Goal: Task Accomplishment & Management: Manage account settings

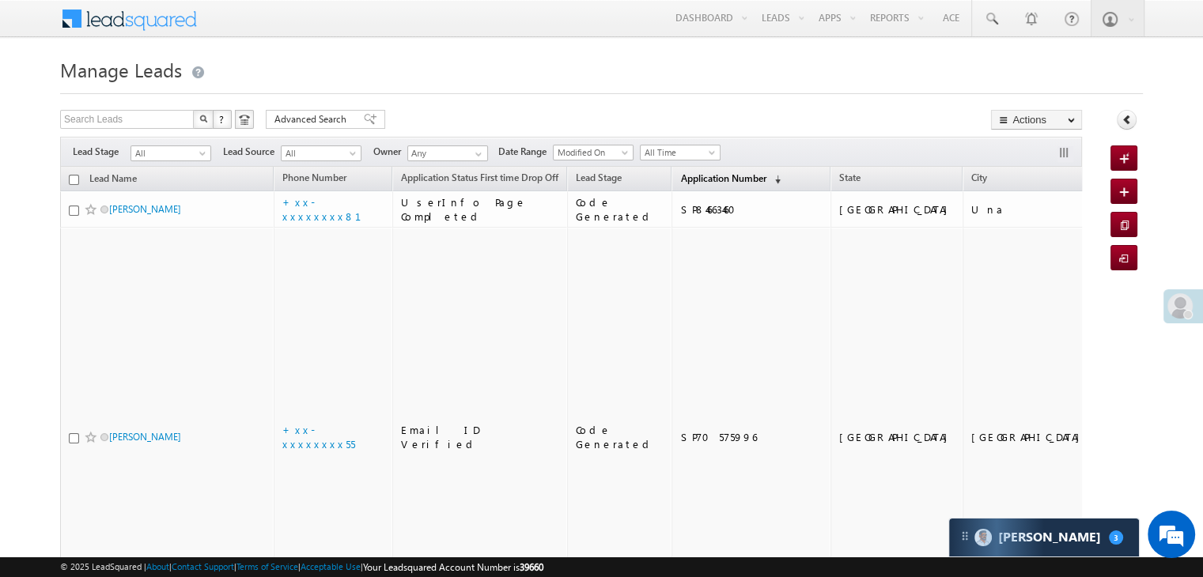
click at [686, 176] on span "Application Number" at bounding box center [722, 178] width 85 height 12
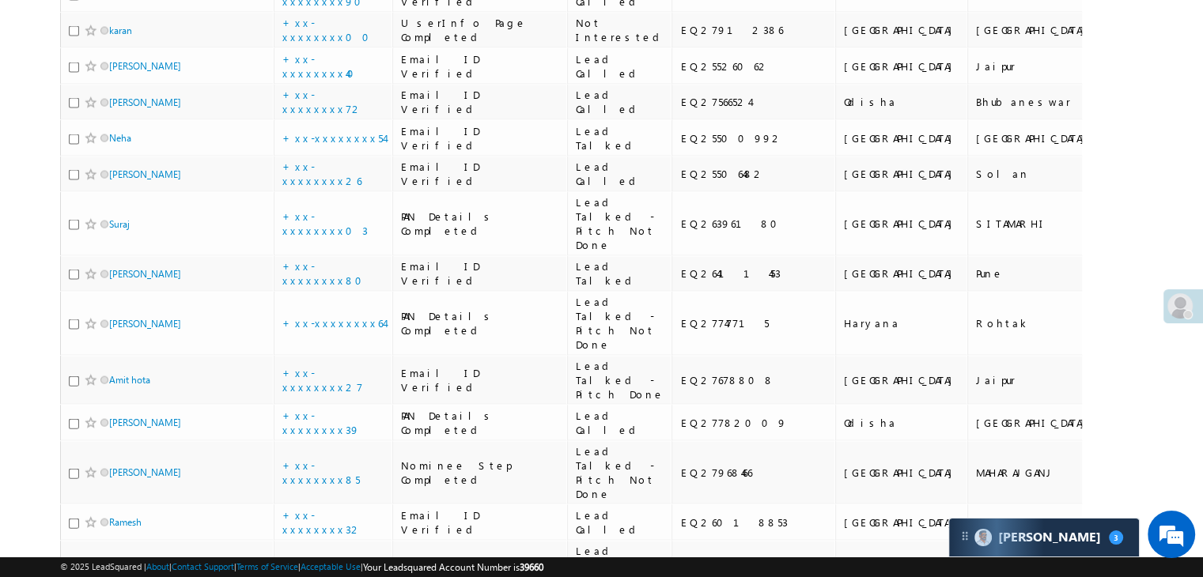
scroll to position [3400, 0]
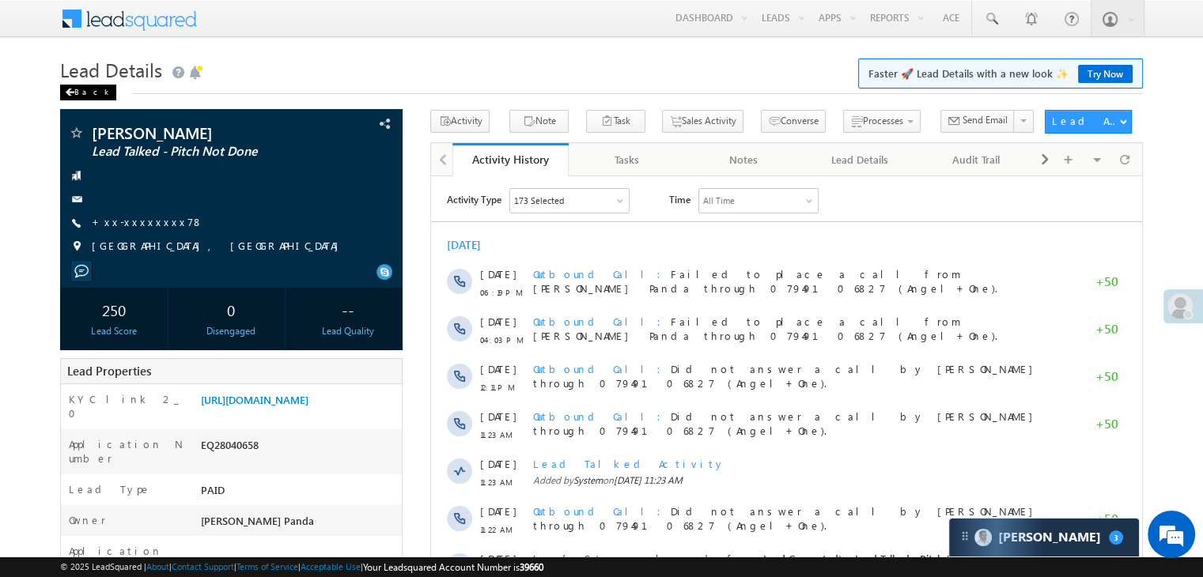
click at [77, 92] on div "Back" at bounding box center [88, 93] width 56 height 16
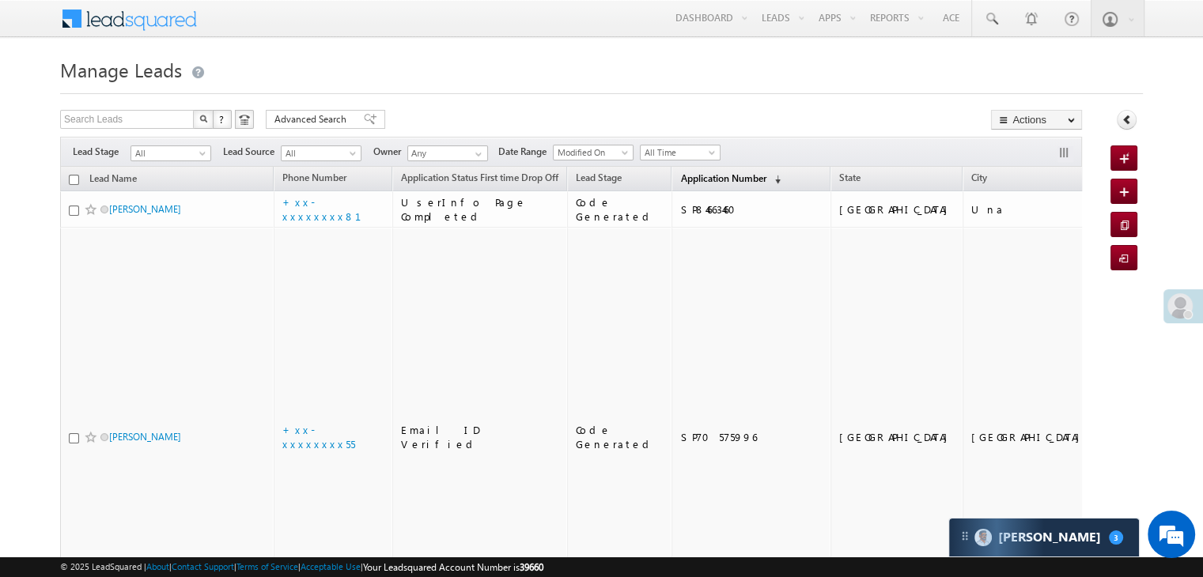
click at [680, 182] on span "Application Number" at bounding box center [722, 178] width 85 height 12
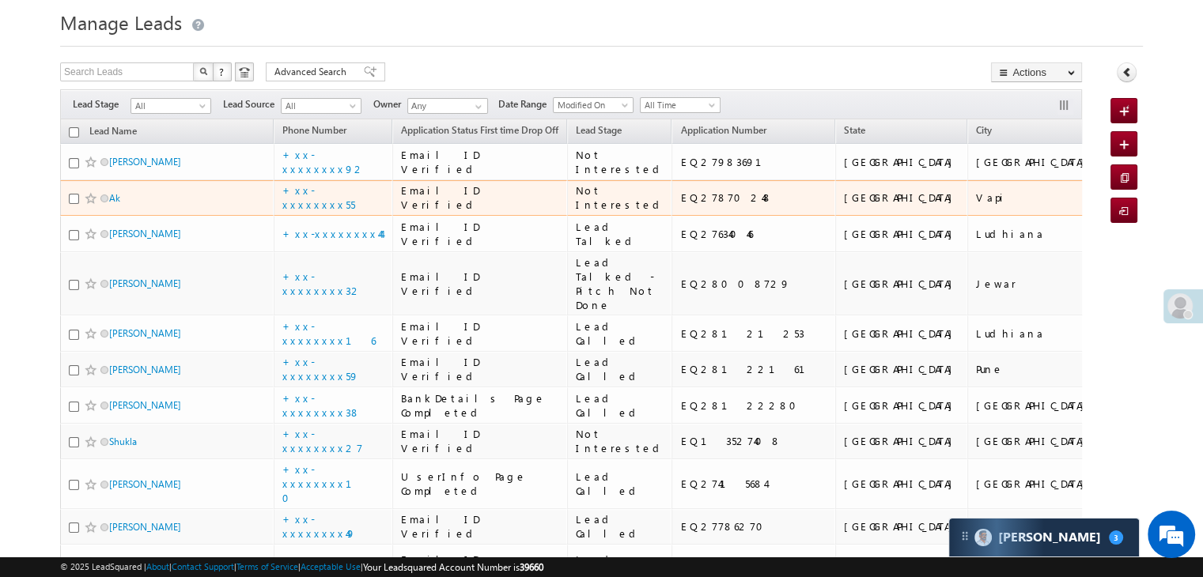
scroll to position [158, 0]
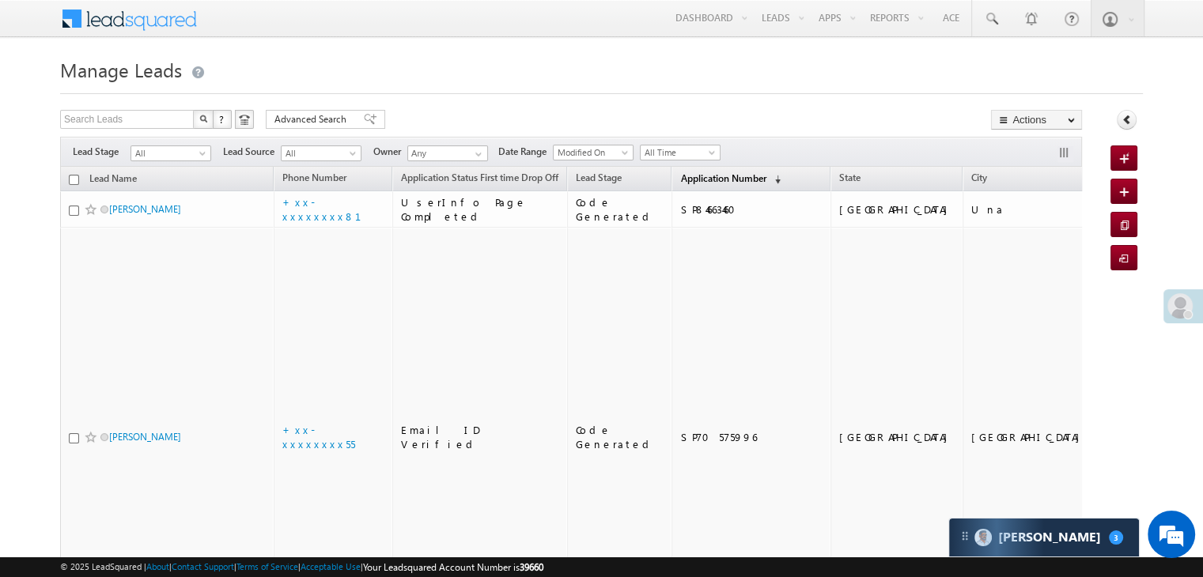
click at [718, 181] on span "Application Number" at bounding box center [722, 178] width 85 height 12
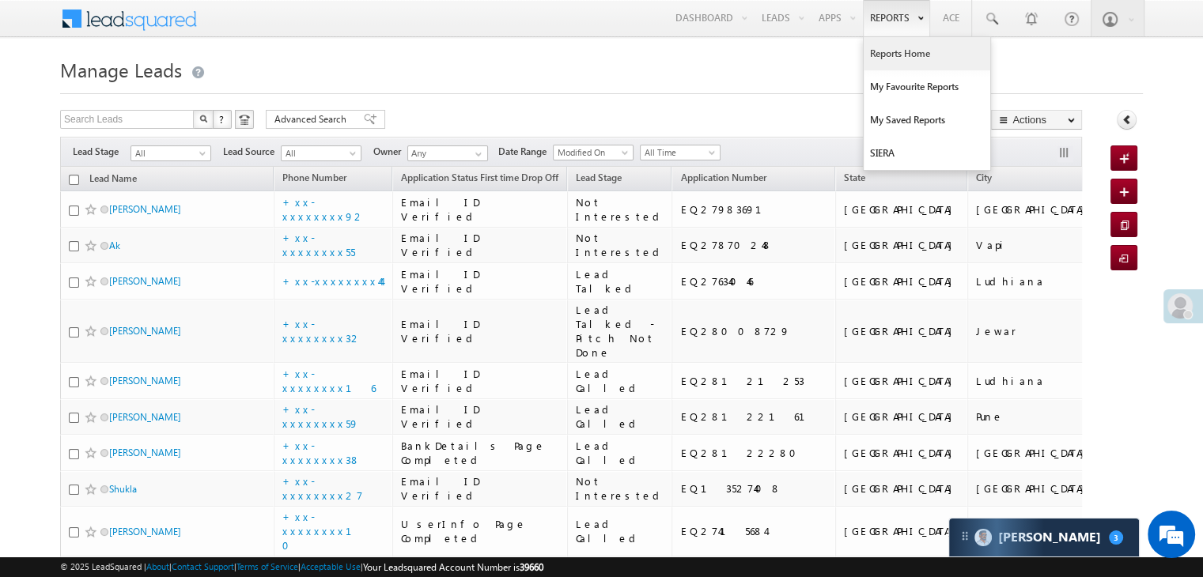
click at [893, 51] on link "Reports Home" at bounding box center [927, 53] width 127 height 33
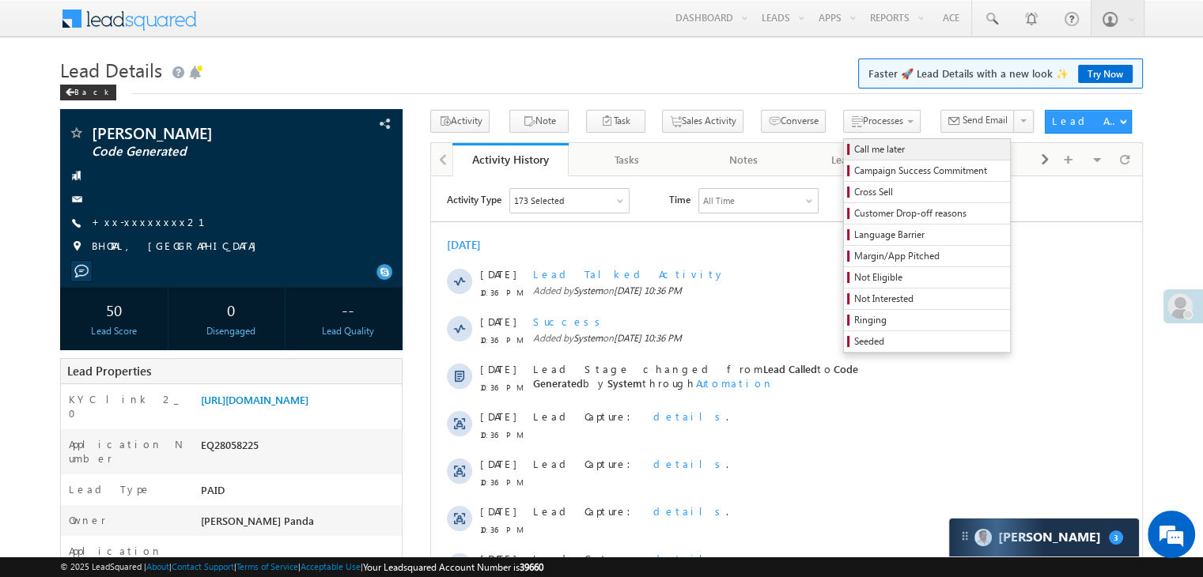
click at [854, 148] on span "Call me later" at bounding box center [929, 149] width 150 height 14
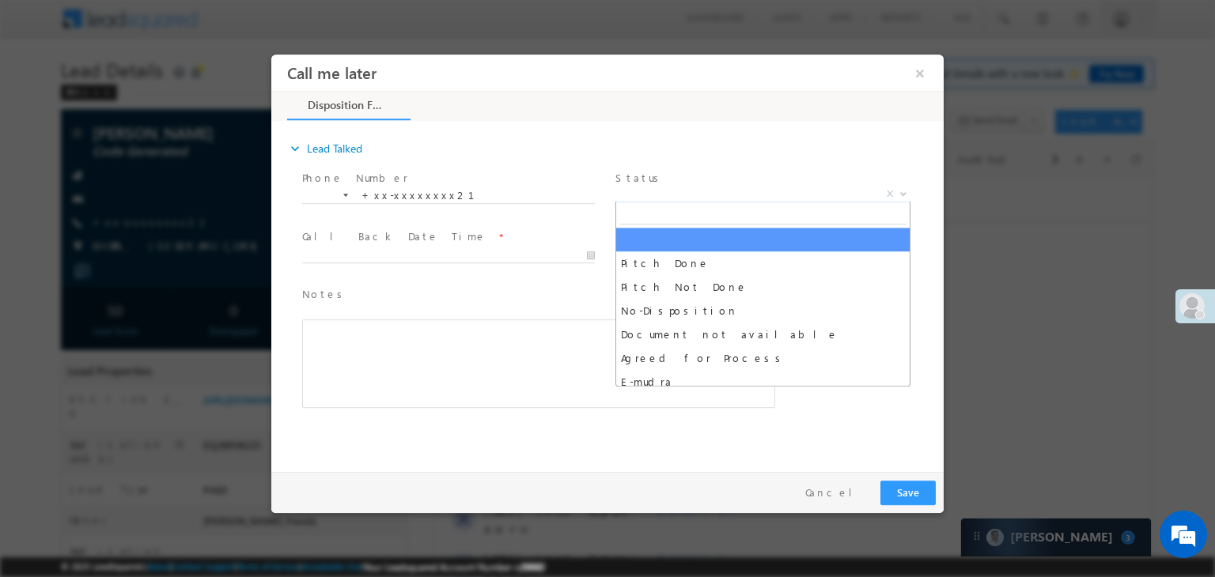
click at [773, 194] on span "X" at bounding box center [762, 195] width 295 height 16
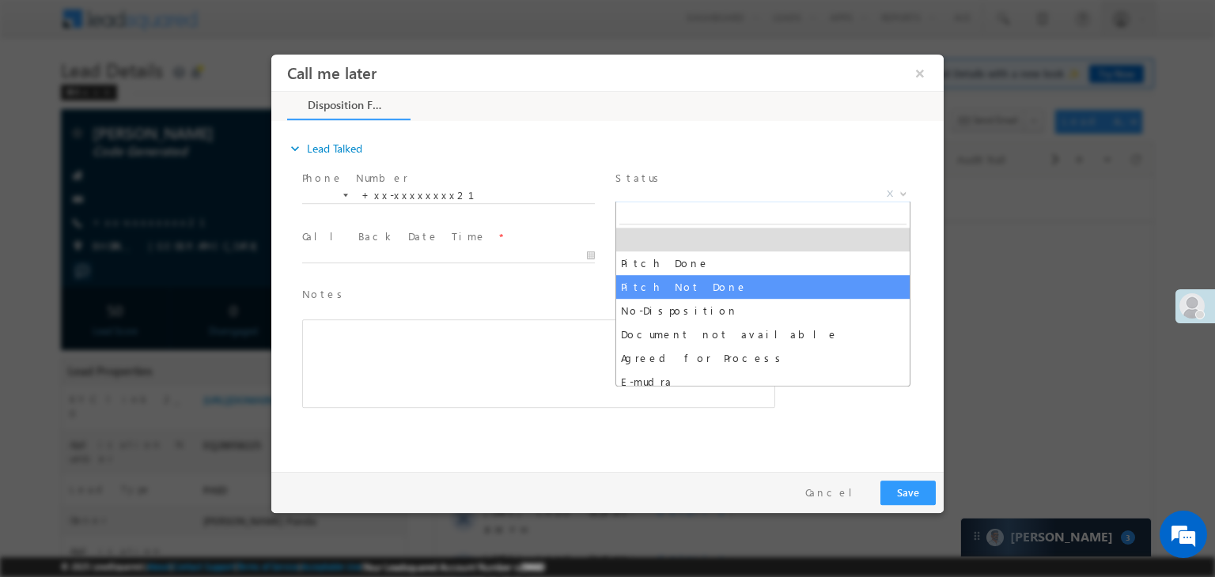
select select "Pitch Not Done"
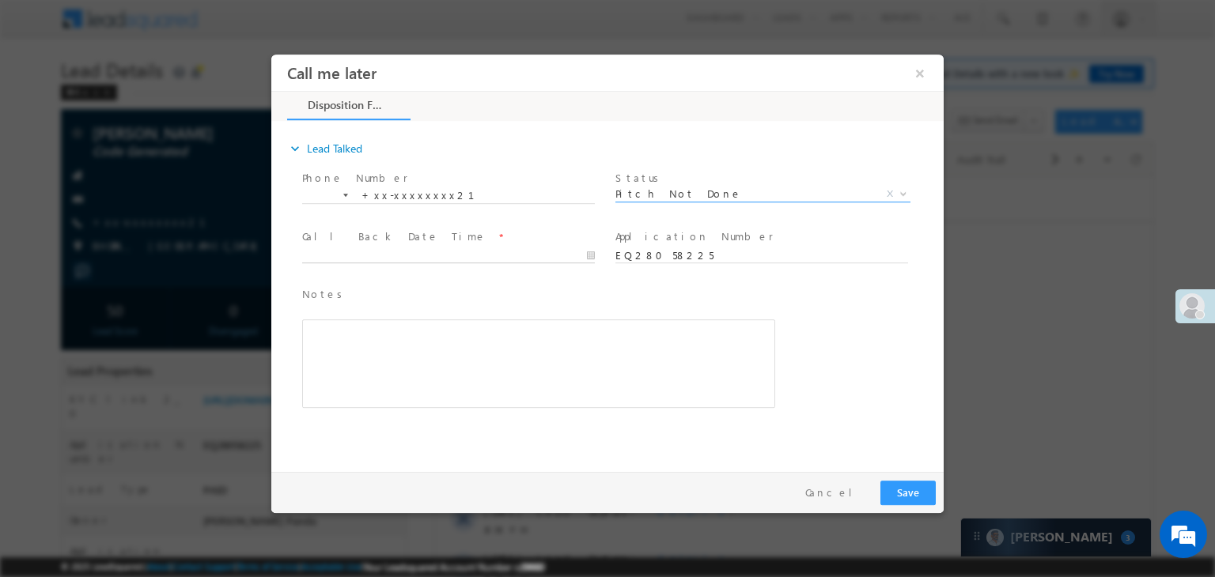
type input "09/01/25 9:00 AM"
click at [490, 260] on input "09/01/25 9:00 AM" at bounding box center [448, 256] width 293 height 16
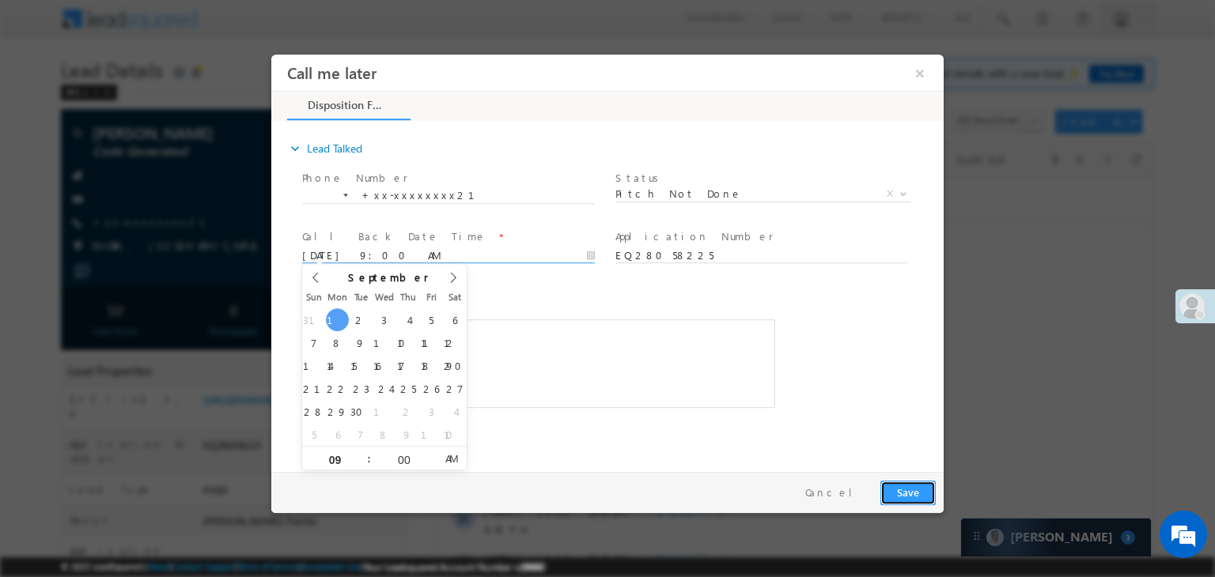
click at [913, 495] on button "Save" at bounding box center [907, 493] width 55 height 25
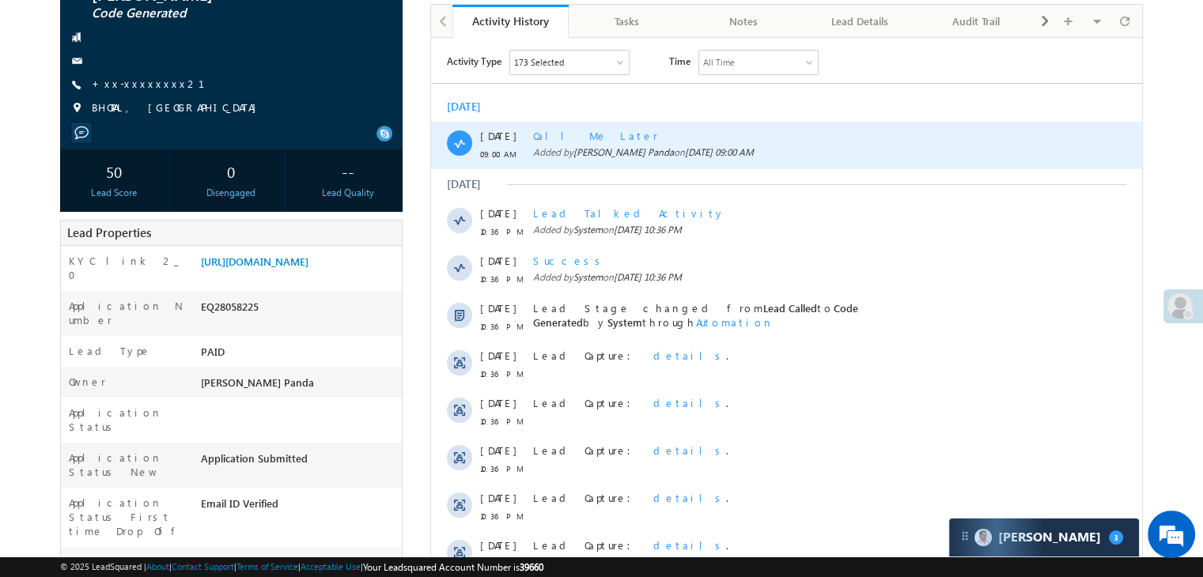
scroll to position [474, 0]
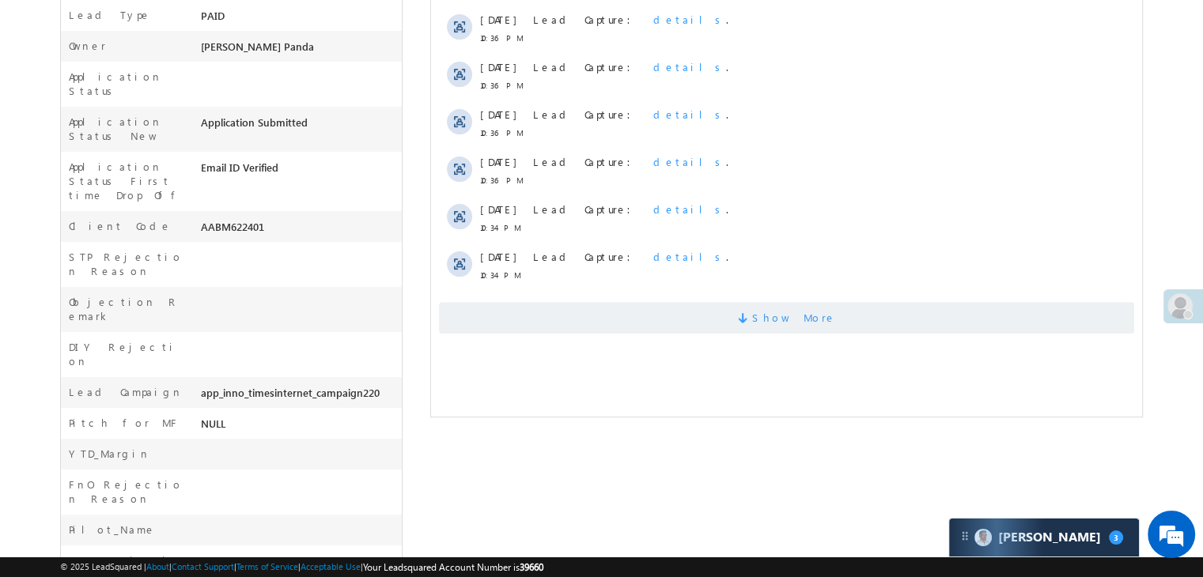
click at [803, 325] on span "Show More" at bounding box center [794, 318] width 84 height 32
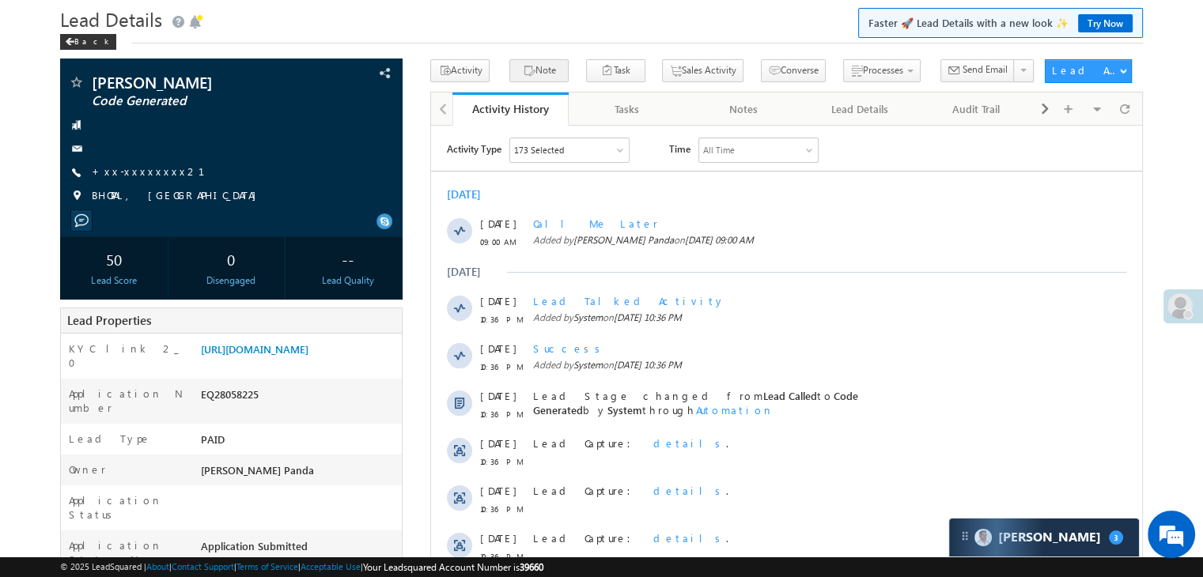
scroll to position [0, 0]
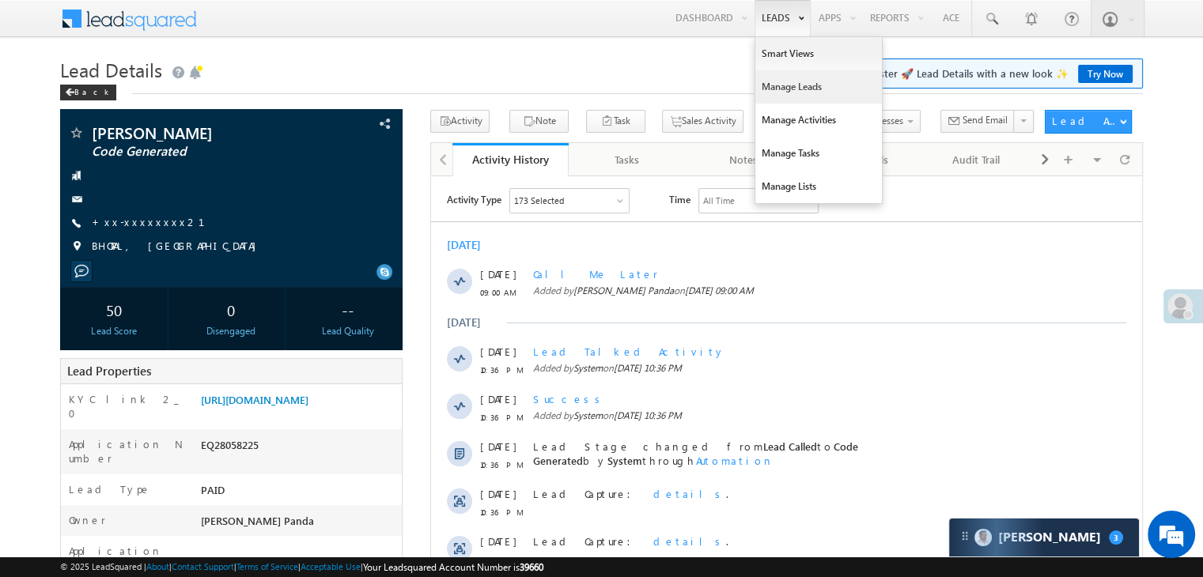
click at [774, 82] on link "Manage Leads" at bounding box center [818, 86] width 127 height 33
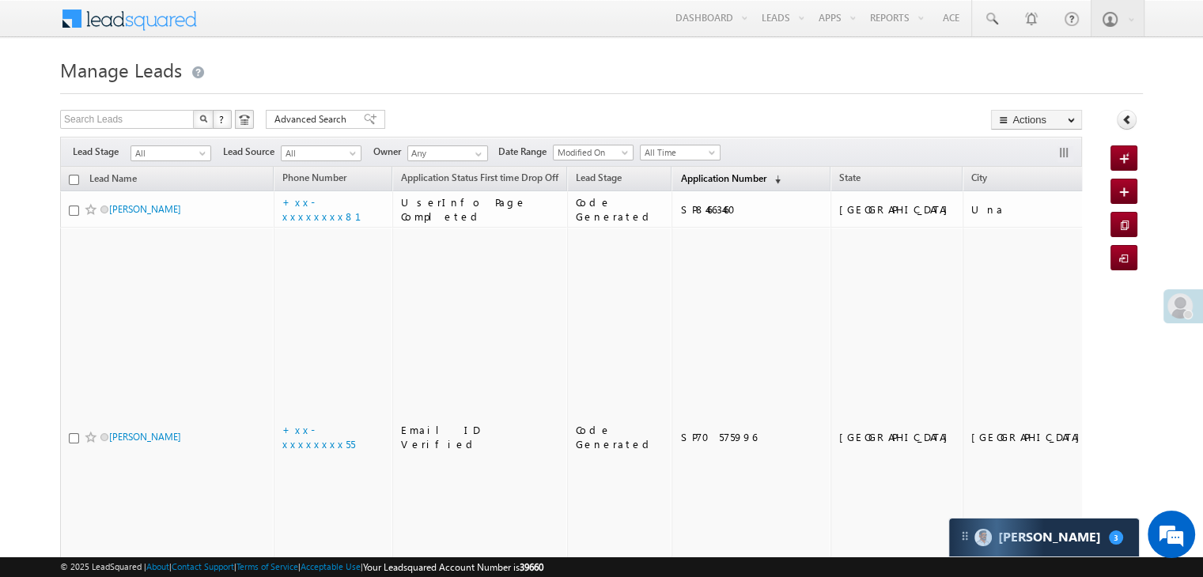
click at [702, 182] on span "Application Number" at bounding box center [722, 178] width 85 height 12
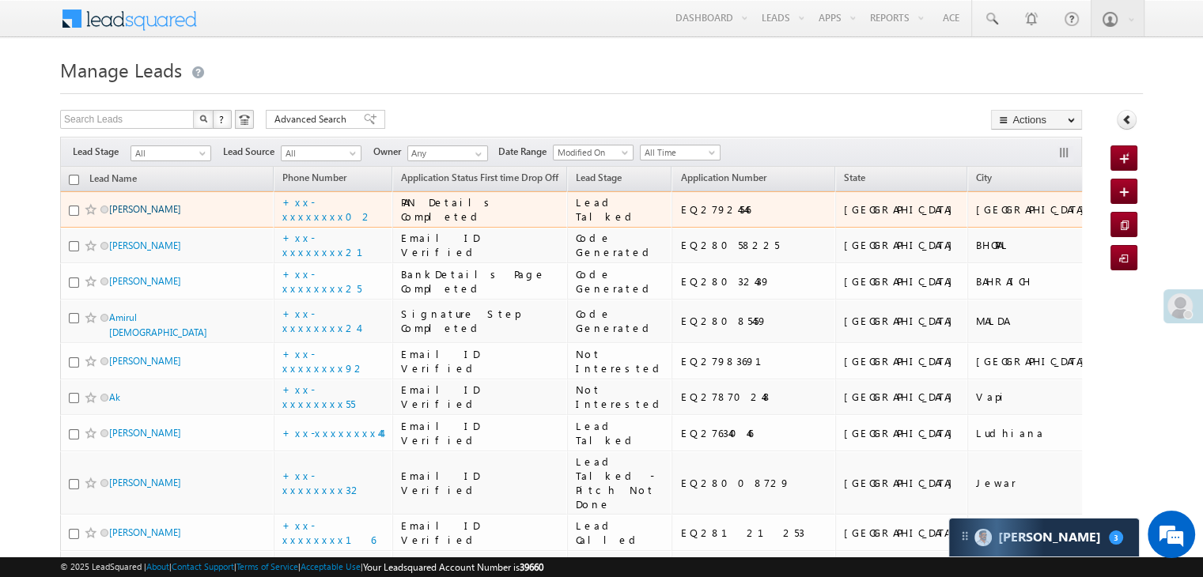
click at [121, 215] on link "[PERSON_NAME]" at bounding box center [145, 209] width 72 height 12
click at [155, 215] on link "[PERSON_NAME]" at bounding box center [145, 209] width 72 height 12
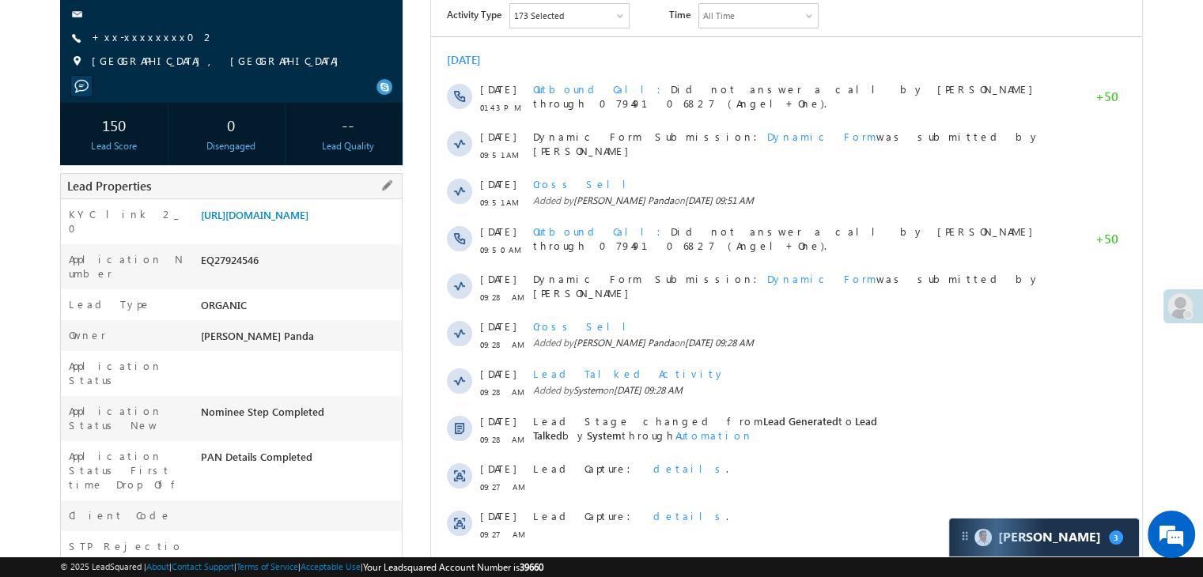
scroll to position [79, 0]
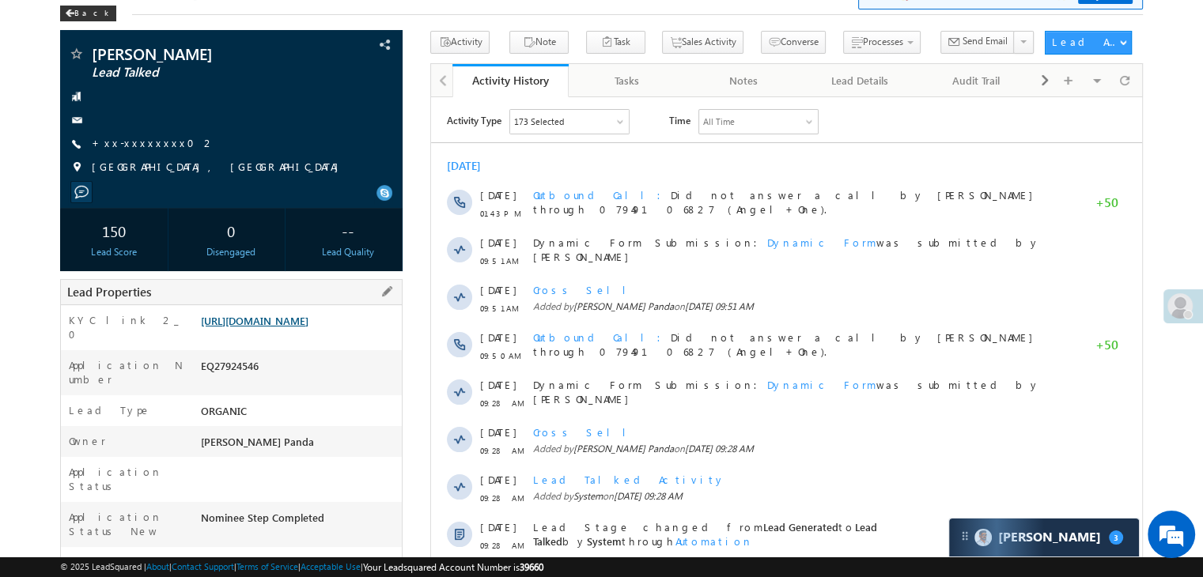
click at [308, 327] on link "[URL][DOMAIN_NAME]" at bounding box center [255, 320] width 108 height 13
click at [74, 13] on span at bounding box center [69, 13] width 9 height 8
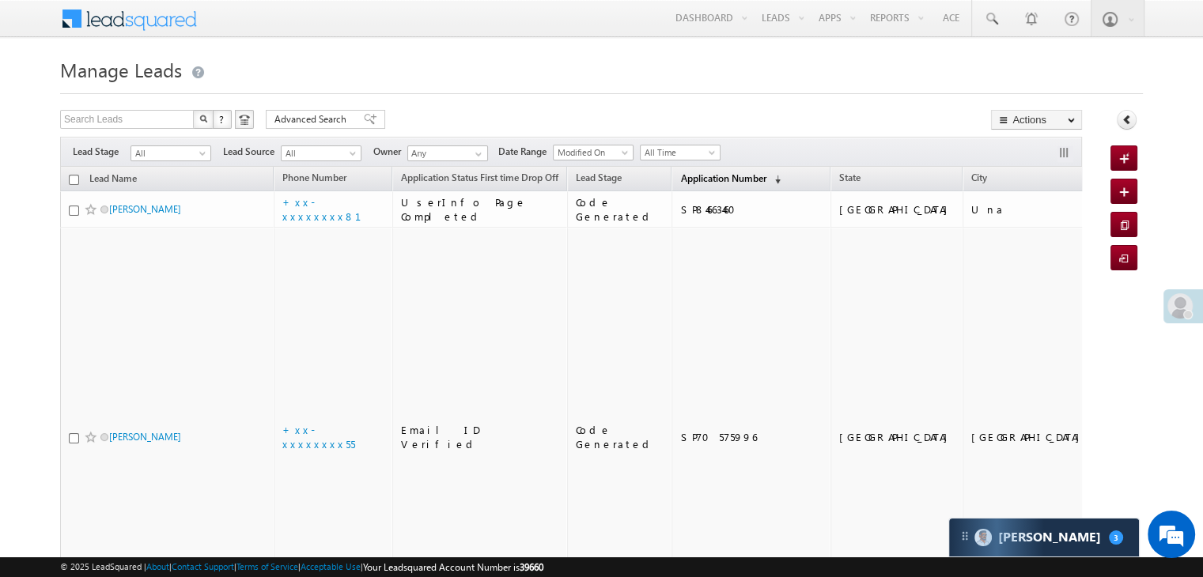
click at [695, 181] on span "Application Number" at bounding box center [722, 178] width 85 height 12
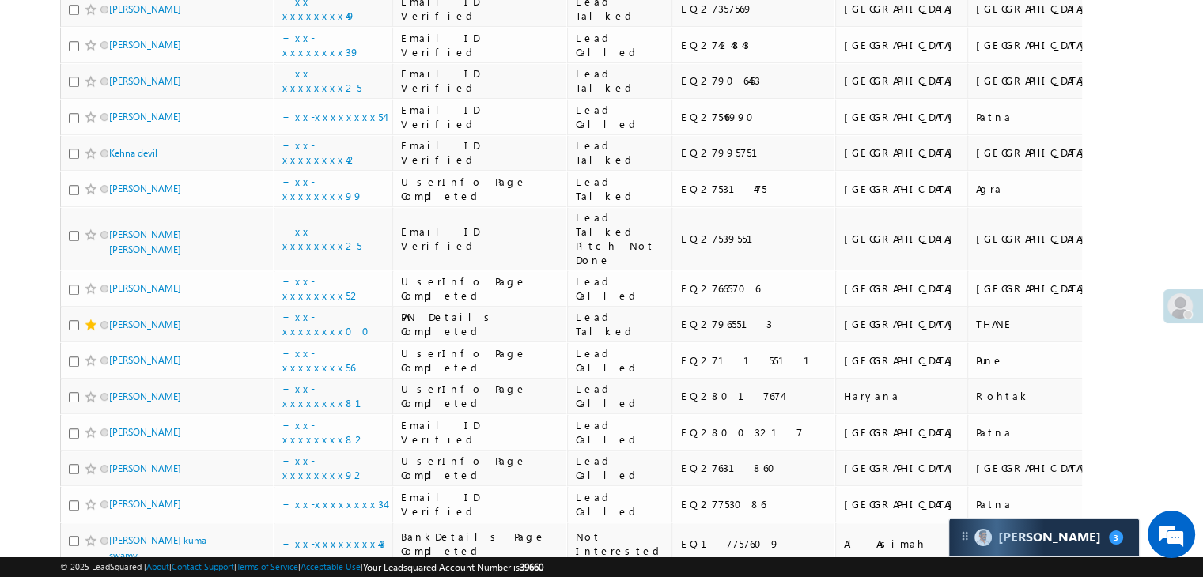
scroll to position [870, 0]
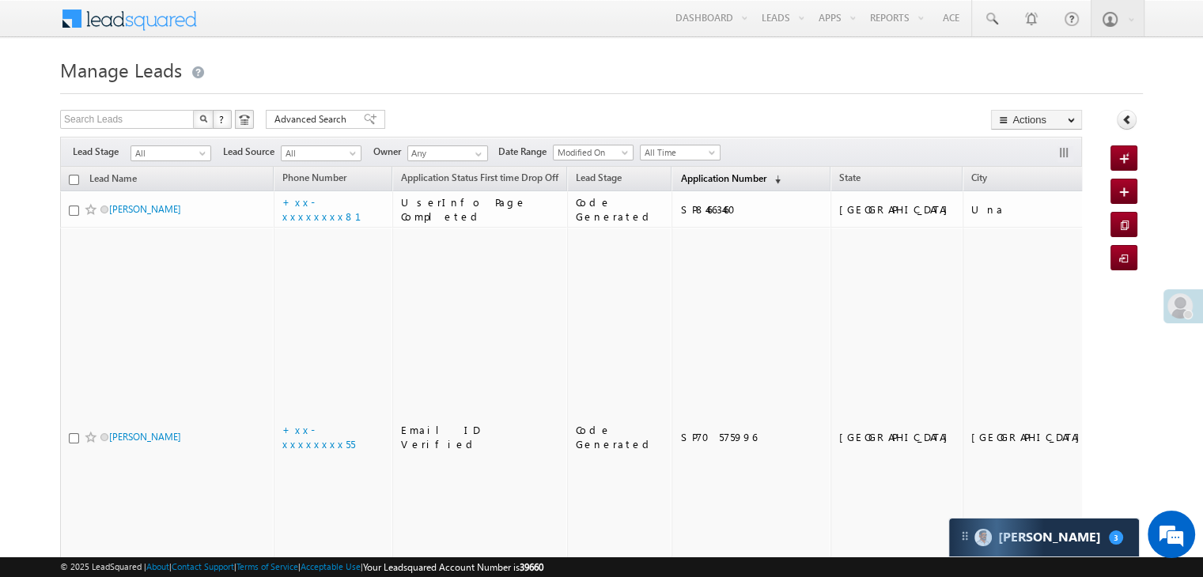
click at [680, 183] on span "Application Number" at bounding box center [722, 178] width 85 height 12
click at [680, 179] on span "Application Number" at bounding box center [722, 178] width 85 height 12
click at [693, 176] on span "Application Number" at bounding box center [722, 178] width 85 height 12
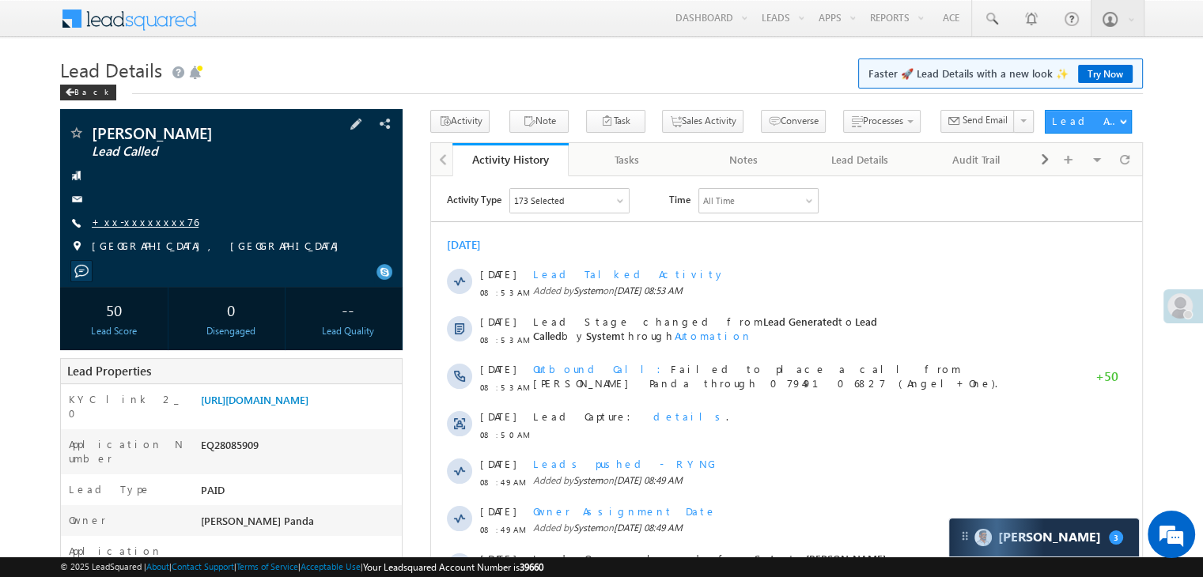
click at [136, 221] on link "+xx-xxxxxxxx76" at bounding box center [145, 221] width 107 height 13
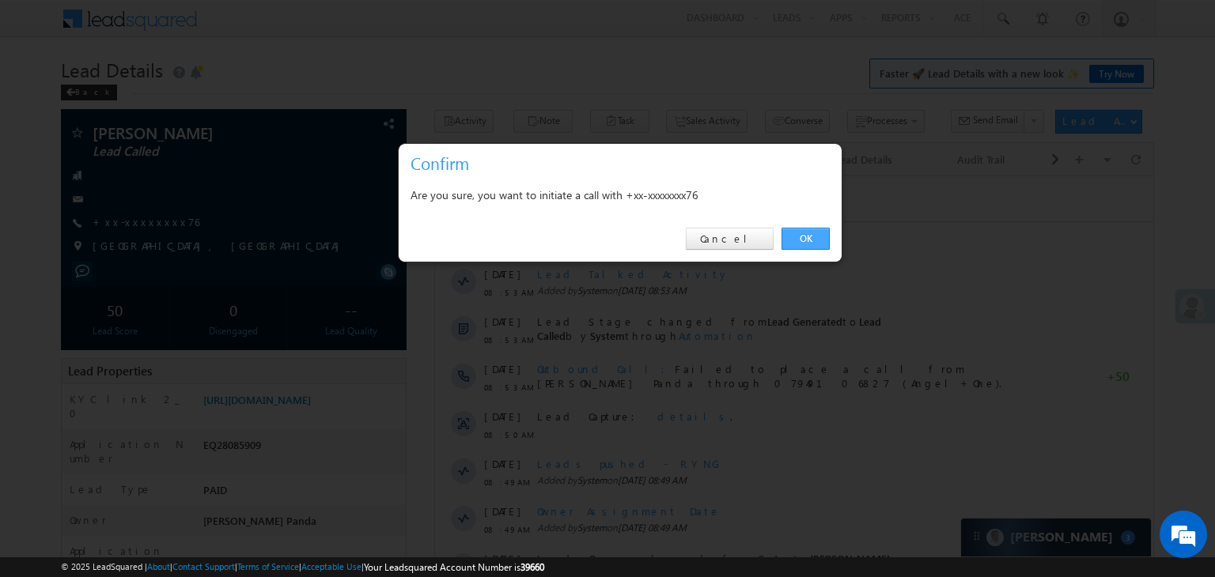
click at [807, 241] on link "OK" at bounding box center [805, 239] width 48 height 22
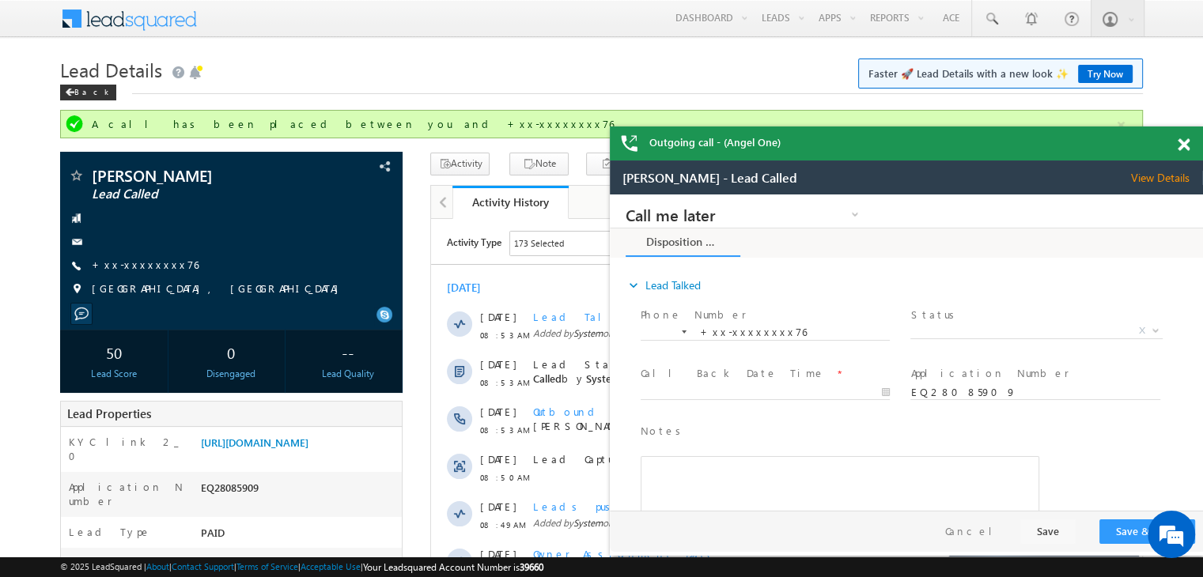
click at [1184, 149] on div "Outgoing call - (Angel One)" at bounding box center [906, 144] width 593 height 34
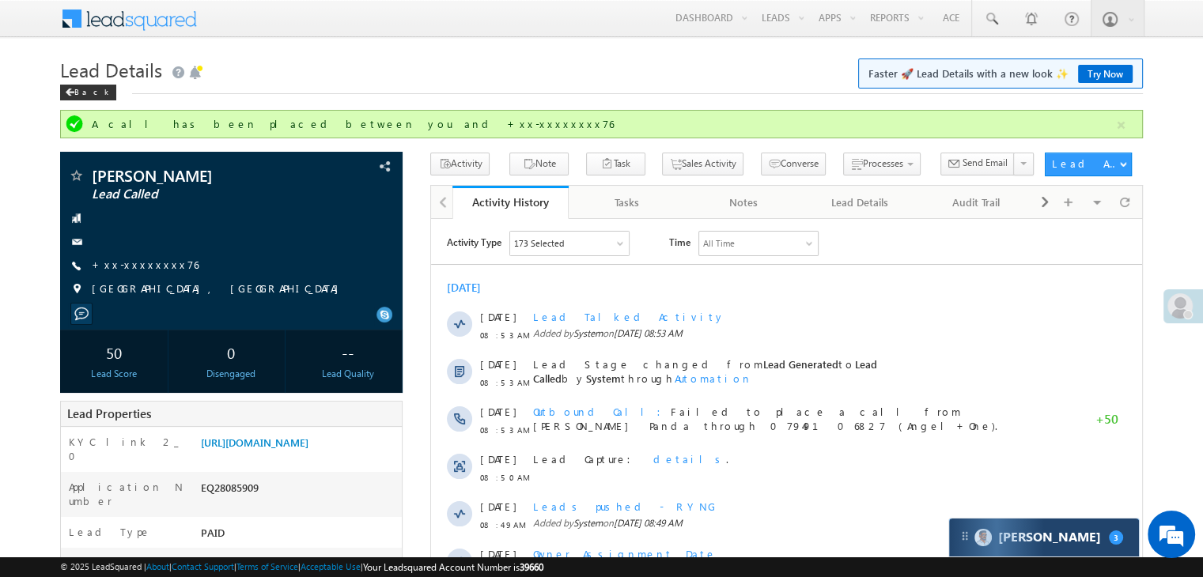
click at [1096, 545] on div "Carter 3" at bounding box center [1044, 538] width 190 height 38
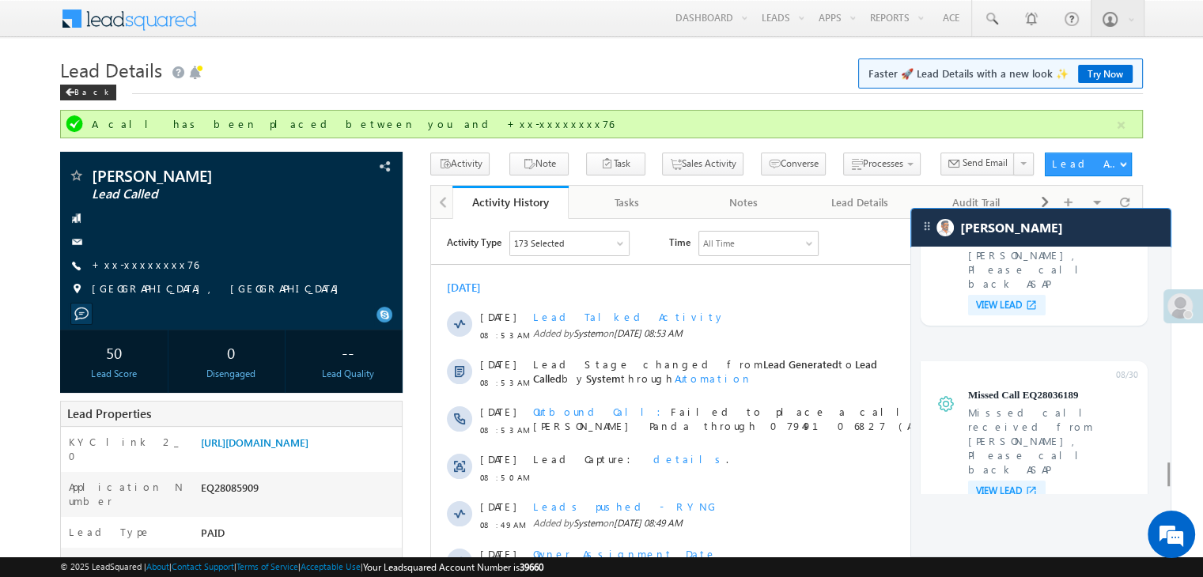
scroll to position [6447, 0]
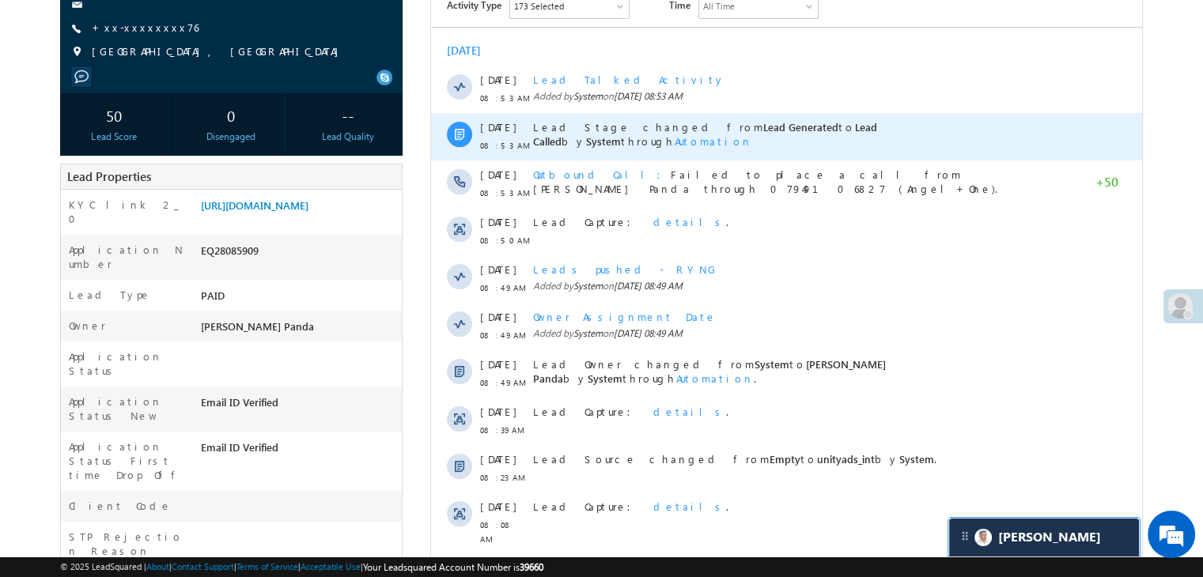
scroll to position [0, 0]
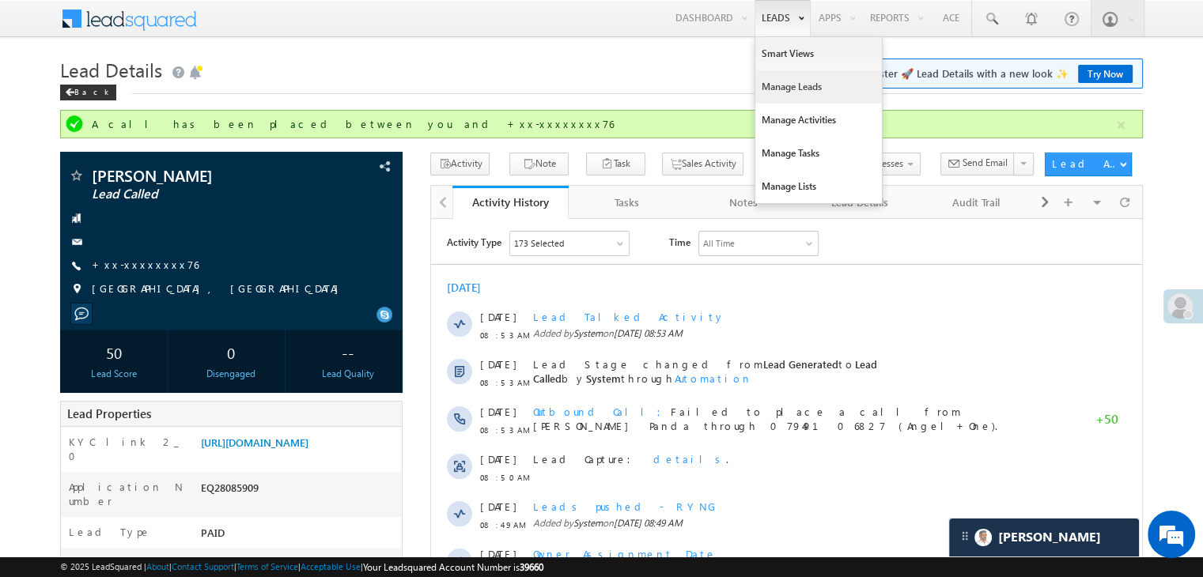
click at [773, 90] on link "Manage Leads" at bounding box center [818, 86] width 127 height 33
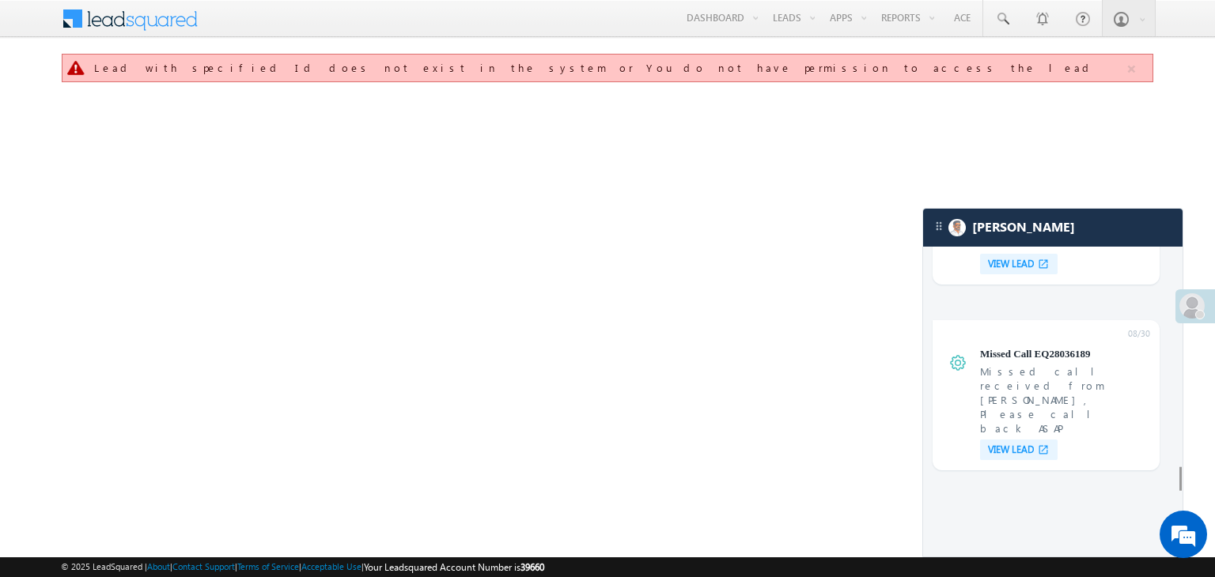
scroll to position [6184, 0]
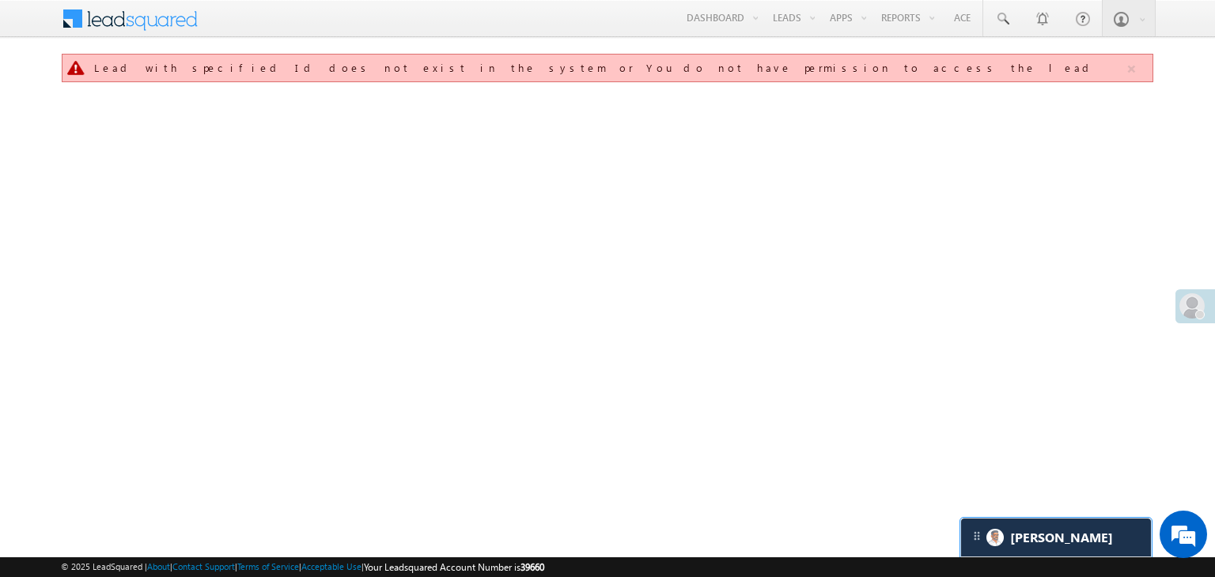
scroll to position [0, 0]
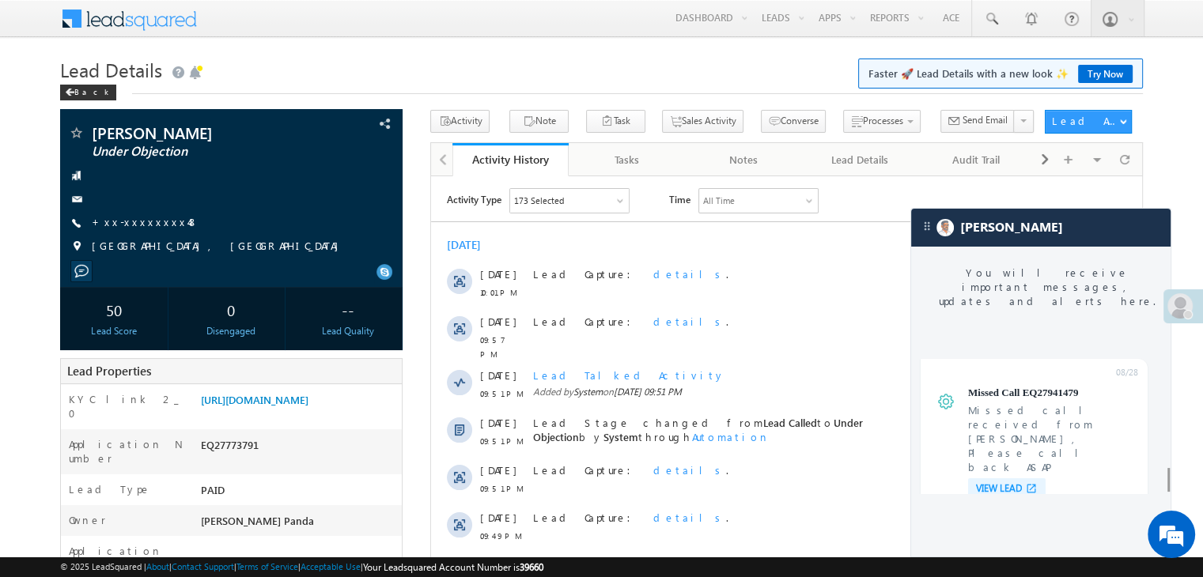
scroll to position [6342, 0]
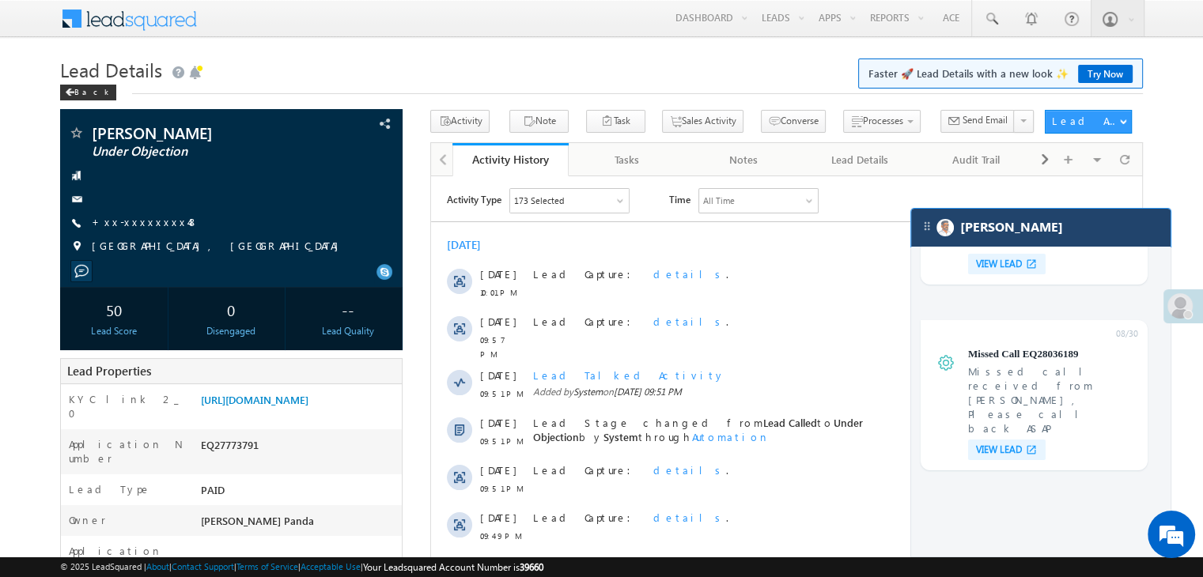
click at [1063, 236] on div "[PERSON_NAME]" at bounding box center [1040, 228] width 259 height 38
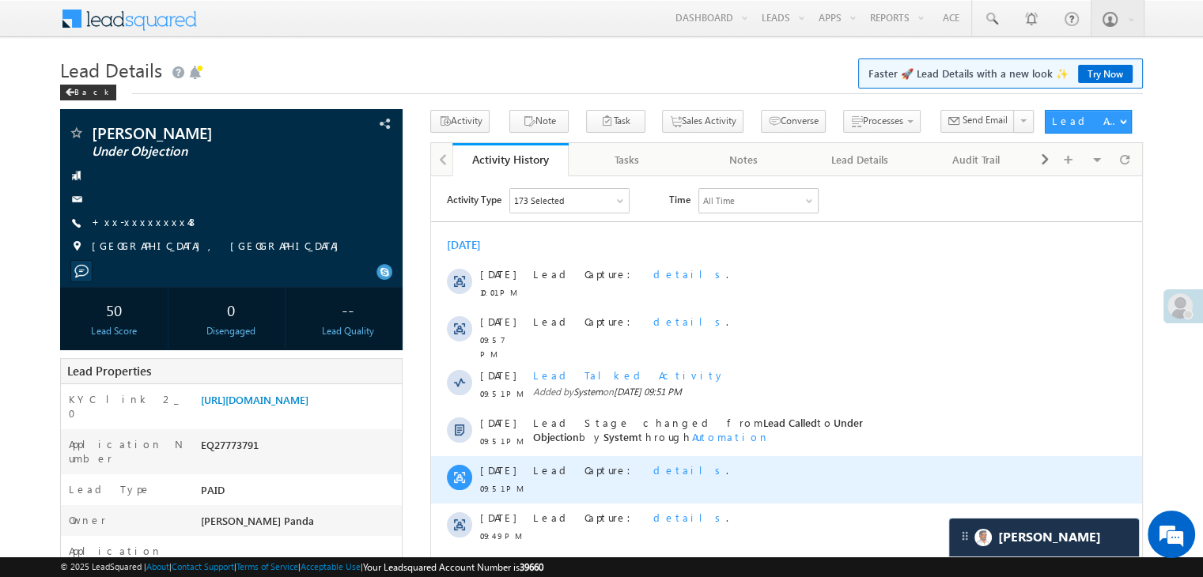
scroll to position [0, 0]
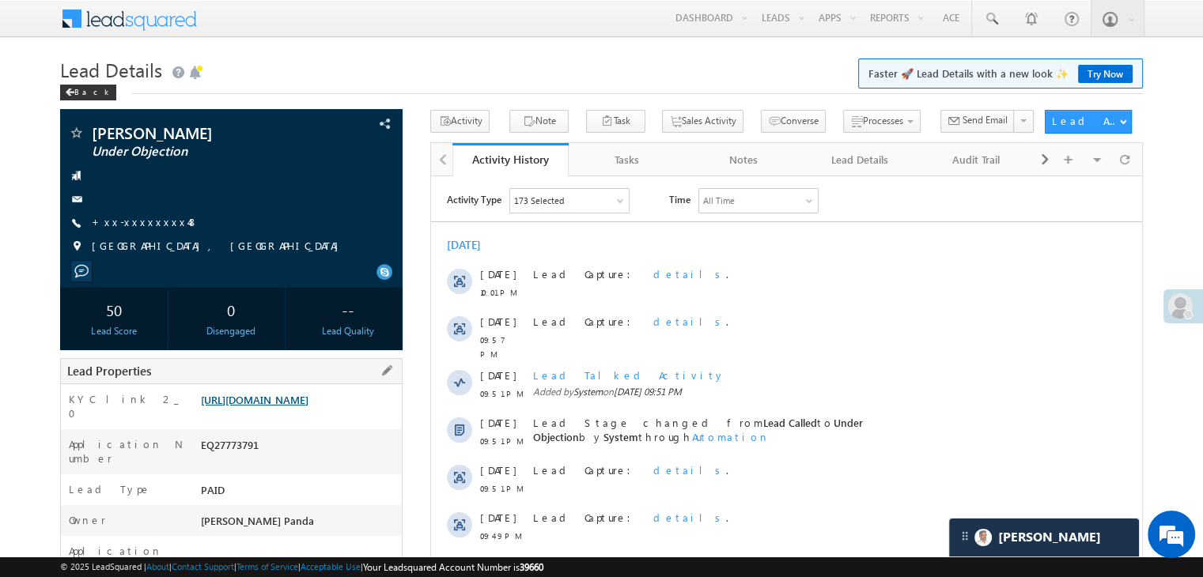
click at [285, 406] on link "https://angelbroking1-pk3em7sa.customui-test.leadsquared.com?leadId=14afa3fb-55…" at bounding box center [255, 399] width 108 height 13
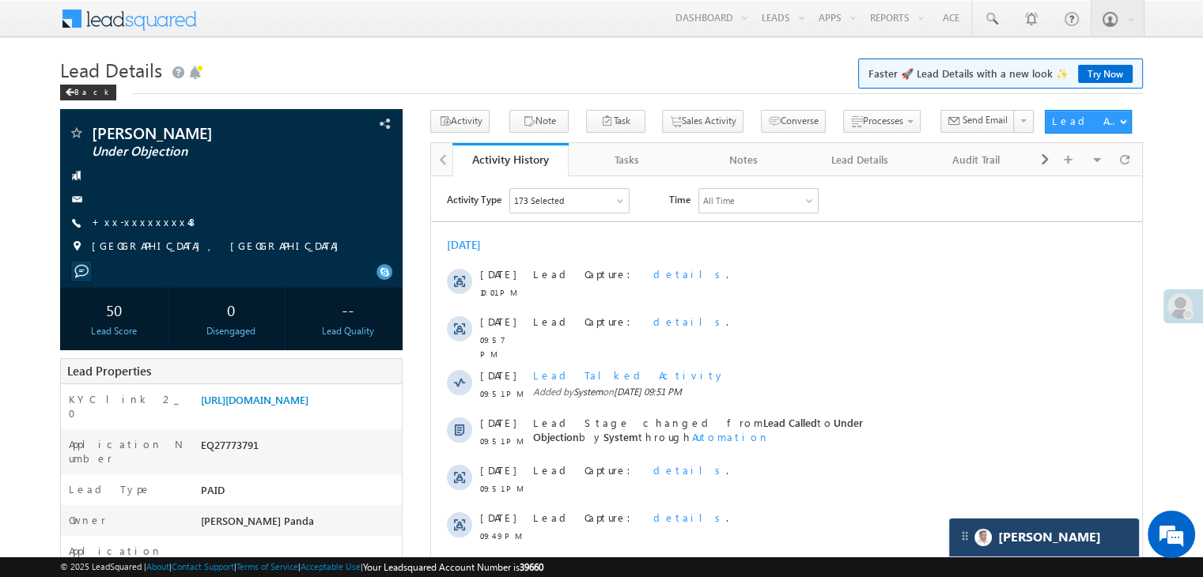
click at [1072, 535] on div "[PERSON_NAME]" at bounding box center [1044, 538] width 190 height 38
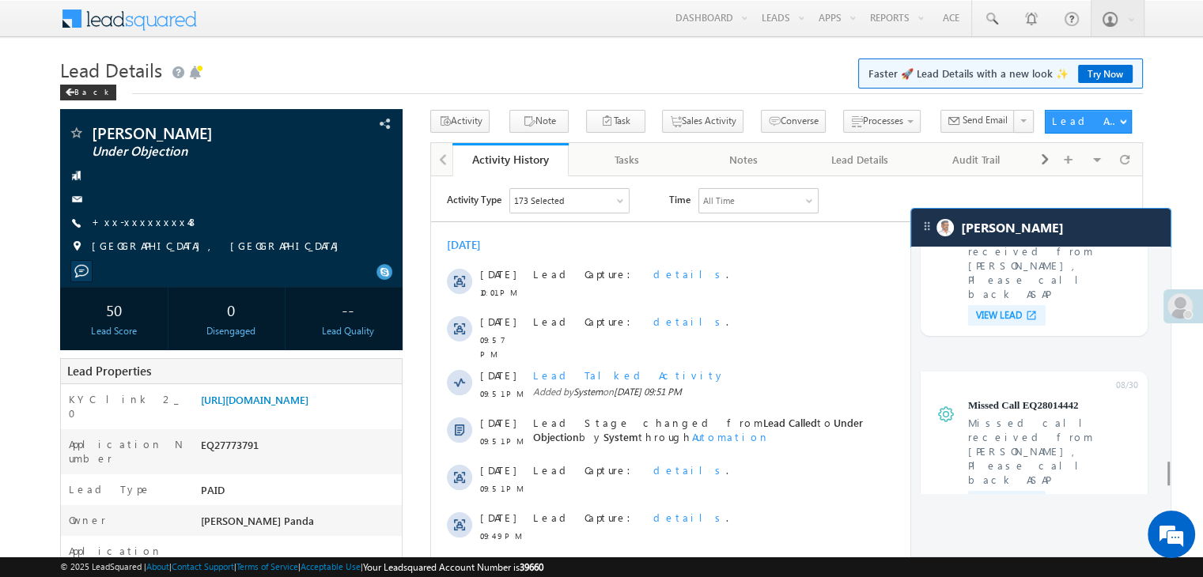
scroll to position [6342, 0]
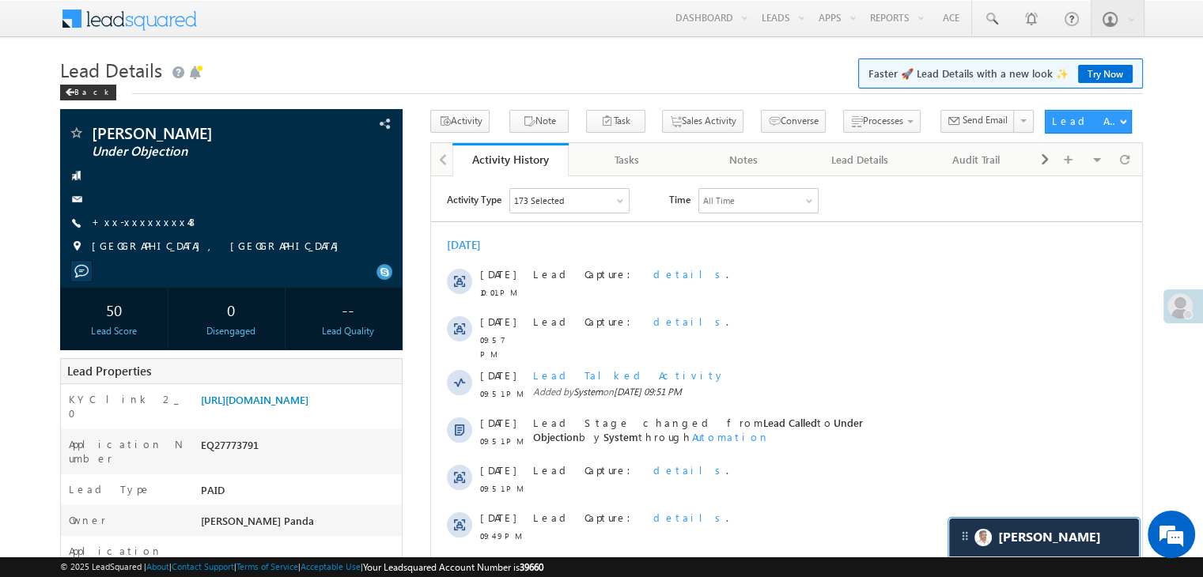
scroll to position [6417, 0]
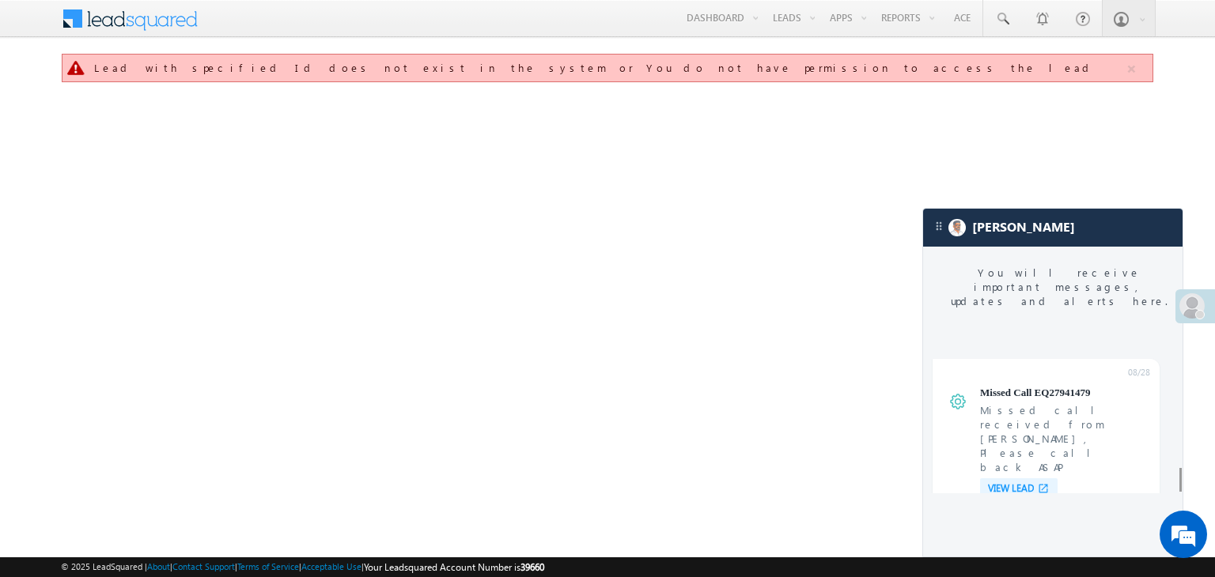
scroll to position [6342, 0]
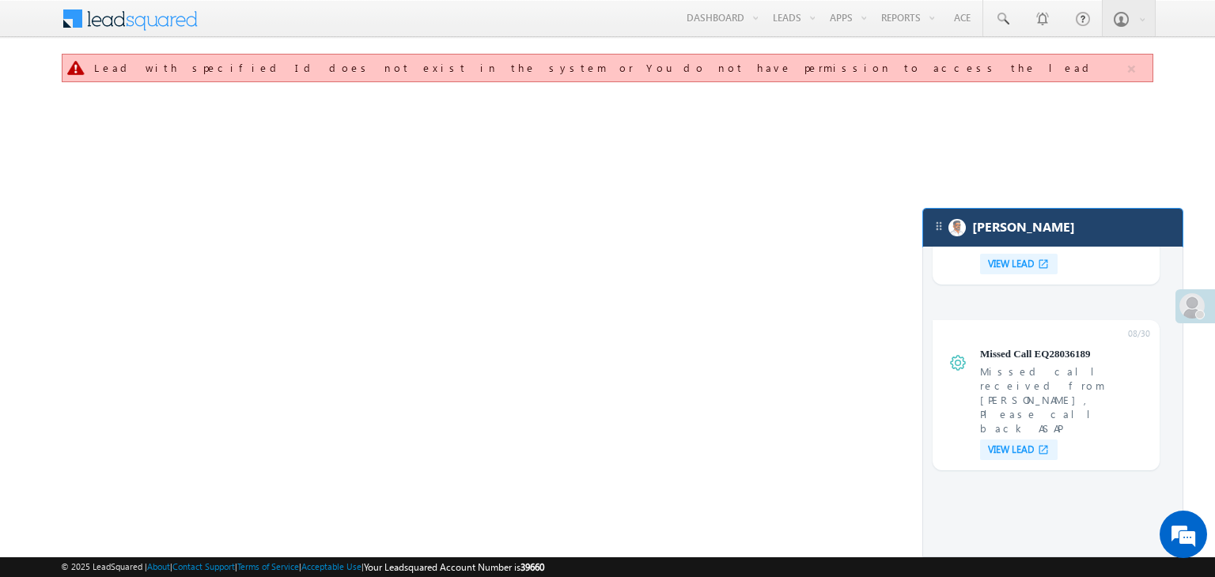
drag, startPoint x: 1051, startPoint y: 236, endPoint x: 1030, endPoint y: 214, distance: 30.8
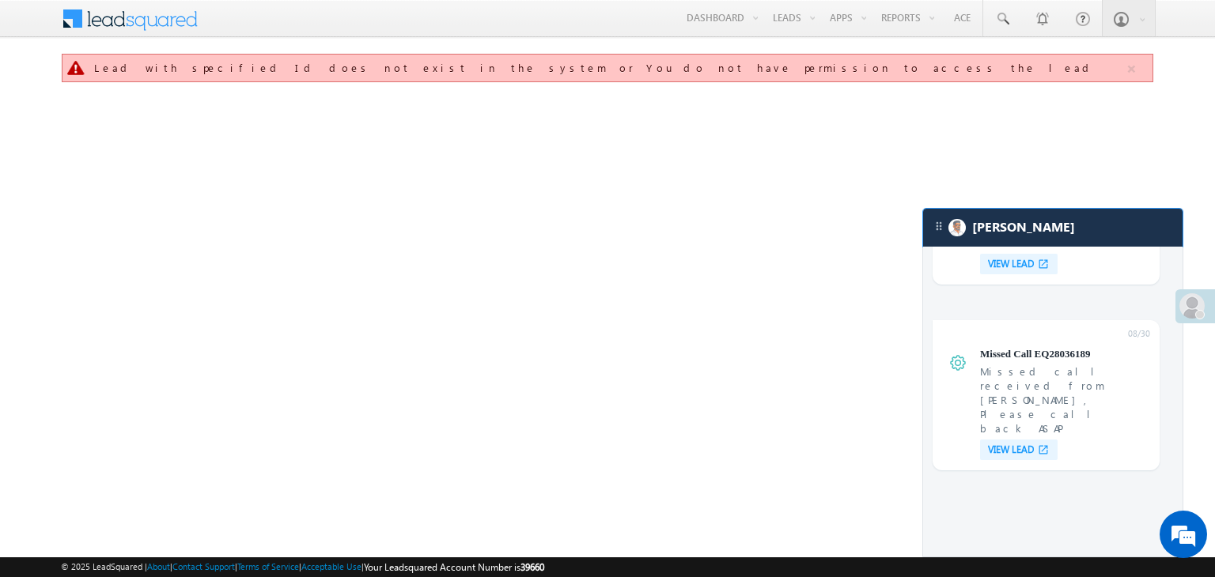
click at [1051, 235] on div "[PERSON_NAME]" at bounding box center [1052, 228] width 259 height 38
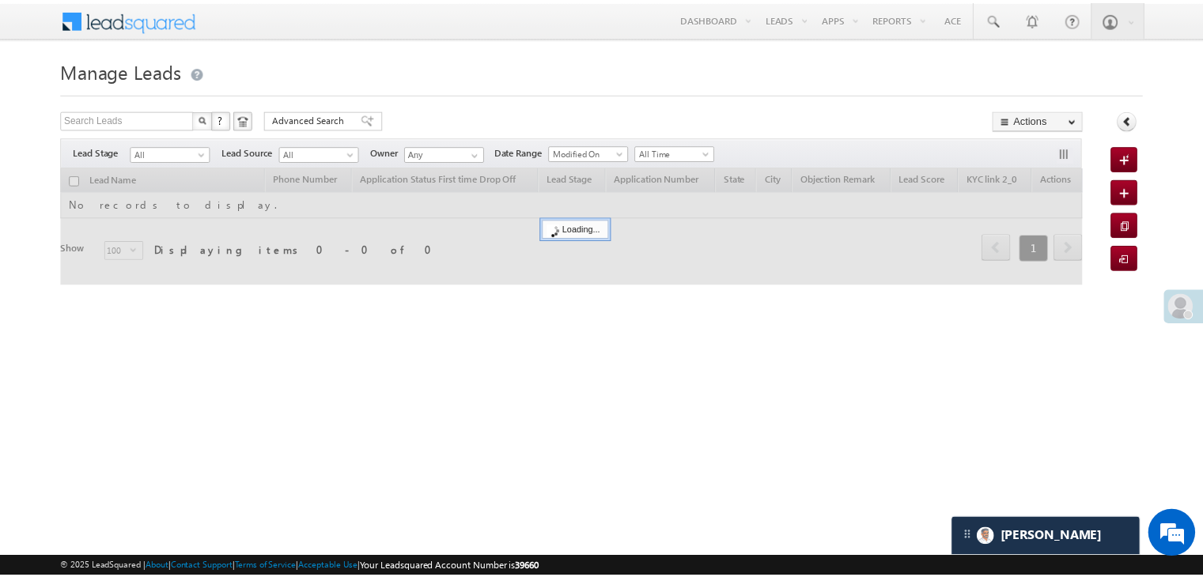
scroll to position [7683, 0]
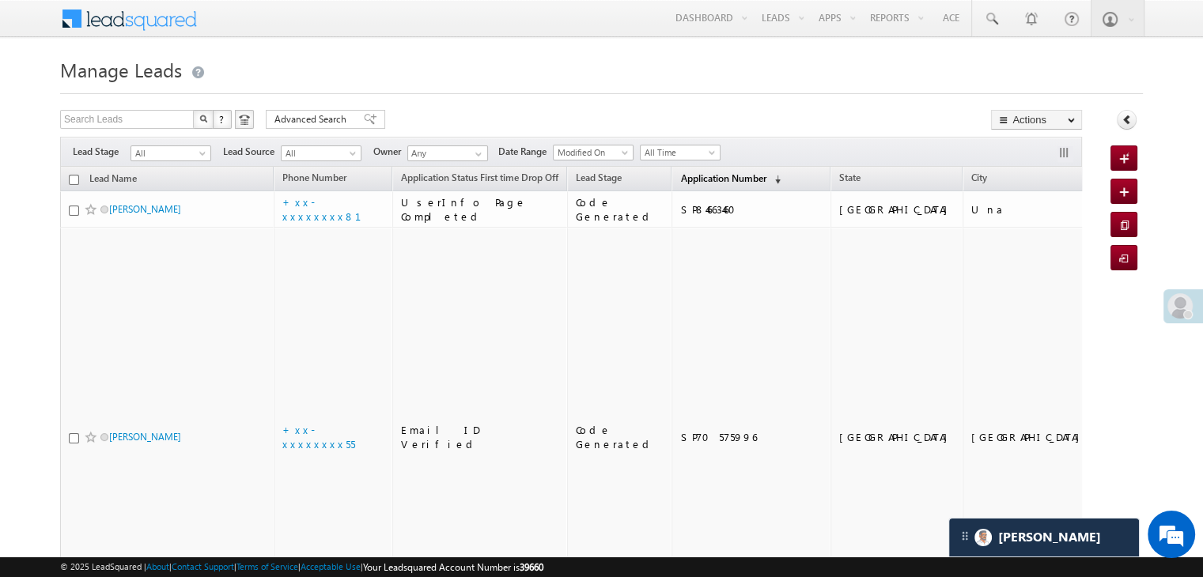
click at [698, 181] on span "Application Number" at bounding box center [722, 178] width 85 height 12
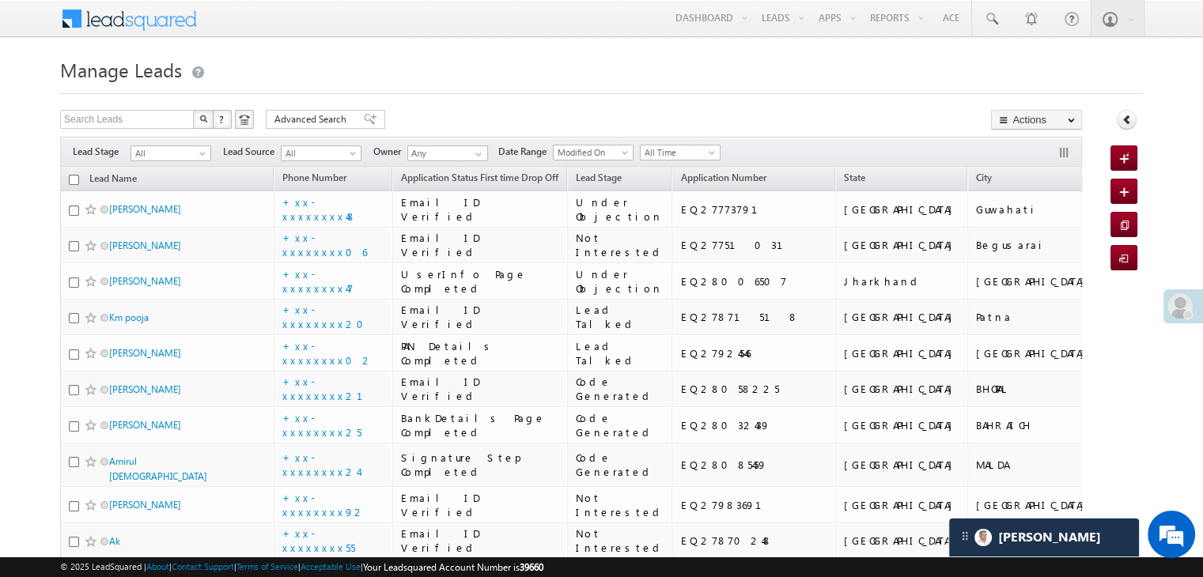
scroll to position [0, 0]
click at [1177, 299] on span at bounding box center [1179, 305] width 25 height 25
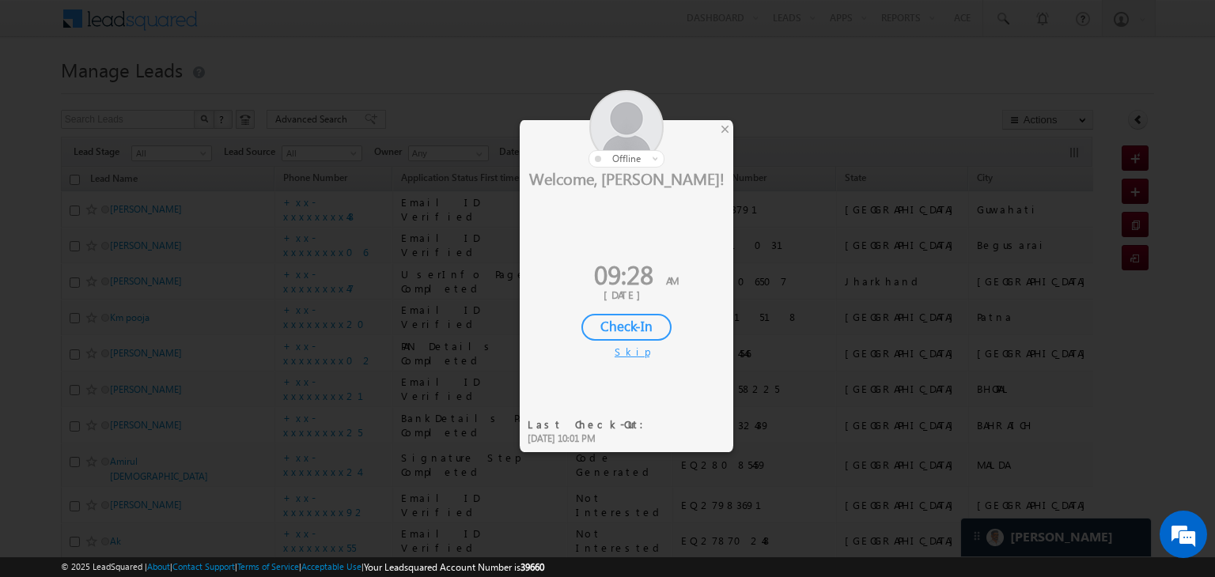
click at [655, 323] on div "Check-In" at bounding box center [626, 327] width 90 height 27
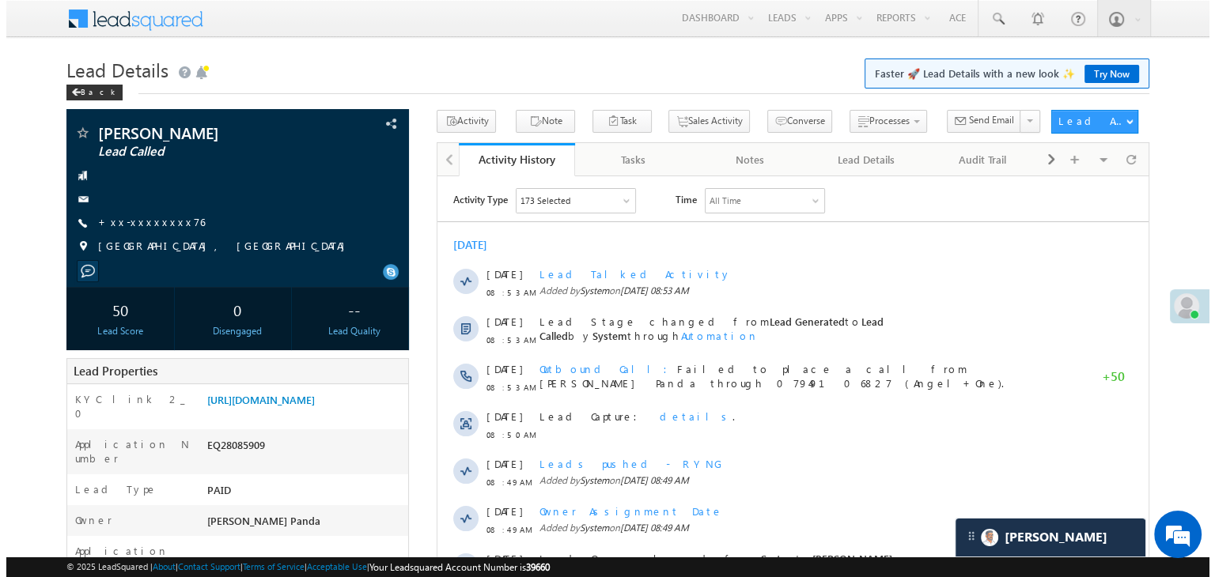
scroll to position [7683, 0]
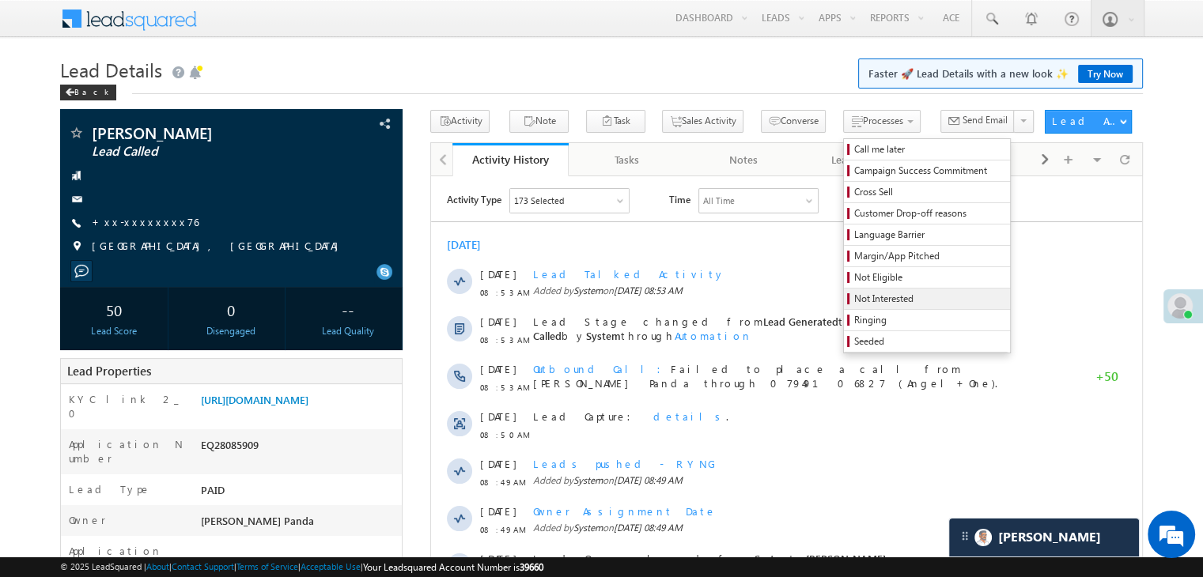
click at [857, 294] on span "Not Interested" at bounding box center [929, 299] width 150 height 14
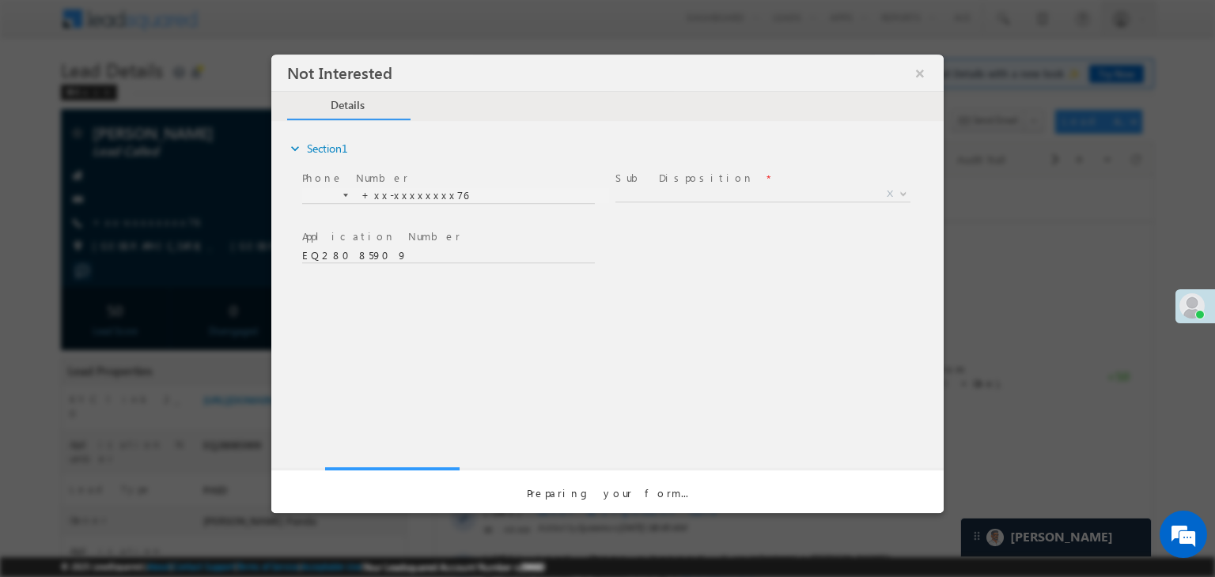
scroll to position [0, 0]
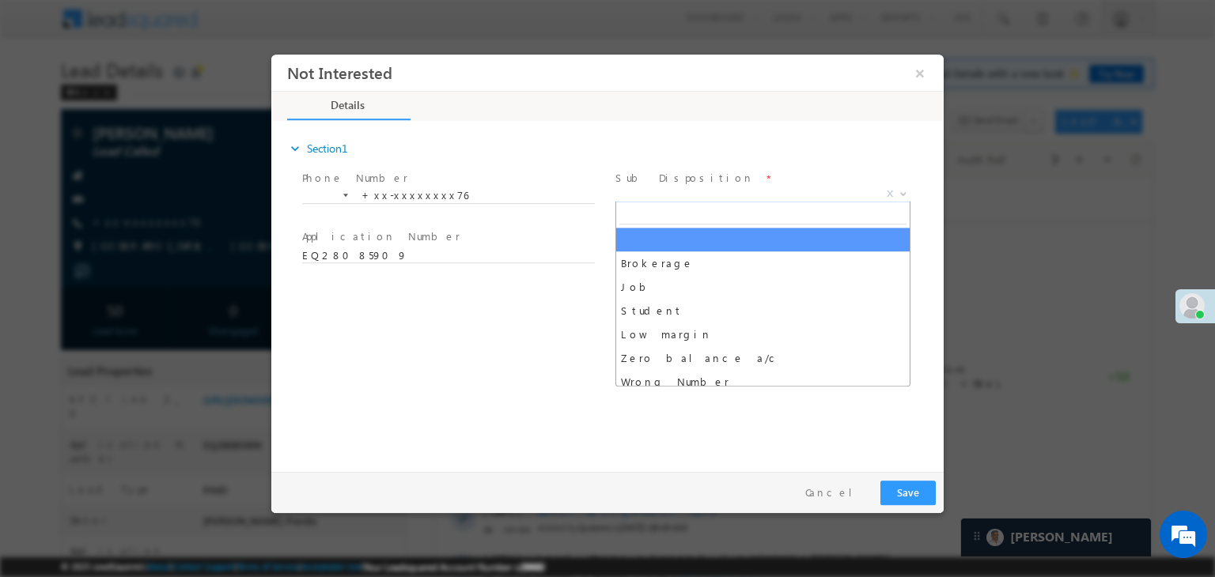
click at [751, 191] on span "X" at bounding box center [762, 195] width 295 height 16
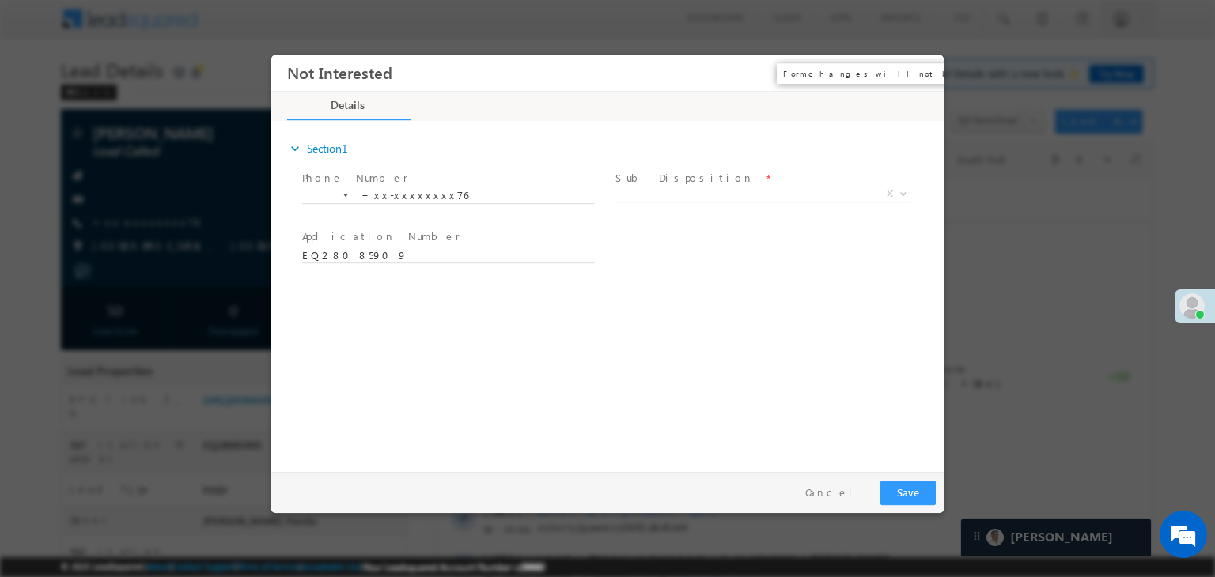
click at [920, 74] on button "×" at bounding box center [919, 73] width 27 height 29
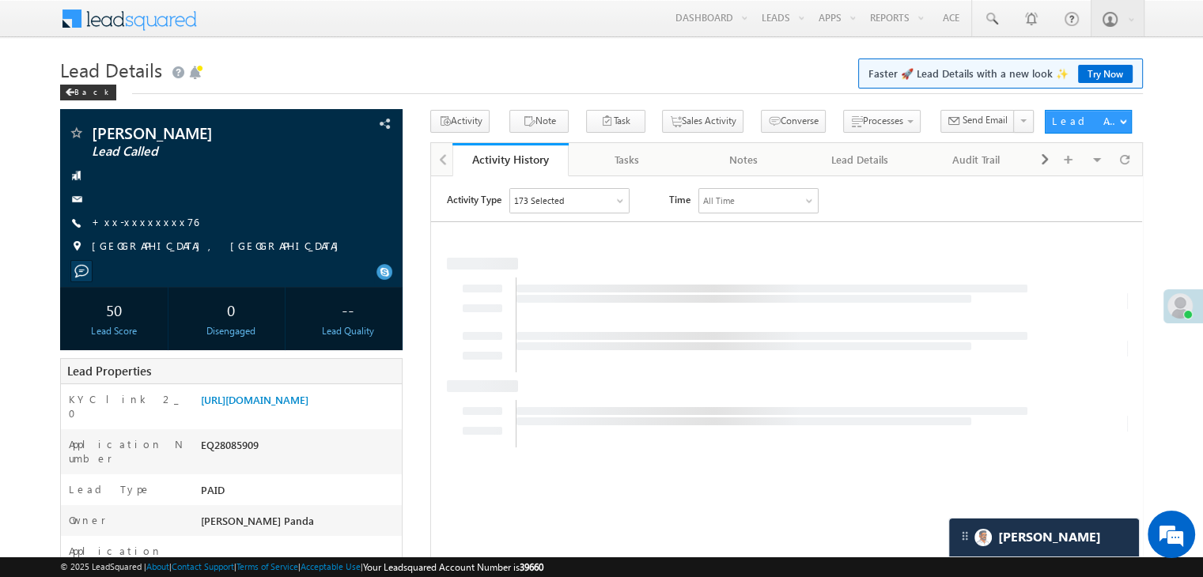
drag, startPoint x: 649, startPoint y: 20, endPoint x: 611, endPoint y: 64, distance: 58.3
click at [611, 64] on h1 "Lead Details Faster 🚀 Lead Details with a new look ✨ Try Now" at bounding box center [601, 68] width 1083 height 31
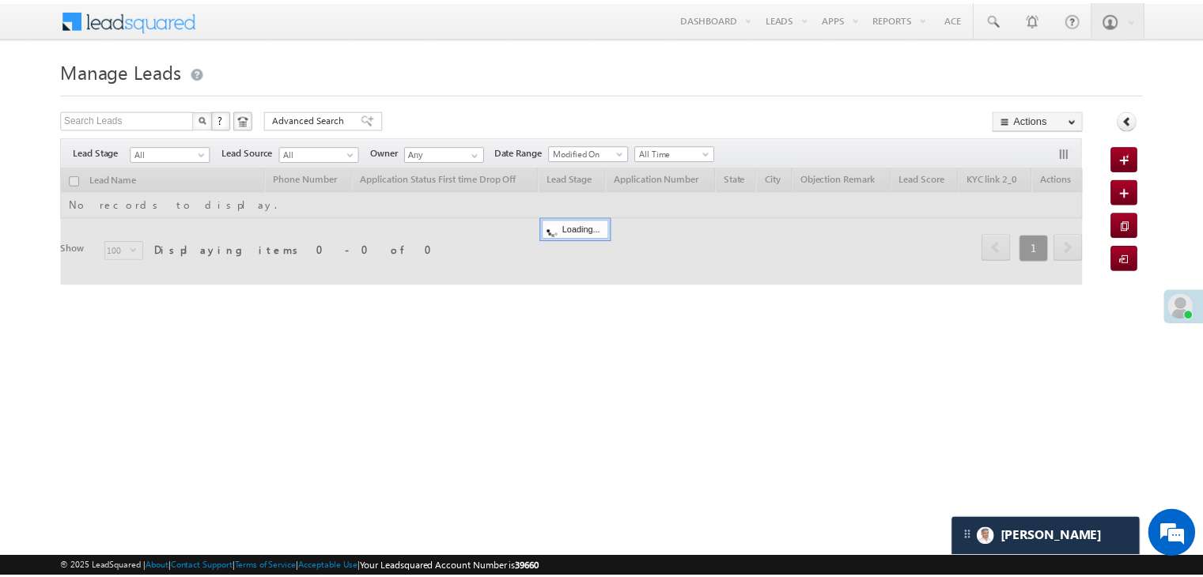
scroll to position [7683, 0]
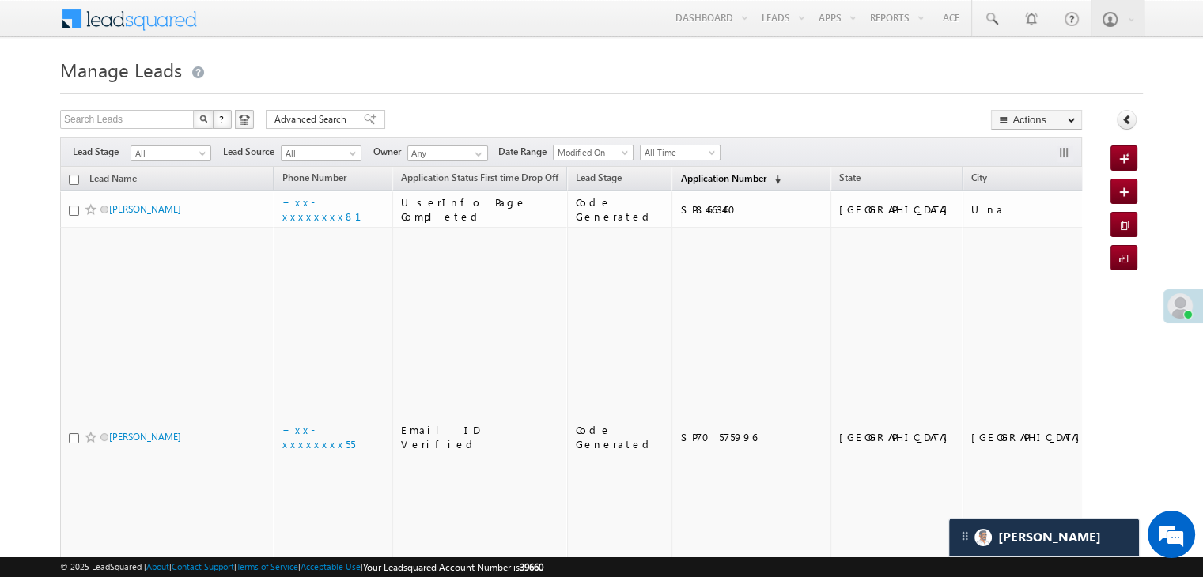
click at [705, 176] on span "Application Number" at bounding box center [722, 178] width 85 height 12
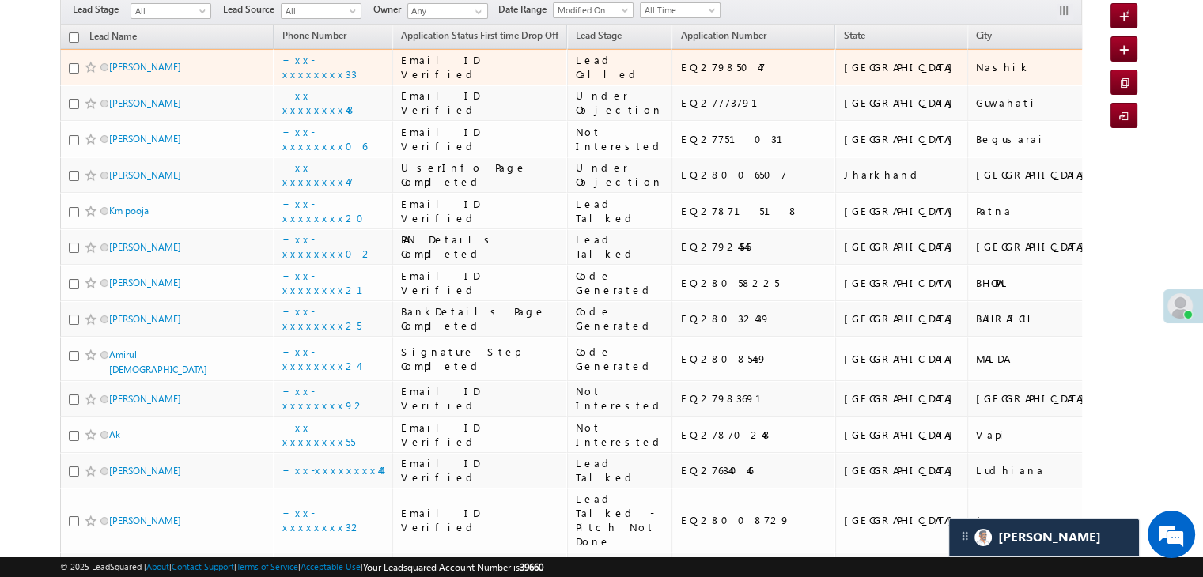
scroll to position [158, 0]
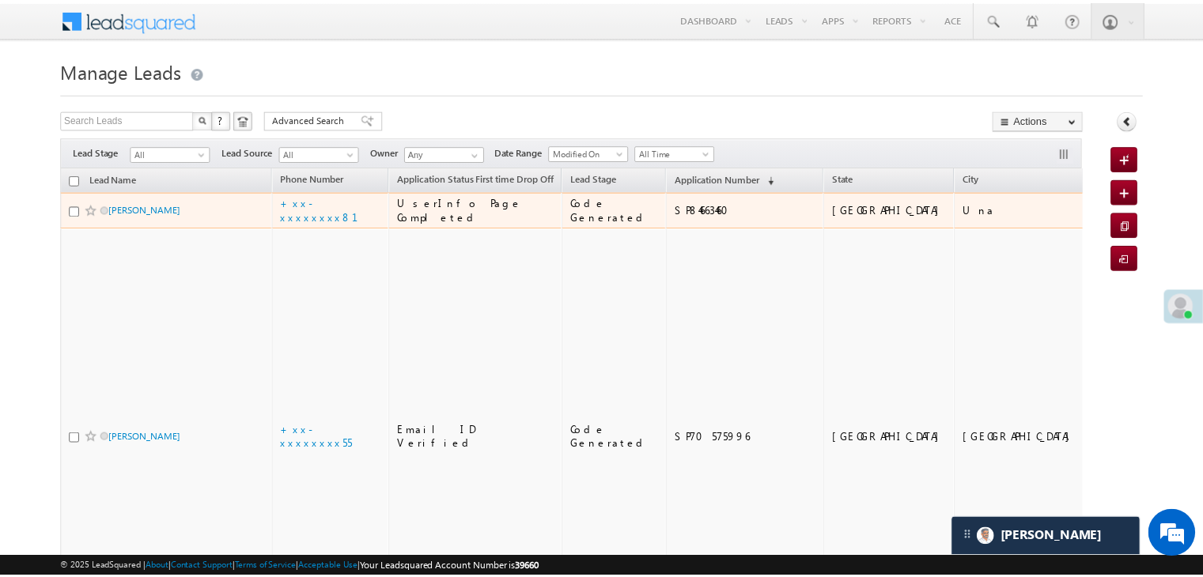
scroll to position [7683, 0]
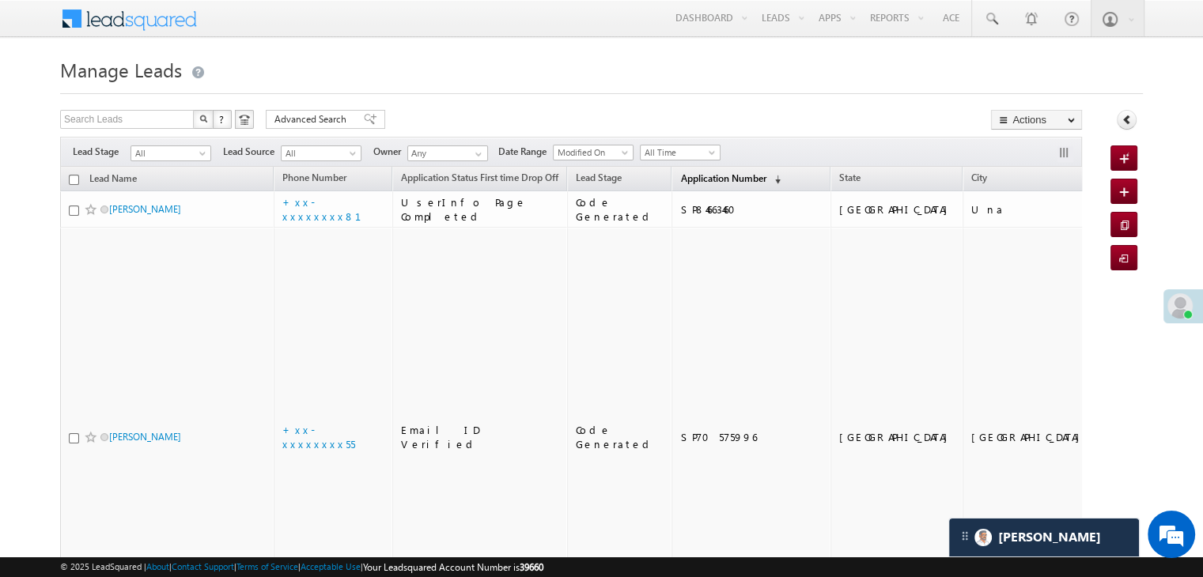
click at [680, 175] on span "Application Number" at bounding box center [722, 178] width 85 height 12
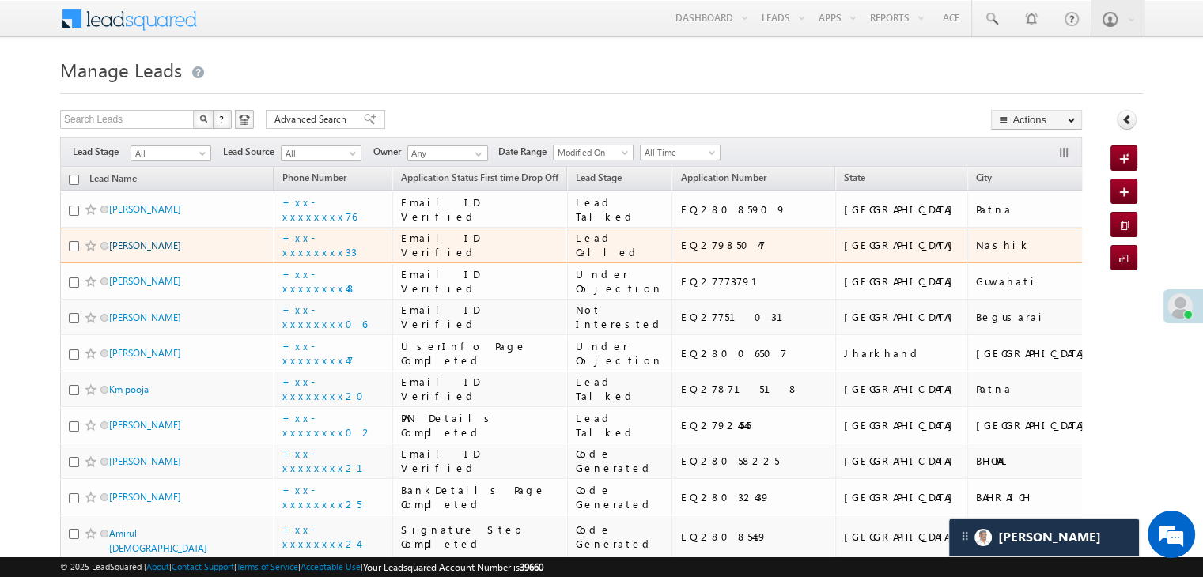
click at [142, 251] on link "[PERSON_NAME]" at bounding box center [145, 246] width 72 height 12
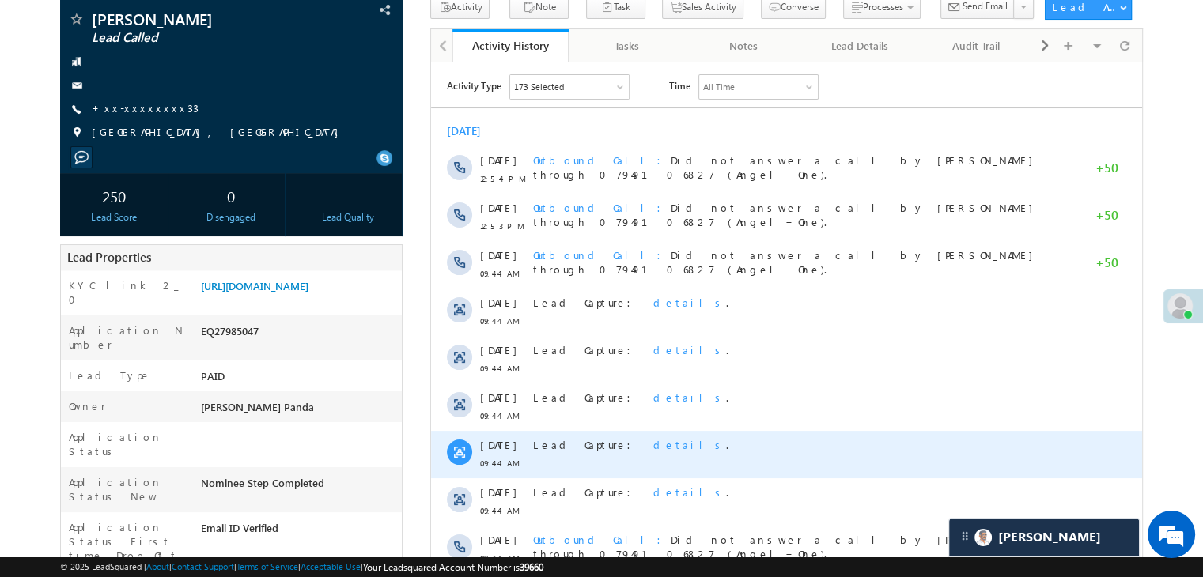
scroll to position [79, 0]
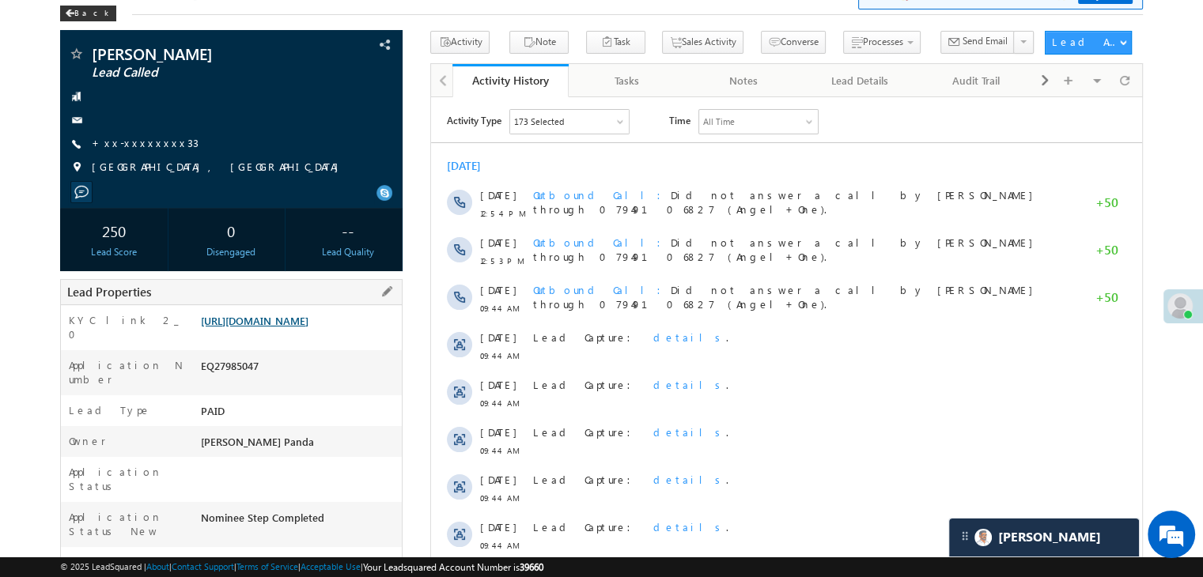
click at [284, 327] on link "[URL][DOMAIN_NAME]" at bounding box center [255, 320] width 108 height 13
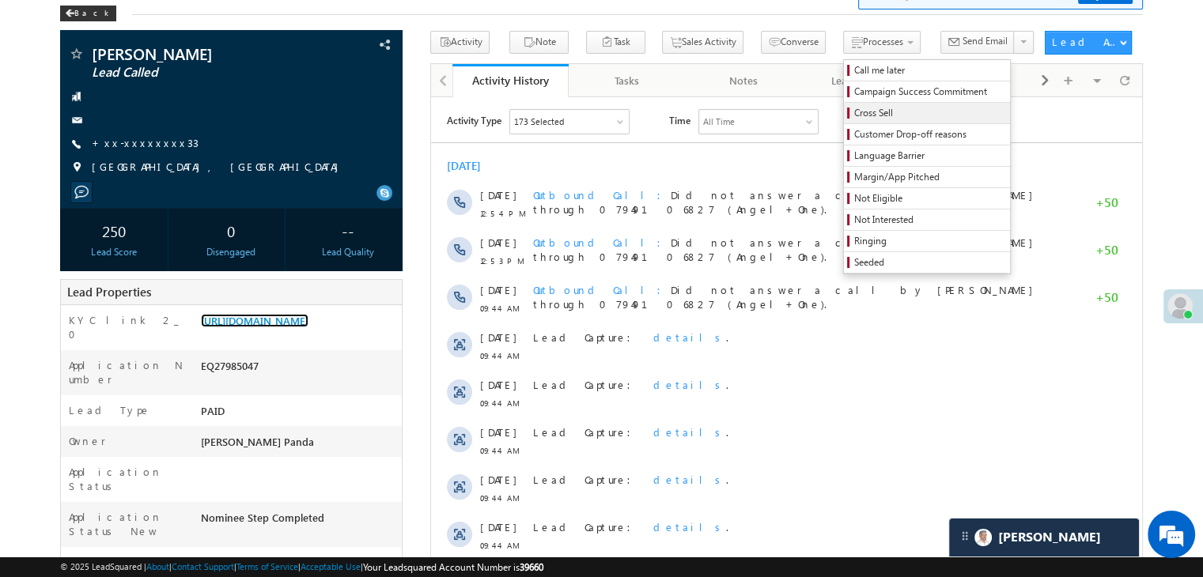
scroll to position [0, 0]
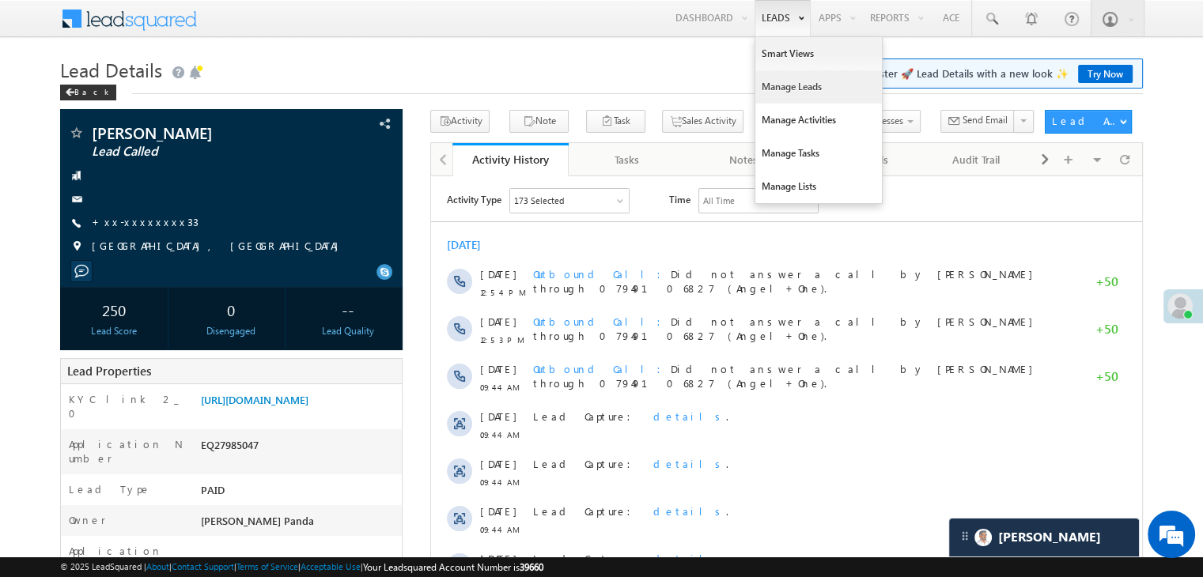
click at [781, 90] on link "Manage Leads" at bounding box center [818, 86] width 127 height 33
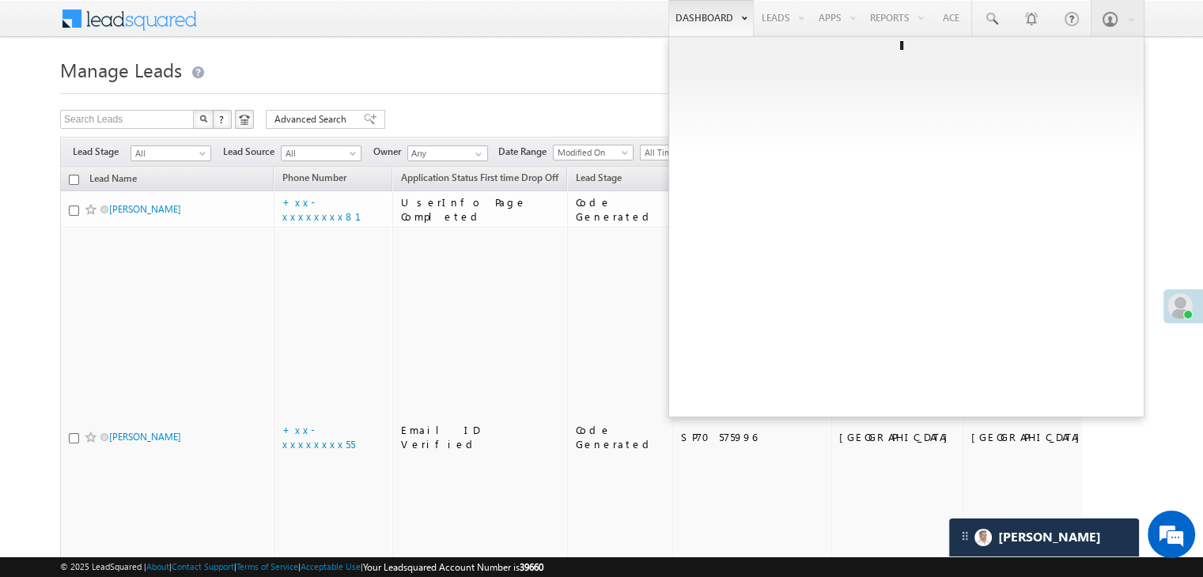
scroll to position [7683, 0]
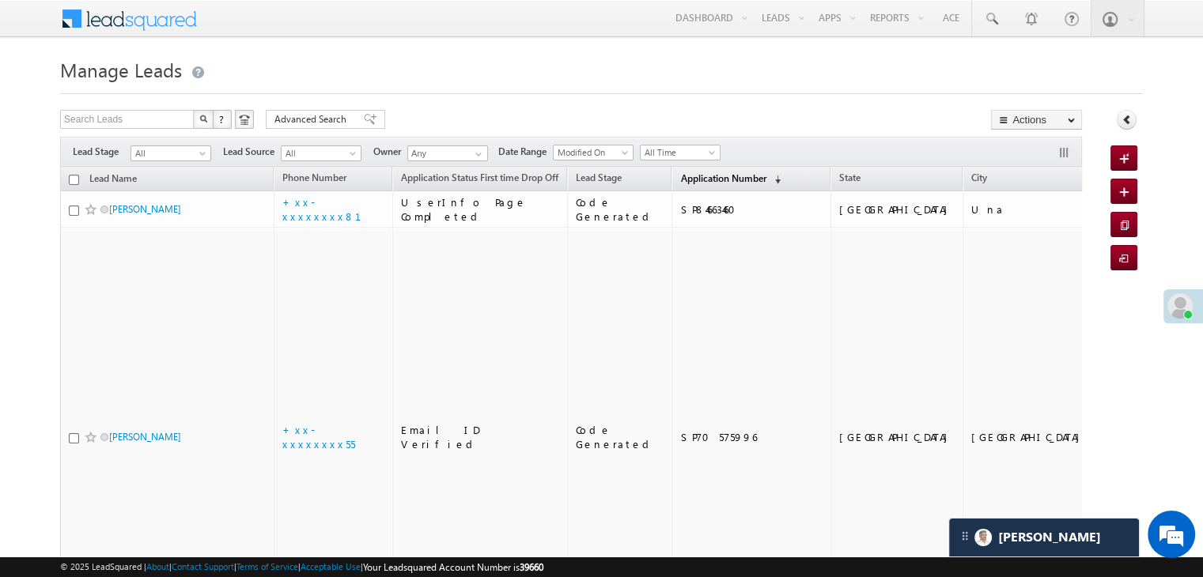
click at [680, 175] on span "Application Number" at bounding box center [722, 178] width 85 height 12
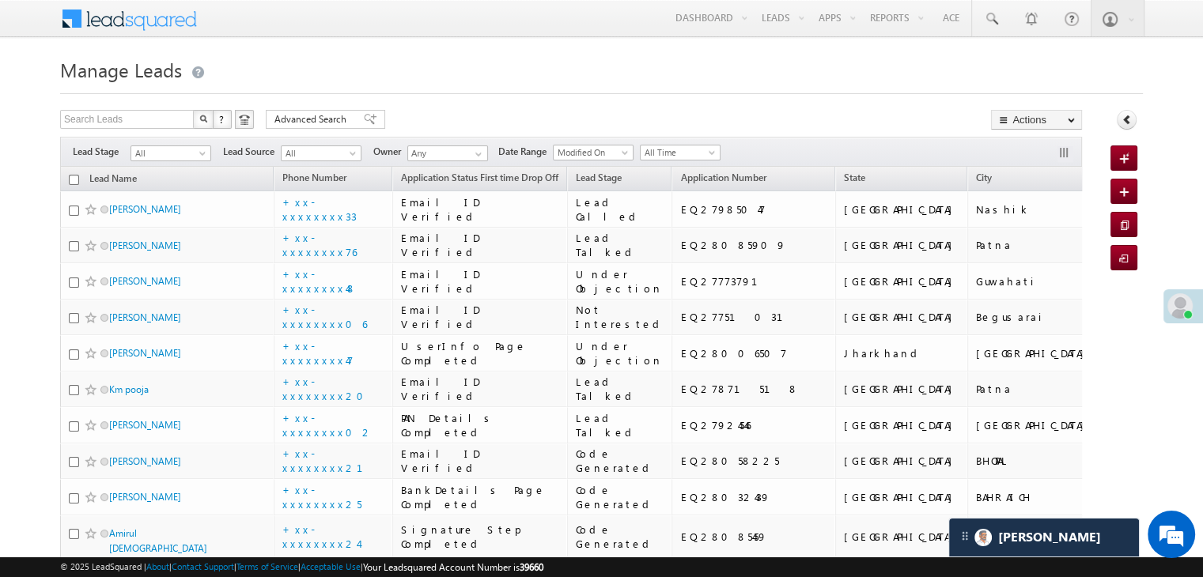
scroll to position [0, 0]
click at [201, 158] on span at bounding box center [204, 156] width 13 height 13
click at [182, 188] on link "Lead Generated" at bounding box center [171, 187] width 80 height 14
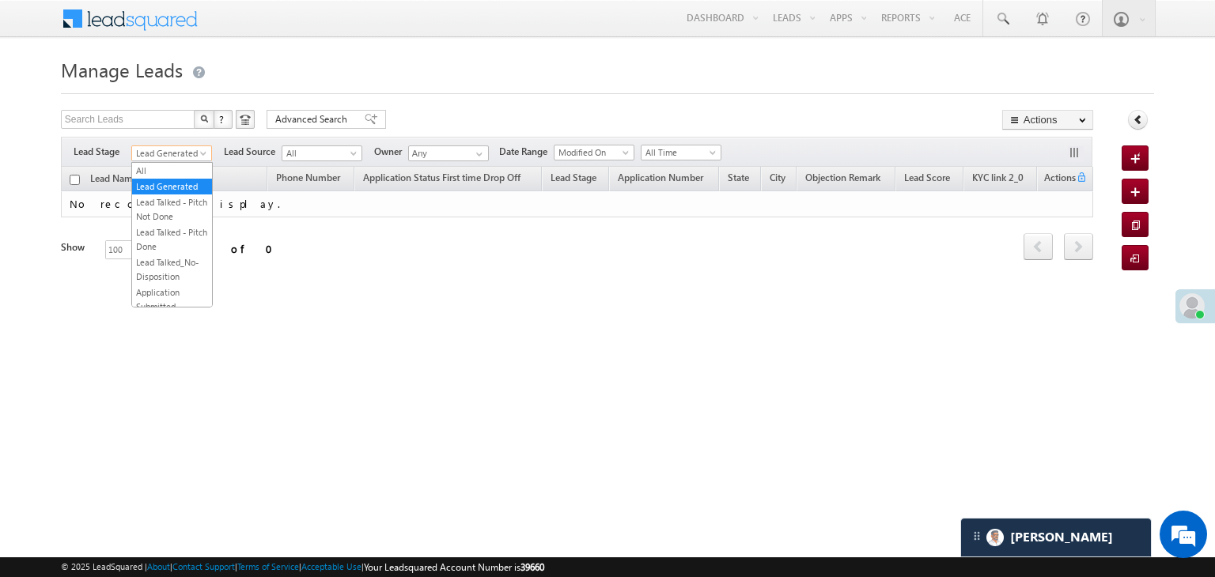
click at [186, 159] on span "Lead Generated" at bounding box center [169, 153] width 75 height 14
click at [155, 165] on link "All" at bounding box center [172, 171] width 80 height 14
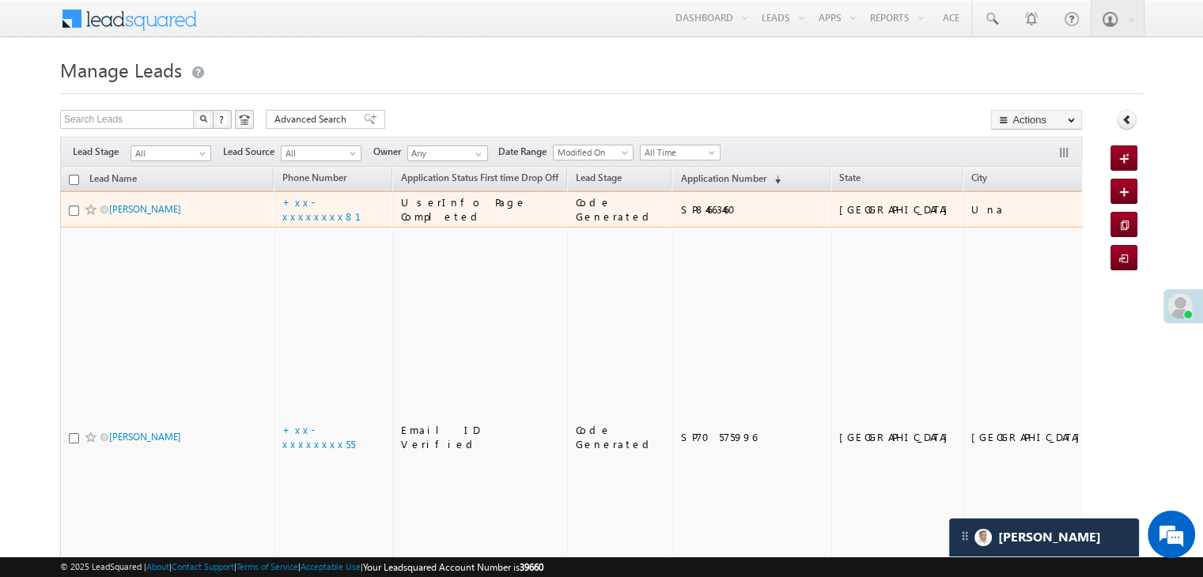
scroll to position [7683, 0]
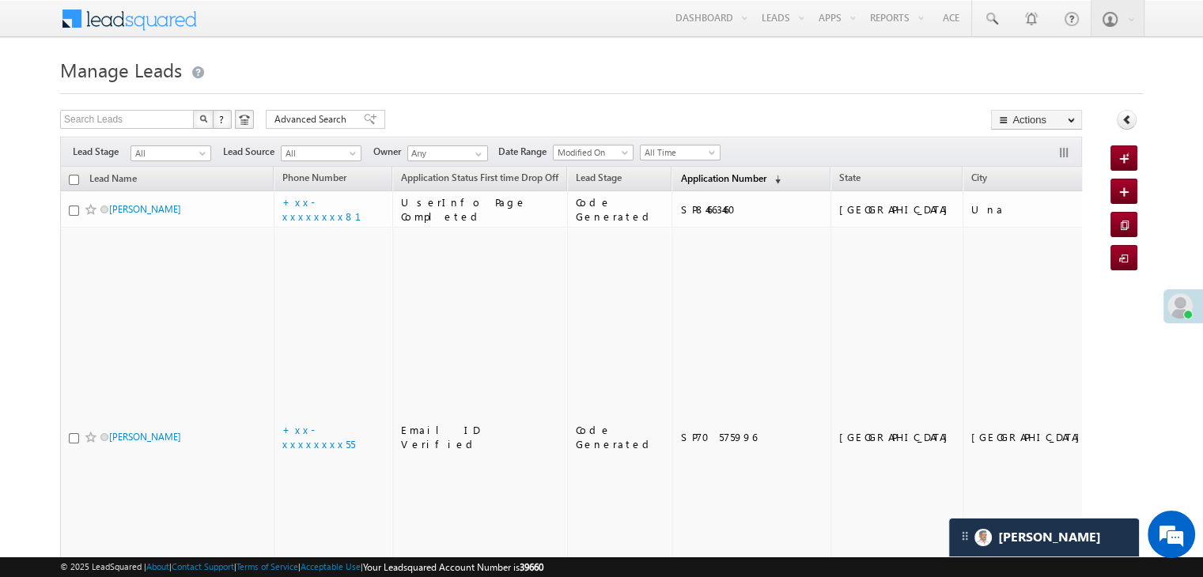
click at [680, 178] on span "Application Number" at bounding box center [722, 178] width 85 height 12
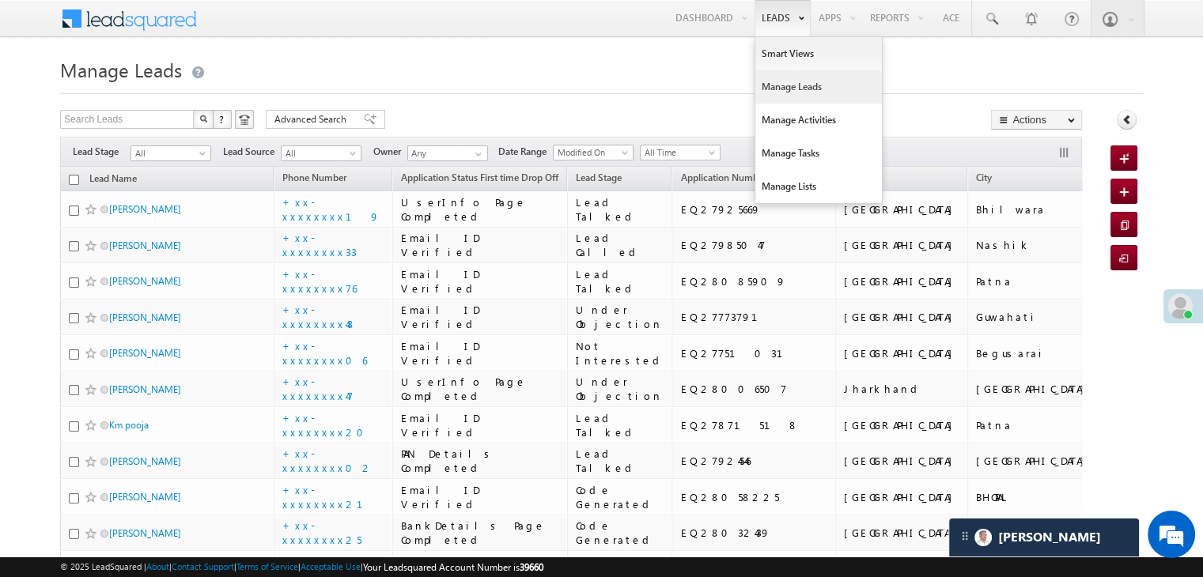
scroll to position [0, 0]
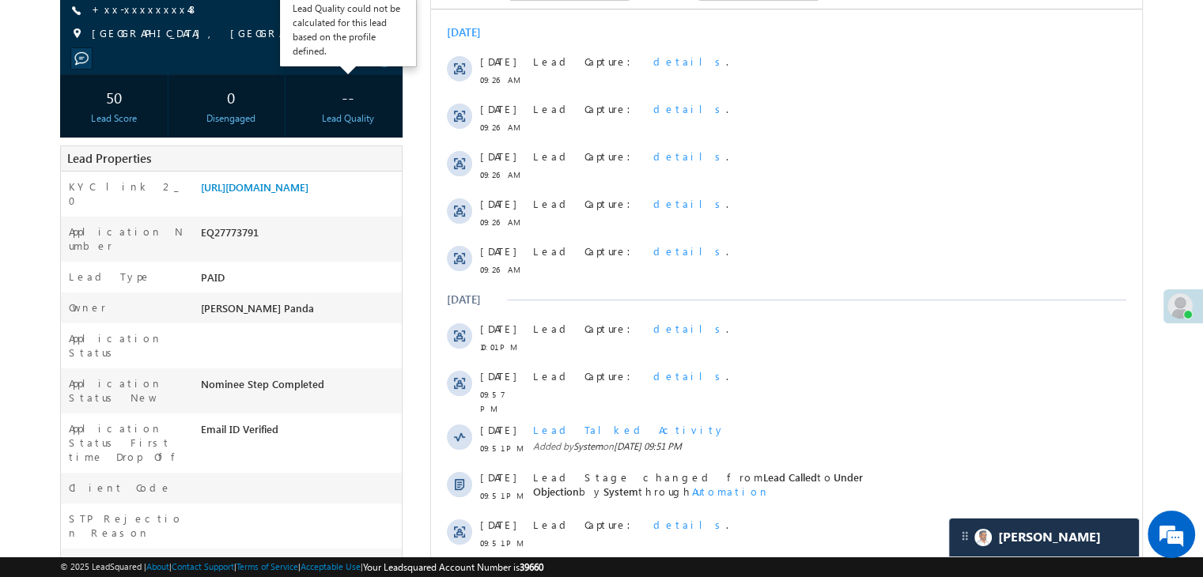
scroll to position [237, 0]
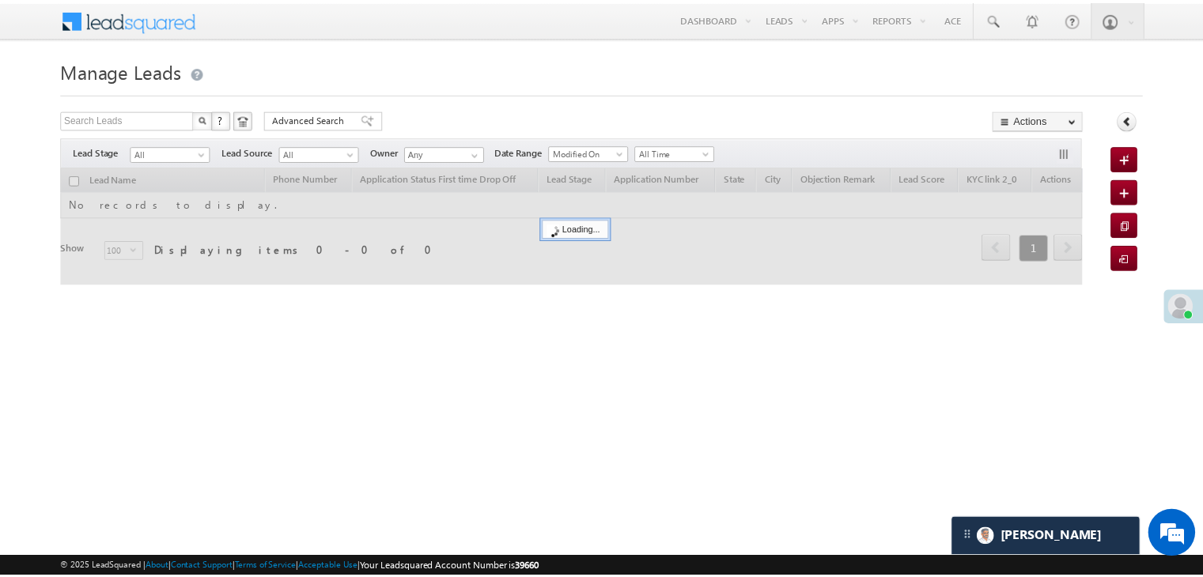
scroll to position [7683, 0]
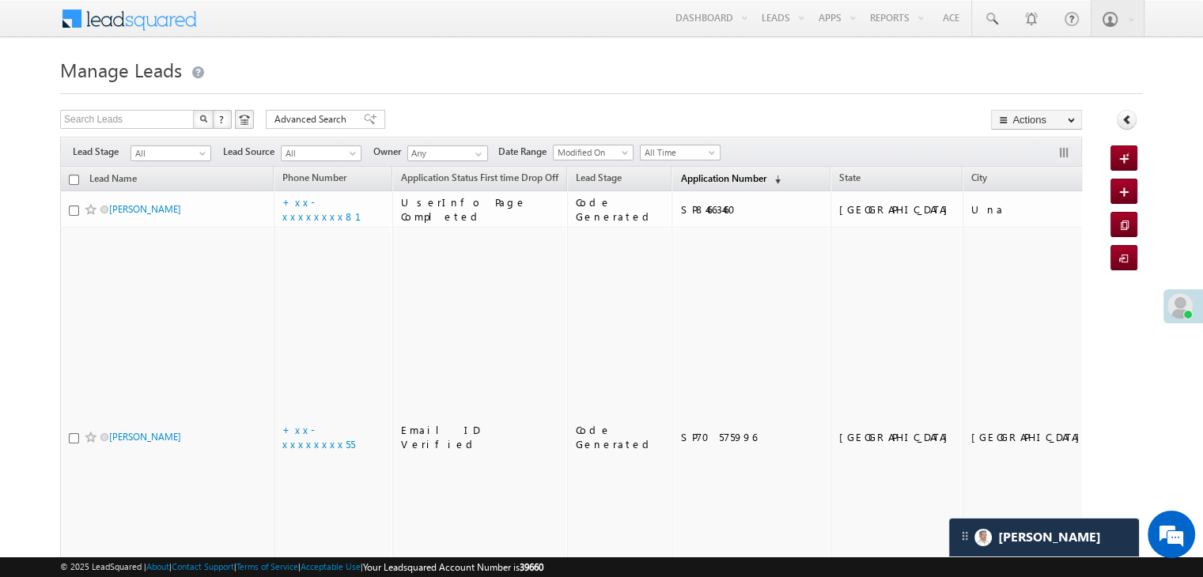
click at [680, 174] on span "Application Number" at bounding box center [722, 178] width 85 height 12
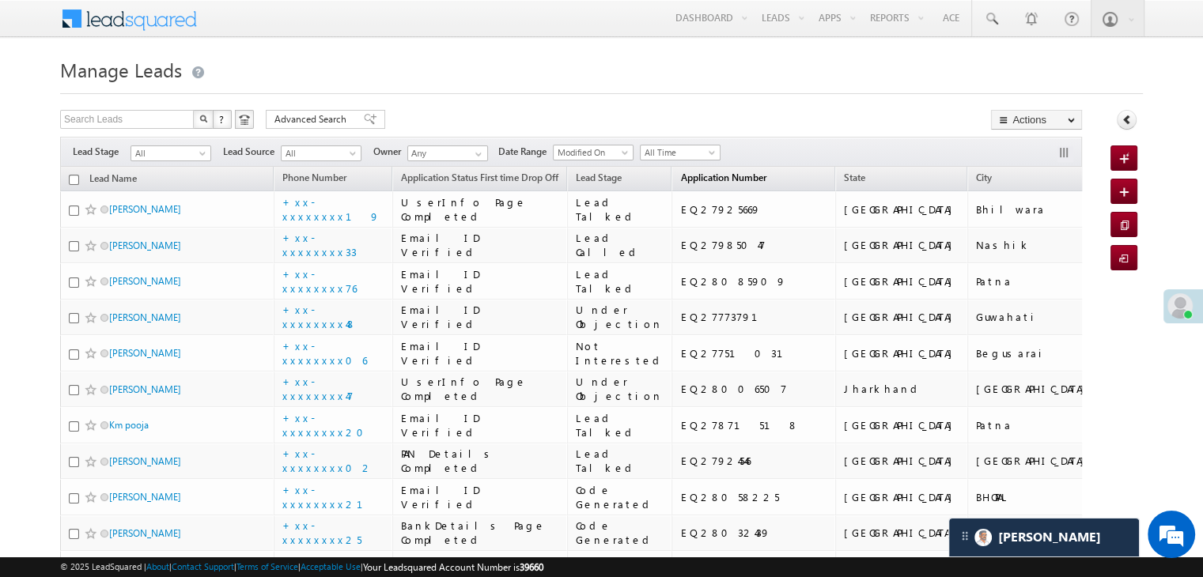
scroll to position [0, 0]
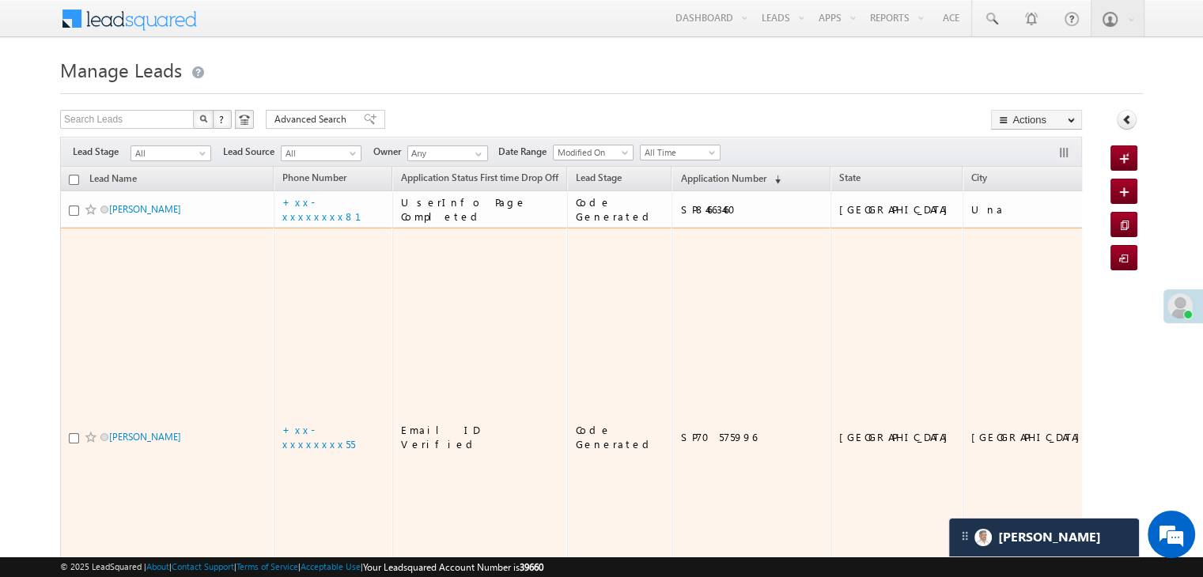
scroll to position [7683, 0]
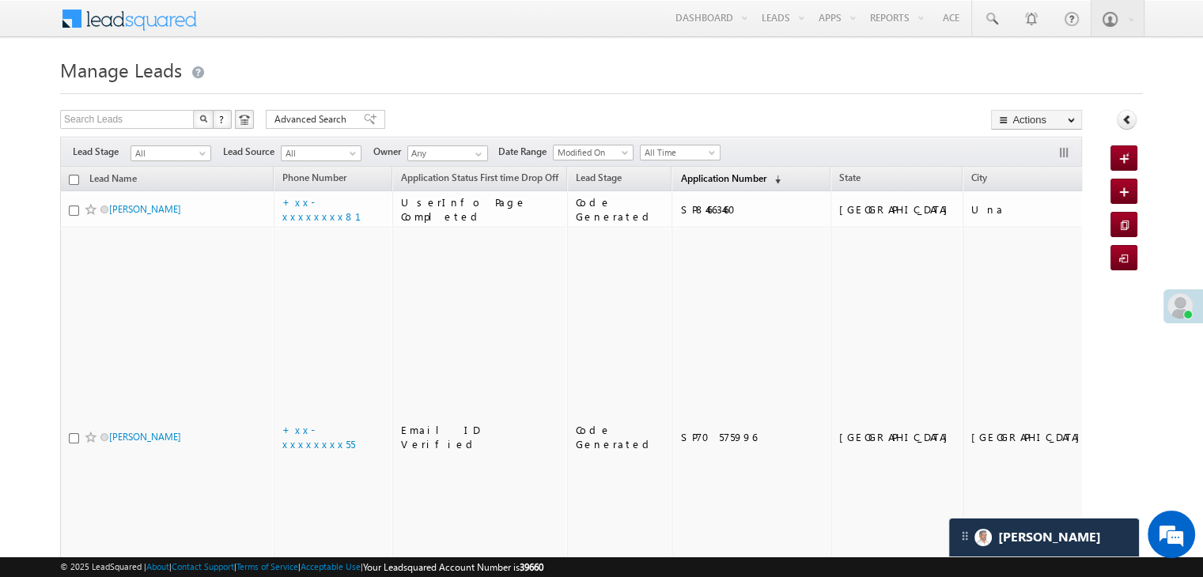
click at [680, 180] on span "Application Number" at bounding box center [722, 178] width 85 height 12
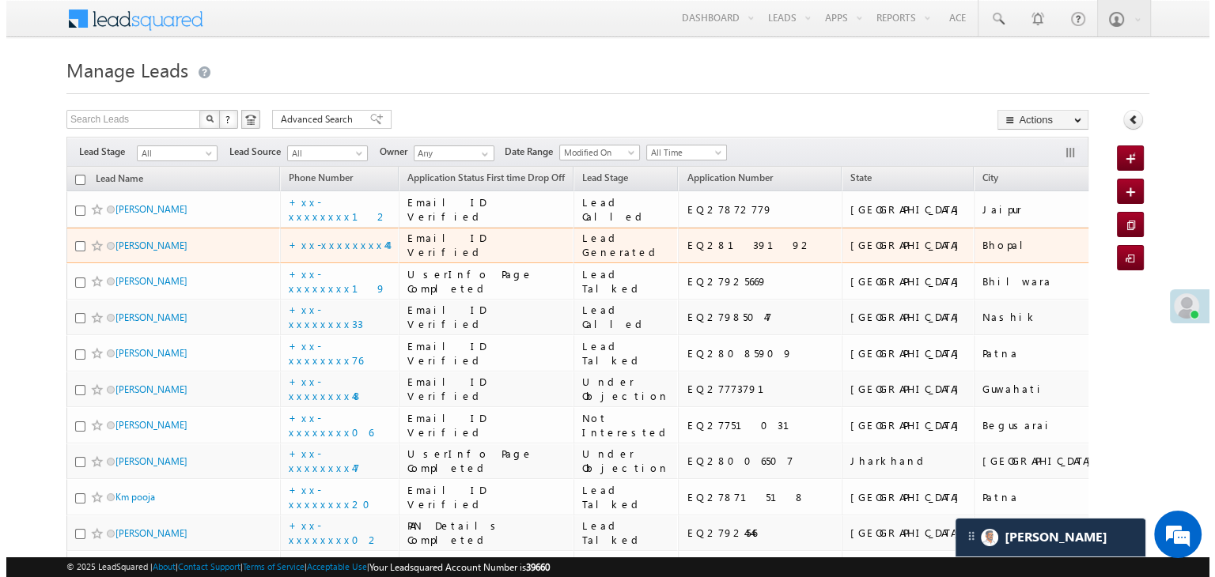
scroll to position [0, 0]
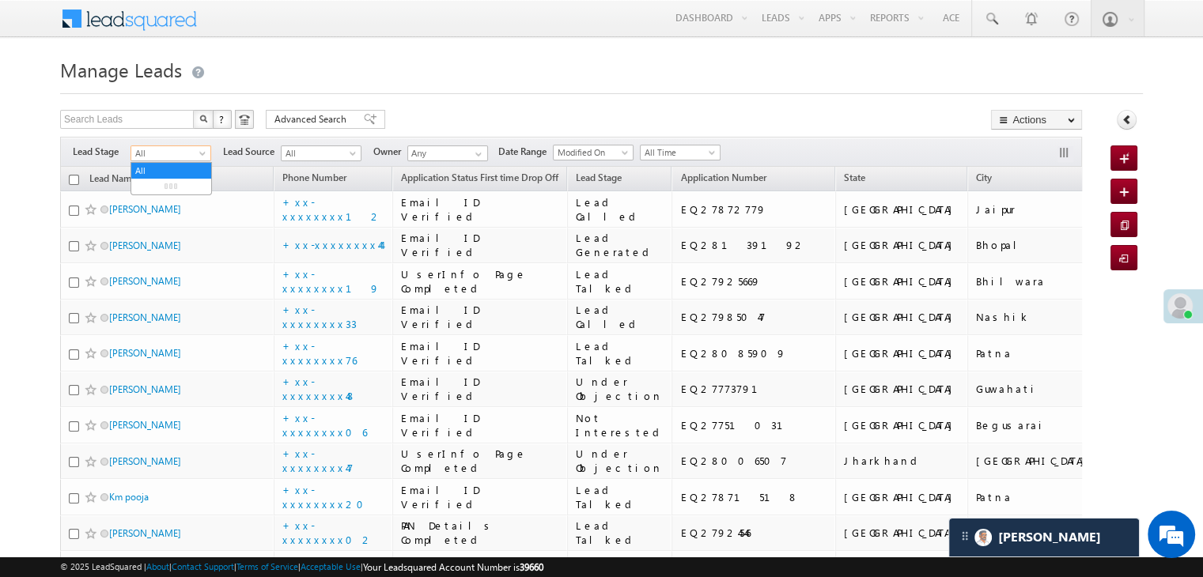
click at [203, 150] on span at bounding box center [204, 156] width 13 height 13
click at [172, 184] on link "Lead Generated" at bounding box center [171, 187] width 80 height 14
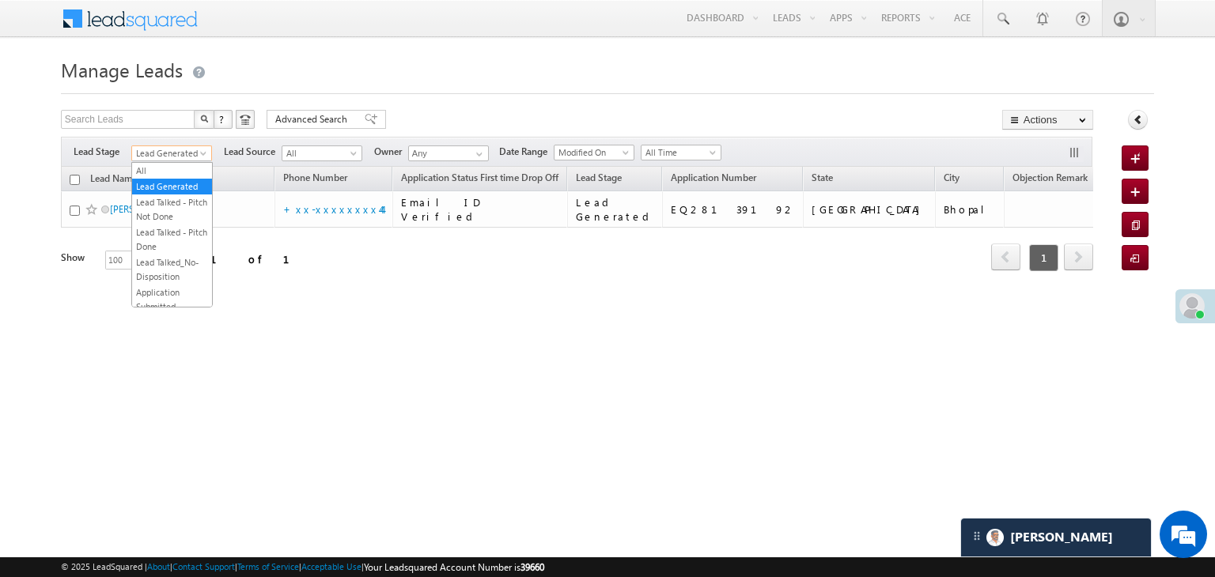
click at [185, 154] on span "Lead Generated" at bounding box center [169, 153] width 75 height 14
click at [166, 168] on link "All" at bounding box center [172, 171] width 80 height 14
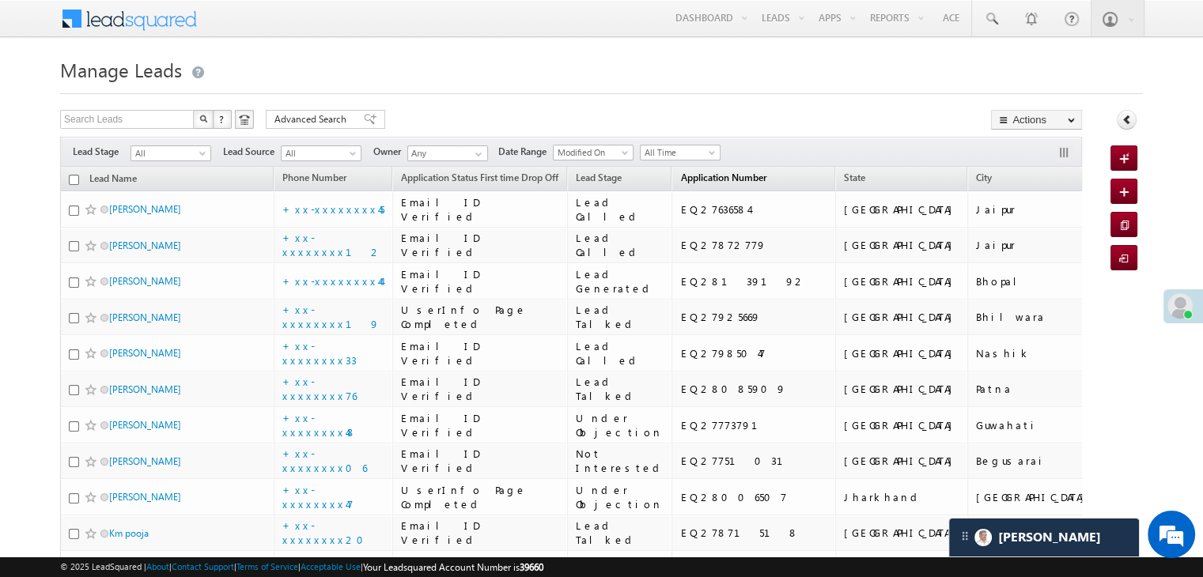
click at [683, 176] on span "Application Number" at bounding box center [722, 178] width 85 height 12
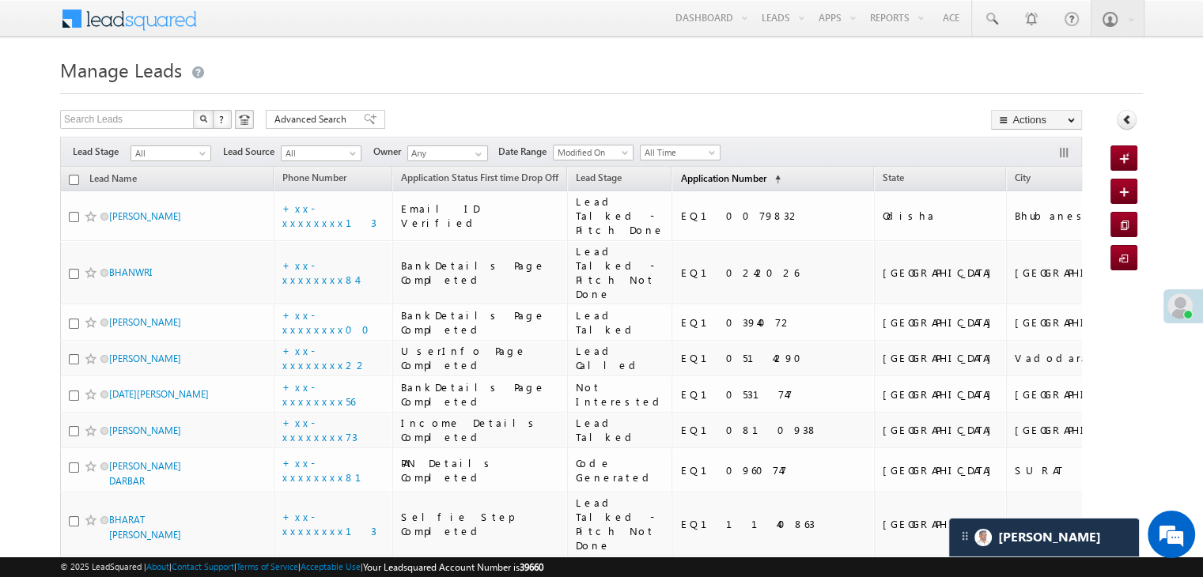
click at [683, 176] on span "Application Number" at bounding box center [722, 178] width 85 height 12
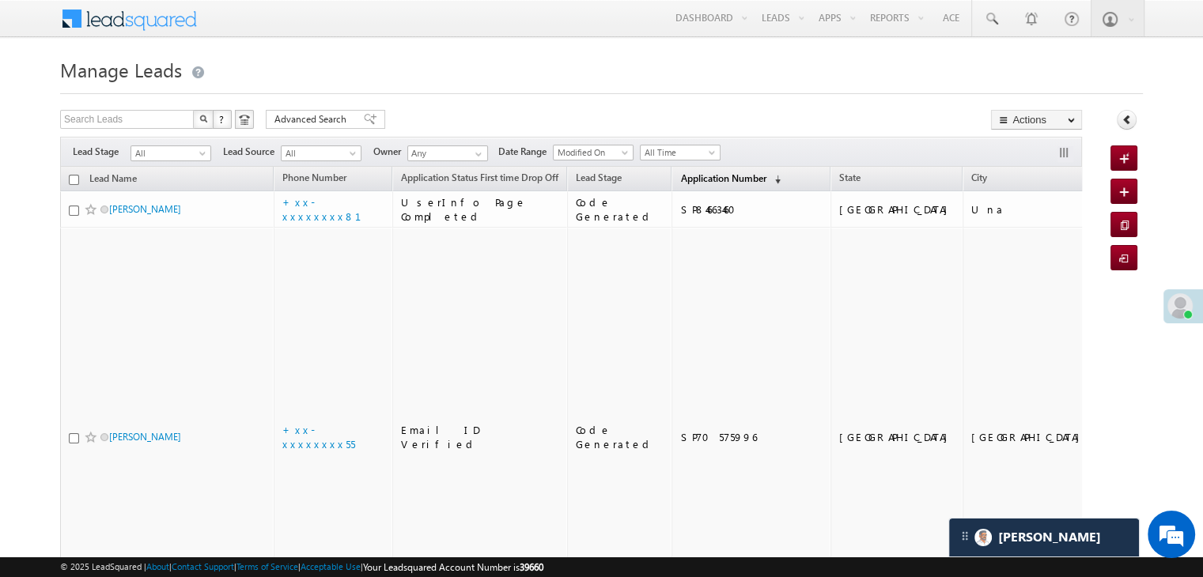
click at [683, 176] on span "Application Number" at bounding box center [722, 178] width 85 height 12
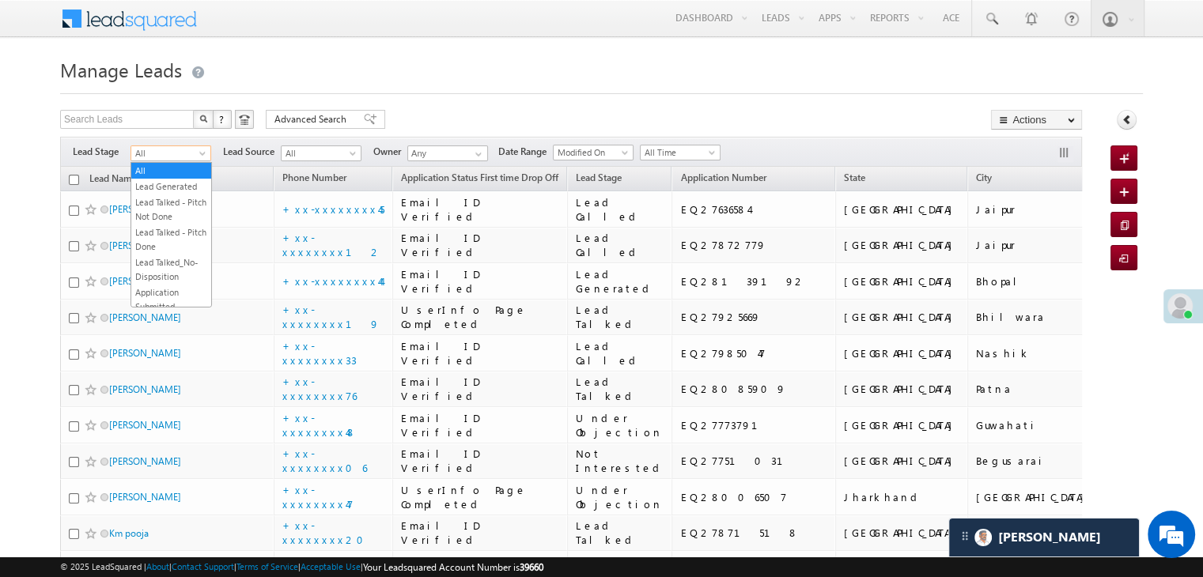
click at [201, 157] on span at bounding box center [204, 156] width 13 height 13
click at [171, 190] on link "Lead Generated" at bounding box center [171, 187] width 80 height 14
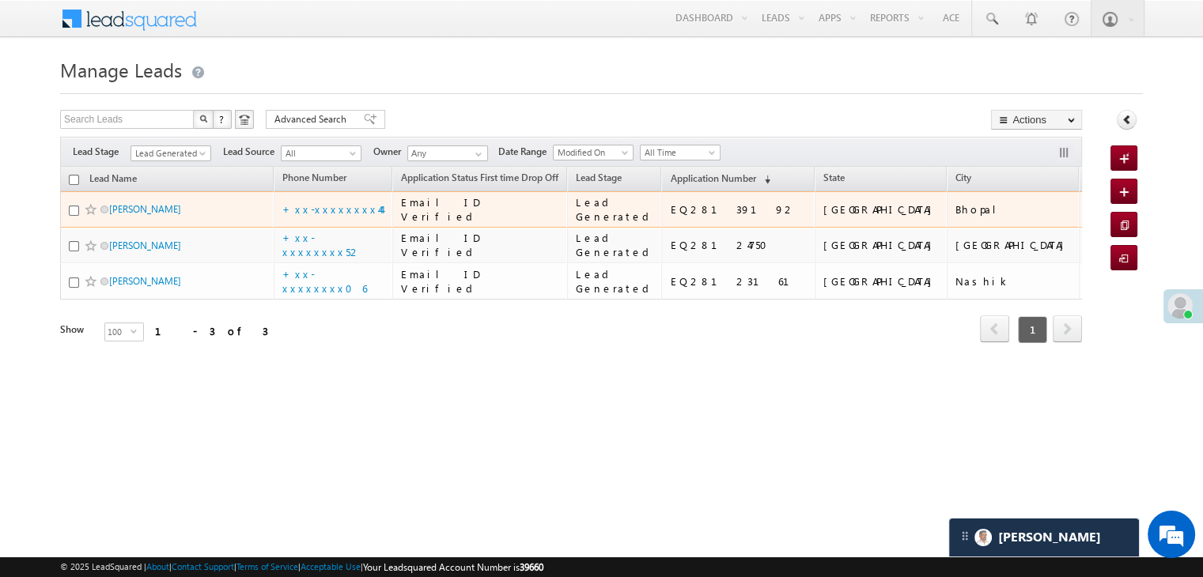
scroll to position [7683, 0]
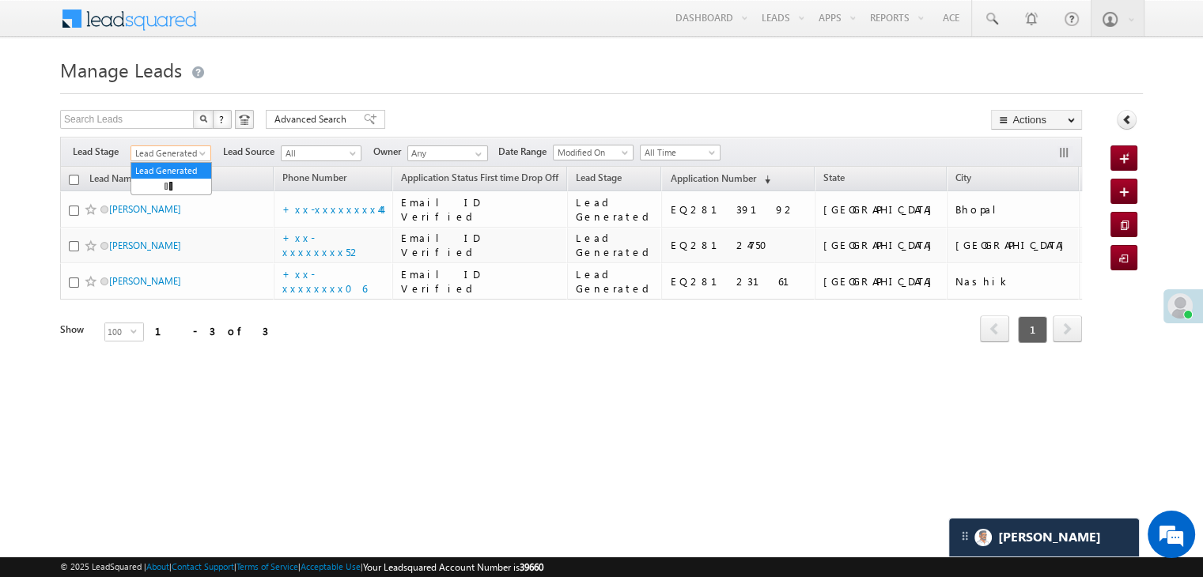
click at [203, 151] on span at bounding box center [204, 156] width 13 height 13
click at [175, 166] on link "All" at bounding box center [171, 171] width 80 height 14
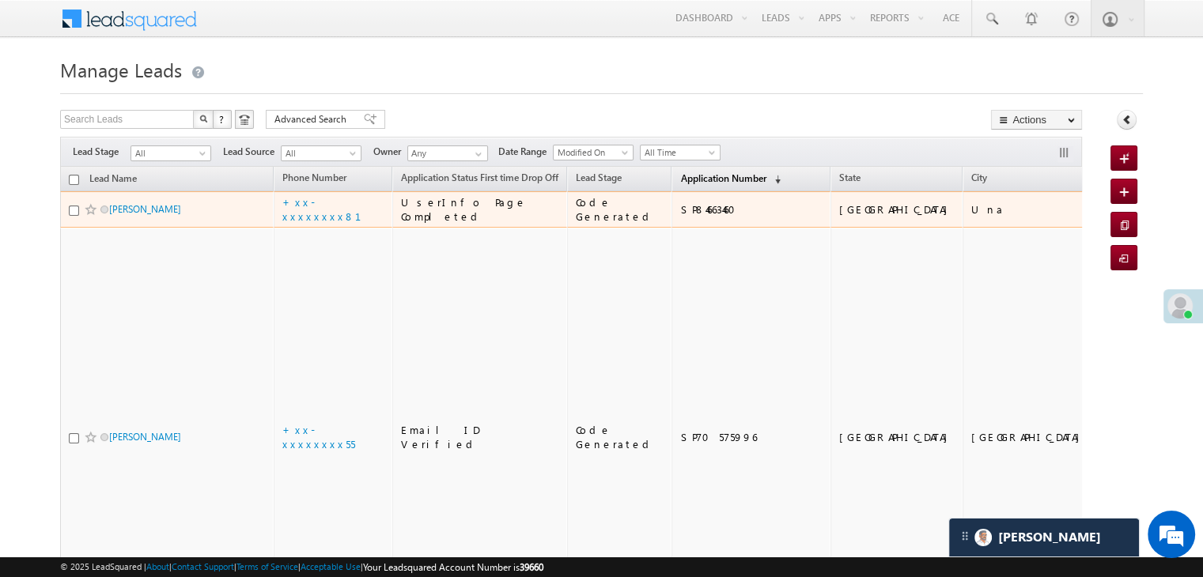
scroll to position [0, 0]
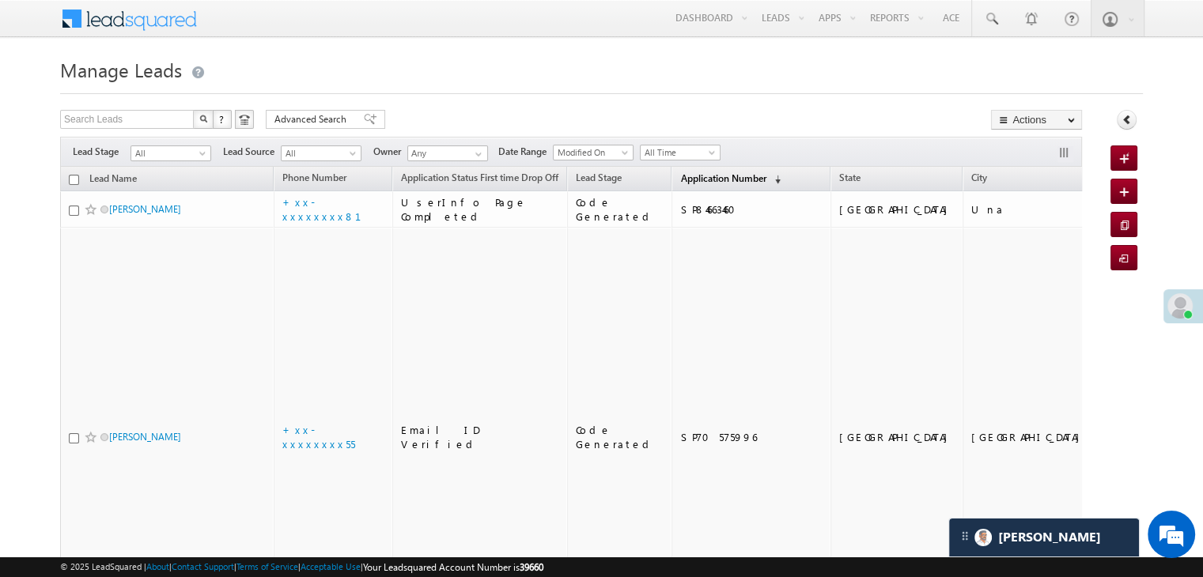
click at [690, 181] on span "Application Number" at bounding box center [722, 178] width 85 height 12
click at [696, 180] on span "Application Number" at bounding box center [722, 178] width 85 height 12
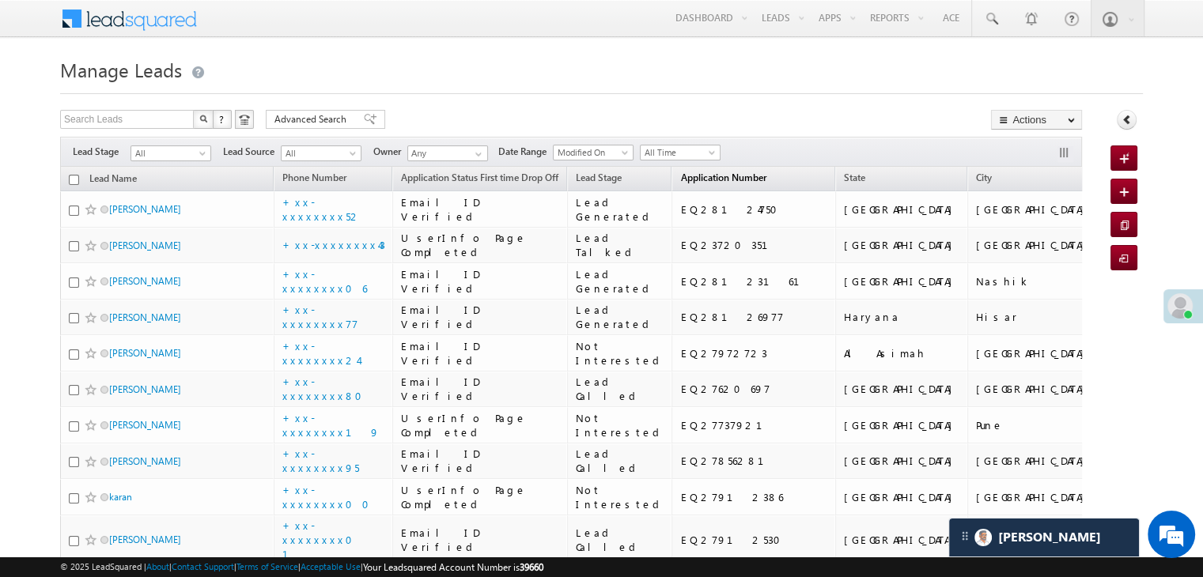
scroll to position [0, 0]
click at [205, 161] on span at bounding box center [204, 156] width 13 height 13
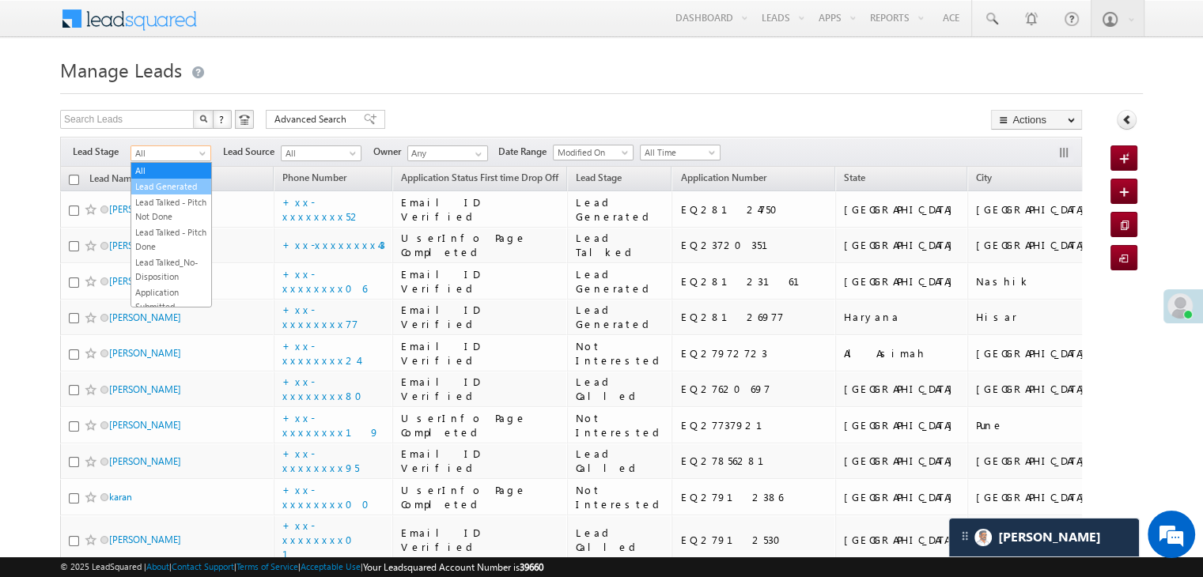
click at [178, 186] on link "Lead Generated" at bounding box center [171, 187] width 80 height 14
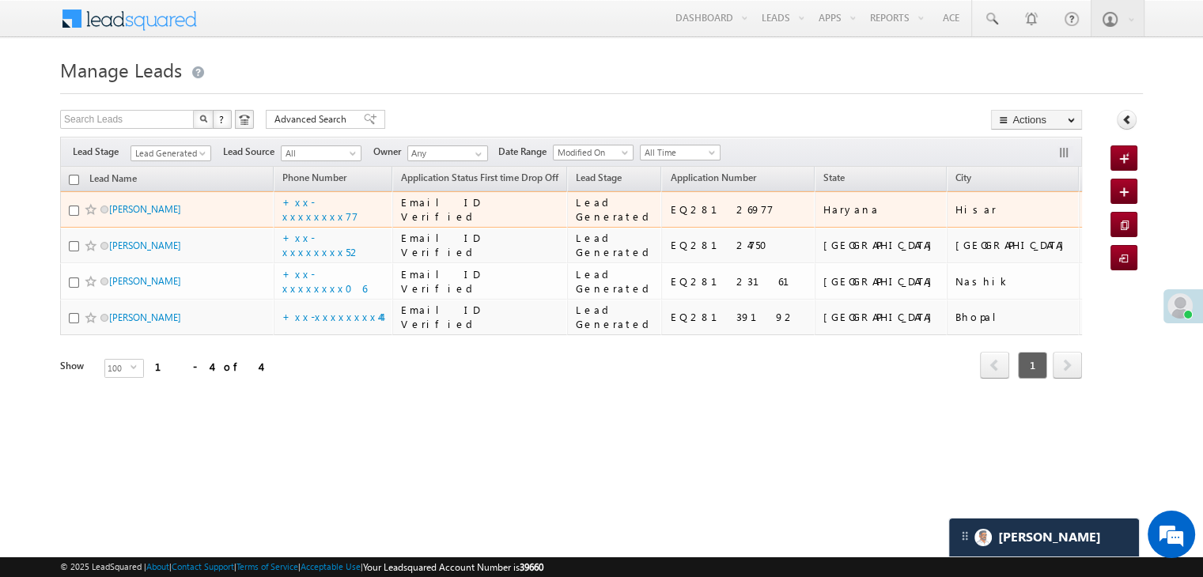
scroll to position [119, 0]
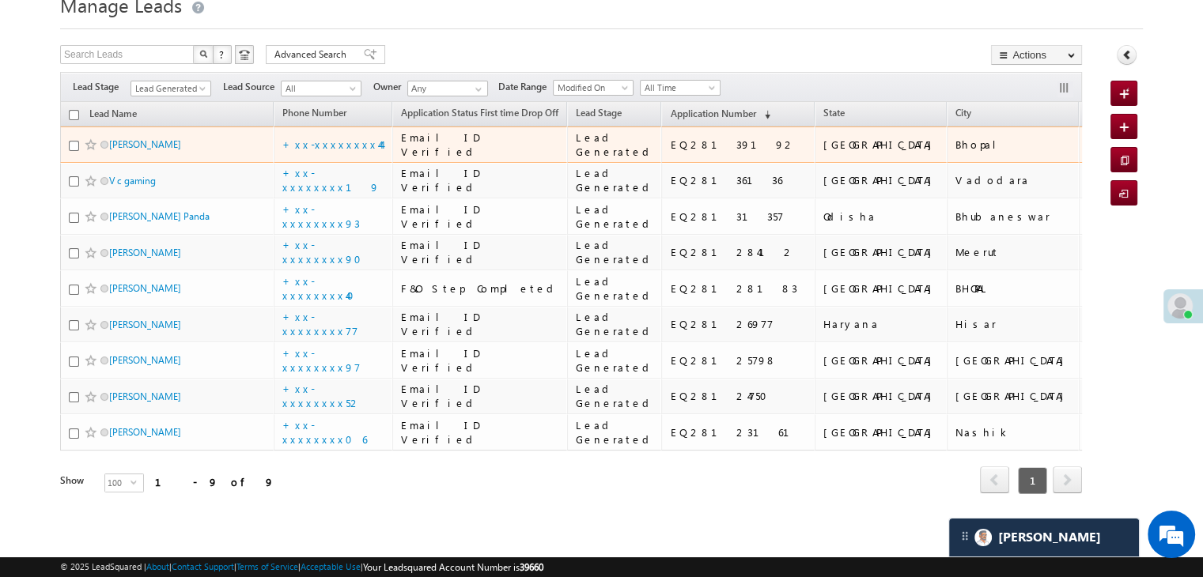
scroll to position [237, 0]
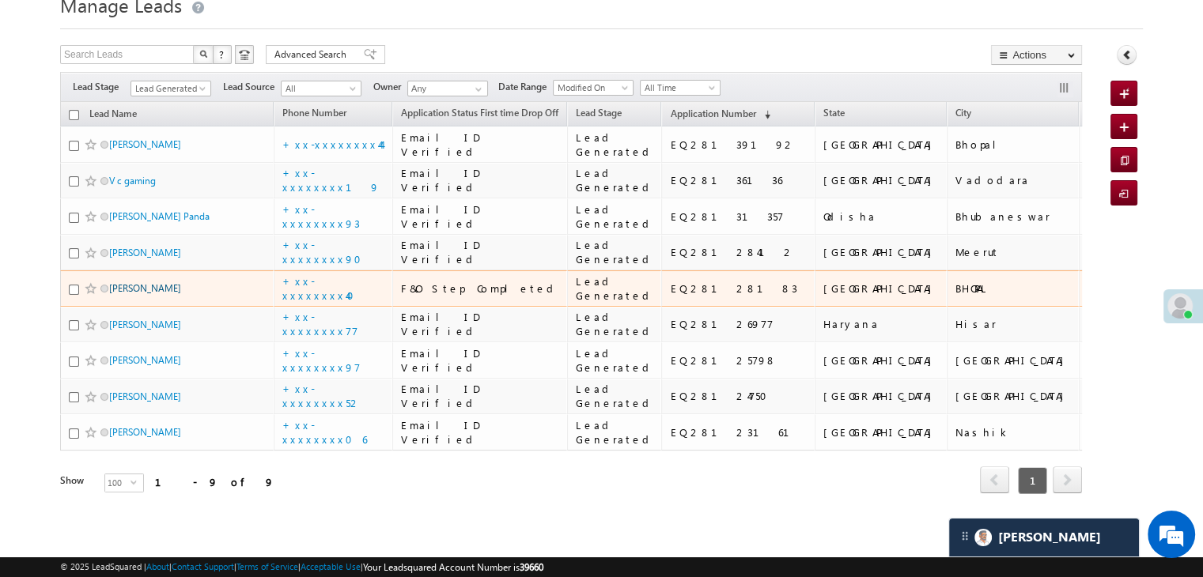
click at [132, 294] on link "[PERSON_NAME]" at bounding box center [145, 288] width 72 height 12
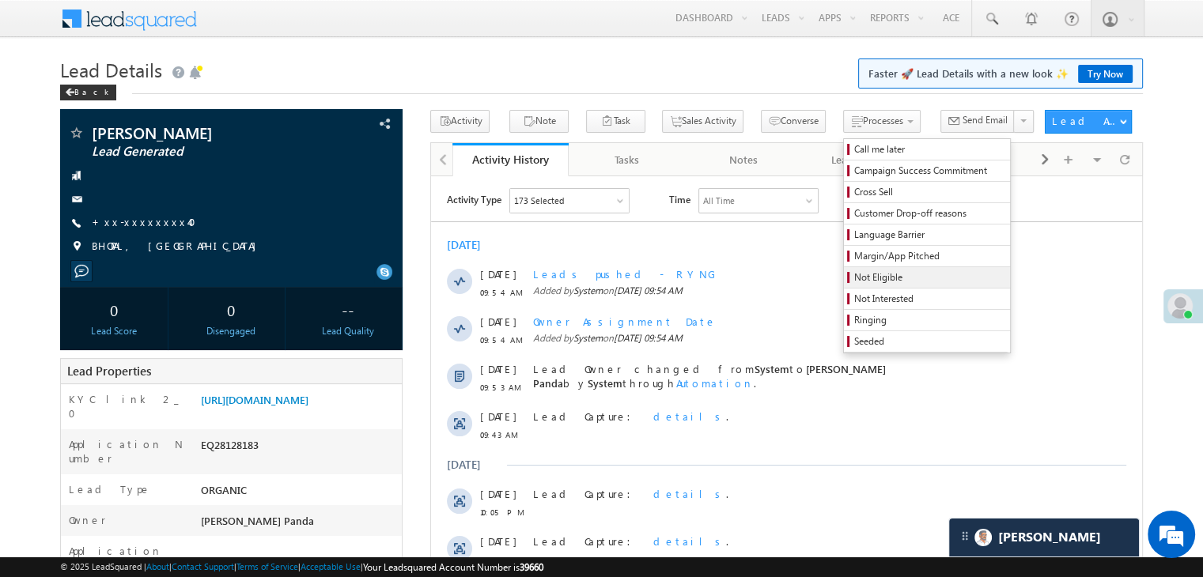
click at [854, 276] on span "Not Eligible" at bounding box center [929, 277] width 150 height 14
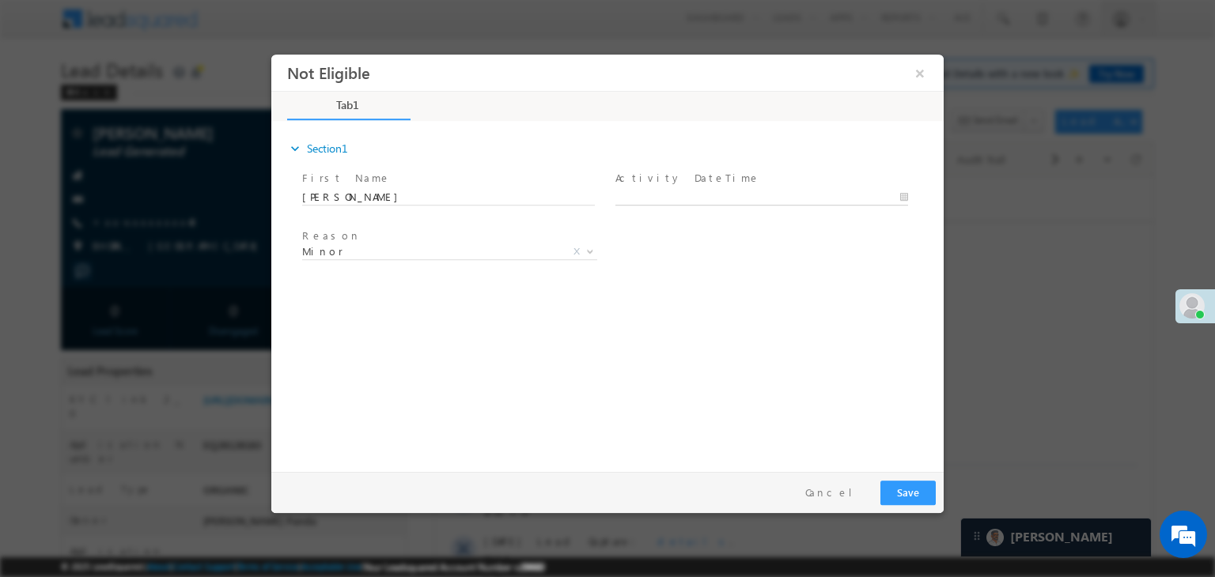
type input "09/01/25 9:57 AM"
click at [716, 198] on body "Not Eligible ×" at bounding box center [607, 260] width 672 height 410
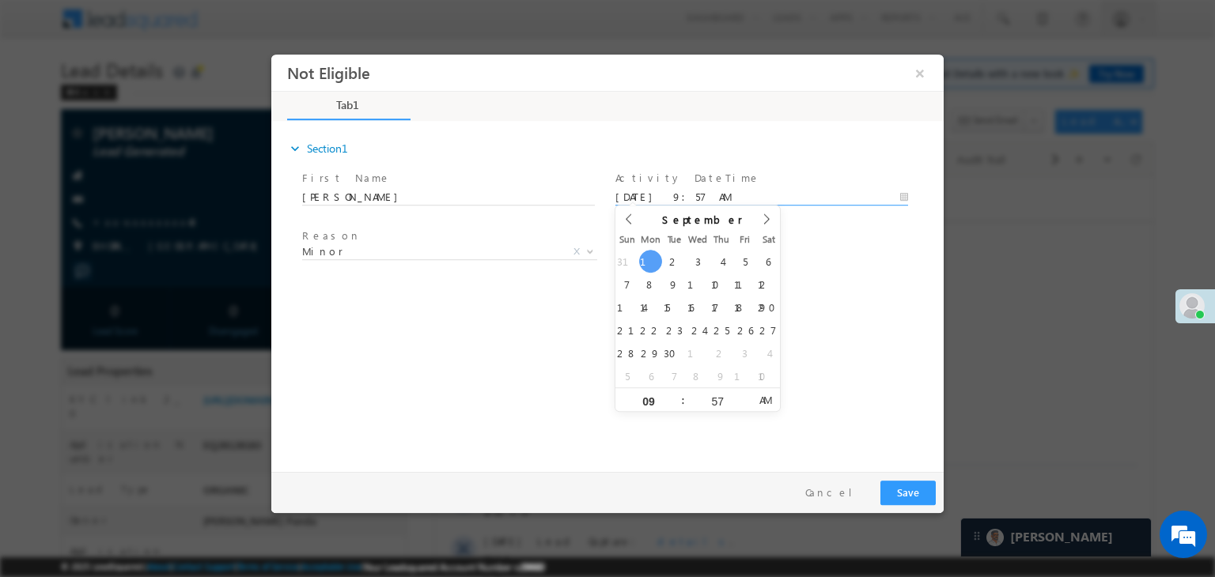
click at [872, 267] on div "Reason * Minor Existing Client Out of India DRA - FDS Termination DRA - Already…" at bounding box center [621, 254] width 644 height 59
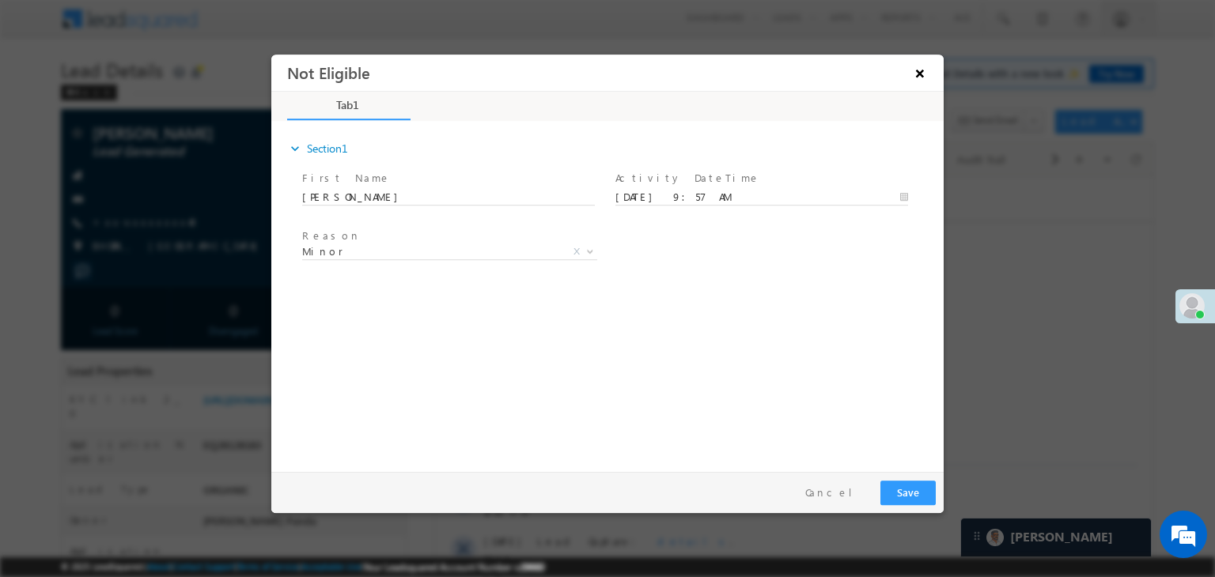
drag, startPoint x: 872, startPoint y: 267, endPoint x: 919, endPoint y: 70, distance: 203.1
click at [919, 70] on button "×" at bounding box center [919, 73] width 27 height 29
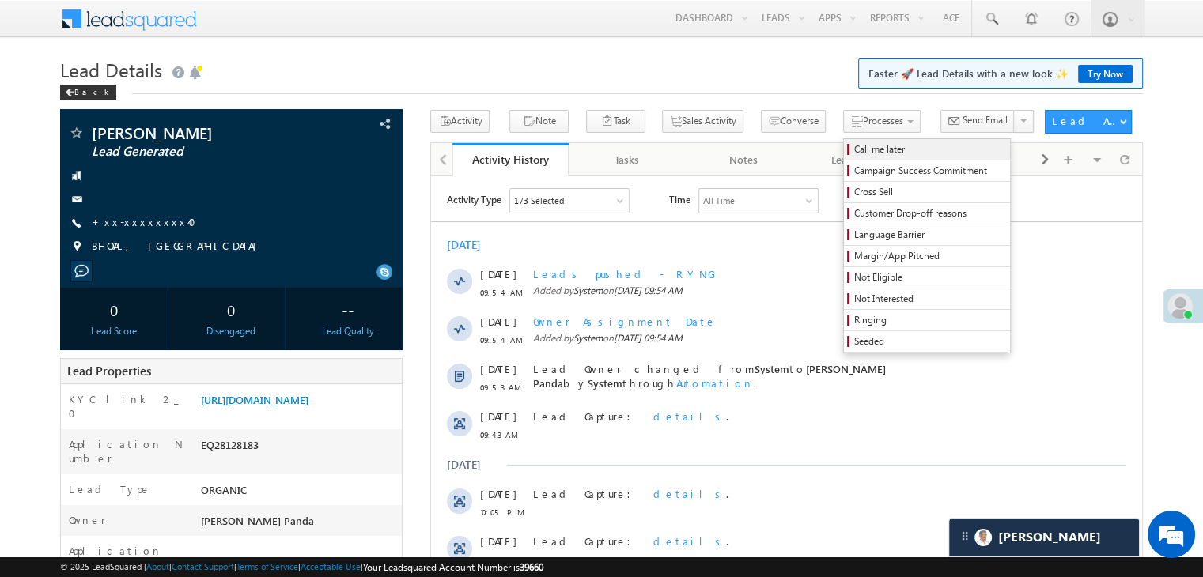
click at [854, 149] on span "Call me later" at bounding box center [929, 149] width 150 height 14
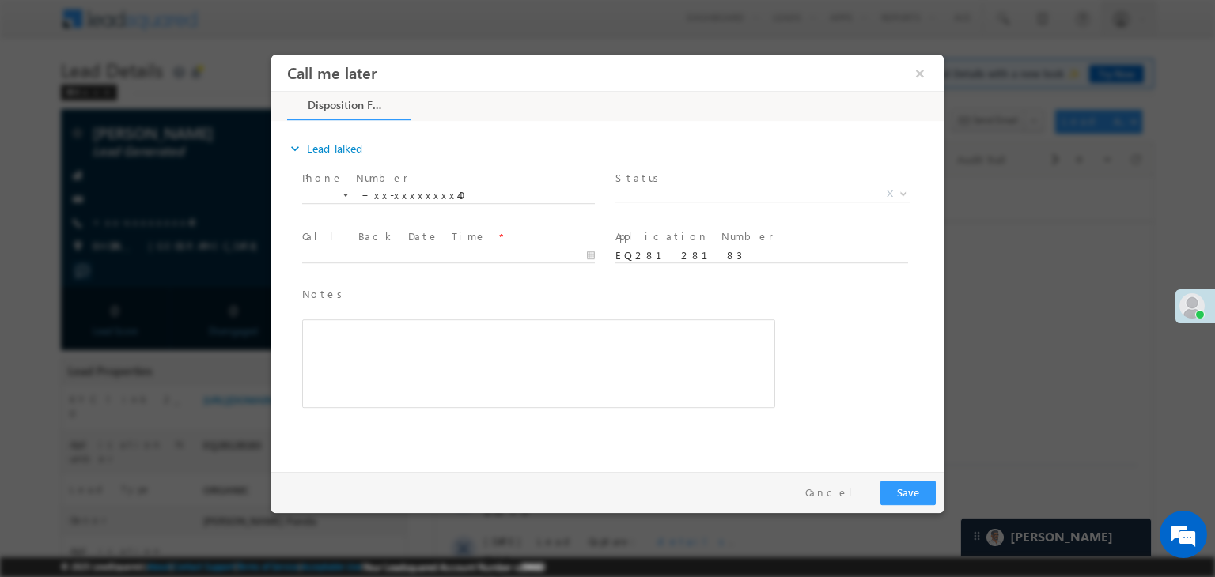
drag, startPoint x: 1084, startPoint y: 204, endPoint x: 693, endPoint y: 192, distance: 391.6
click at [693, 192] on span "X" at bounding box center [762, 195] width 295 height 16
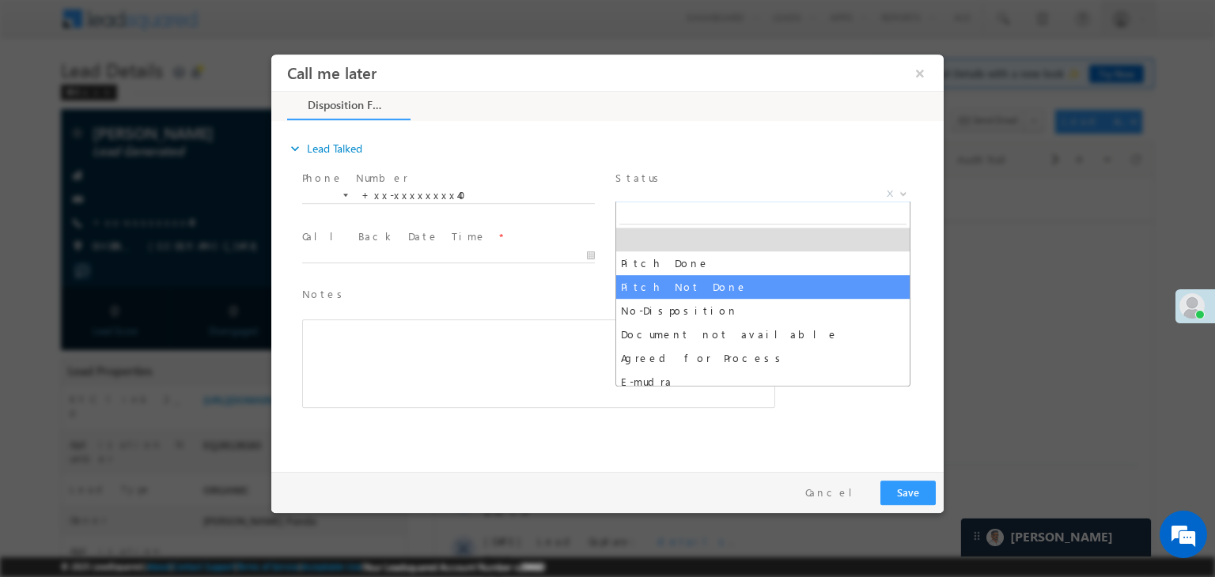
select select "Pitch Not Done"
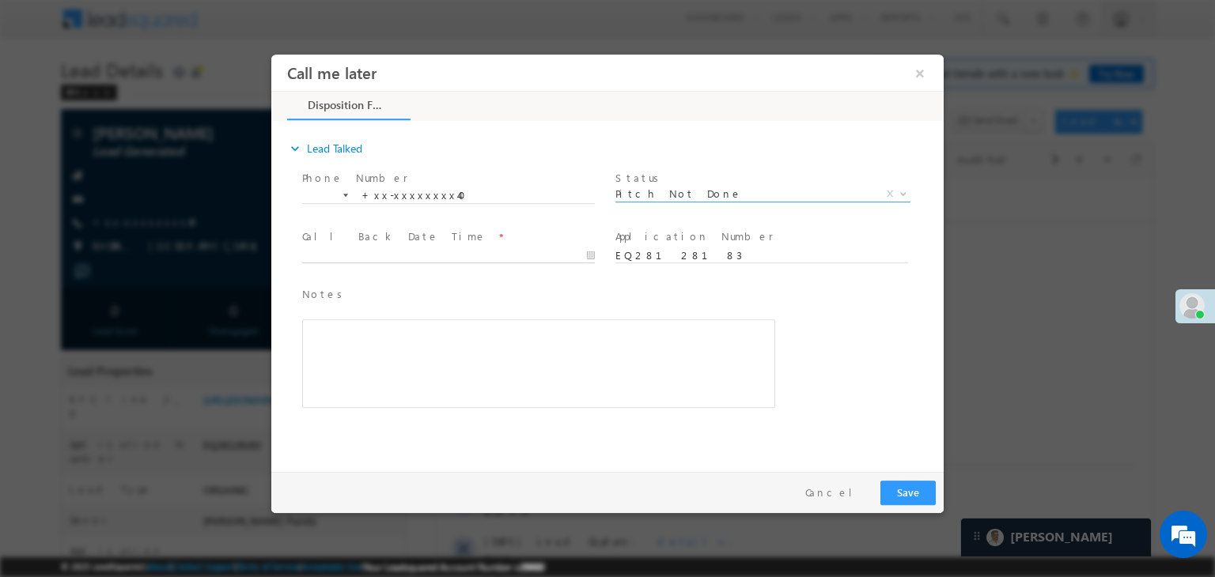
type input "09/01/25 9:57 AM"
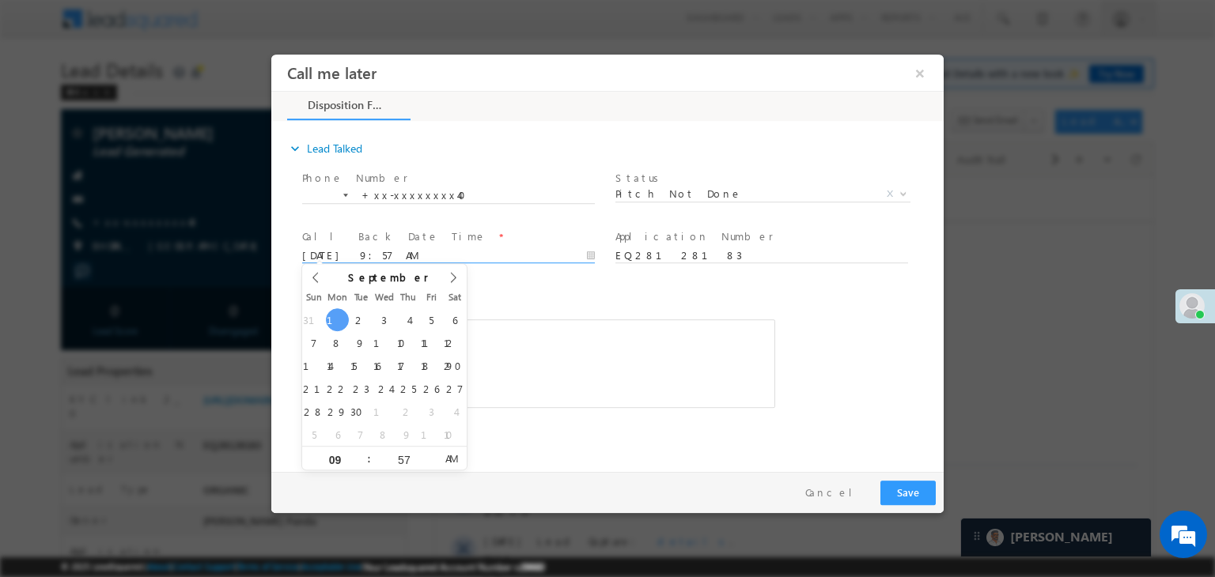
click at [509, 257] on input "09/01/25 9:57 AM" at bounding box center [448, 256] width 293 height 16
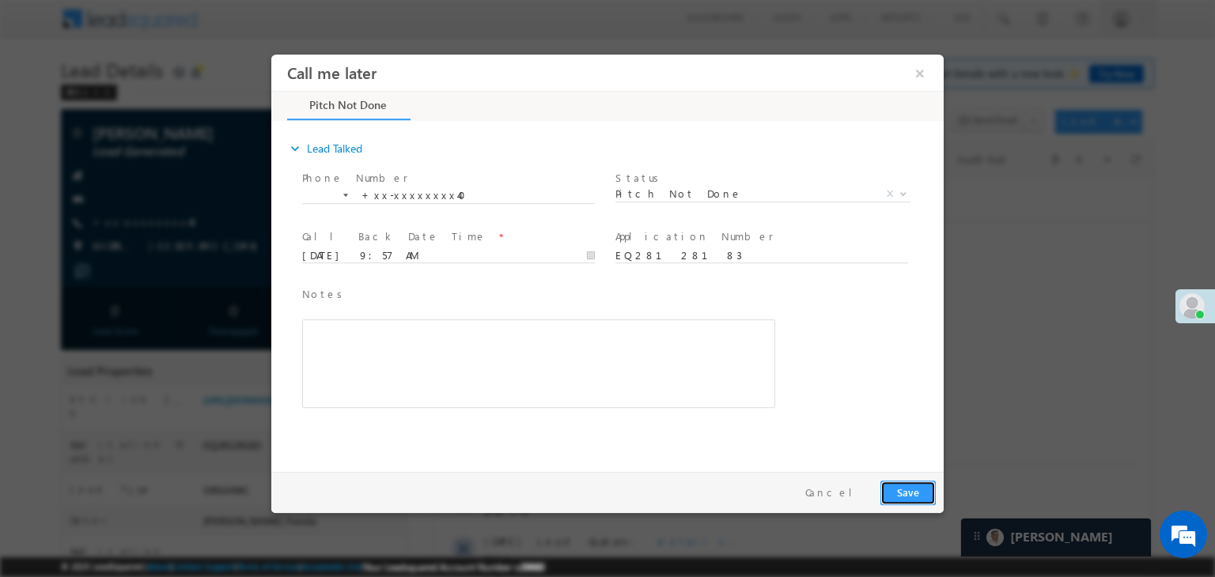
click at [909, 491] on button "Save" at bounding box center [907, 493] width 55 height 25
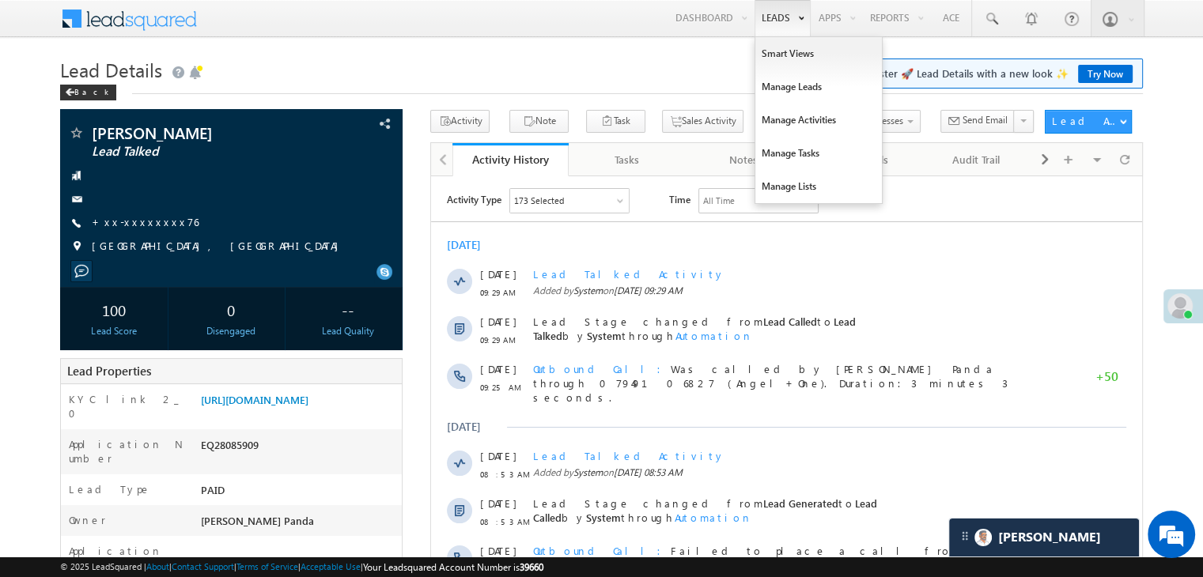
scroll to position [7683, 0]
click at [781, 87] on link "Manage Leads" at bounding box center [818, 86] width 127 height 33
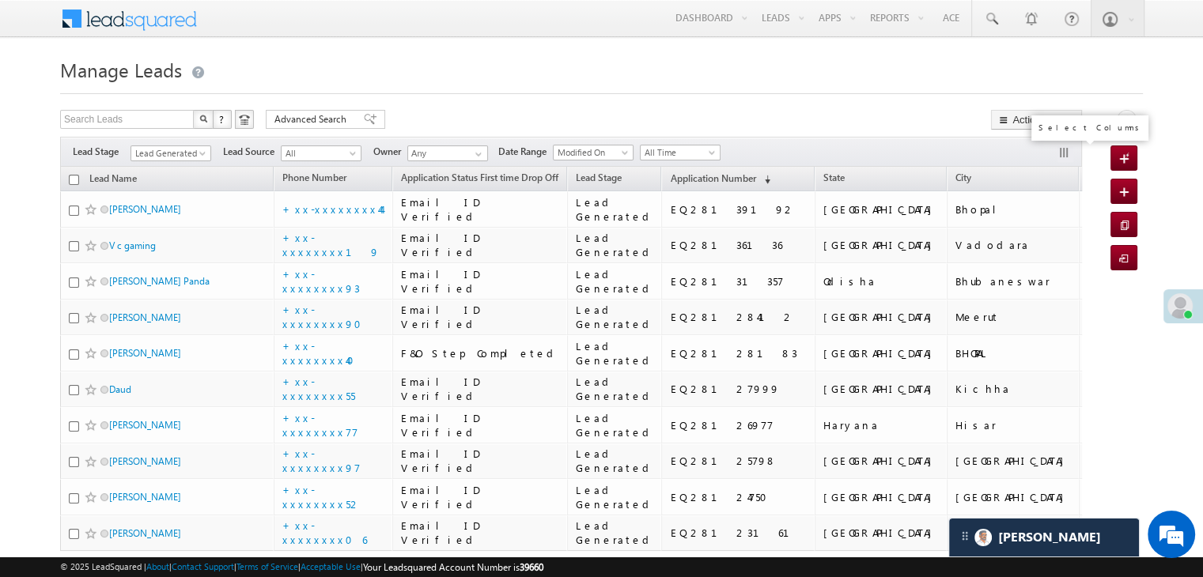
click at [1058, 149] on button "button" at bounding box center [1065, 154] width 16 height 16
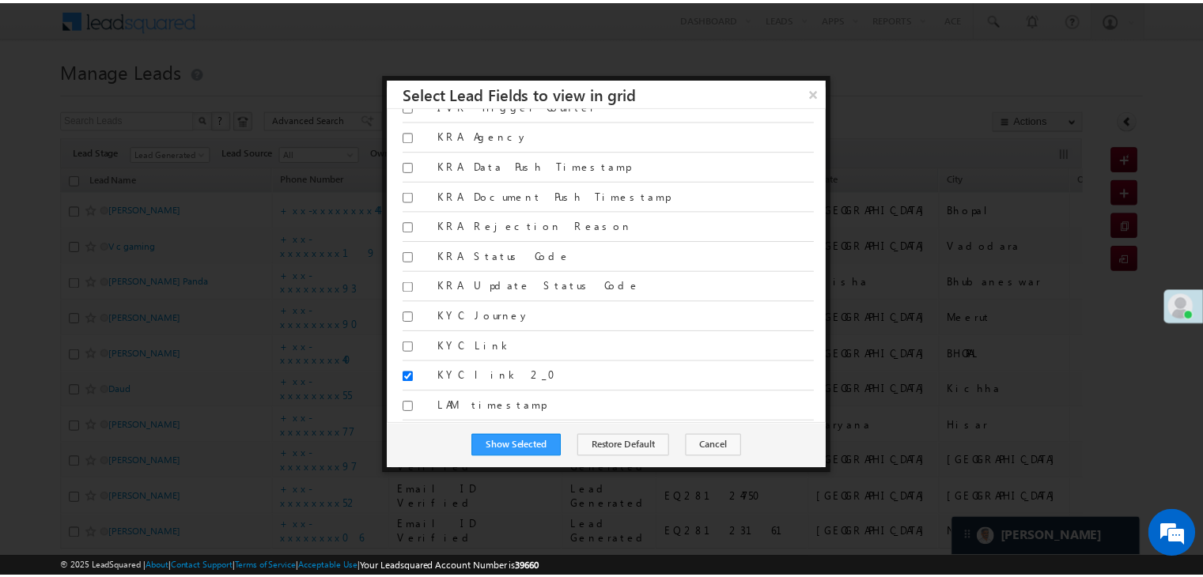
scroll to position [4508, 0]
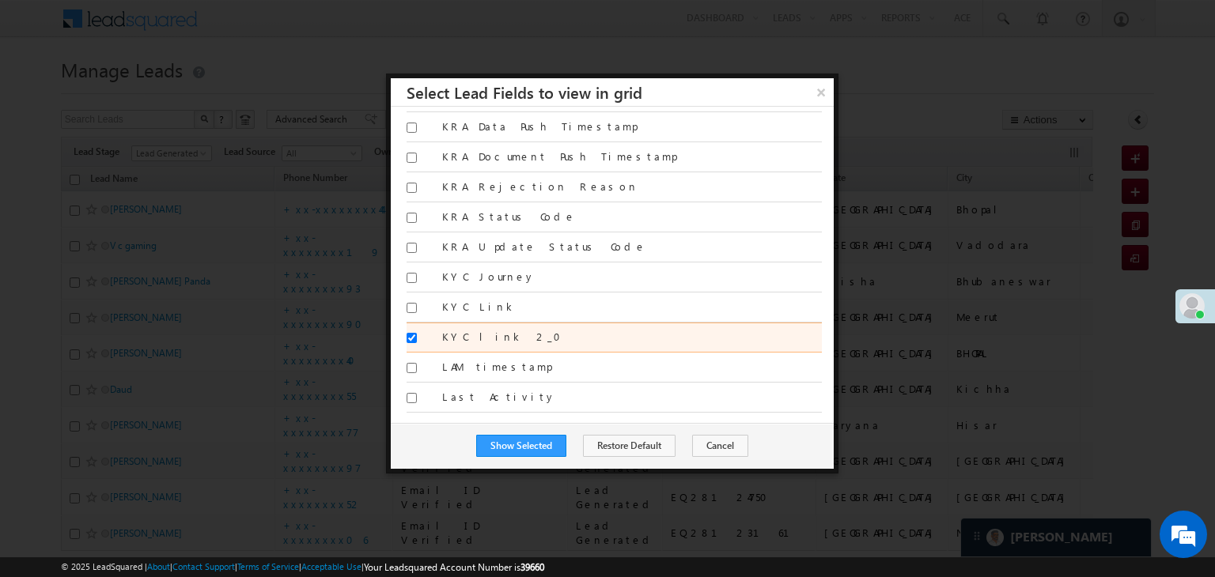
click at [411, 333] on input "KYC link 2_0" at bounding box center [411, 338] width 10 height 10
checkbox input "false"
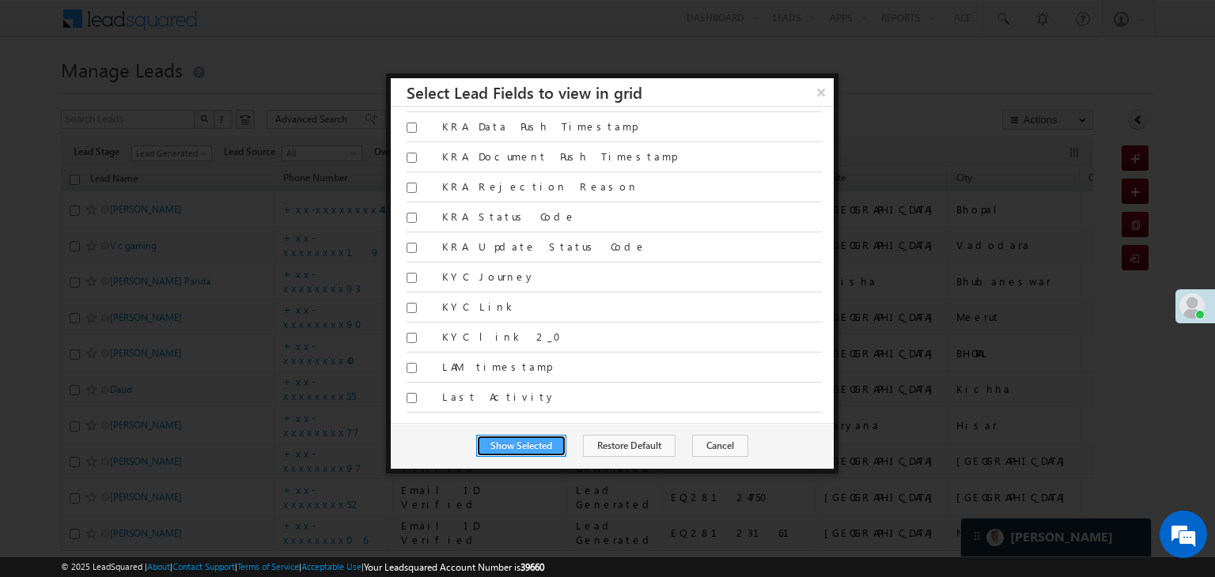
click at [517, 444] on button "Show Selected" at bounding box center [521, 446] width 90 height 22
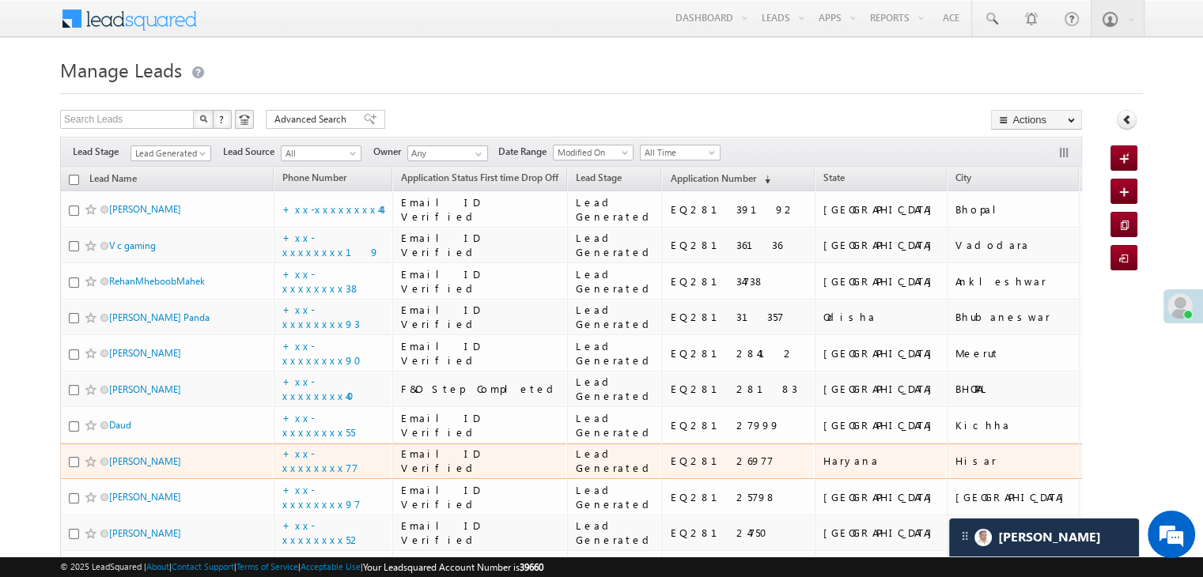
click at [844, 71] on h1 "Manage Leads" at bounding box center [601, 68] width 1083 height 31
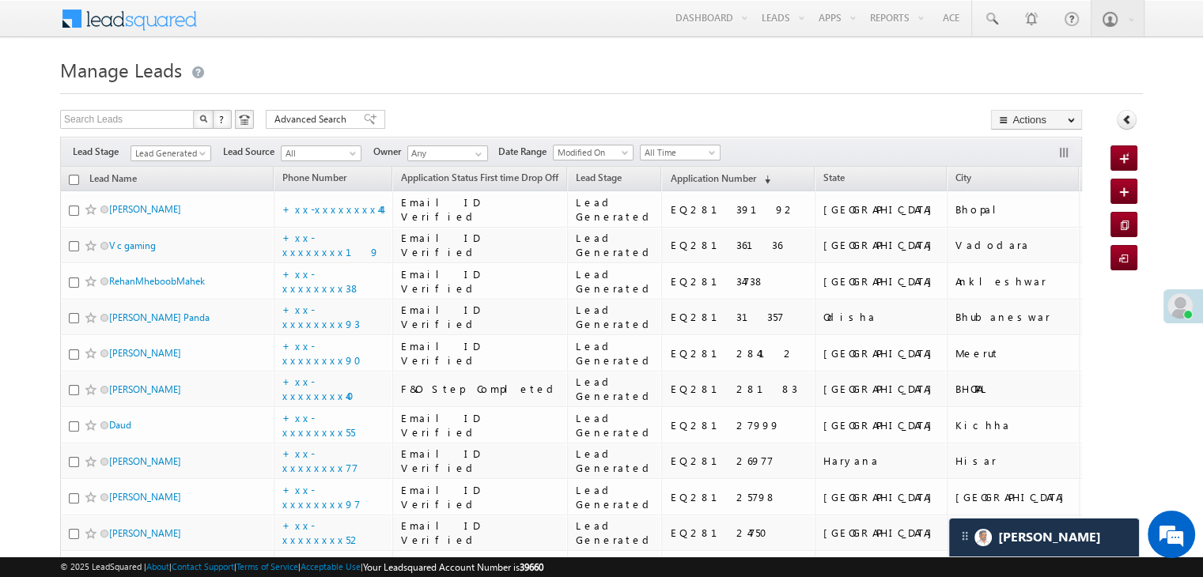
drag, startPoint x: 844, startPoint y: 71, endPoint x: 559, endPoint y: 73, distance: 284.7
click at [559, 73] on h1 "Manage Leads" at bounding box center [601, 68] width 1083 height 31
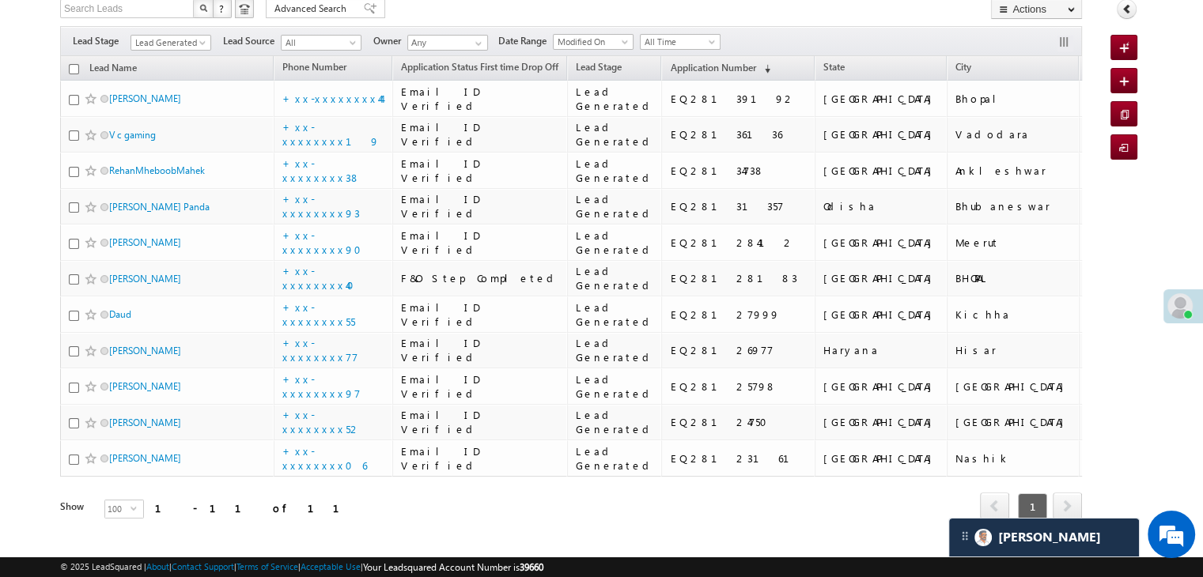
scroll to position [145, 0]
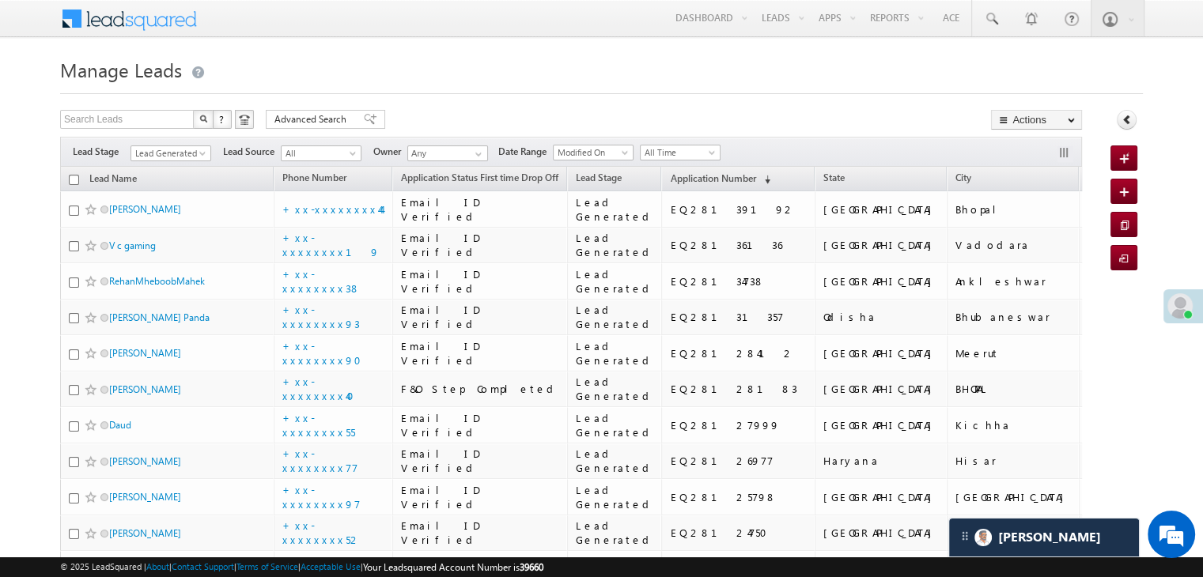
click at [193, 149] on span "Lead Generated" at bounding box center [168, 153] width 75 height 14
click at [155, 174] on link "All" at bounding box center [171, 171] width 80 height 14
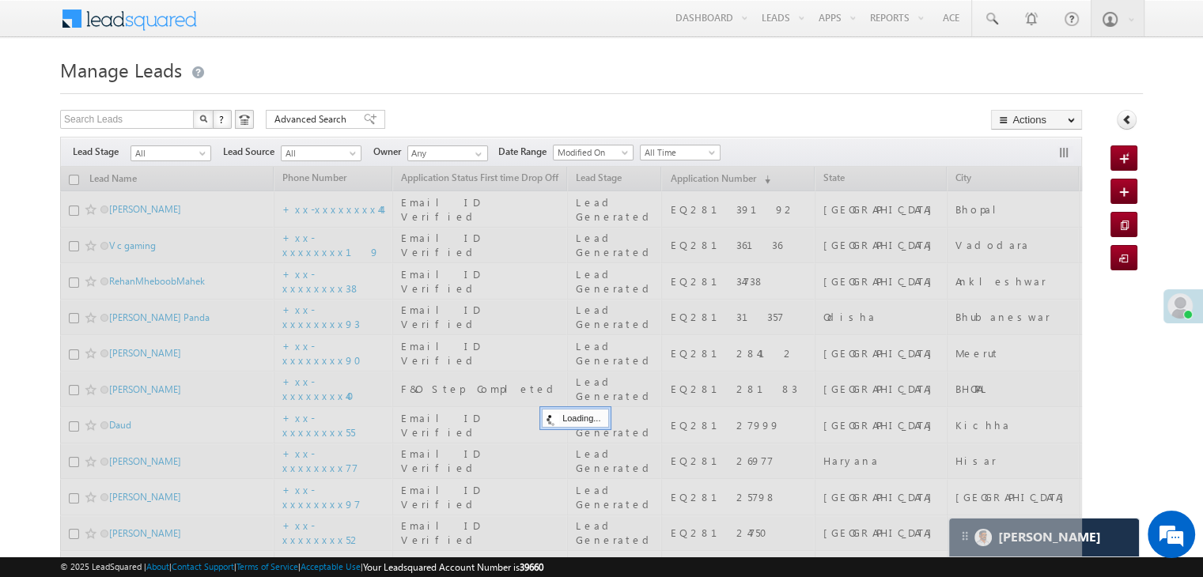
click at [594, 48] on body "Menu [PERSON_NAME] Panda [PERSON_NAME]. Panda @ange lbrok ing.c om" at bounding box center [601, 337] width 1203 height 675
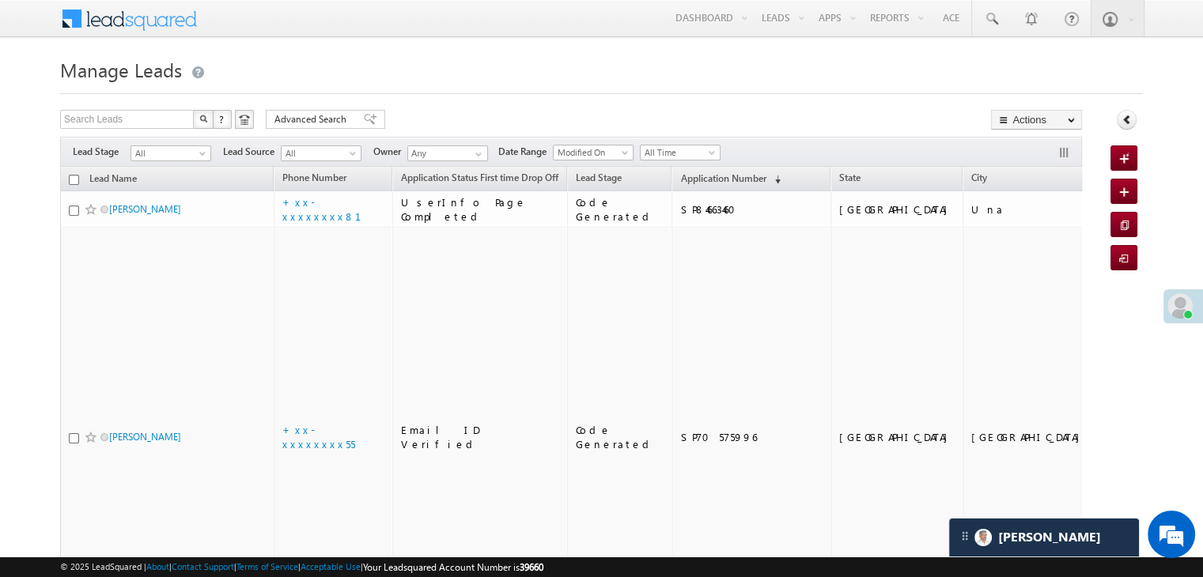
click at [481, 74] on h1 "Manage Leads" at bounding box center [601, 68] width 1083 height 31
drag, startPoint x: 481, startPoint y: 74, endPoint x: 828, endPoint y: 75, distance: 347.2
click at [828, 75] on h1 "Manage Leads" at bounding box center [601, 68] width 1083 height 31
click at [680, 174] on span "Application Number" at bounding box center [722, 178] width 85 height 12
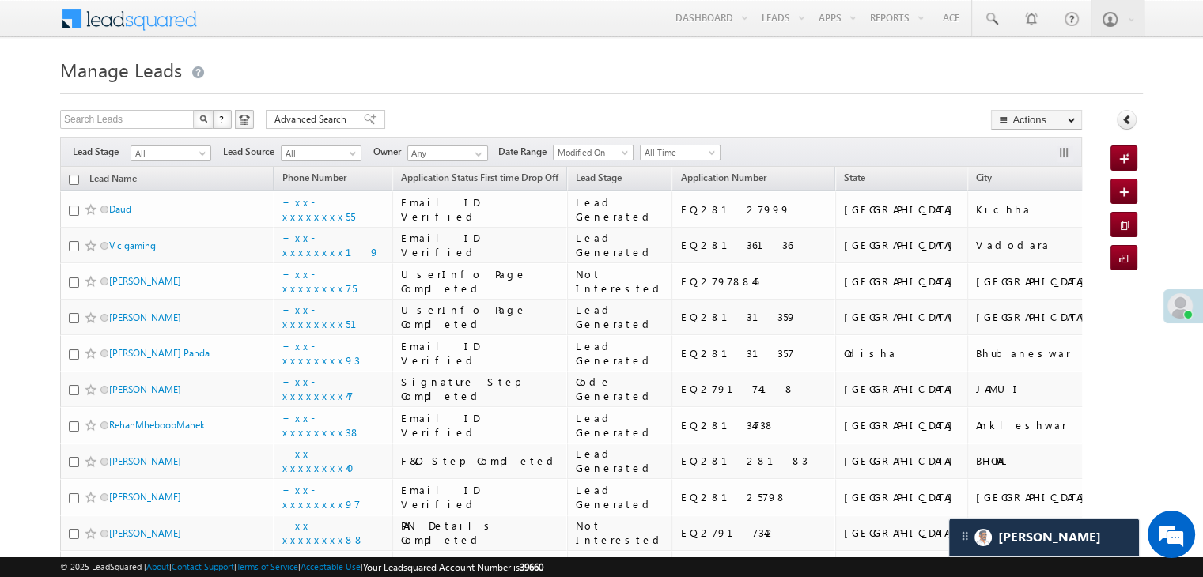
click at [582, 64] on h1 "Manage Leads" at bounding box center [601, 68] width 1083 height 31
drag, startPoint x: 582, startPoint y: 64, endPoint x: 992, endPoint y: 59, distance: 409.7
click at [992, 59] on h1 "Manage Leads" at bounding box center [601, 68] width 1083 height 31
click at [199, 153] on span at bounding box center [204, 156] width 13 height 13
drag, startPoint x: 199, startPoint y: 153, endPoint x: 177, endPoint y: 156, distance: 22.3
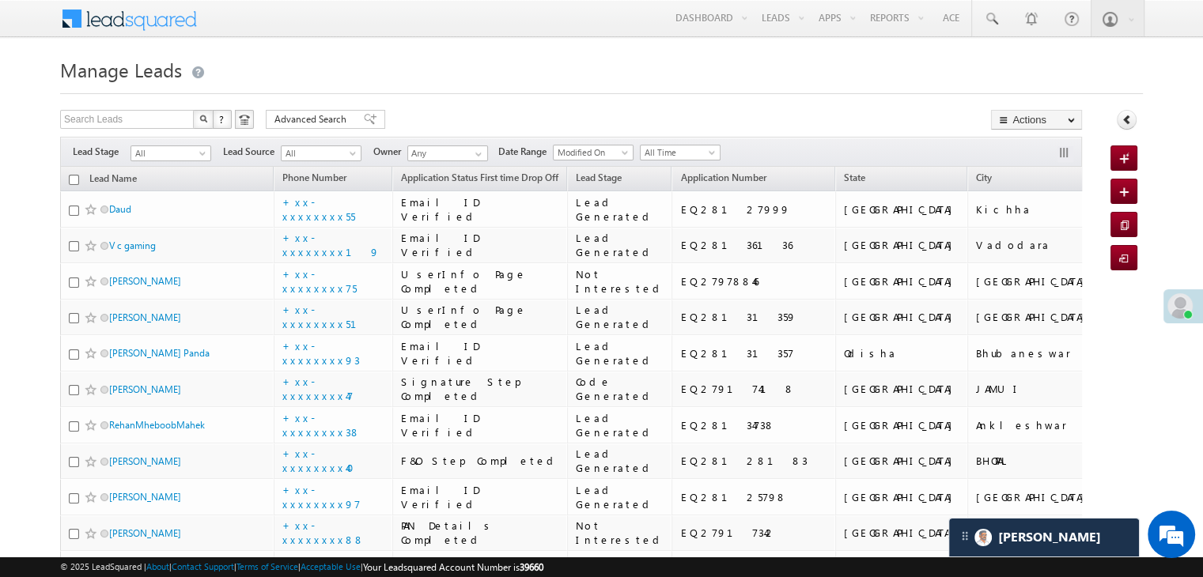
click at [177, 156] on span "All" at bounding box center [168, 153] width 75 height 14
click at [161, 189] on link "Lead Generated" at bounding box center [171, 187] width 80 height 14
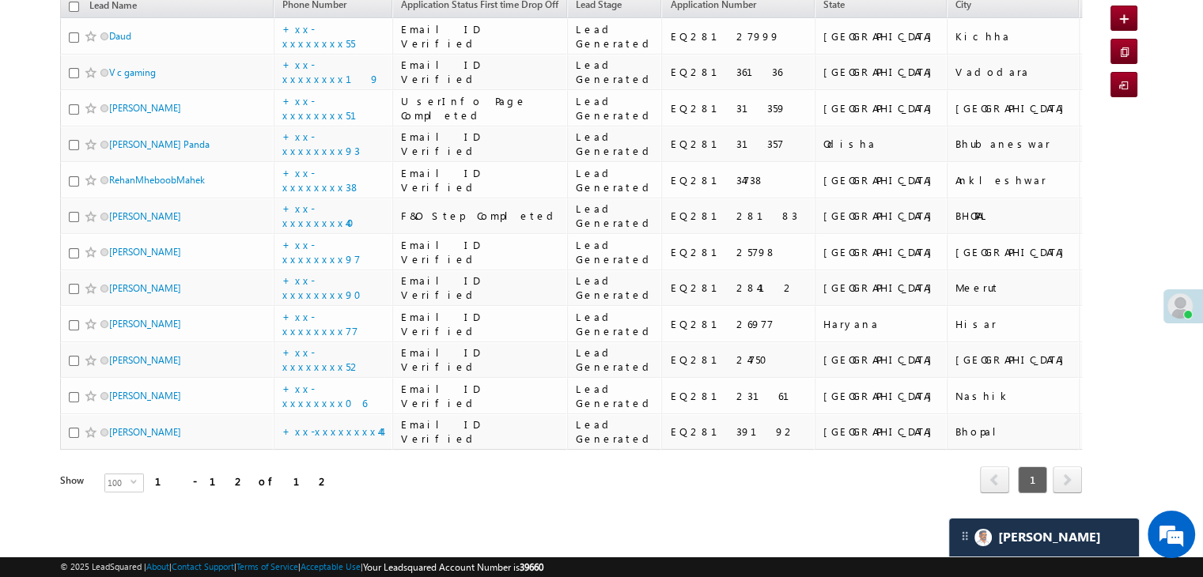
scroll to position [180, 0]
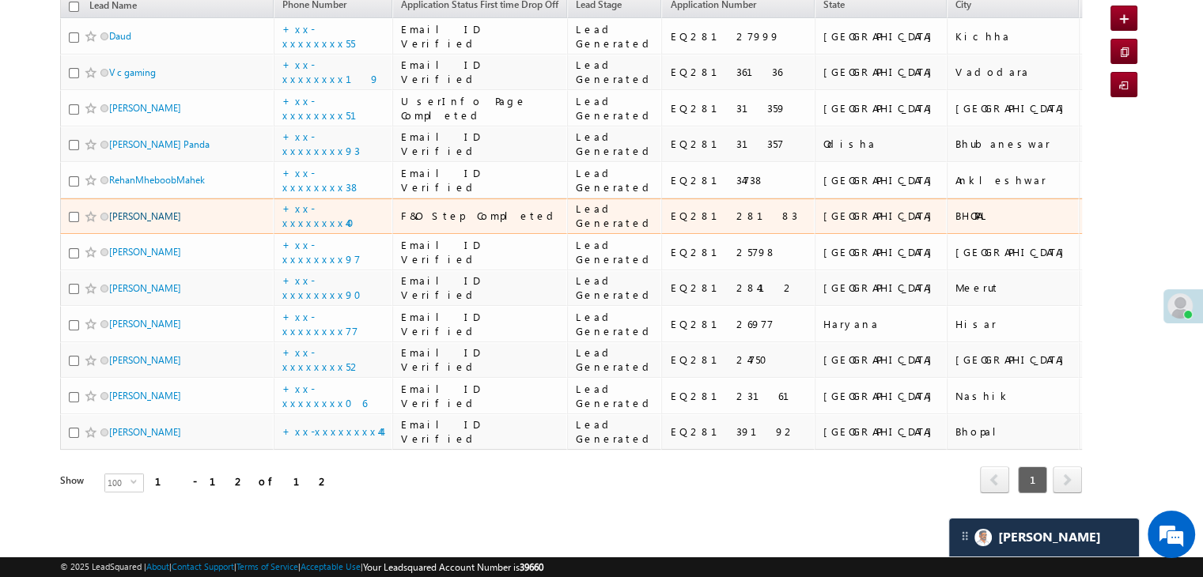
click at [119, 210] on link "Lakshya nigwal" at bounding box center [145, 216] width 72 height 12
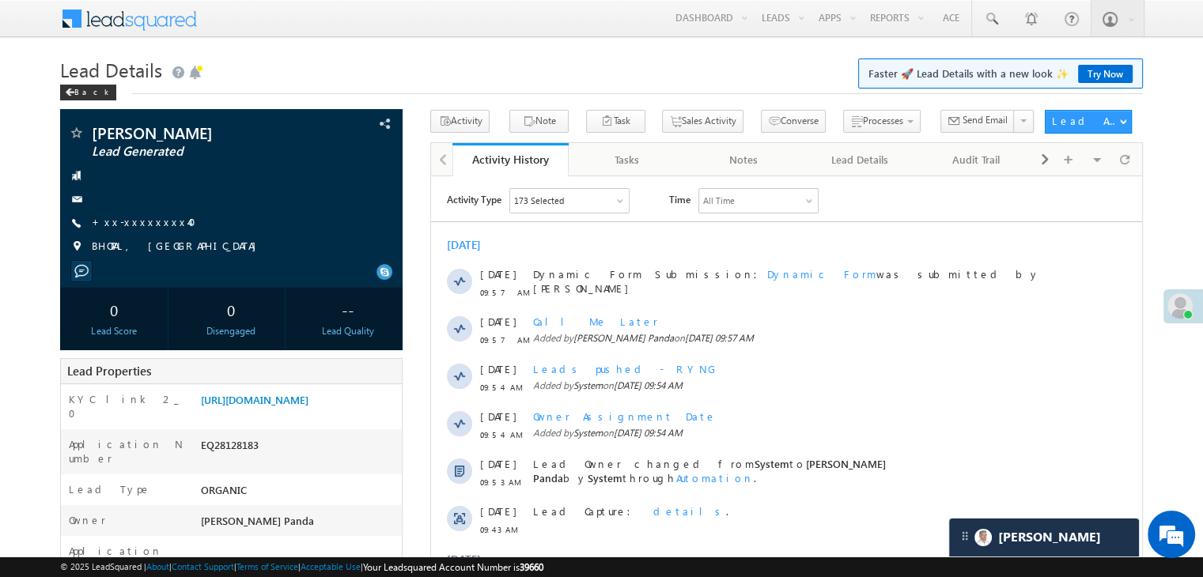
scroll to position [7683, 0]
drag, startPoint x: 0, startPoint y: 0, endPoint x: 648, endPoint y: 70, distance: 652.3
click at [648, 70] on h1 "Lead Details Faster 🚀 Lead Details with a new look ✨ Try Now" at bounding box center [601, 68] width 1083 height 31
click at [127, 220] on link "+xx-xxxxxxxx40" at bounding box center [149, 221] width 114 height 13
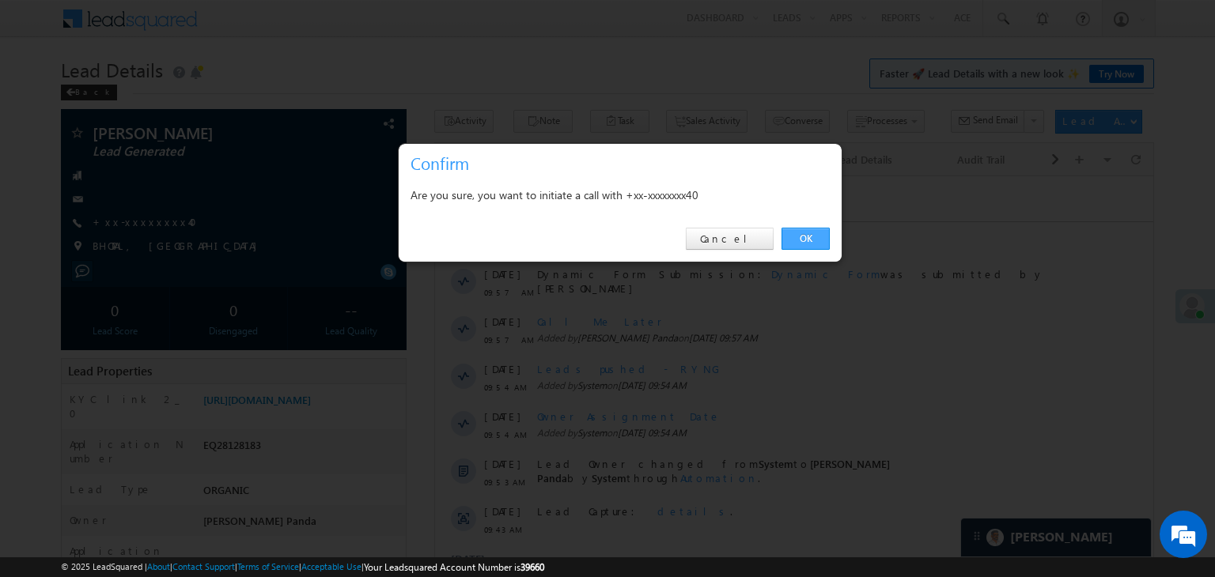
click at [803, 238] on link "OK" at bounding box center [805, 239] width 48 height 22
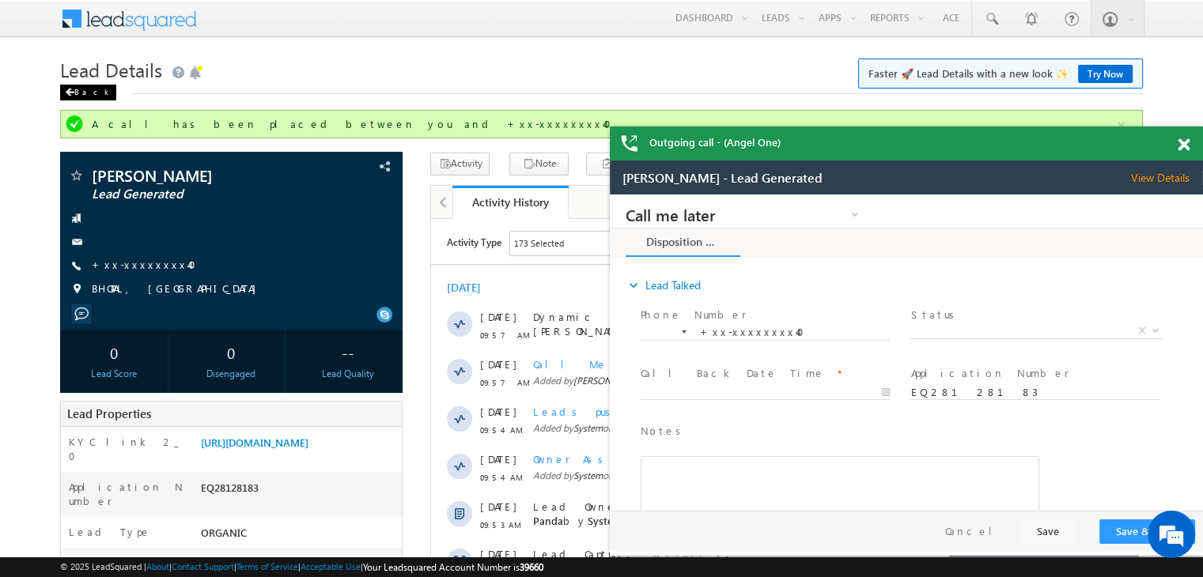
scroll to position [0, 0]
click at [85, 99] on div "Back" at bounding box center [88, 93] width 56 height 16
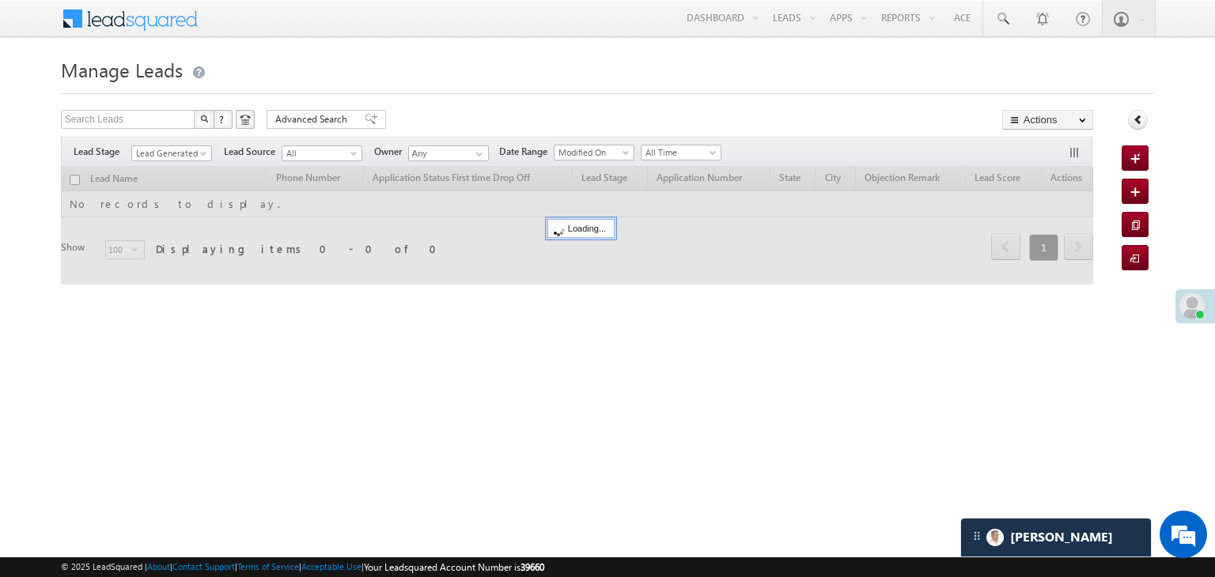
click at [0, 0] on link "Manage Leads" at bounding box center [0, 0] width 0 height 0
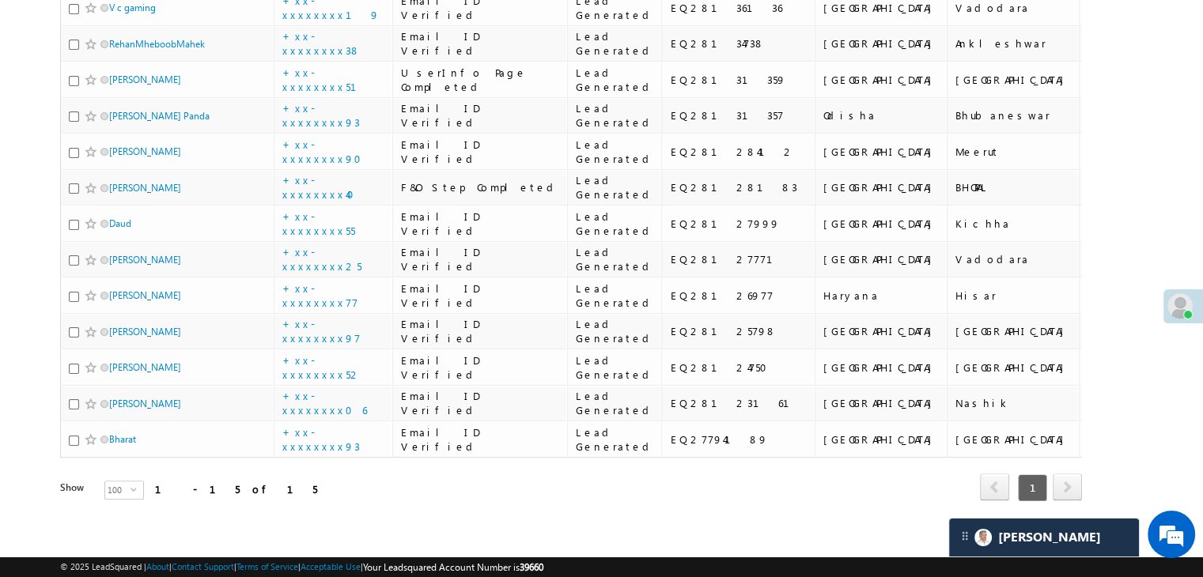
scroll to position [287, 0]
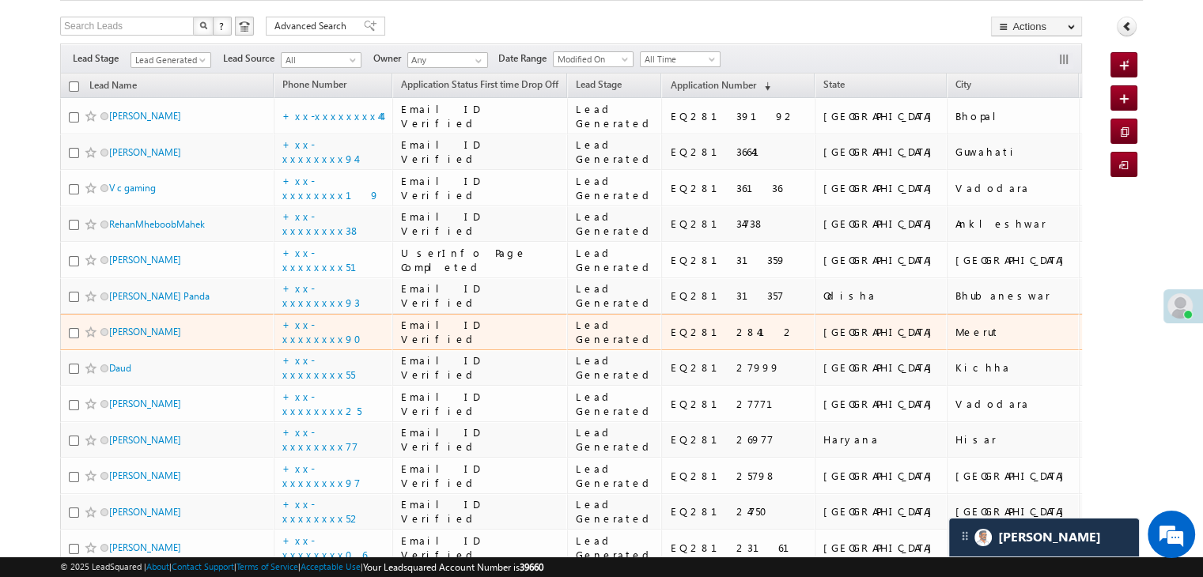
scroll to position [172, 0]
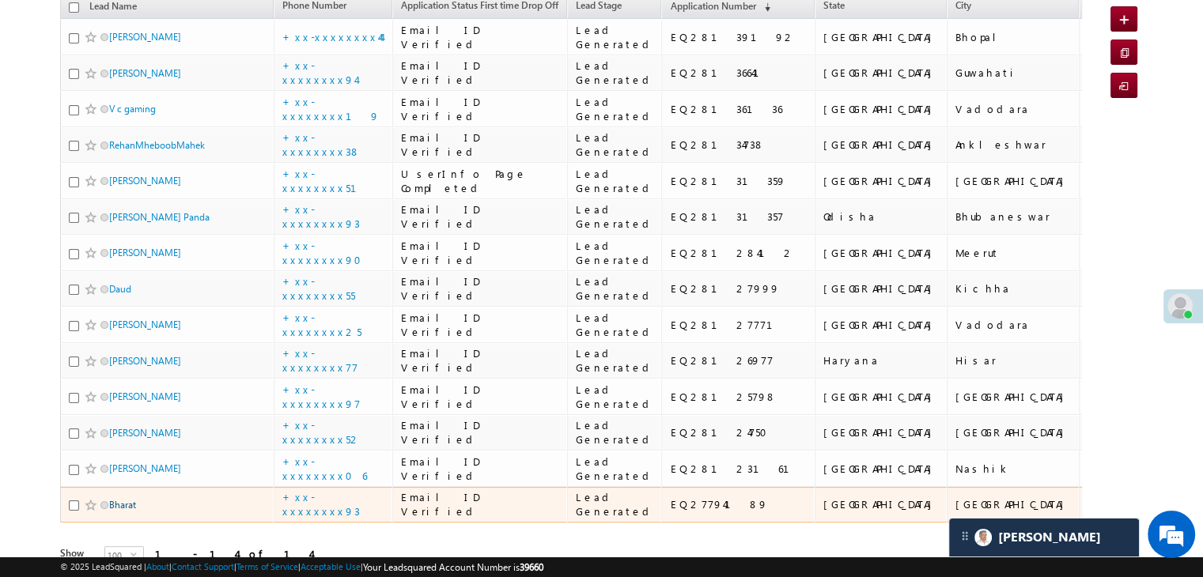
click at [114, 504] on link "Bharat" at bounding box center [122, 505] width 27 height 12
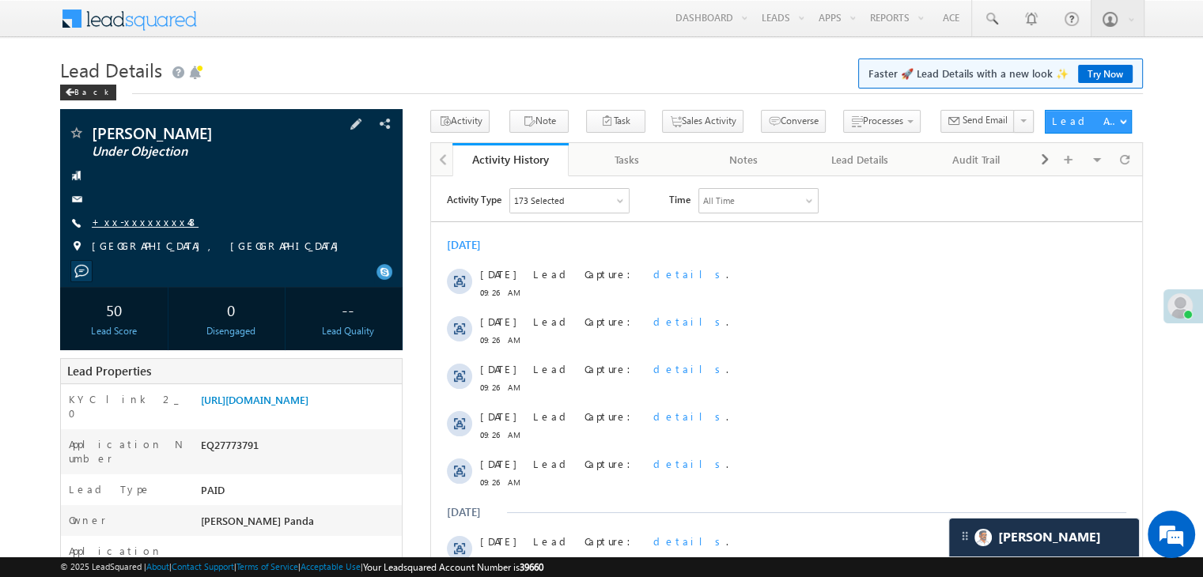
click at [133, 218] on link "+xx-xxxxxxxx48" at bounding box center [145, 221] width 107 height 13
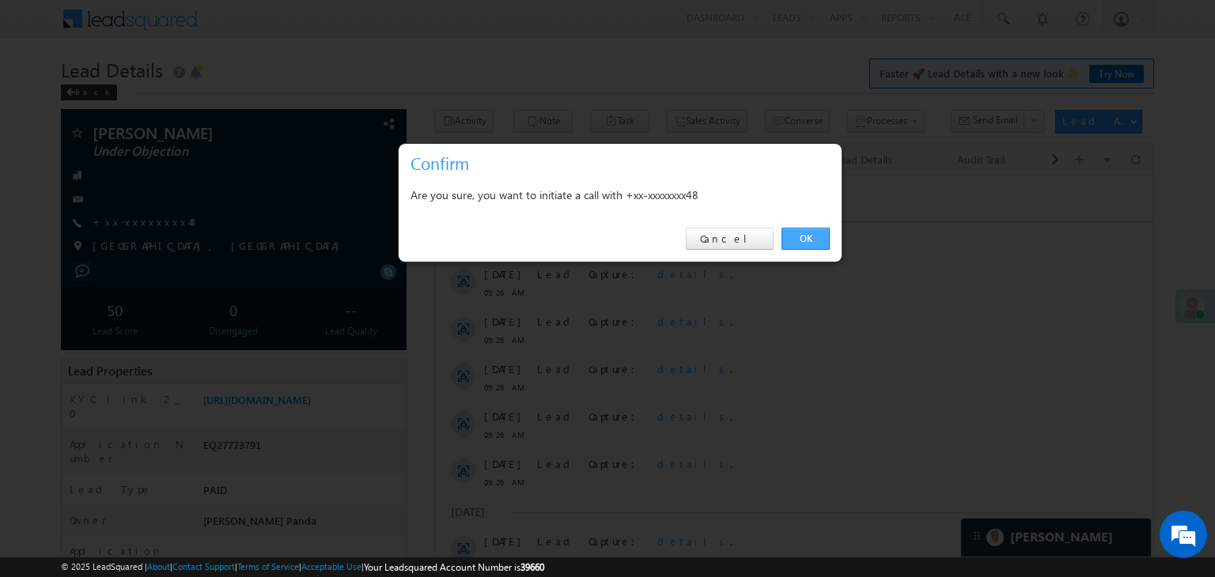
click at [799, 235] on link "OK" at bounding box center [805, 239] width 48 height 22
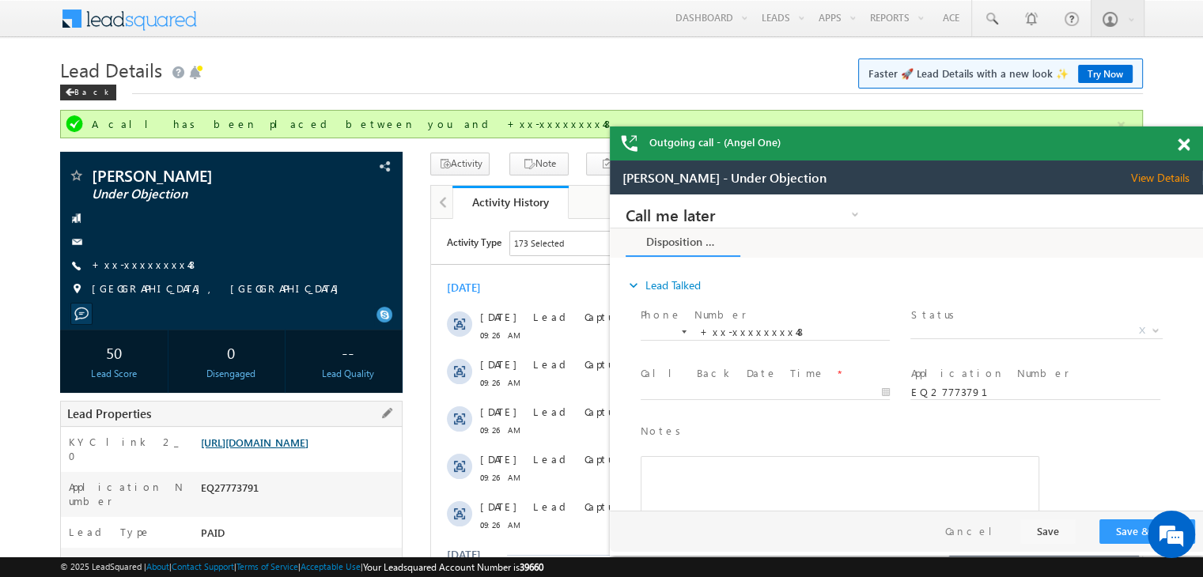
click at [299, 449] on link "https://angelbroking1-pk3em7sa.customui-test.leadsquared.com?leadId=14afa3fb-55…" at bounding box center [255, 442] width 108 height 13
click at [127, 264] on link "+xx-xxxxxxxx48" at bounding box center [145, 264] width 107 height 13
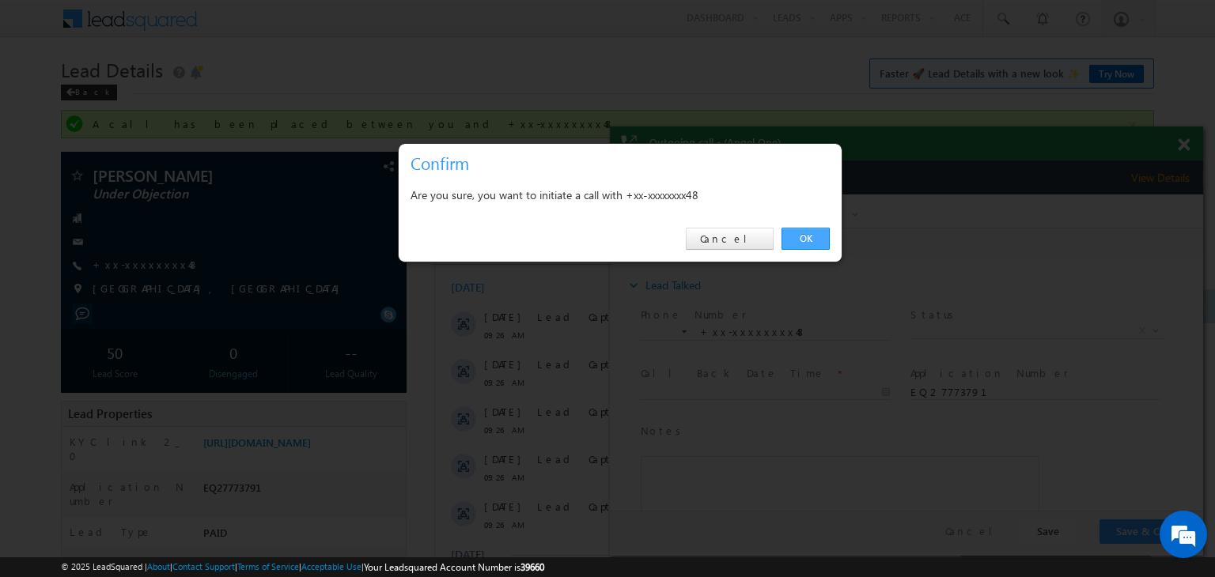
click at [800, 240] on link "OK" at bounding box center [805, 239] width 48 height 22
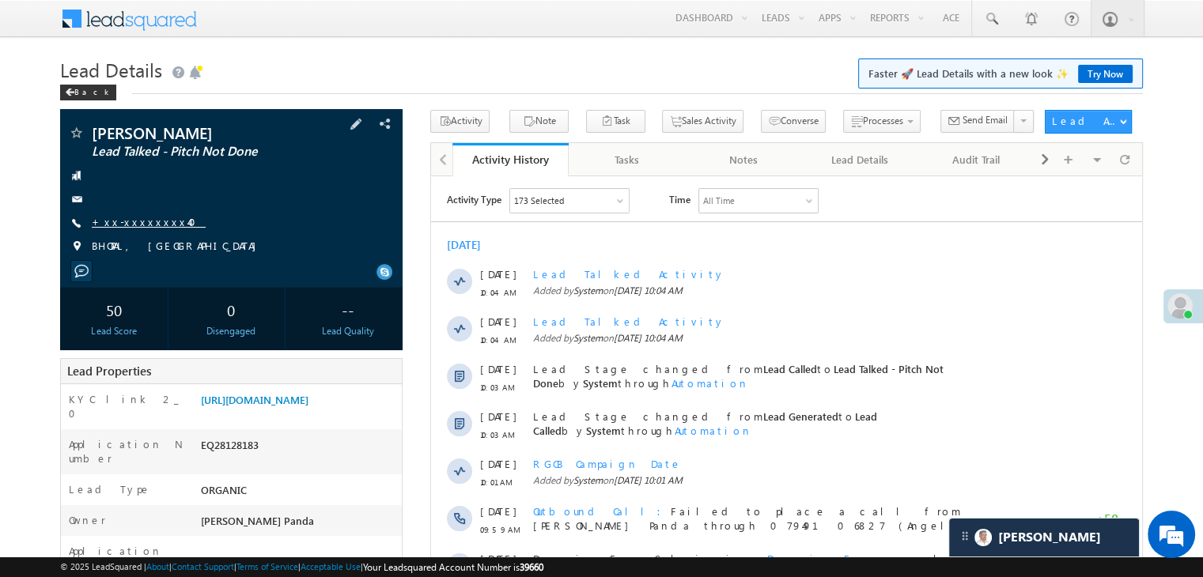
click at [126, 216] on link "+xx-xxxxxxxx40" at bounding box center [149, 221] width 114 height 13
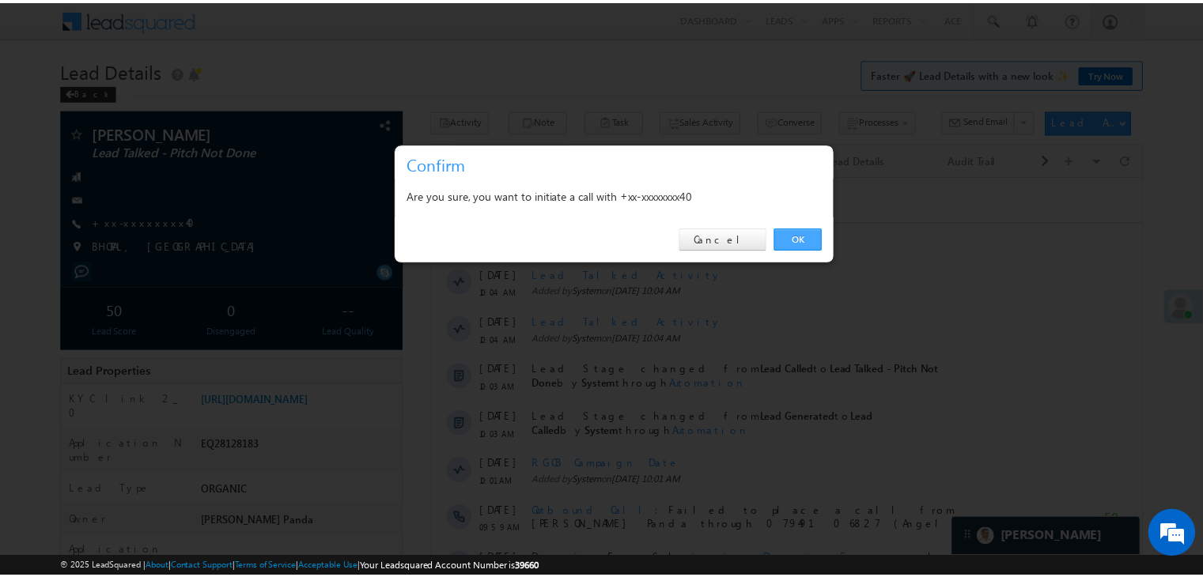
scroll to position [7683, 0]
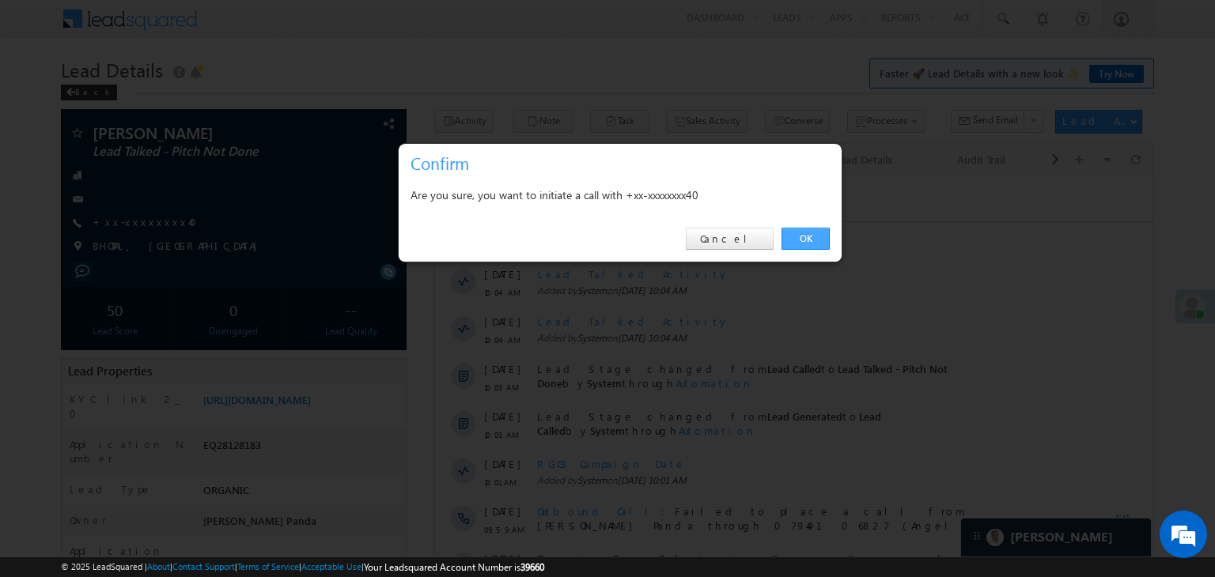
click at [806, 233] on link "OK" at bounding box center [805, 239] width 48 height 22
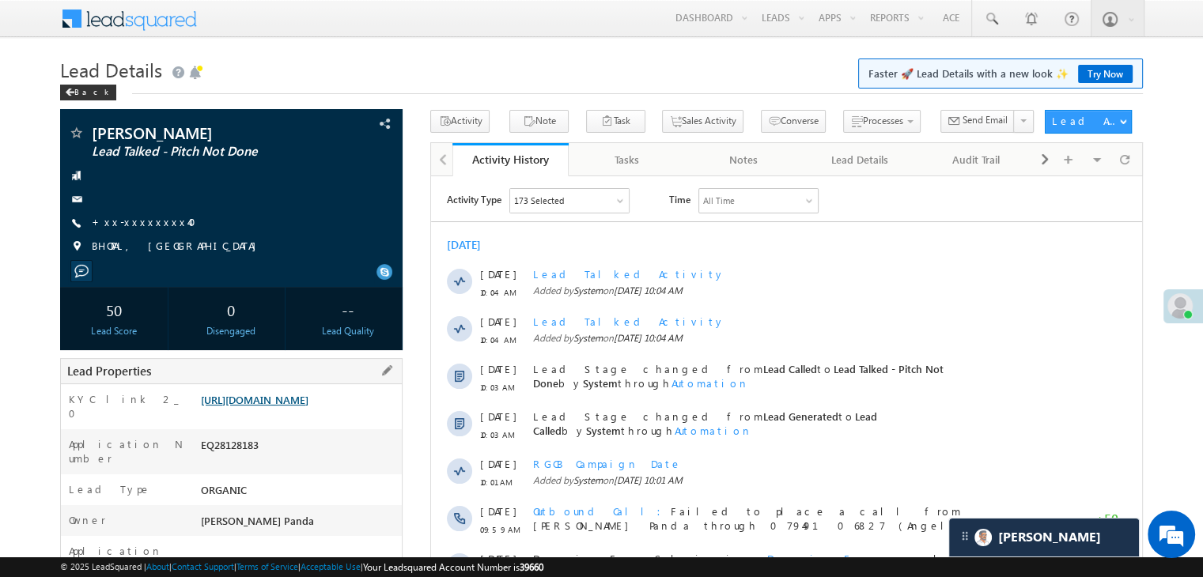
click at [308, 406] on link "https://angelbroking1-pk3em7sa.customui-test.leadsquared.com?leadId=e79b4ccd-e3…" at bounding box center [255, 399] width 108 height 13
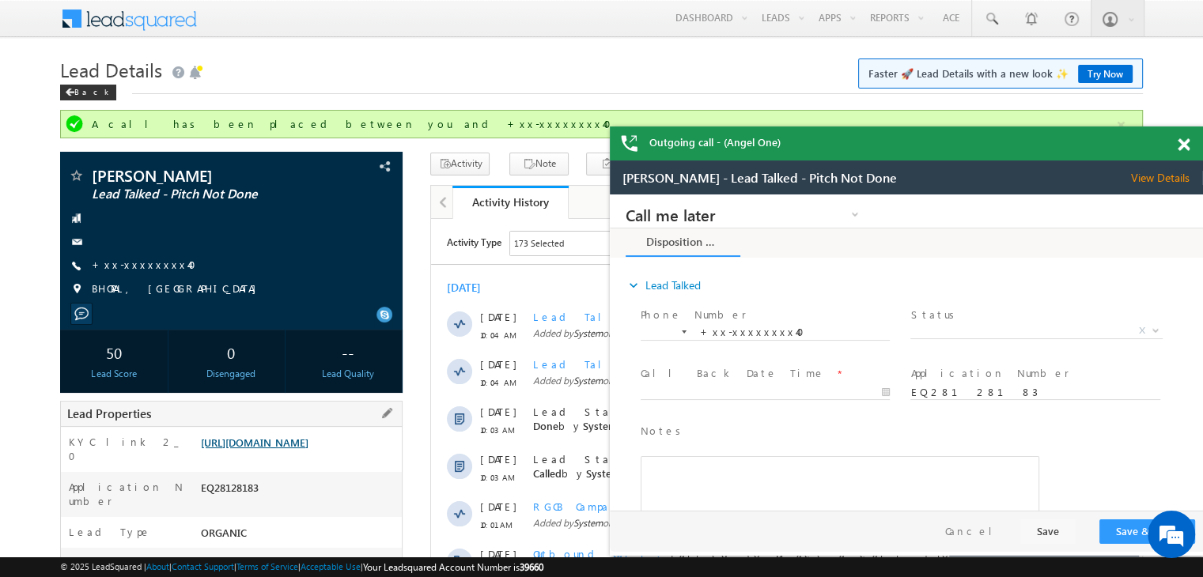
scroll to position [0, 0]
click at [74, 179] on span at bounding box center [76, 177] width 16 height 16
click at [134, 263] on link "+xx-xxxxxxxx40" at bounding box center [149, 264] width 114 height 13
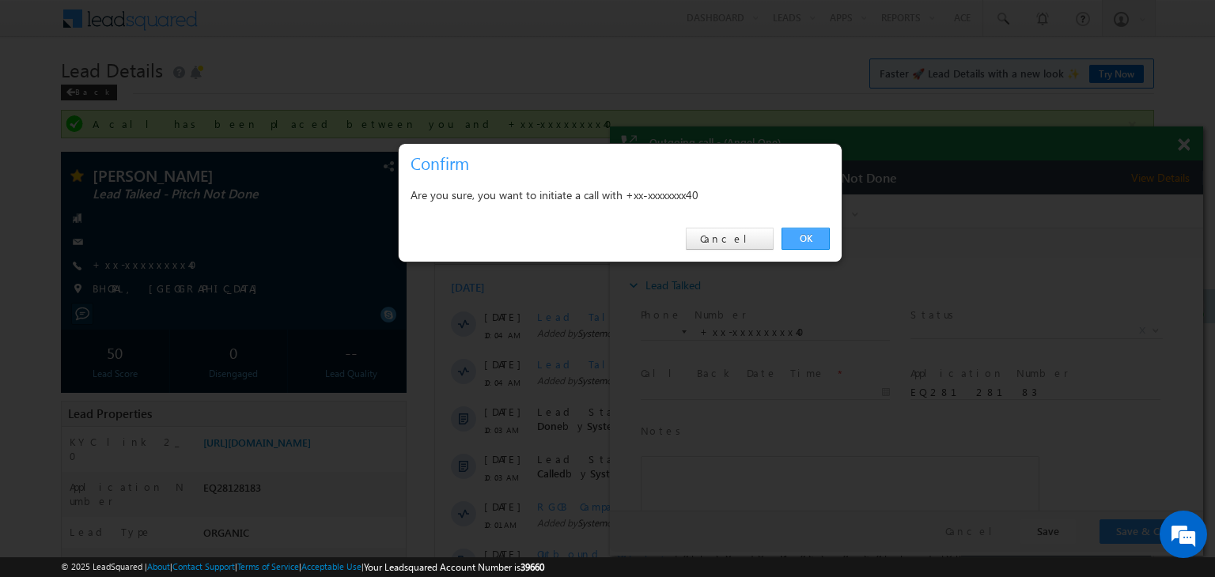
click at [810, 234] on link "OK" at bounding box center [805, 239] width 48 height 22
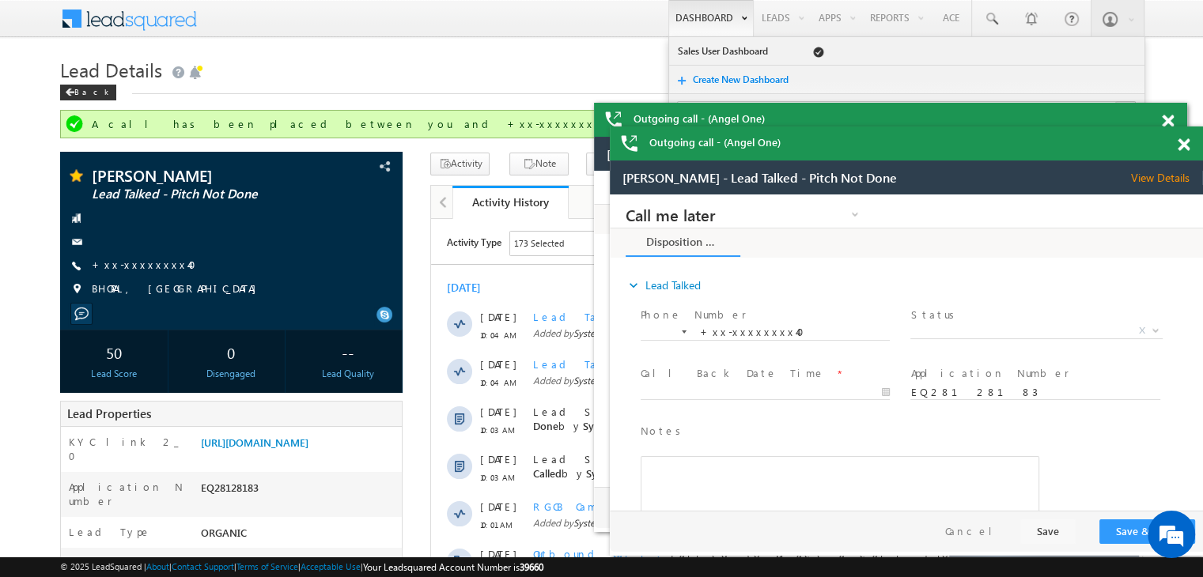
scroll to position [8069, 0]
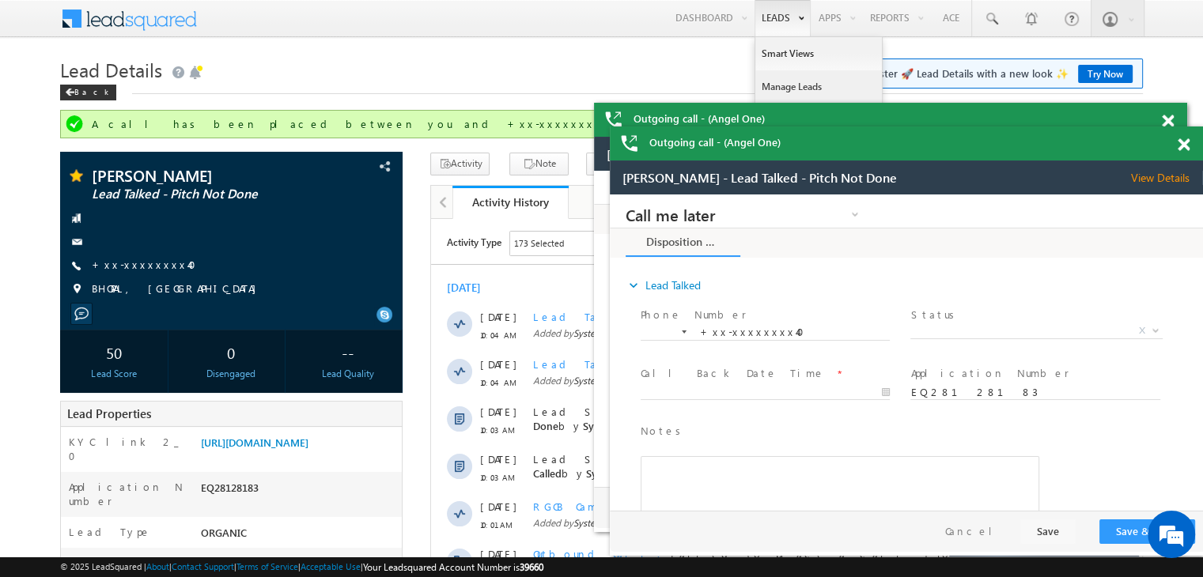
click at [798, 85] on link "Manage Leads" at bounding box center [818, 86] width 127 height 33
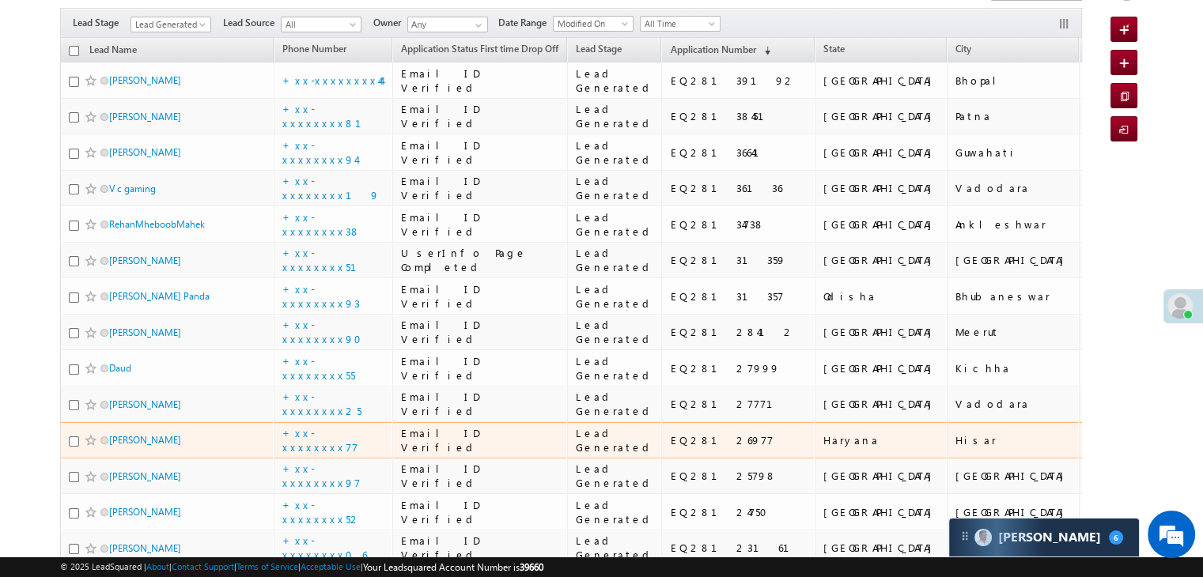
scroll to position [287, 0]
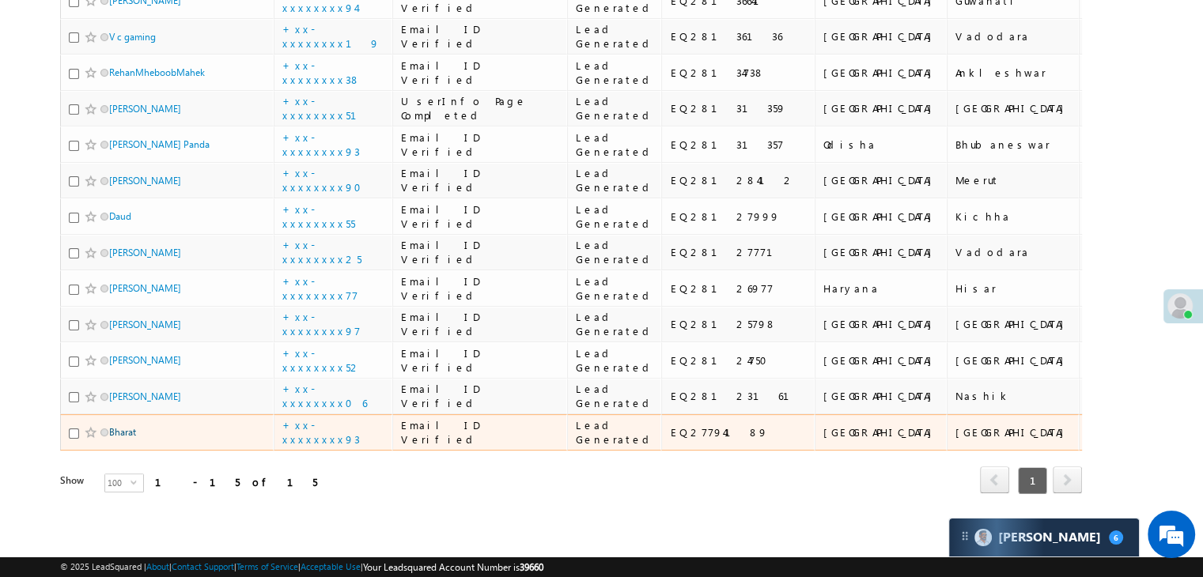
click at [129, 426] on link "Bharat" at bounding box center [122, 432] width 27 height 12
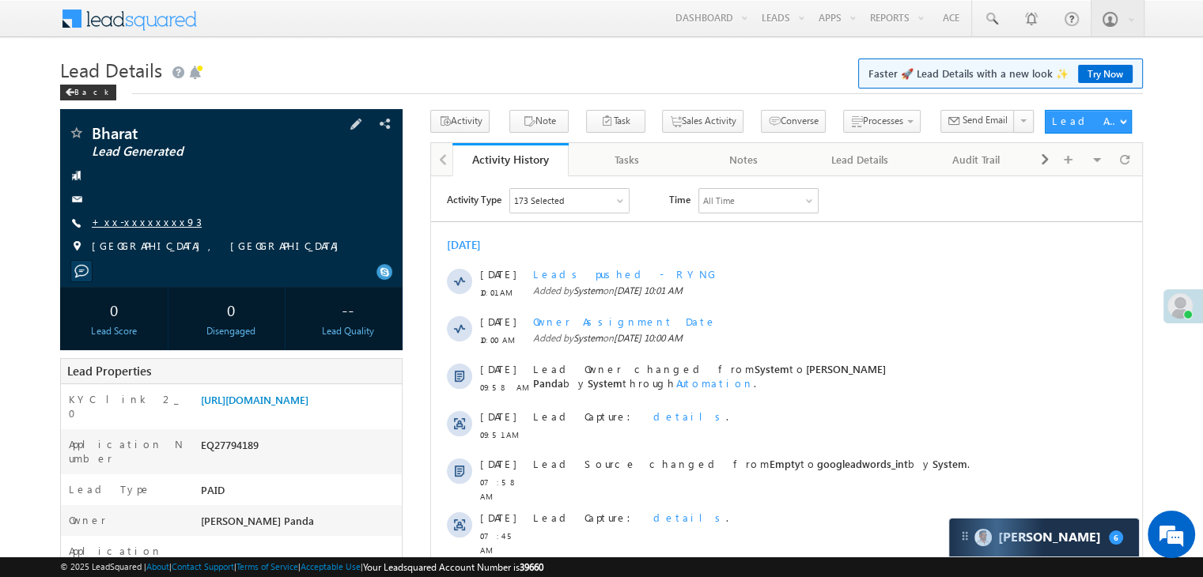
click at [130, 221] on link "+xx-xxxxxxxx93" at bounding box center [147, 221] width 110 height 13
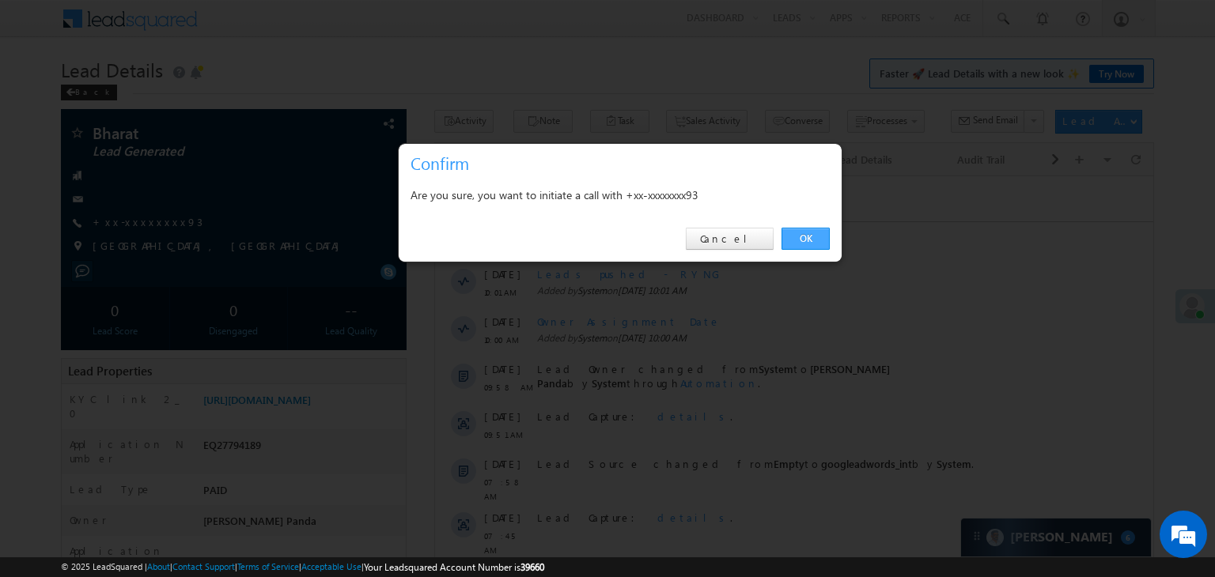
click at [798, 244] on link "OK" at bounding box center [805, 239] width 48 height 22
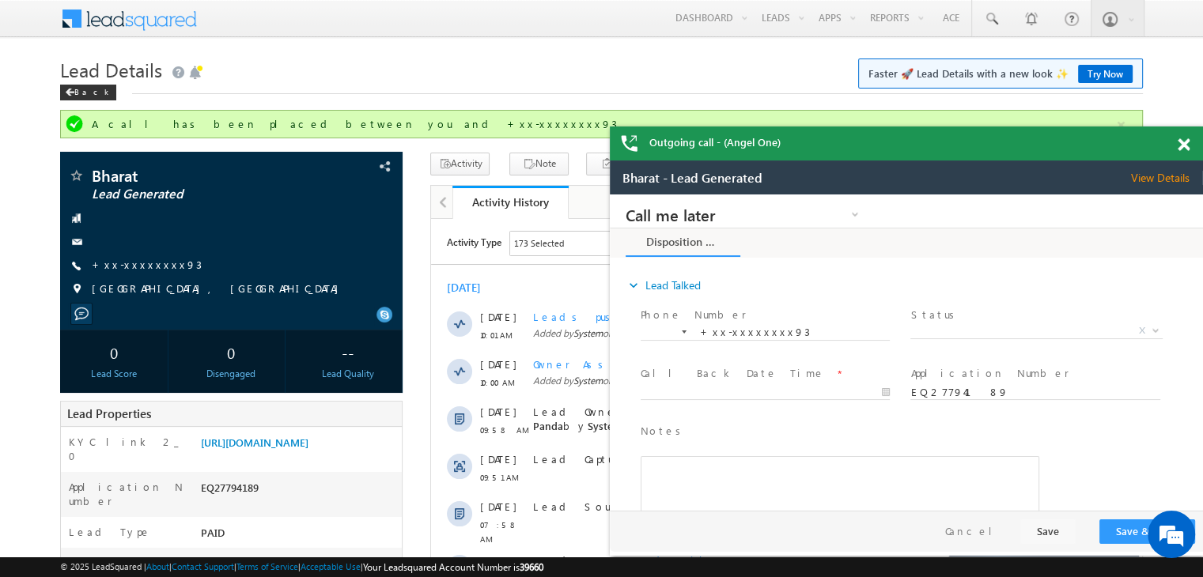
click at [1183, 143] on span at bounding box center [1183, 144] width 12 height 13
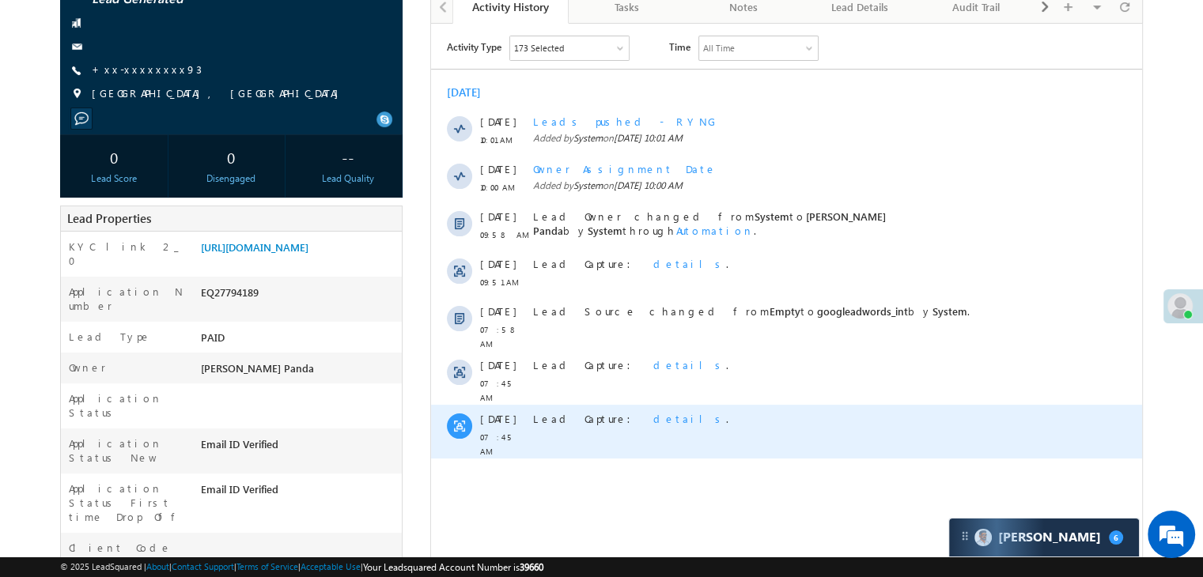
scroll to position [237, 0]
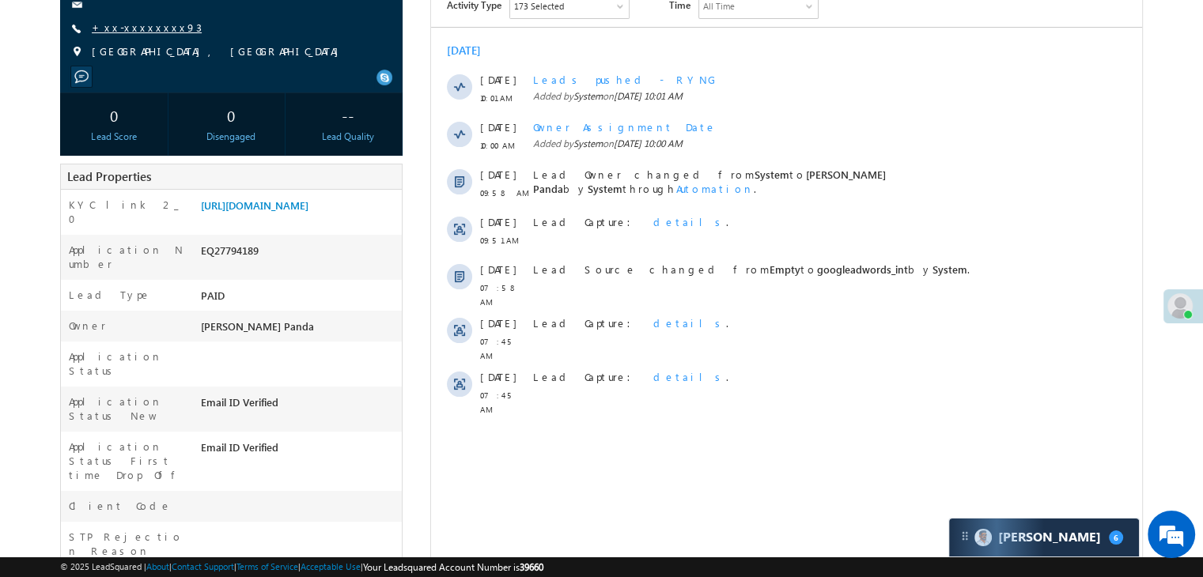
click at [133, 29] on link "+xx-xxxxxxxx93" at bounding box center [147, 27] width 110 height 13
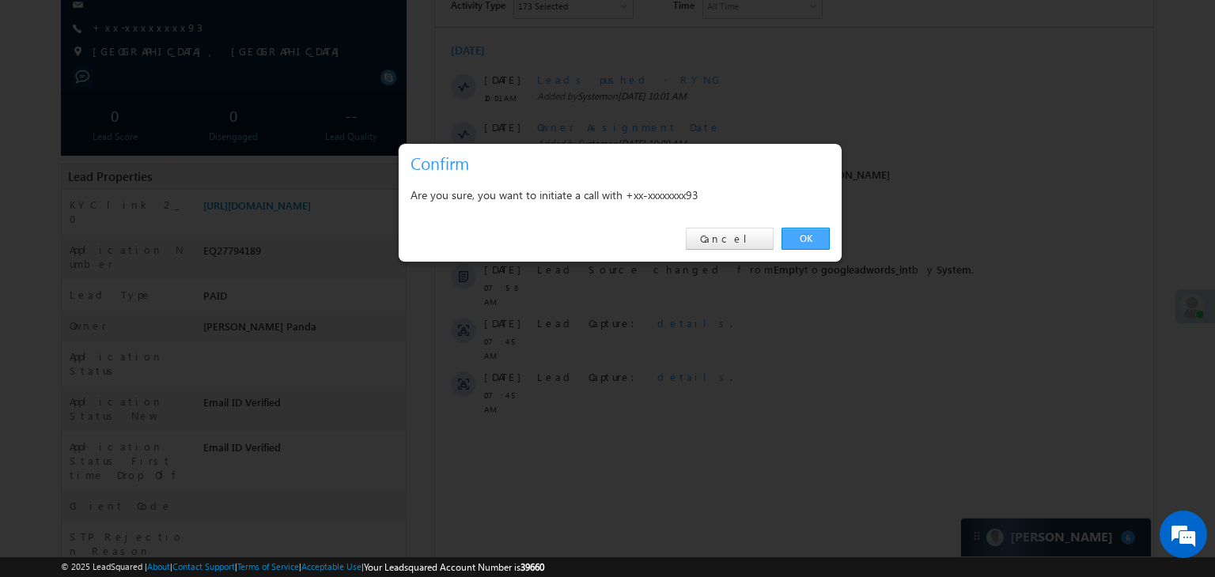
click at [803, 239] on link "OK" at bounding box center [805, 239] width 48 height 22
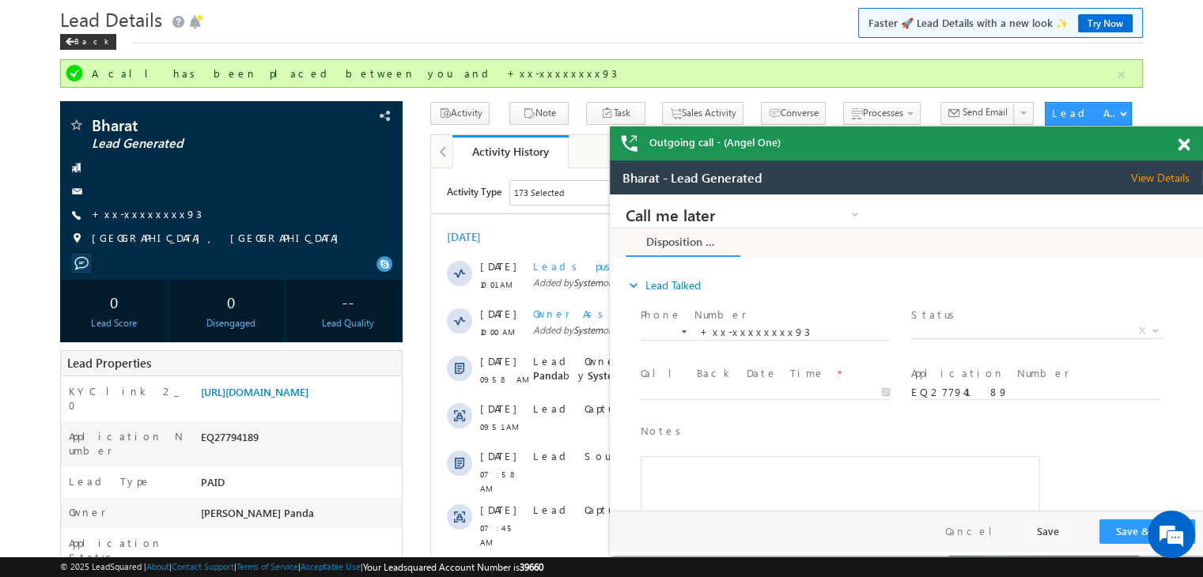
scroll to position [0, 0]
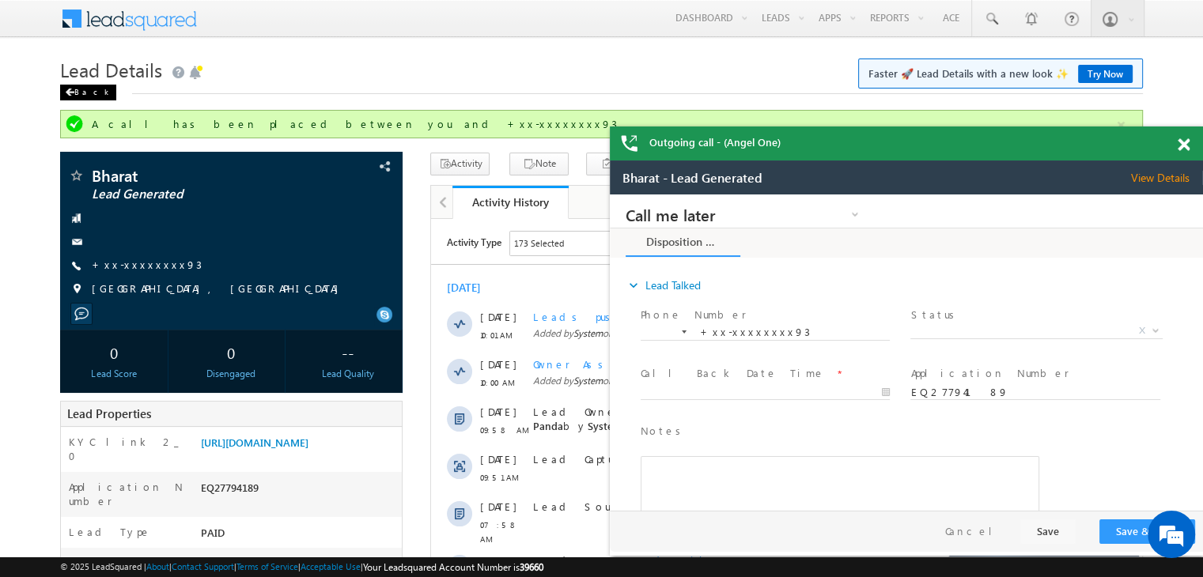
click at [83, 95] on div "Back" at bounding box center [88, 93] width 56 height 16
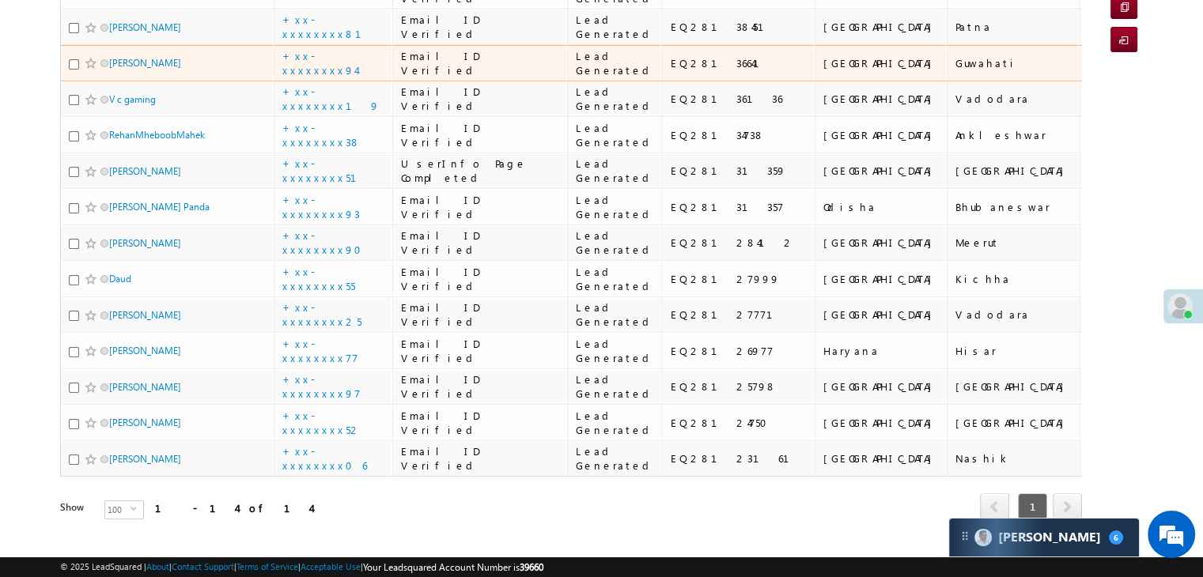
scroll to position [251, 0]
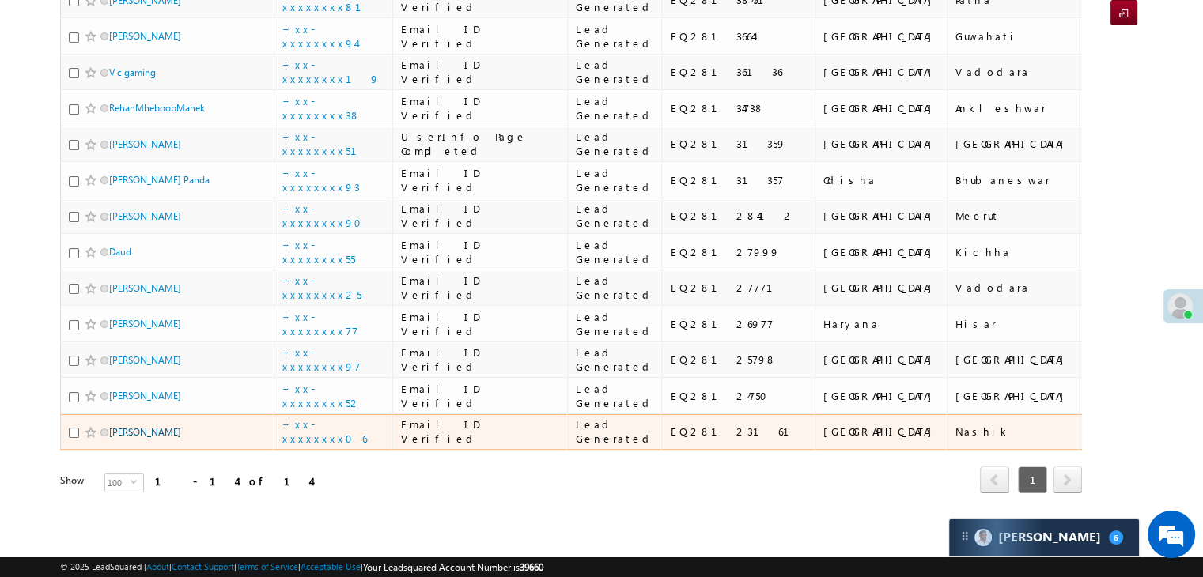
click at [139, 426] on link "[PERSON_NAME]" at bounding box center [145, 432] width 72 height 12
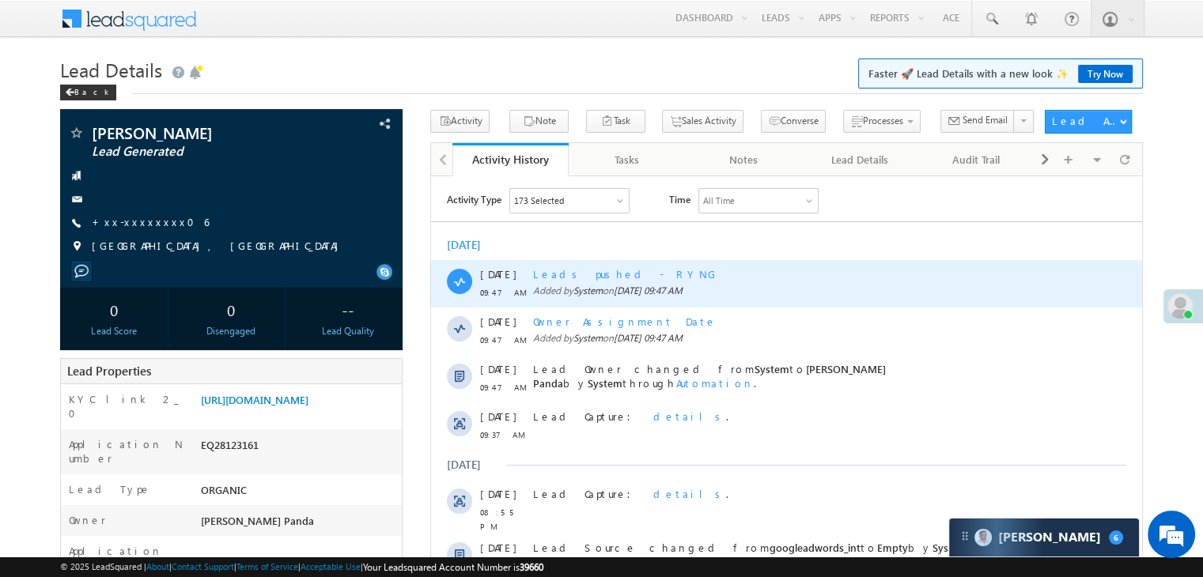
drag, startPoint x: 431, startPoint y: 176, endPoint x: 977, endPoint y: 294, distance: 558.4
click at [977, 294] on span "Added by System on [DATE] 09:47 AM" at bounding box center [793, 290] width 521 height 14
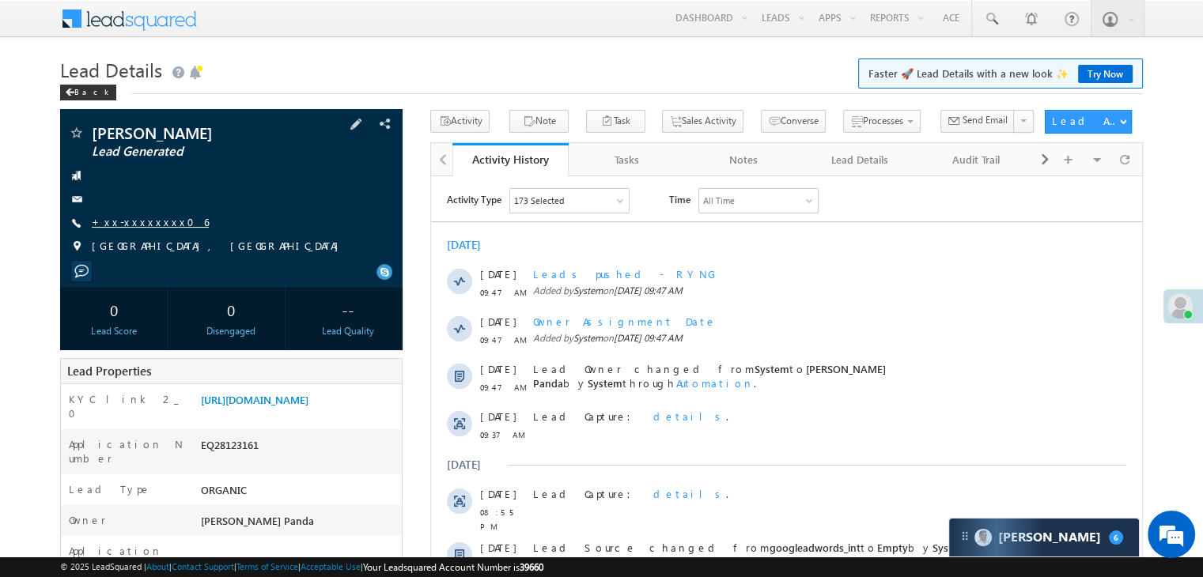
click at [119, 223] on link "+xx-xxxxxxxx06" at bounding box center [150, 221] width 117 height 13
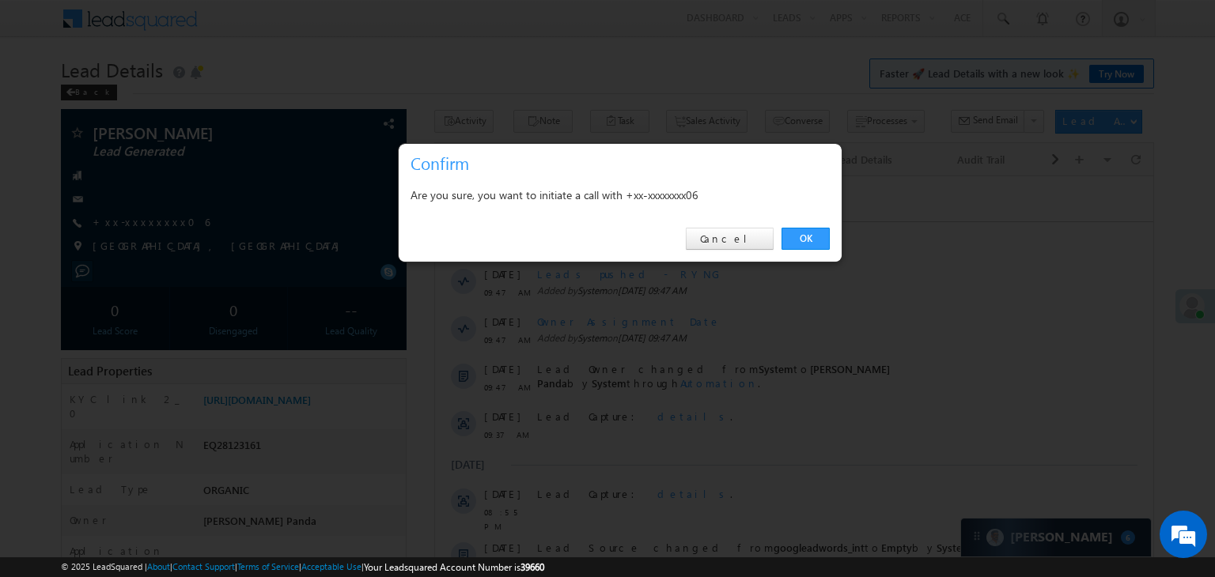
drag, startPoint x: 119, startPoint y: 223, endPoint x: 1035, endPoint y: 253, distance: 916.2
click at [1035, 253] on div at bounding box center [607, 288] width 1215 height 577
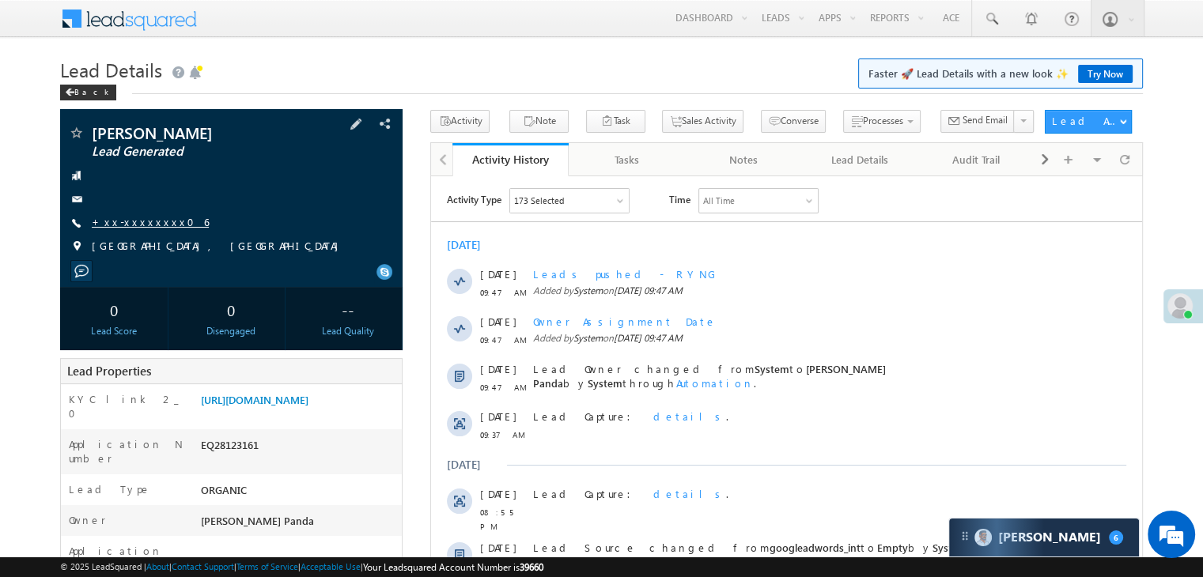
click at [141, 220] on link "+xx-xxxxxxxx06" at bounding box center [150, 221] width 117 height 13
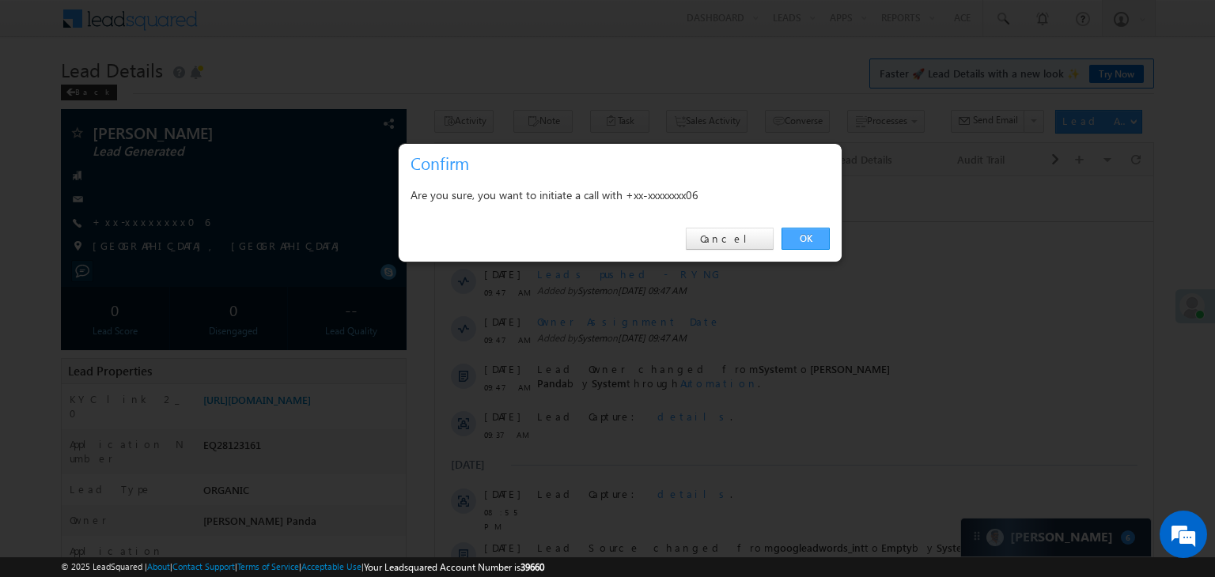
click at [810, 242] on link "OK" at bounding box center [805, 239] width 48 height 22
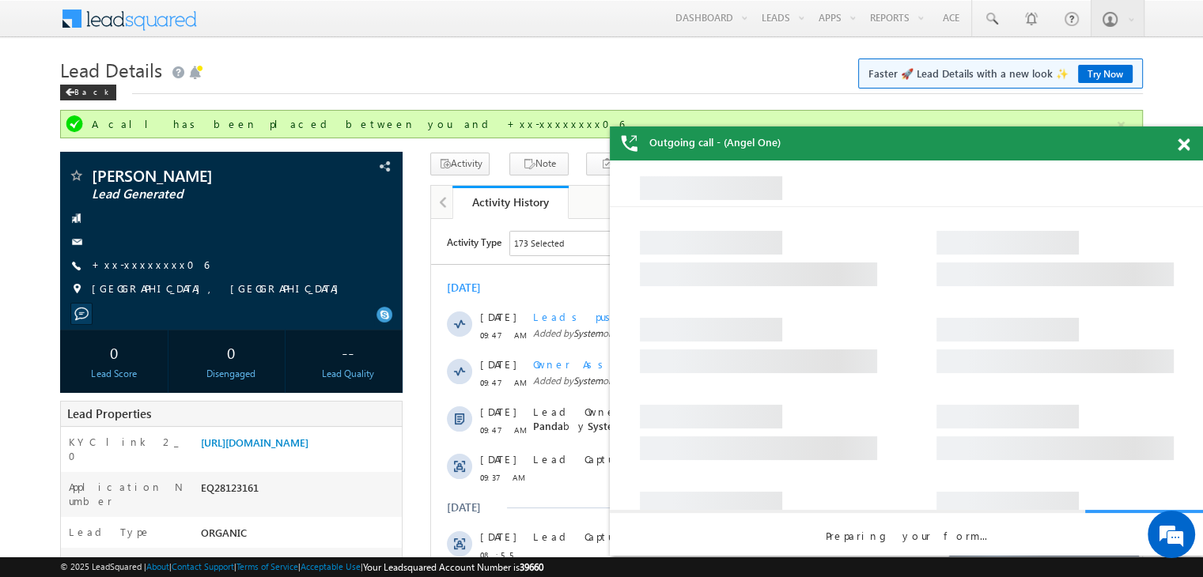
click at [1181, 146] on span at bounding box center [1183, 144] width 12 height 13
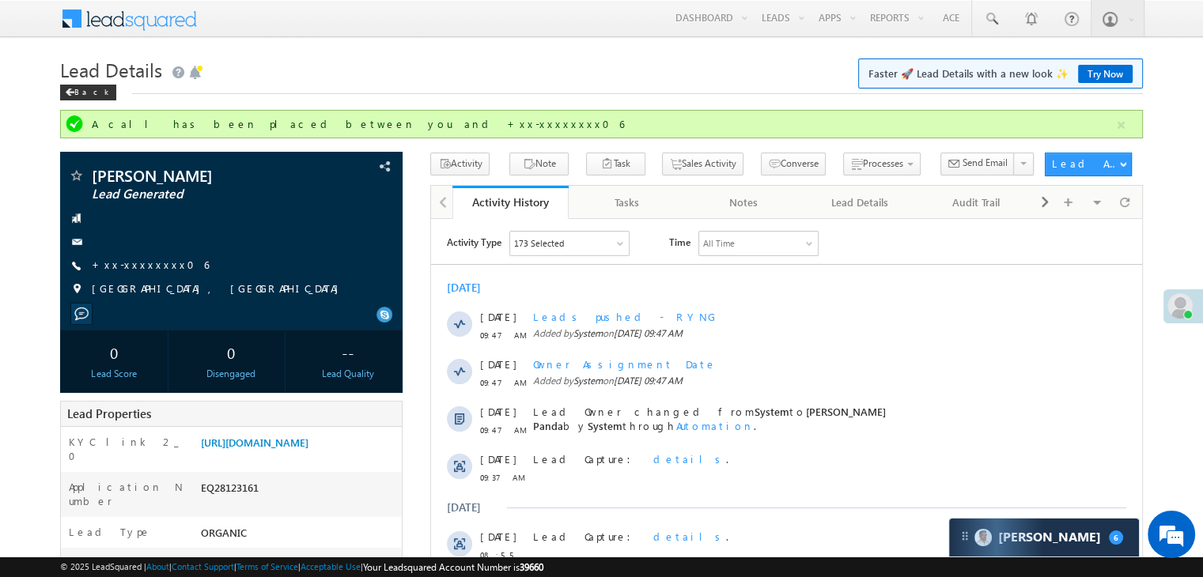
drag, startPoint x: 1181, startPoint y: 146, endPoint x: 526, endPoint y: 73, distance: 658.9
click at [526, 73] on h1 "Lead Details Faster 🚀 Lead Details with a new look ✨ Try Now" at bounding box center [601, 68] width 1083 height 31
click at [135, 261] on link "+xx-xxxxxxxx06" at bounding box center [150, 264] width 117 height 13
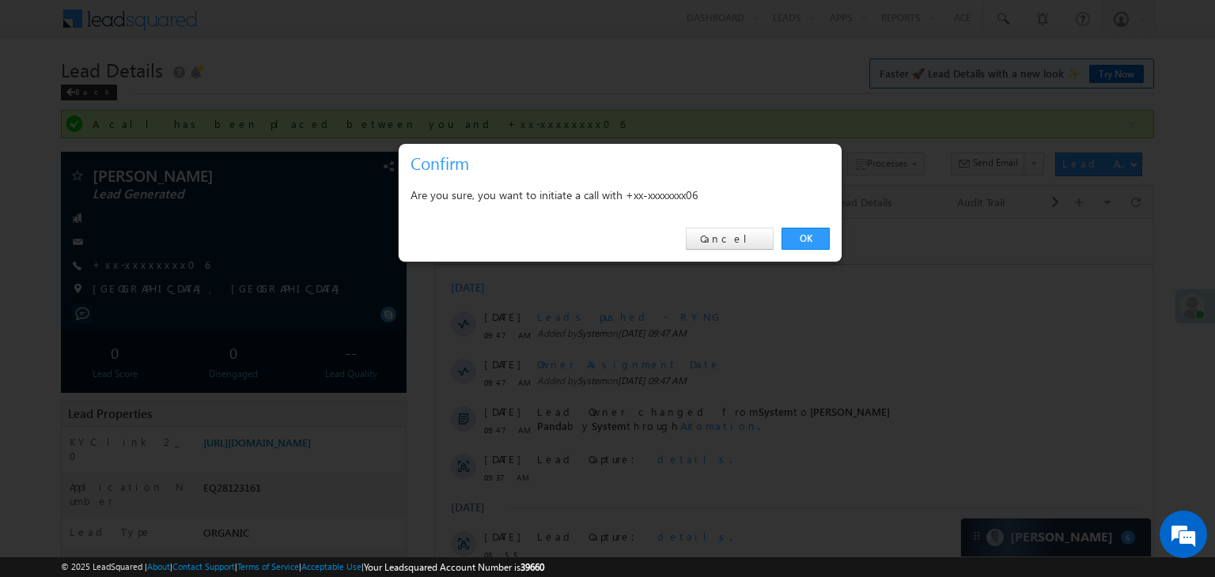
drag, startPoint x: 135, startPoint y: 261, endPoint x: 584, endPoint y: 60, distance: 492.0
click at [584, 60] on div at bounding box center [607, 288] width 1215 height 577
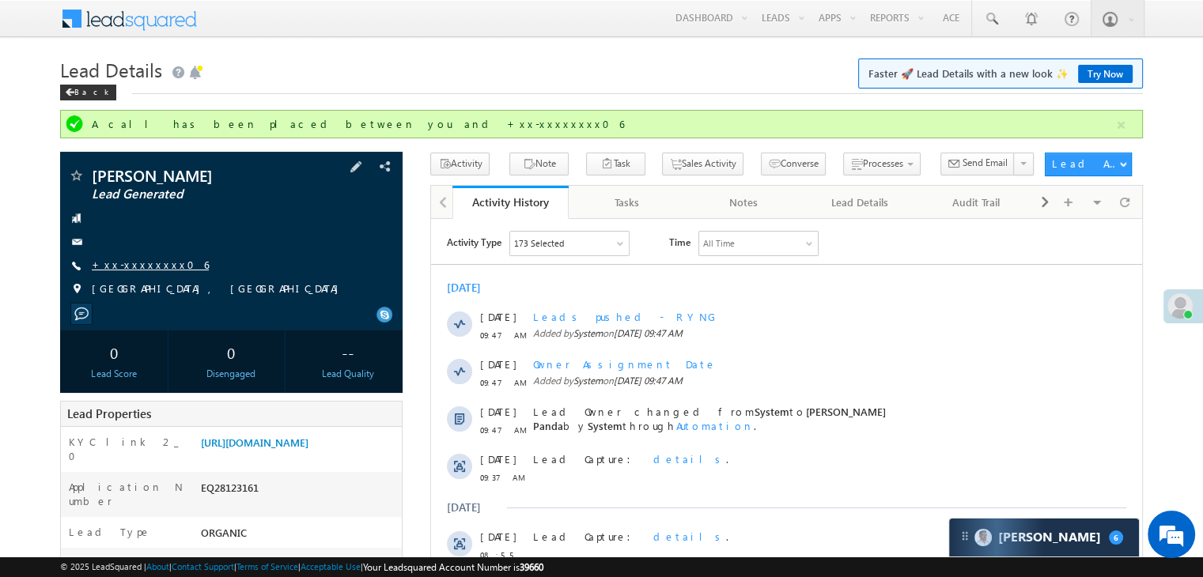
click at [126, 263] on link "+xx-xxxxxxxx06" at bounding box center [150, 264] width 117 height 13
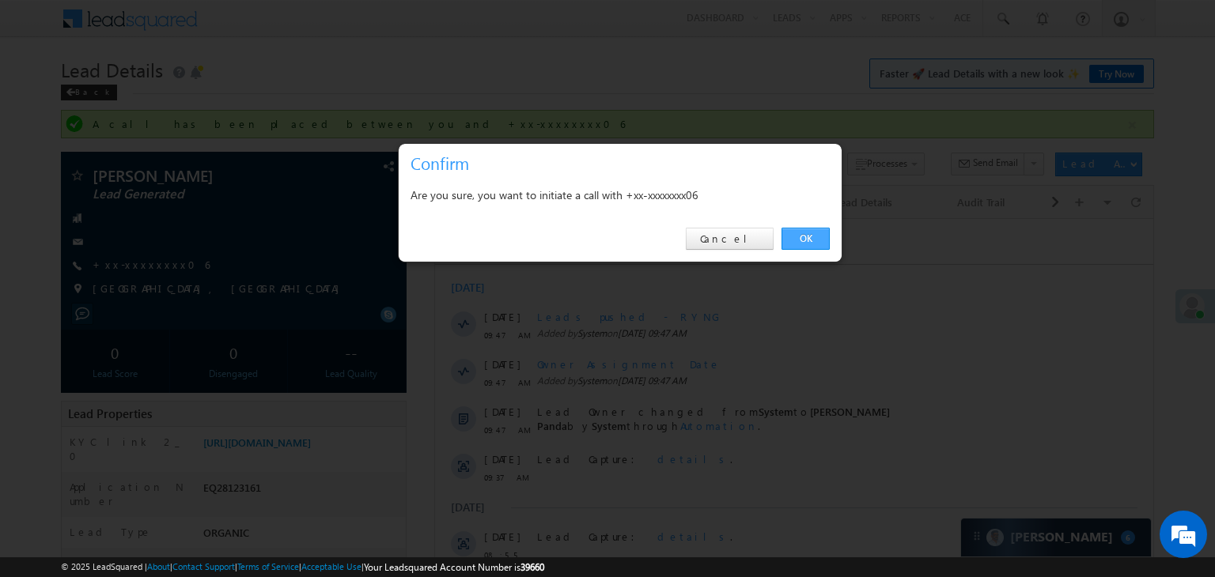
click at [797, 236] on link "OK" at bounding box center [805, 239] width 48 height 22
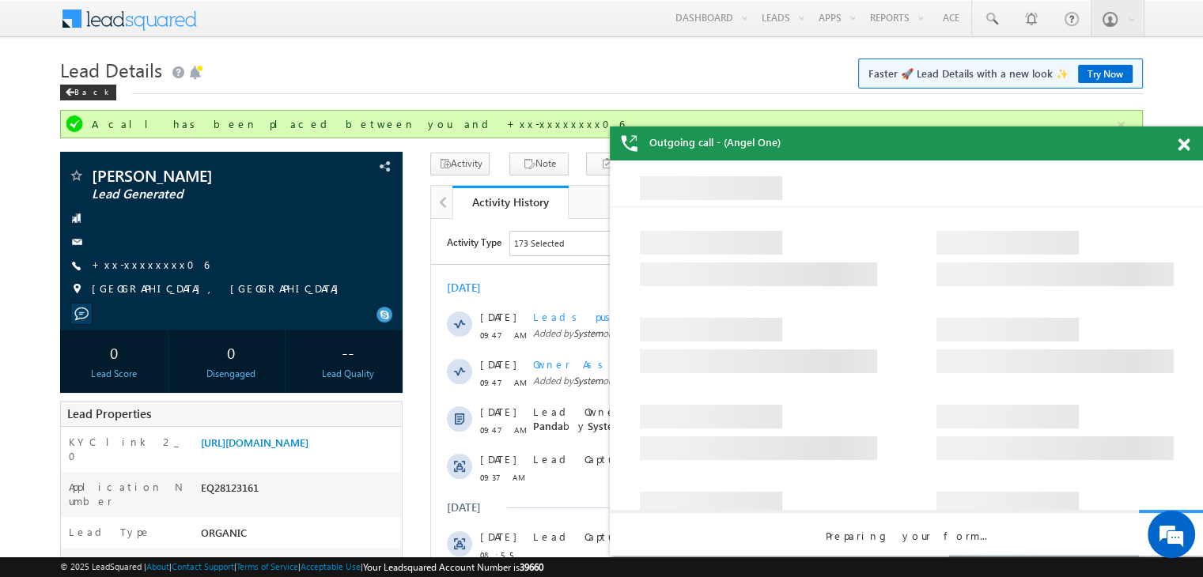
click at [1182, 145] on span at bounding box center [1183, 144] width 12 height 13
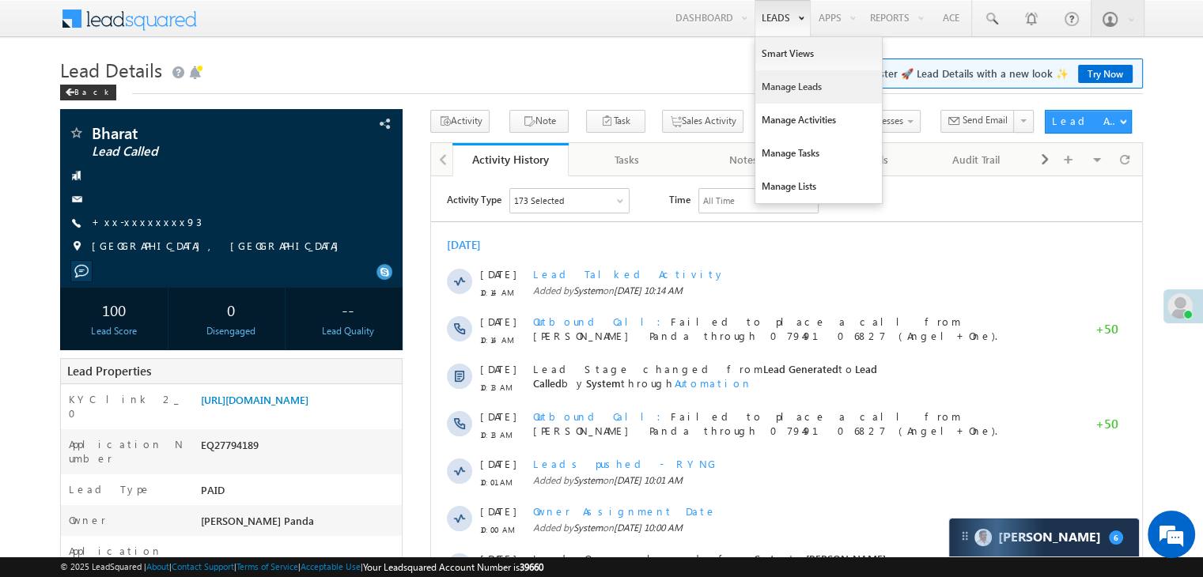
click at [781, 85] on link "Manage Leads" at bounding box center [818, 86] width 127 height 33
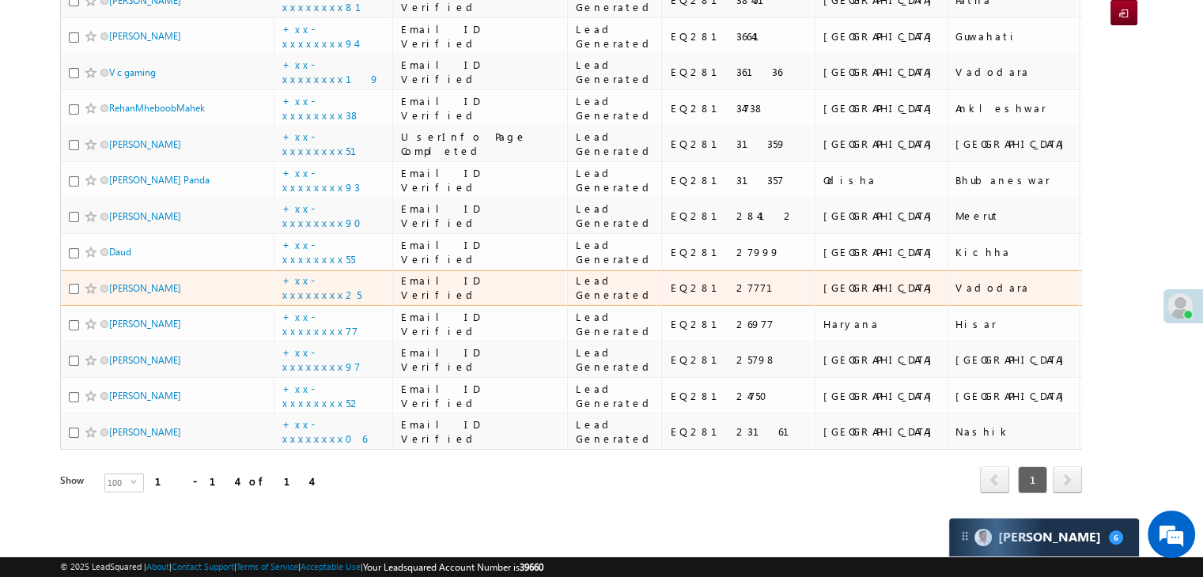
scroll to position [251, 0]
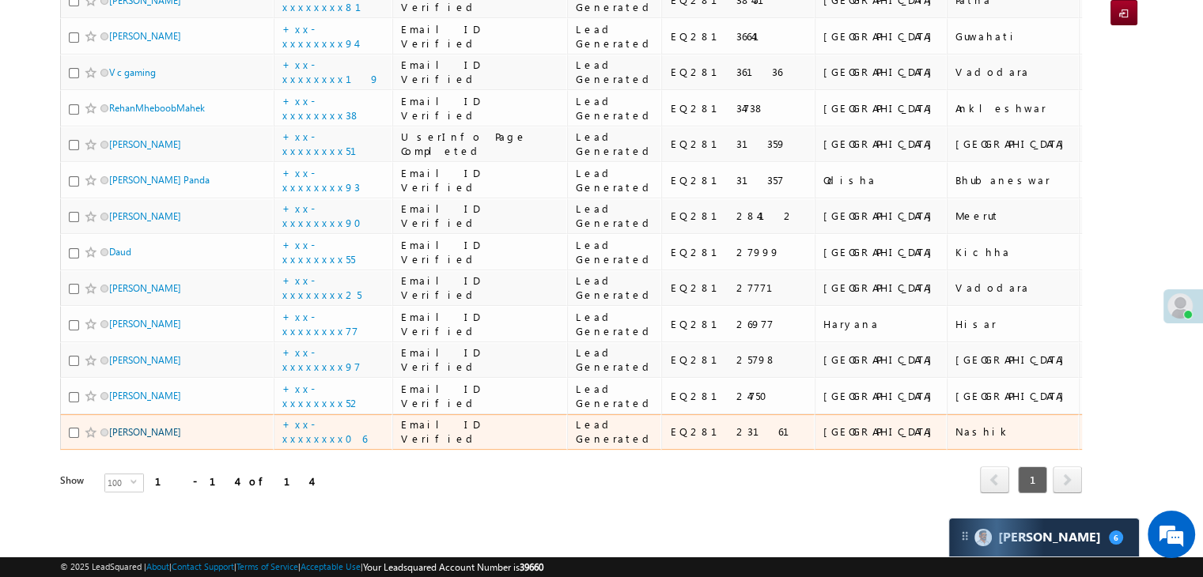
click at [141, 426] on link "[PERSON_NAME]" at bounding box center [145, 432] width 72 height 12
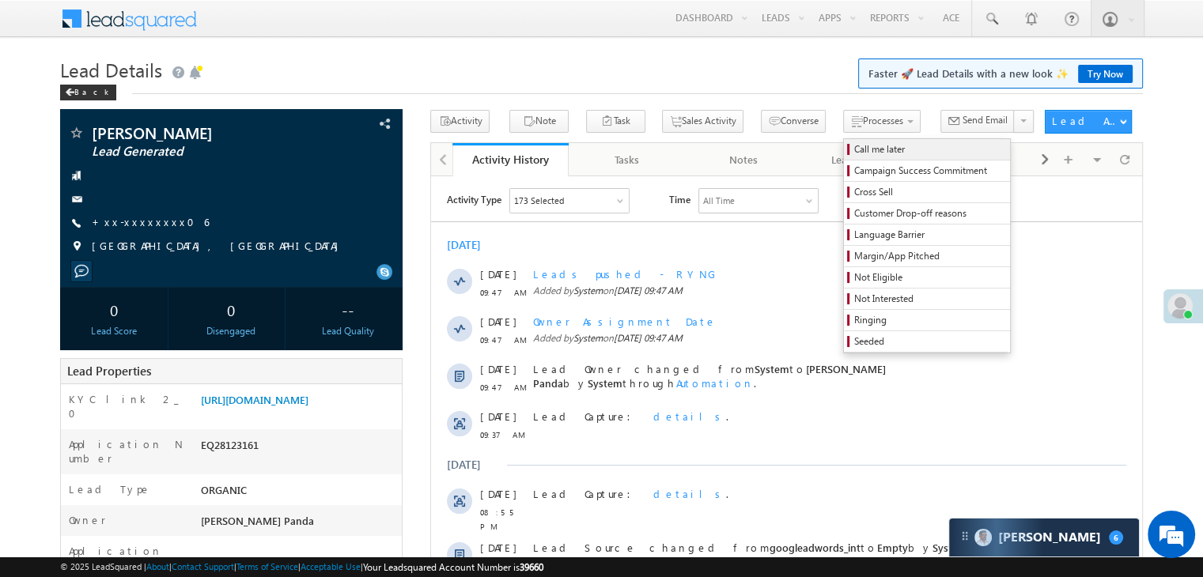
click at [854, 143] on span "Call me later" at bounding box center [929, 149] width 150 height 14
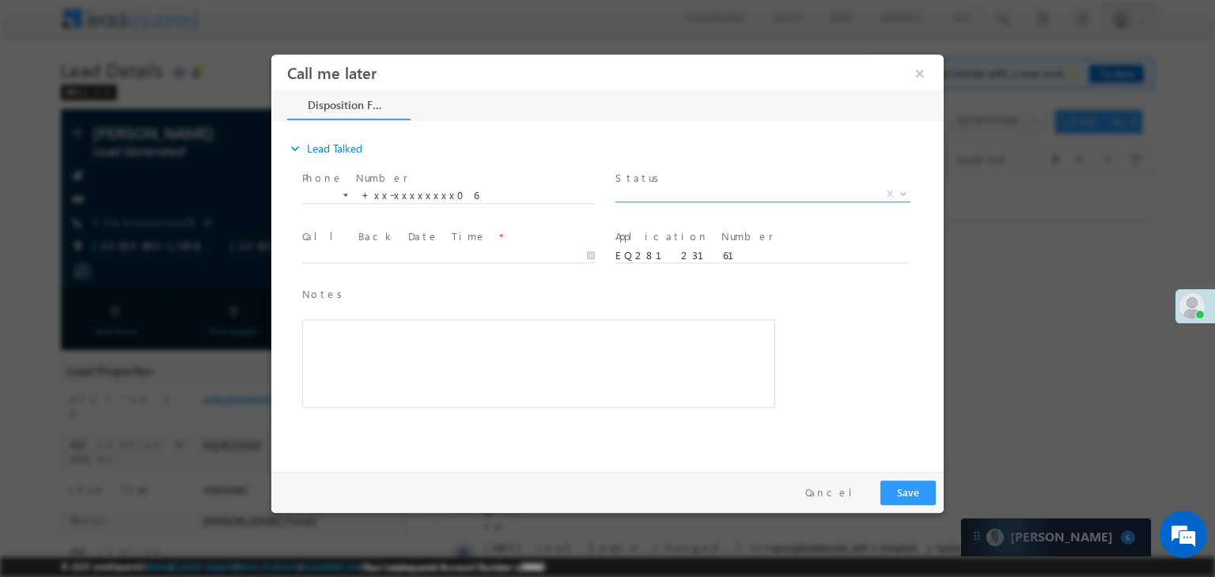
click at [774, 191] on span "X" at bounding box center [762, 195] width 295 height 16
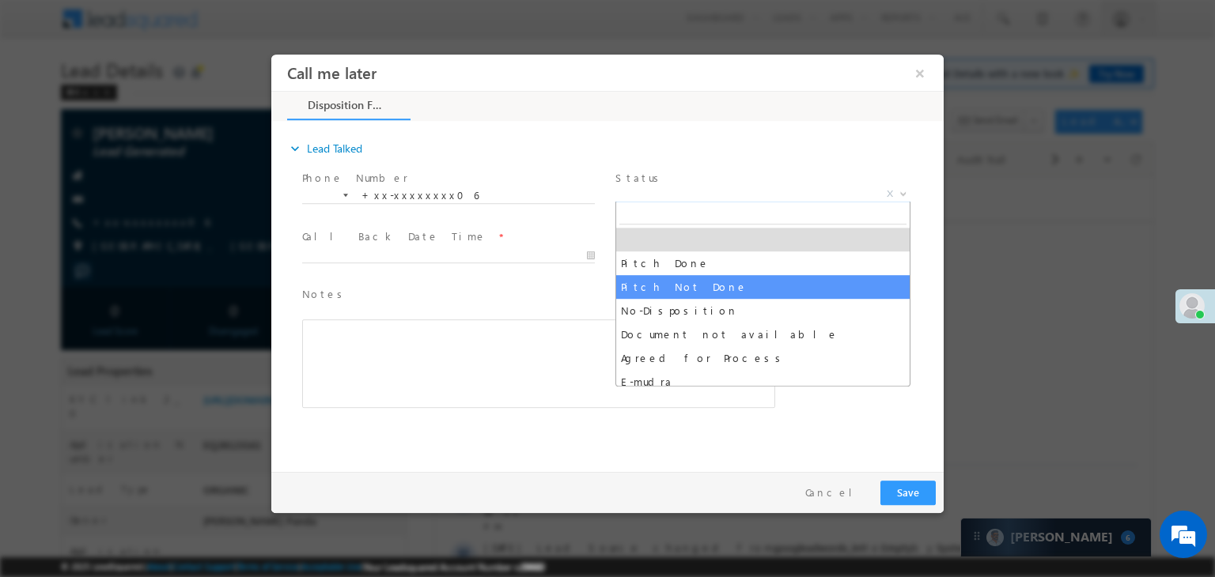
select select "Pitch Not Done"
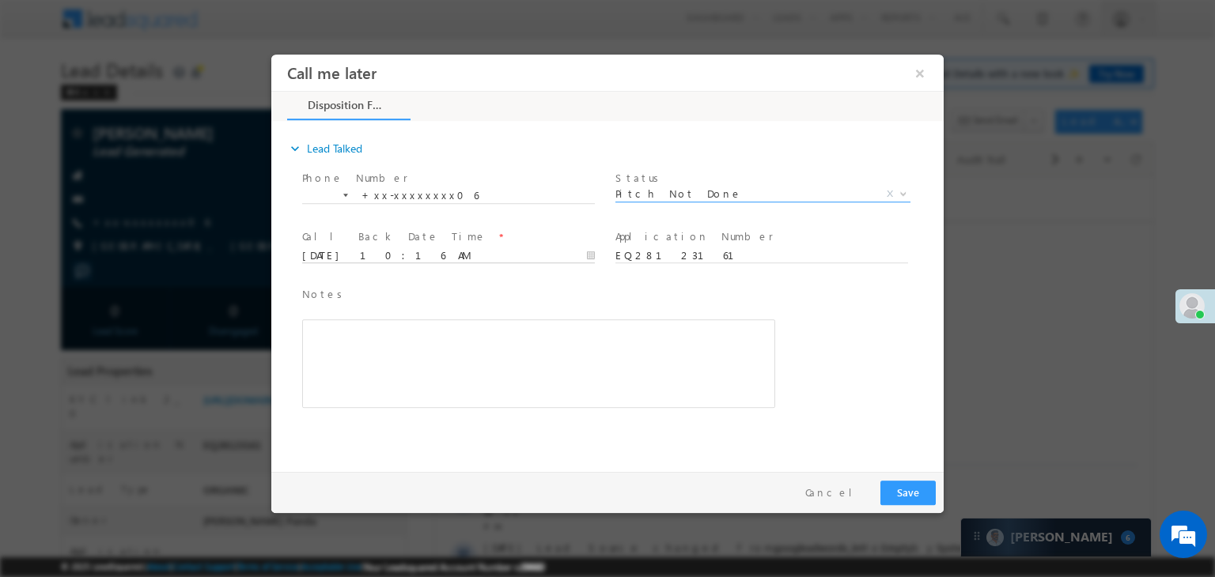
click at [521, 255] on input "09/01/25 10:16 AM" at bounding box center [448, 256] width 293 height 16
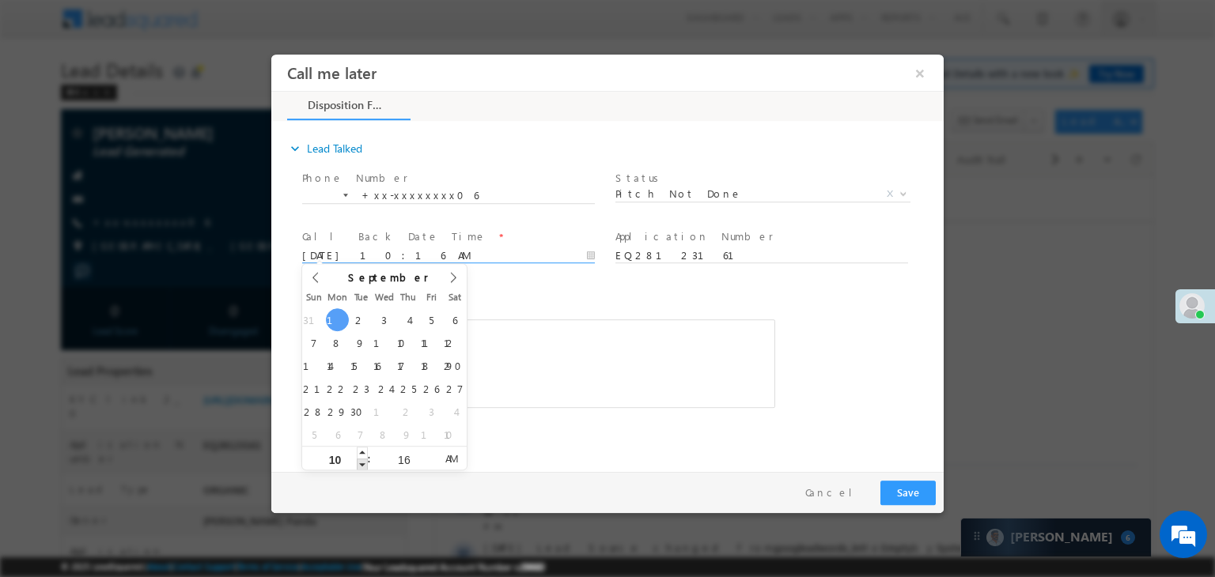
type input "09/01/25 9:16 AM"
type input "09"
click at [360, 465] on span at bounding box center [362, 465] width 11 height 12
type input "09/01/25 8:16 AM"
type input "08"
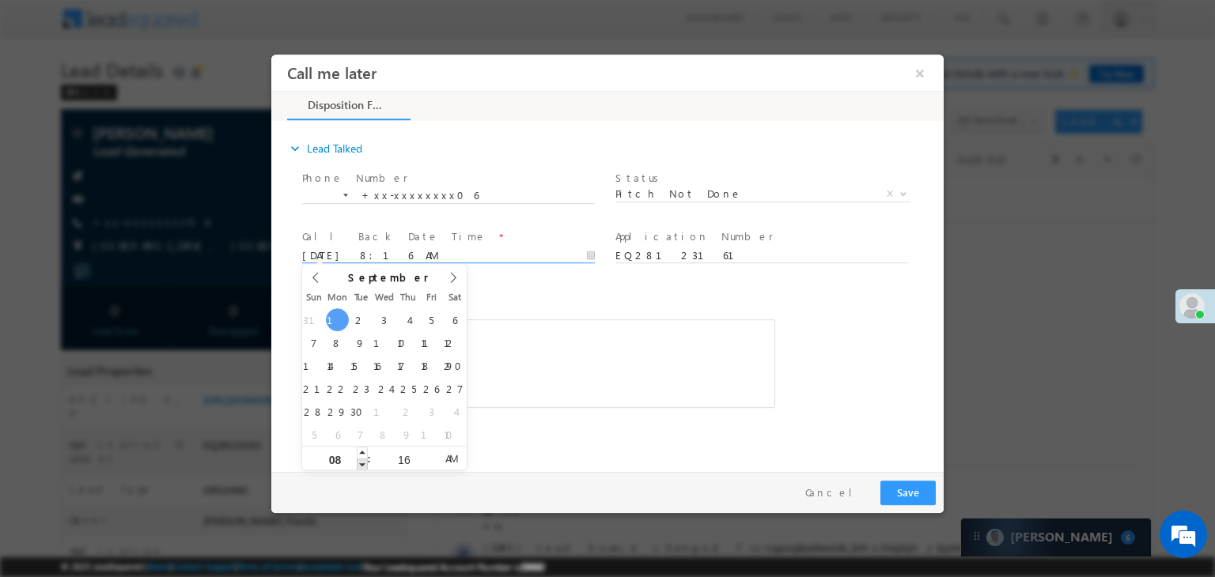
click at [360, 465] on span at bounding box center [362, 465] width 11 height 12
type input "09/01/25 7:16 AM"
type input "07"
click at [360, 465] on span at bounding box center [362, 465] width 11 height 12
click at [414, 464] on input "16" at bounding box center [404, 460] width 66 height 10
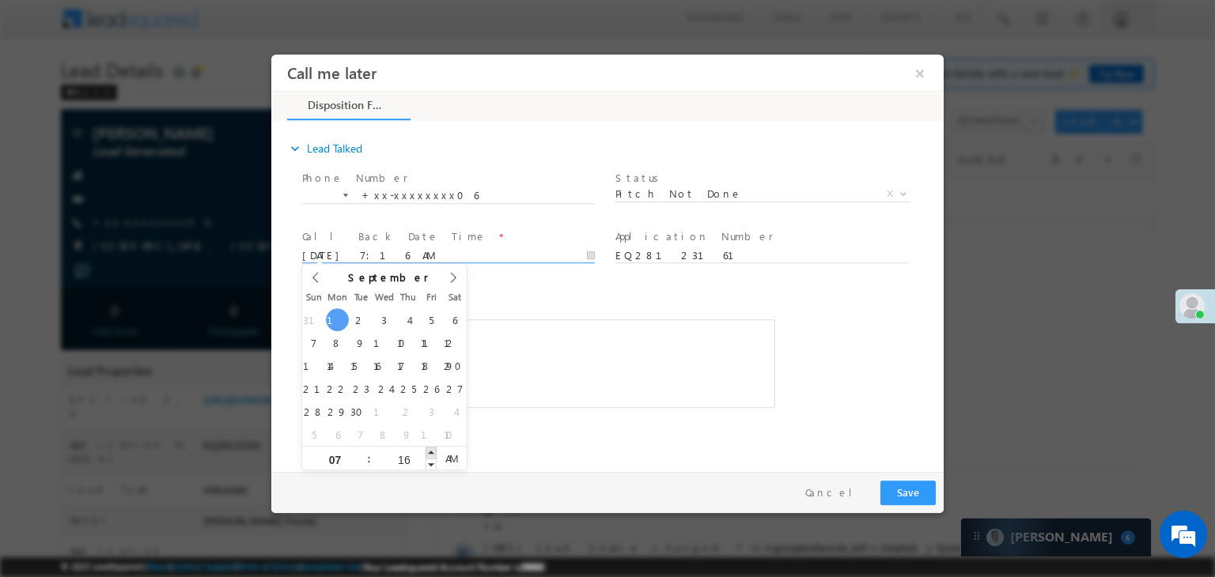
type input "09/01/25 7:17 AM"
type input "17"
type input "09/01/25 7:18 AM"
type input "18"
click at [430, 453] on span at bounding box center [430, 453] width 11 height 12
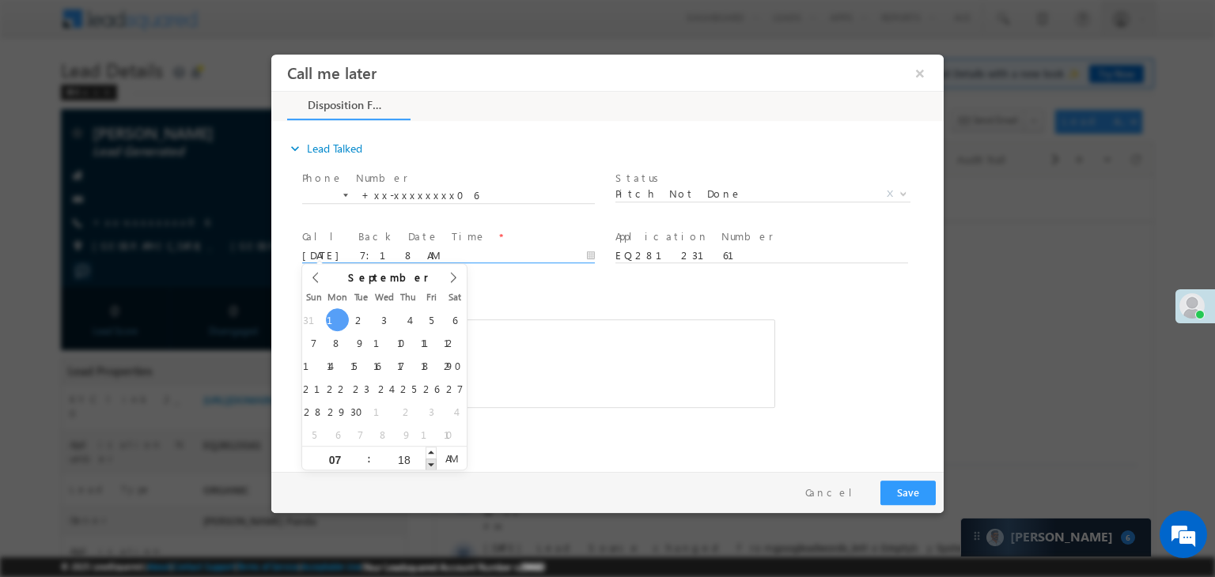
type input "09/01/25 7:17 AM"
type input "17"
click at [430, 464] on span at bounding box center [430, 465] width 11 height 12
type input "09/01/25 7:16 AM"
type input "16"
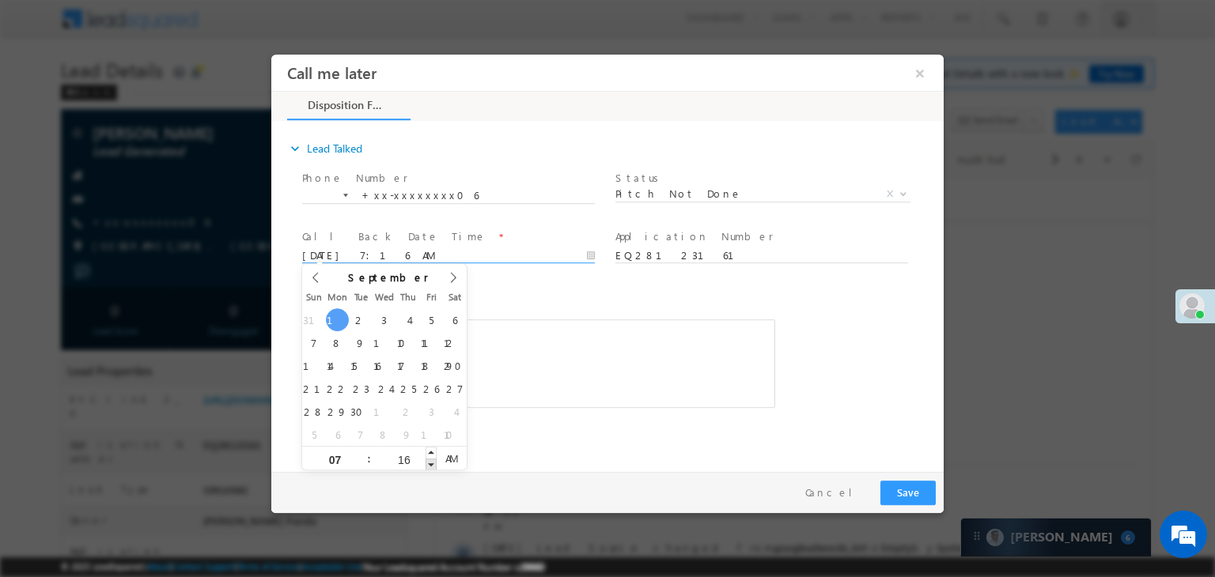
click at [430, 464] on span at bounding box center [430, 465] width 11 height 12
type input "09/01/25 7:15 AM"
type input "15"
click at [430, 464] on span at bounding box center [430, 465] width 11 height 12
type input "09/01/25 7:14 AM"
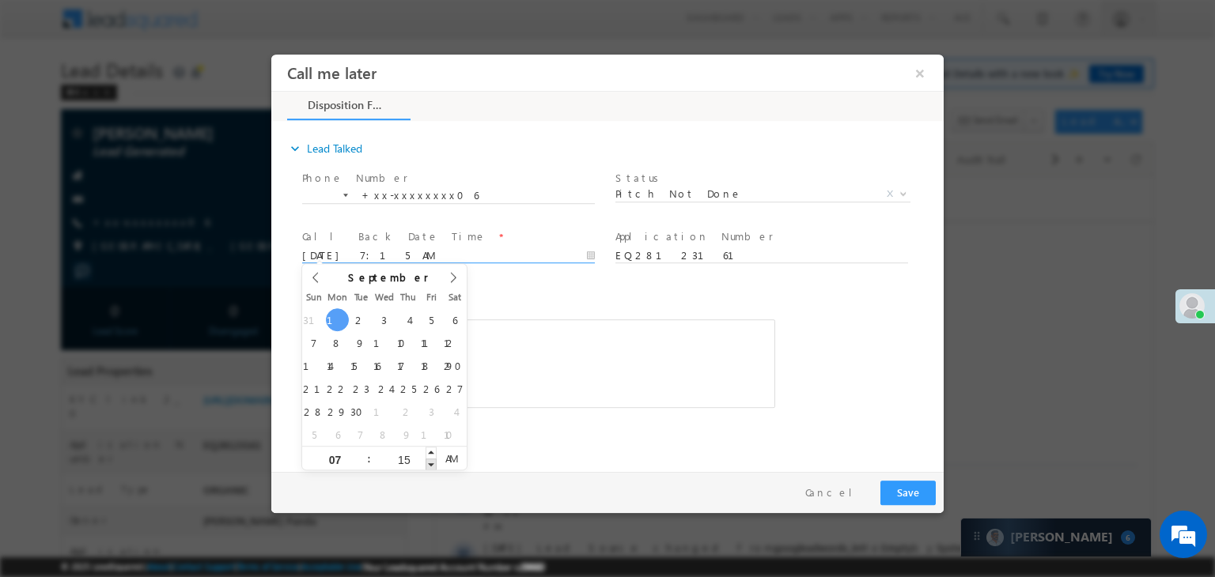
type input "14"
click at [430, 464] on span at bounding box center [430, 465] width 11 height 12
type input "09/01/25 7:13 AM"
type input "13"
click at [430, 464] on span at bounding box center [430, 465] width 11 height 12
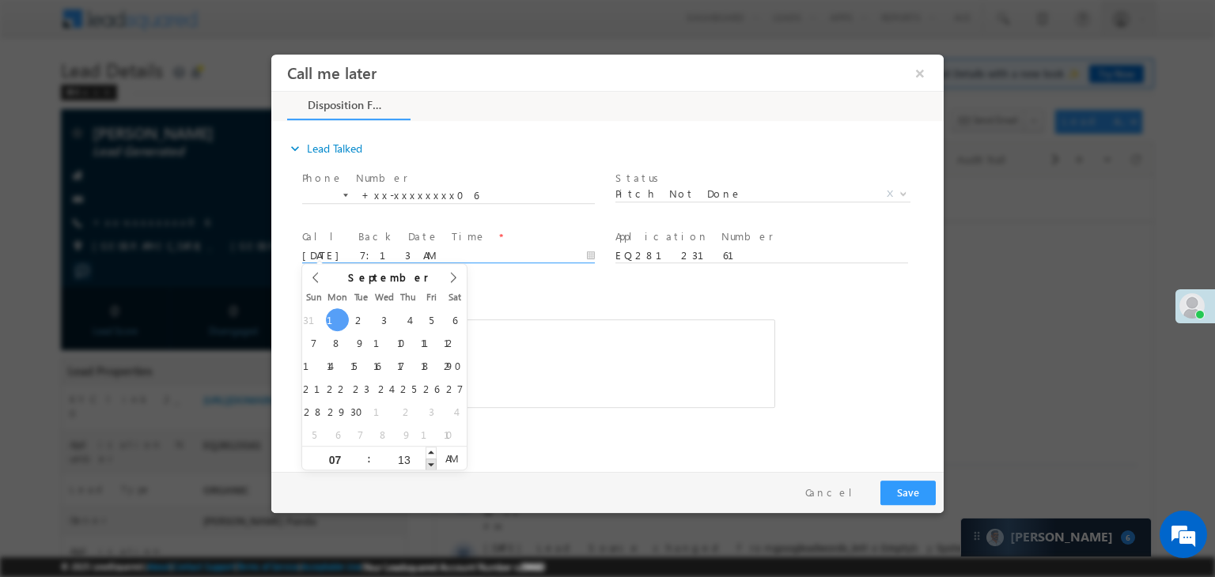
type input "09/01/25 7:12 AM"
type input "12"
click at [430, 465] on span at bounding box center [430, 465] width 11 height 12
type input "09/01/25 7:11 AM"
type input "11"
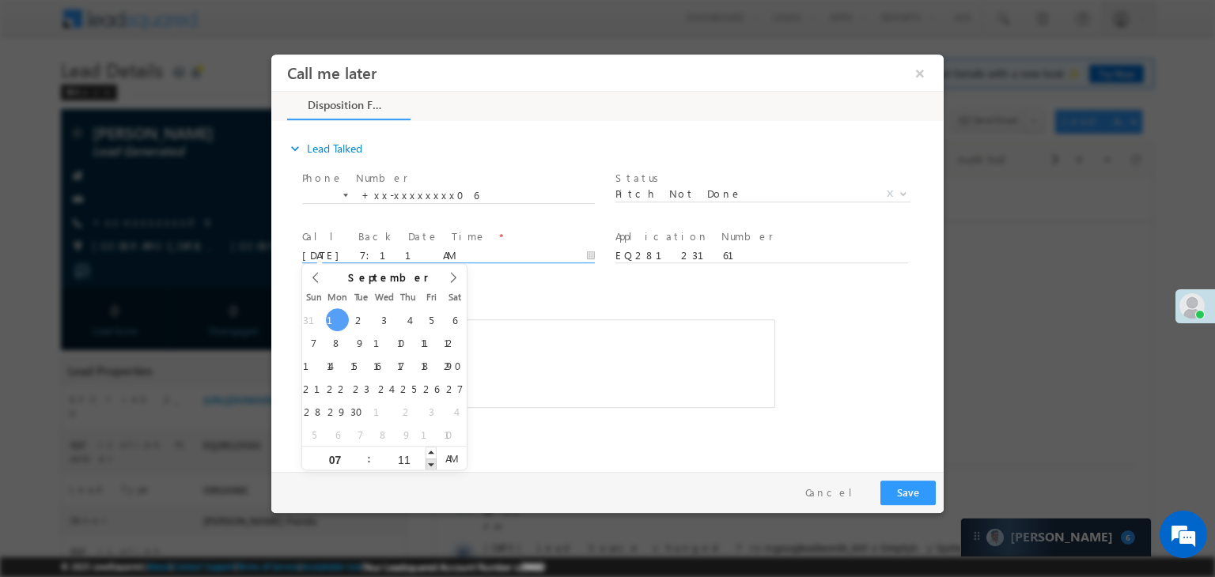
click at [430, 465] on span at bounding box center [430, 465] width 11 height 12
type input "09/01/25 7:11 PM"
click at [450, 459] on span "PM" at bounding box center [451, 459] width 29 height 24
click at [558, 294] on span "Notes *" at bounding box center [526, 294] width 449 height 17
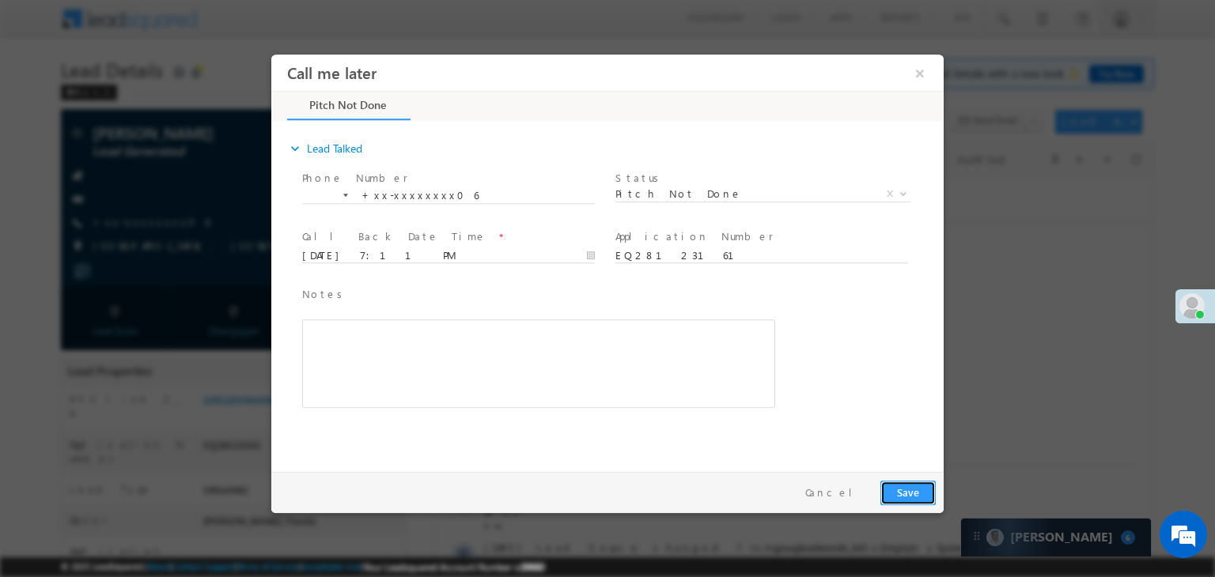
click at [919, 495] on button "Save" at bounding box center [907, 493] width 55 height 25
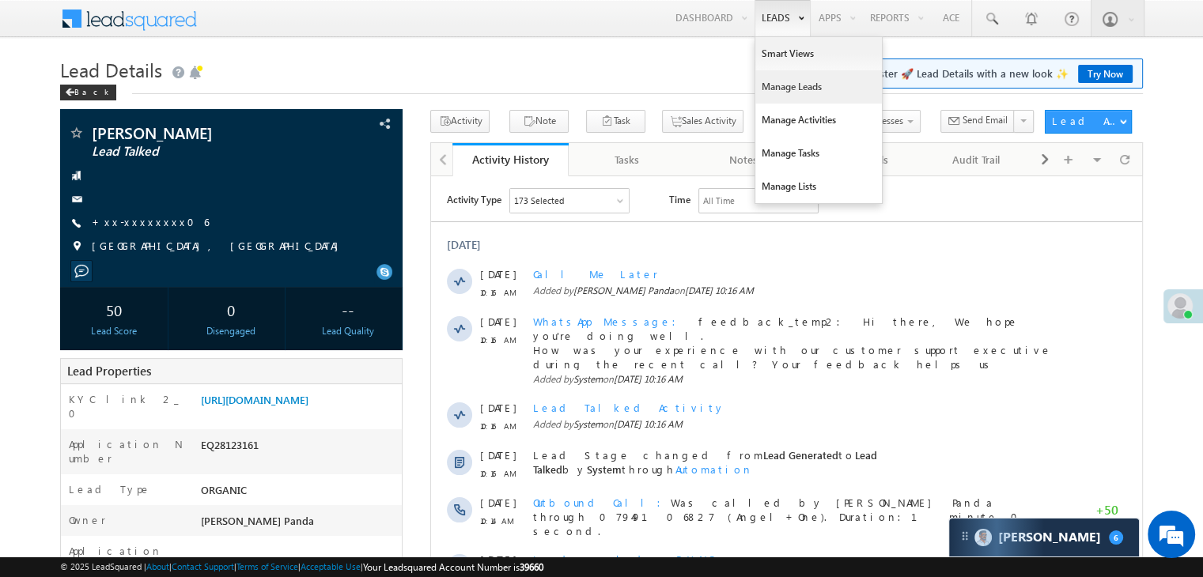
click at [791, 85] on link "Manage Leads" at bounding box center [818, 86] width 127 height 33
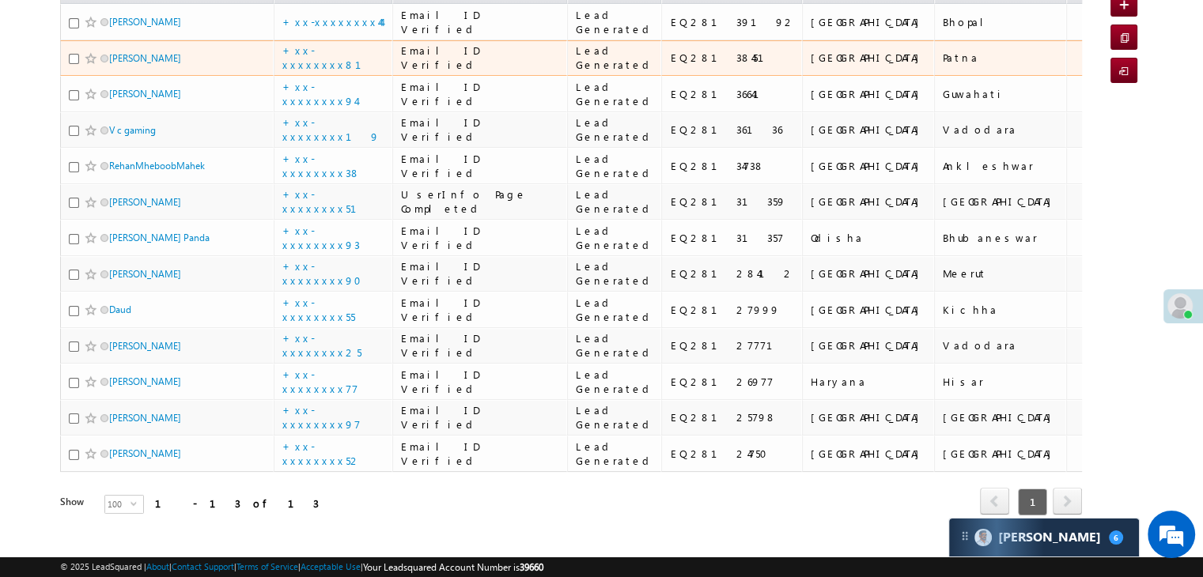
scroll to position [215, 0]
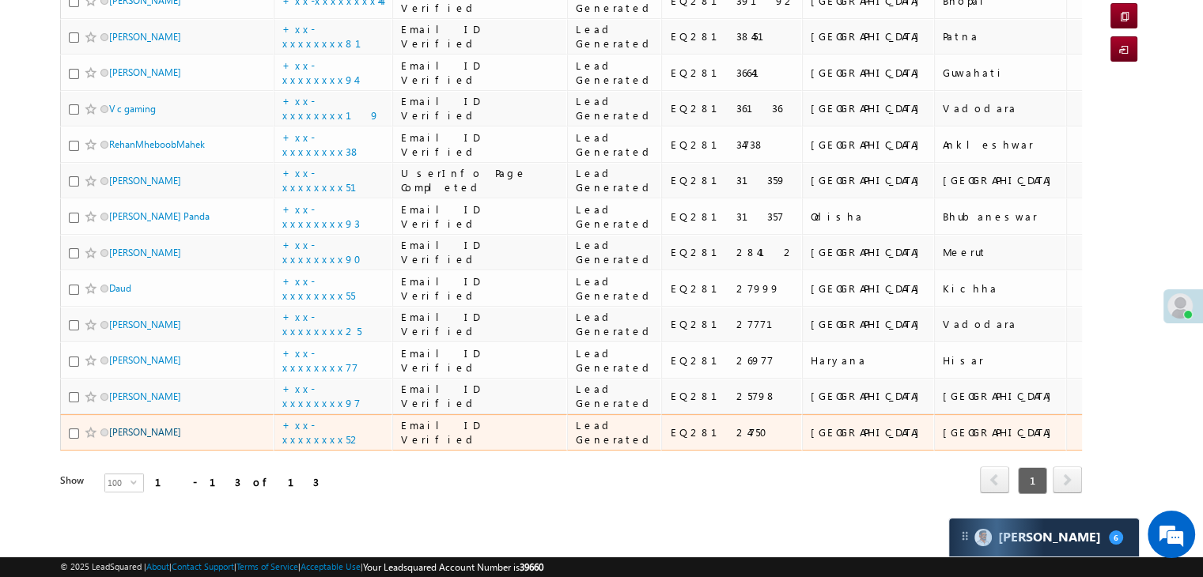
click at [152, 426] on link "[PERSON_NAME]" at bounding box center [145, 432] width 72 height 12
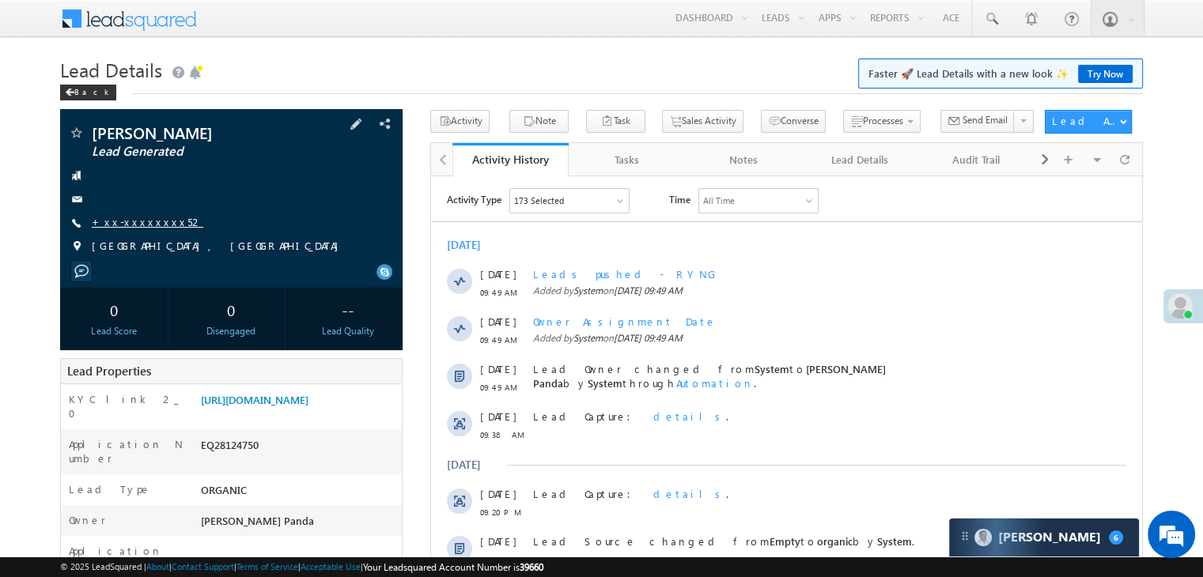
click at [129, 225] on link "+xx-xxxxxxxx52" at bounding box center [148, 221] width 112 height 13
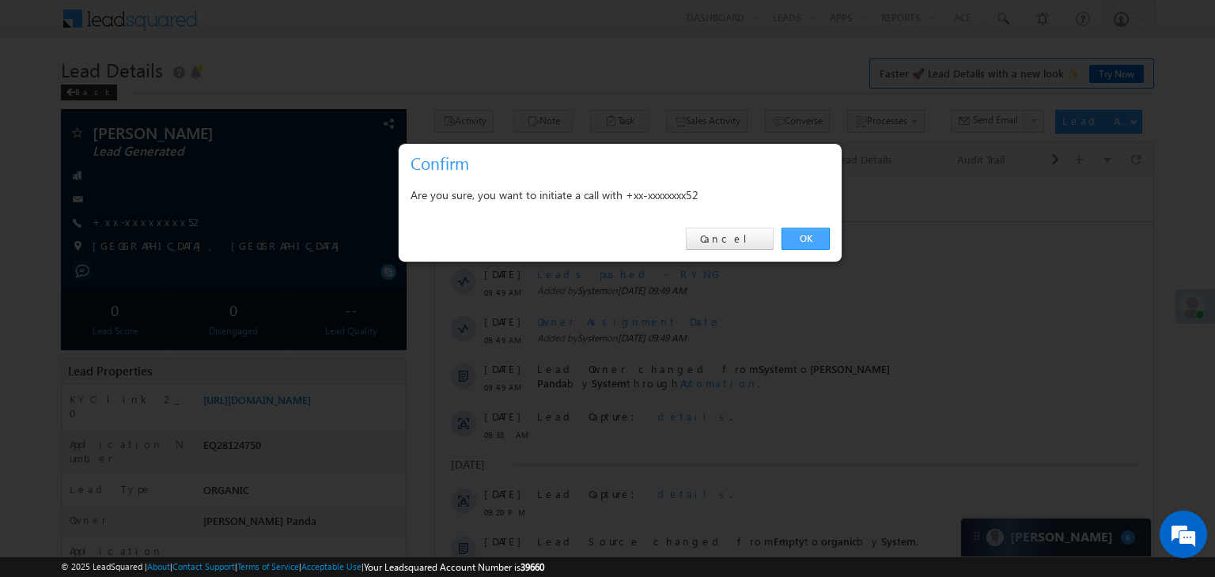
click at [816, 235] on link "OK" at bounding box center [805, 239] width 48 height 22
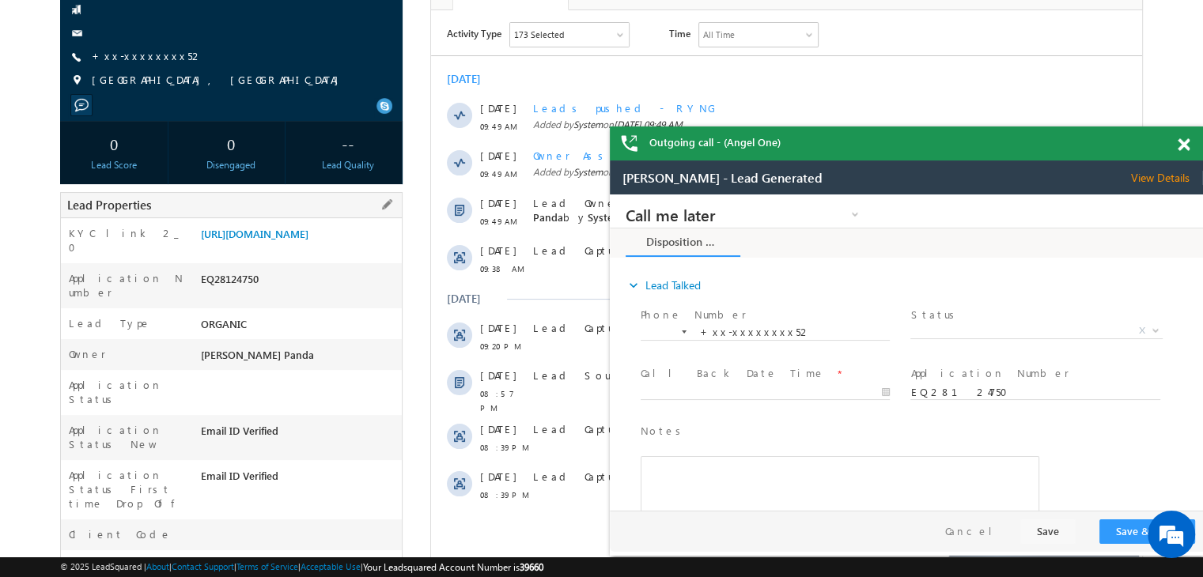
scroll to position [237, 0]
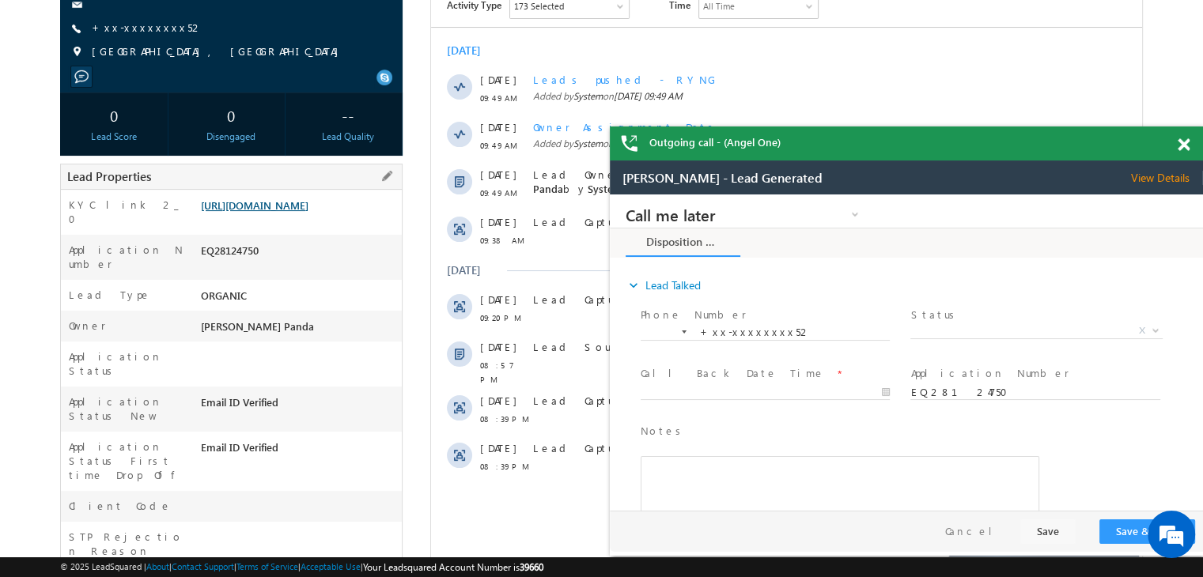
click at [304, 212] on link "https://angelbroking1-pk3em7sa.customui-test.leadsquared.com?leadId=8c3aedbd-b1…" at bounding box center [255, 204] width 108 height 13
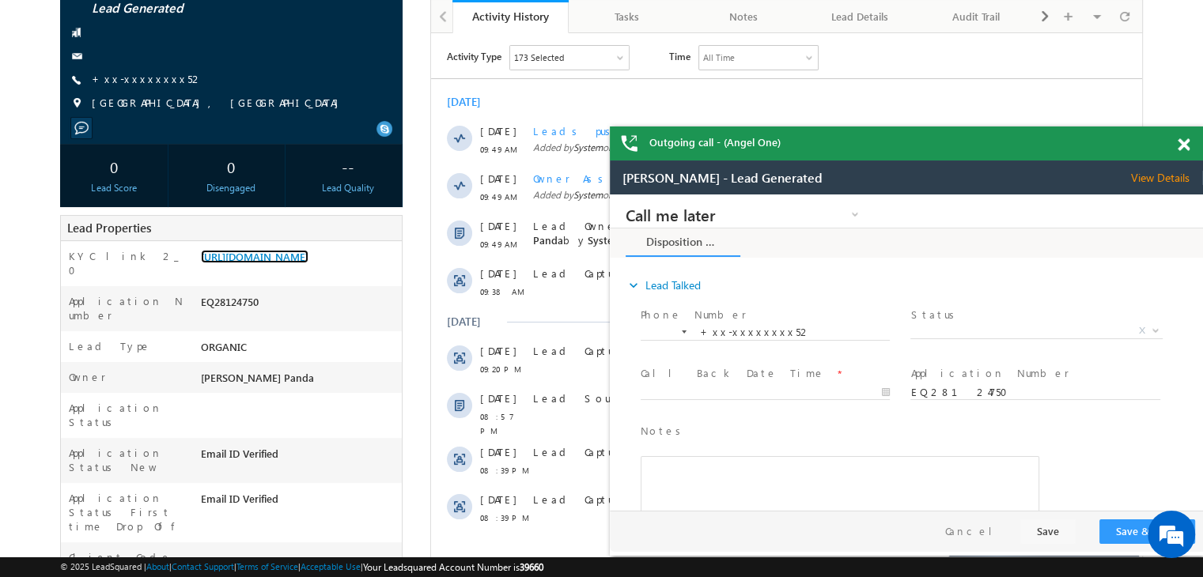
scroll to position [158, 0]
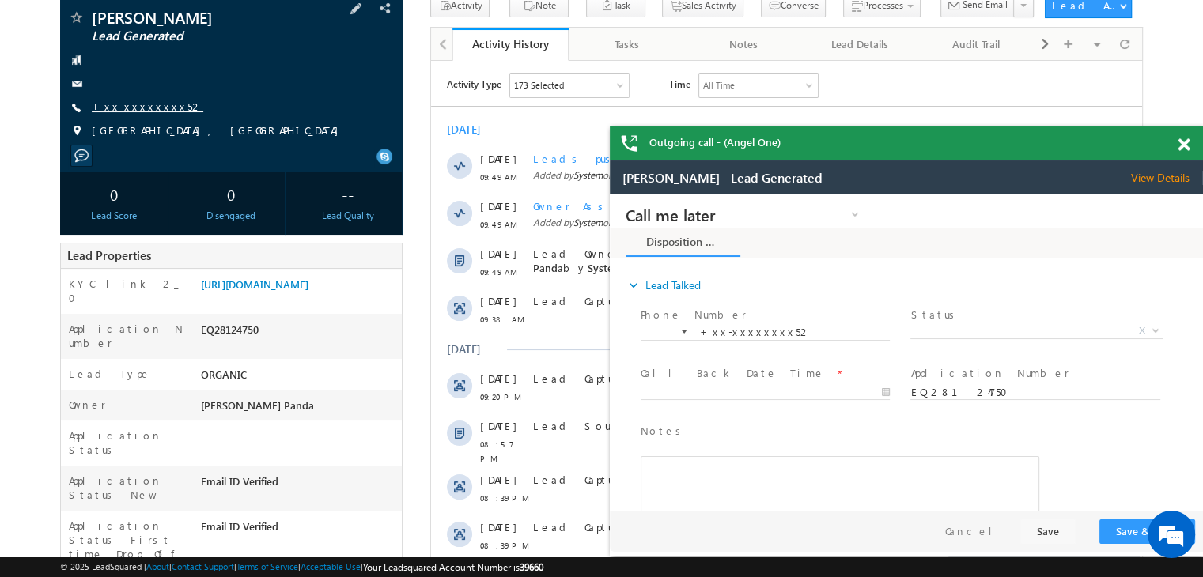
click at [136, 104] on link "+xx-xxxxxxxx52" at bounding box center [148, 106] width 112 height 13
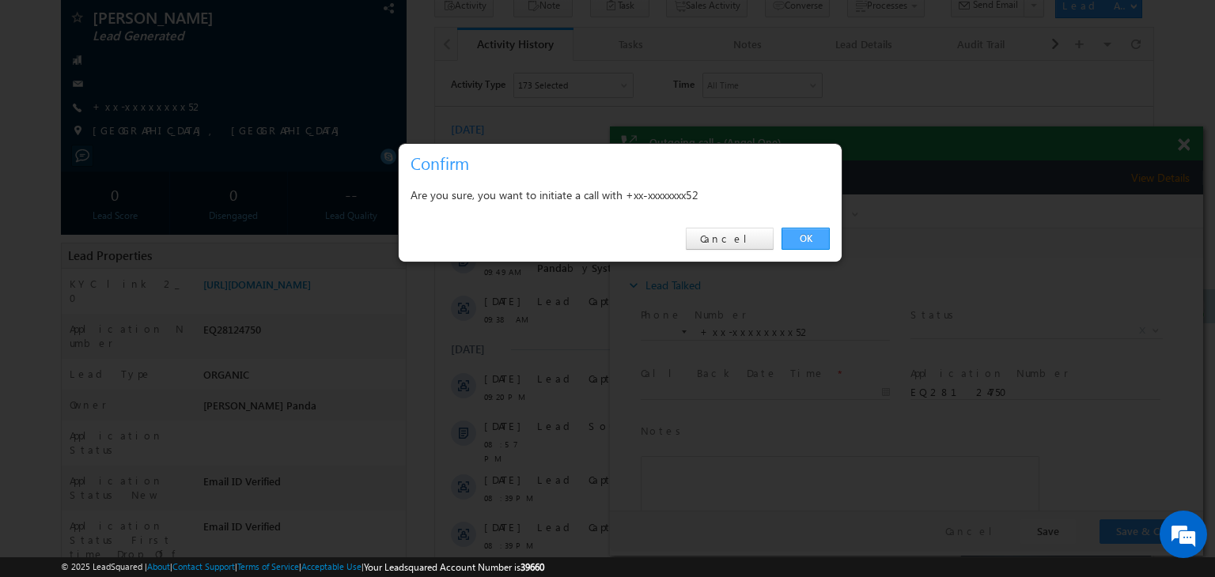
click at [802, 240] on link "OK" at bounding box center [805, 239] width 48 height 22
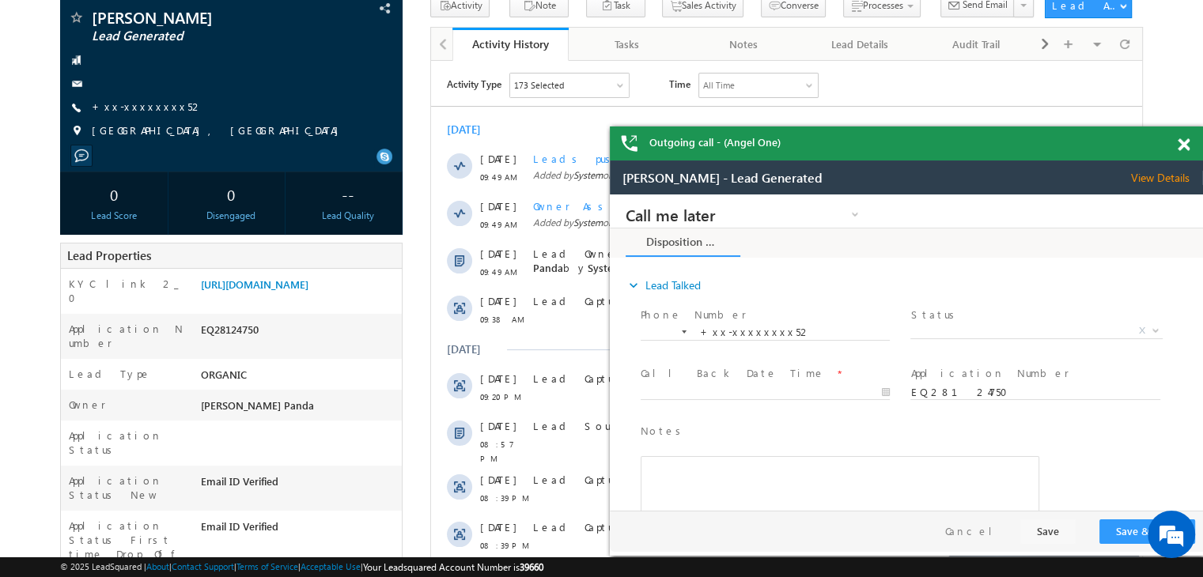
scroll to position [0, 0]
click at [1186, 146] on span at bounding box center [1183, 144] width 12 height 13
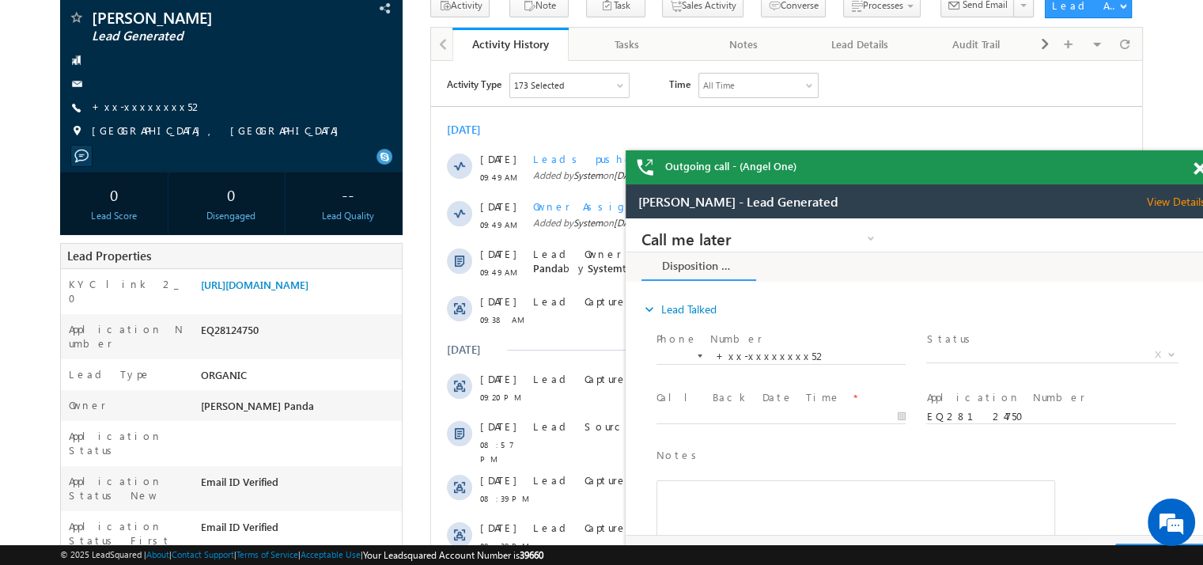
click at [1193, 172] on span at bounding box center [1199, 168] width 12 height 13
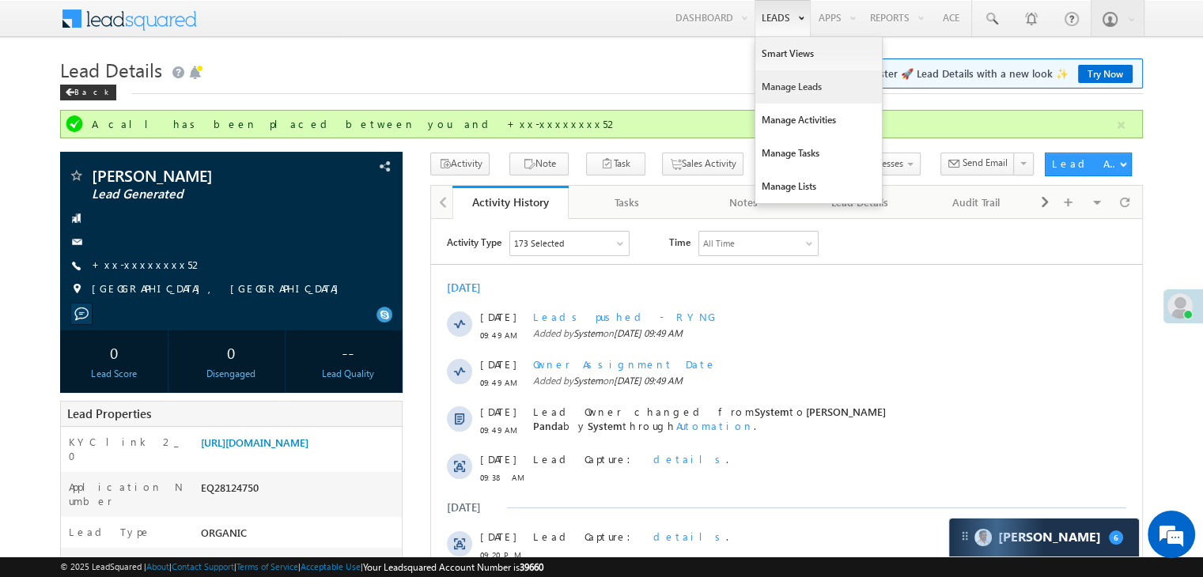
click at [772, 86] on link "Manage Leads" at bounding box center [818, 86] width 127 height 33
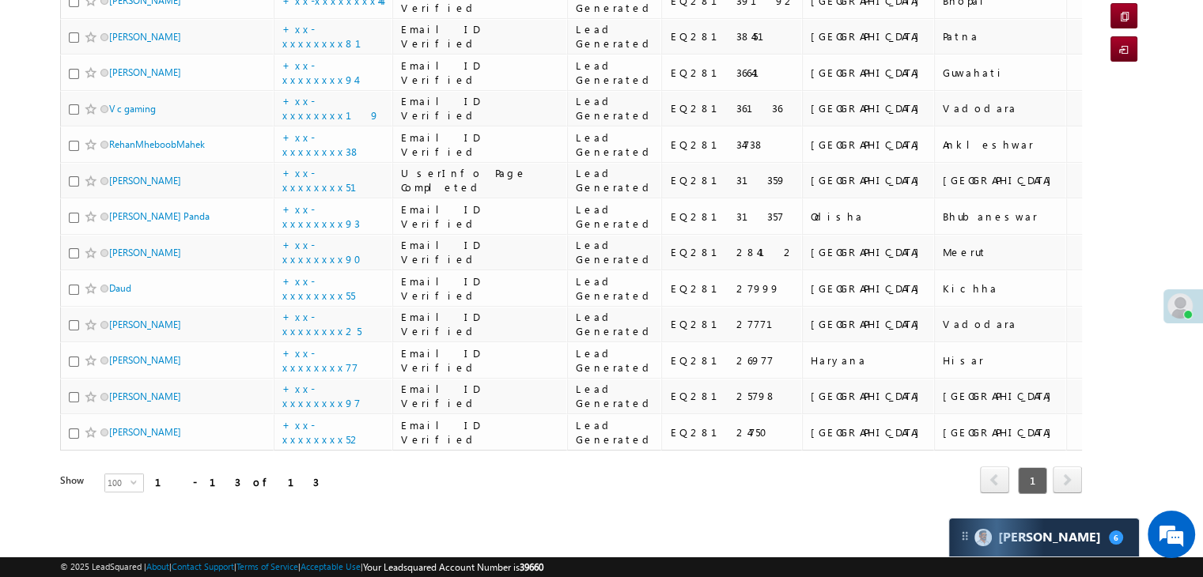
drag, startPoint x: 120, startPoint y: 388, endPoint x: 32, endPoint y: 384, distance: 87.9
click at [32, 384] on body "Menu [PERSON_NAME] Panda [PERSON_NAME]. Panda @ange lbrok ing.c om" at bounding box center [601, 164] width 1203 height 747
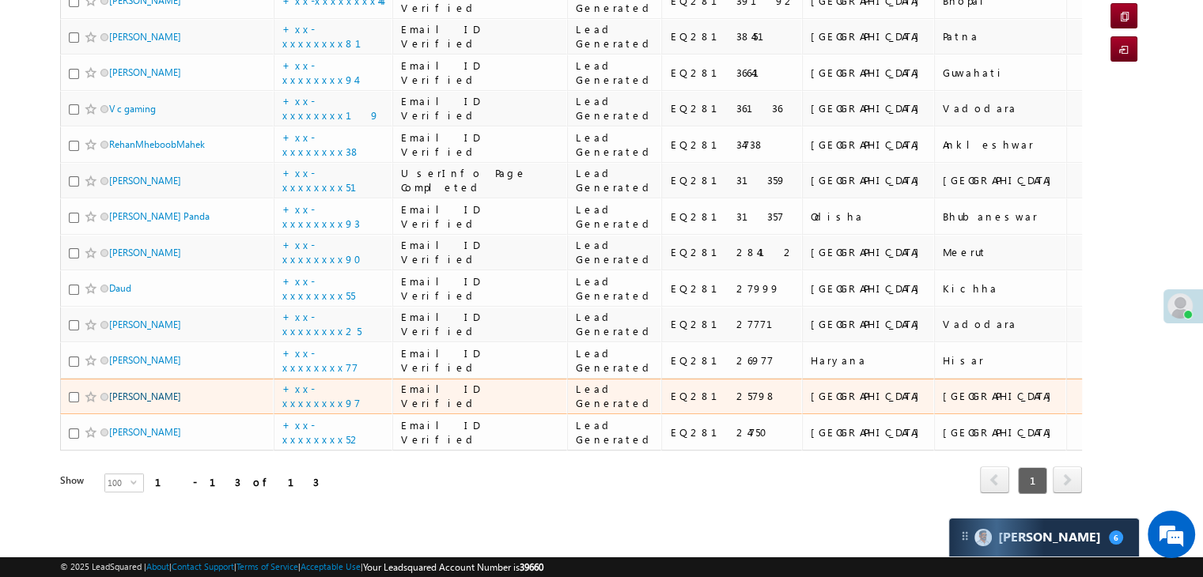
click at [135, 391] on link "[PERSON_NAME]" at bounding box center [145, 397] width 72 height 12
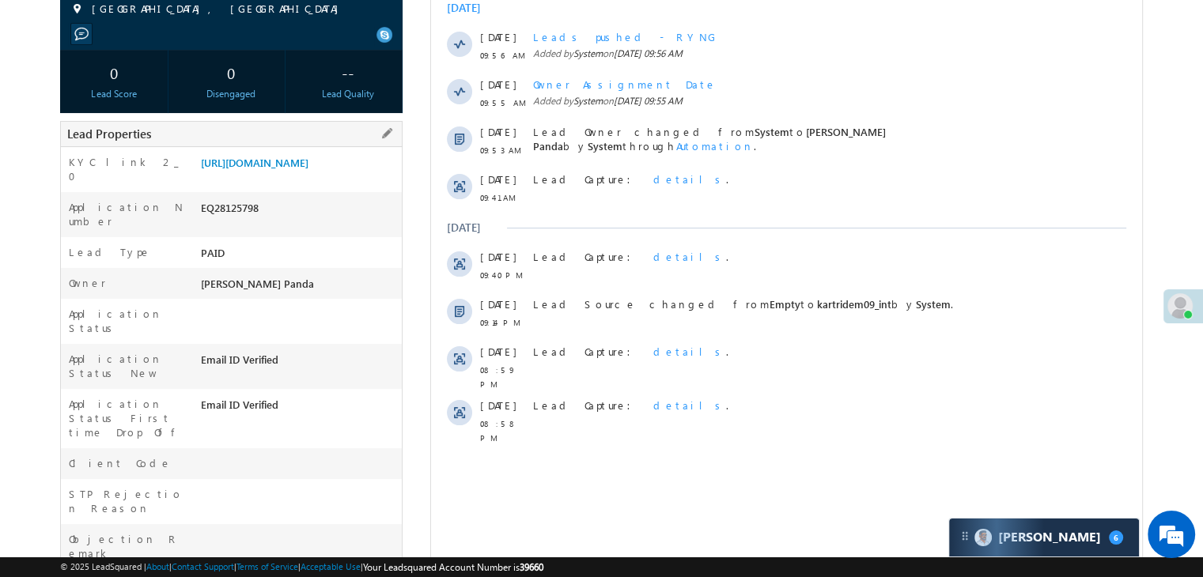
scroll to position [79, 0]
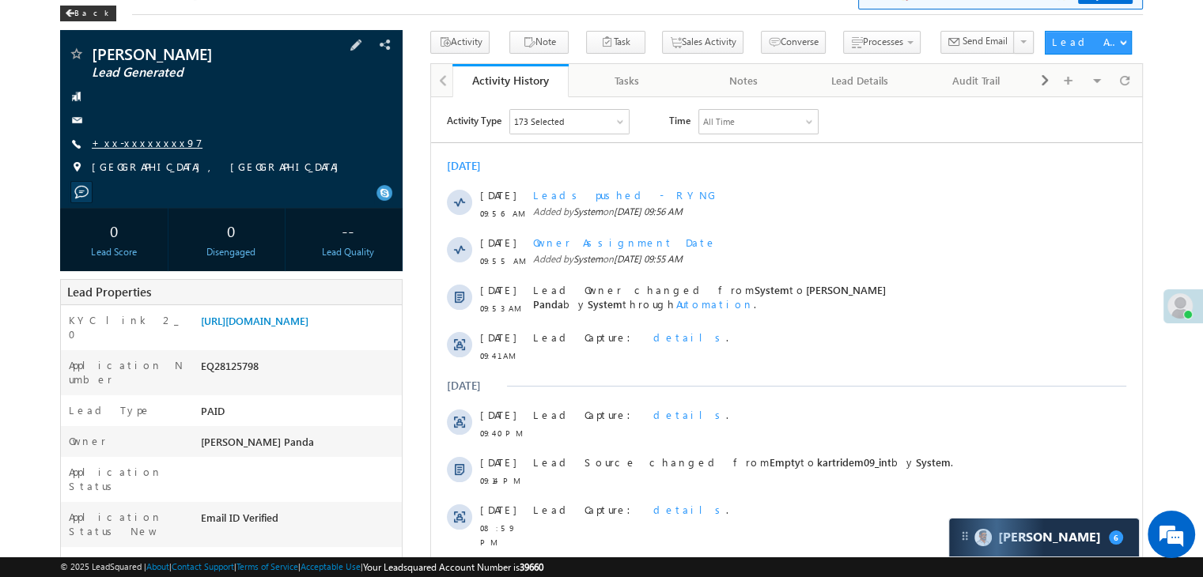
click at [135, 146] on link "+xx-xxxxxxxx97" at bounding box center [147, 142] width 111 height 13
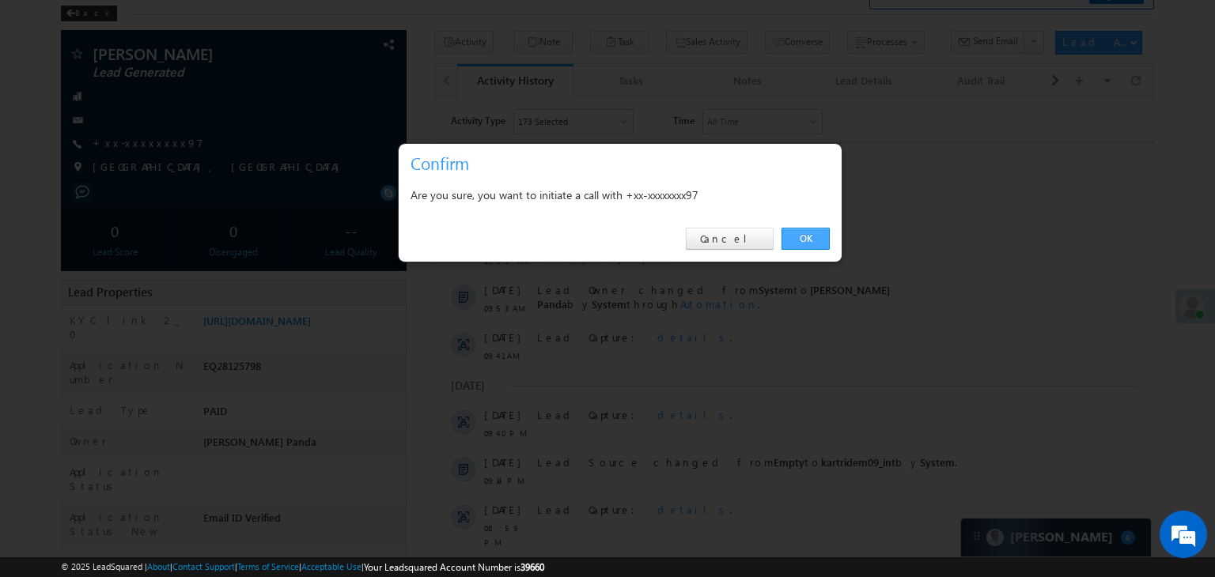
click at [810, 238] on link "OK" at bounding box center [805, 239] width 48 height 22
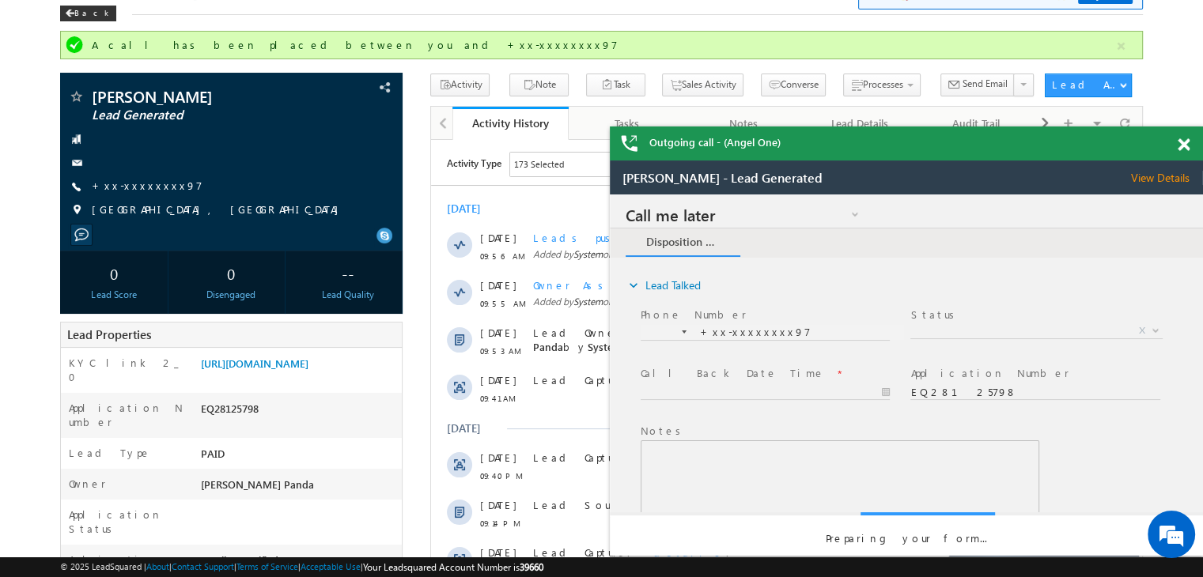
scroll to position [0, 0]
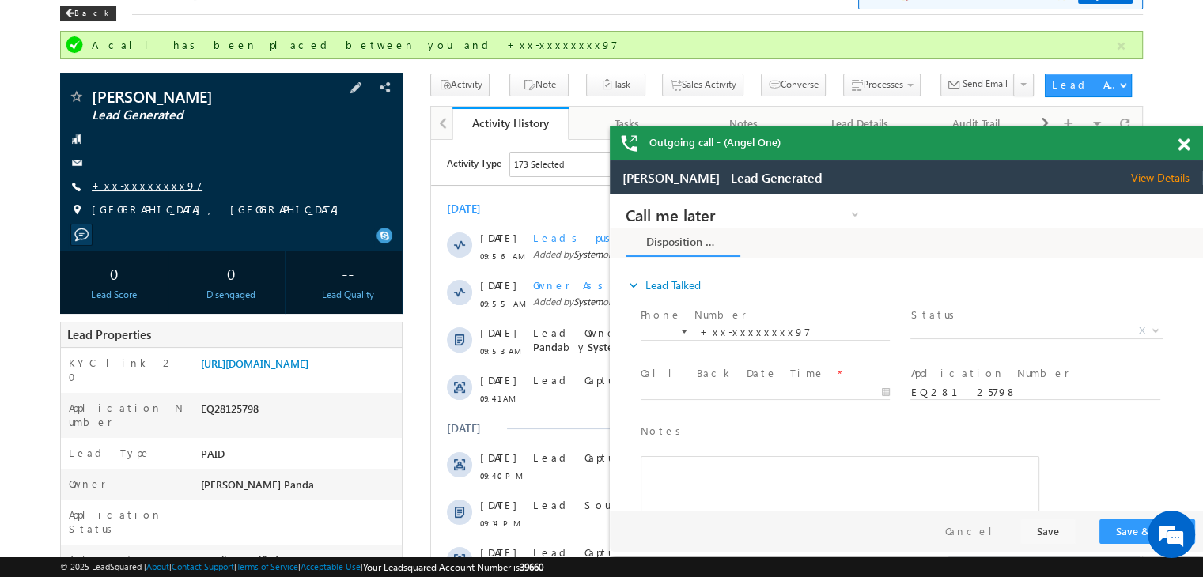
click at [136, 187] on link "+xx-xxxxxxxx97" at bounding box center [147, 185] width 111 height 13
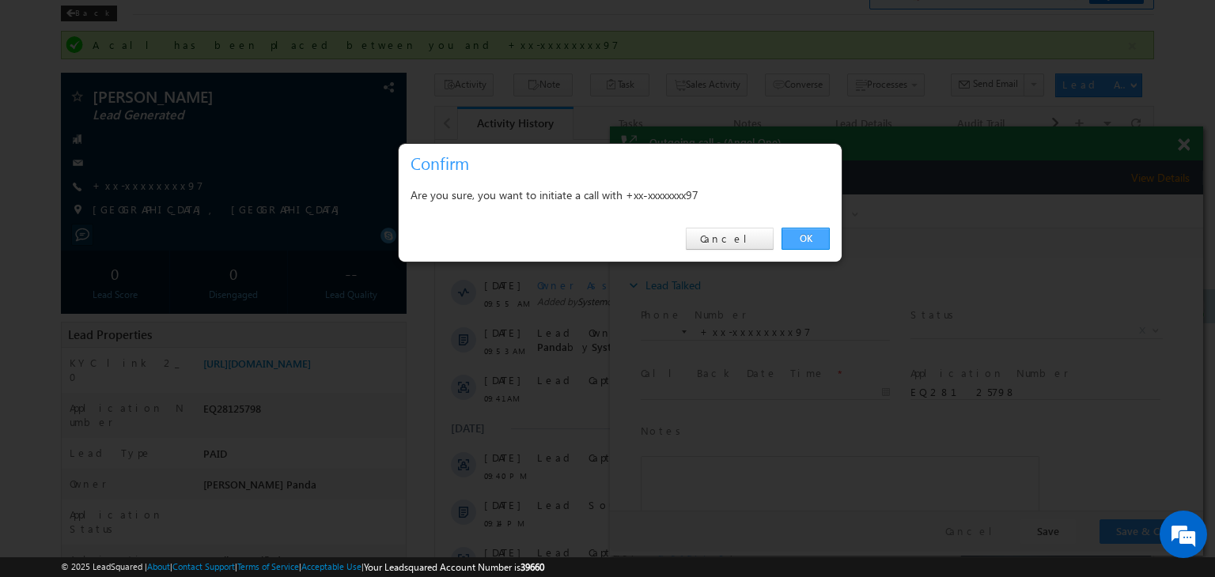
click at [812, 236] on link "OK" at bounding box center [805, 239] width 48 height 22
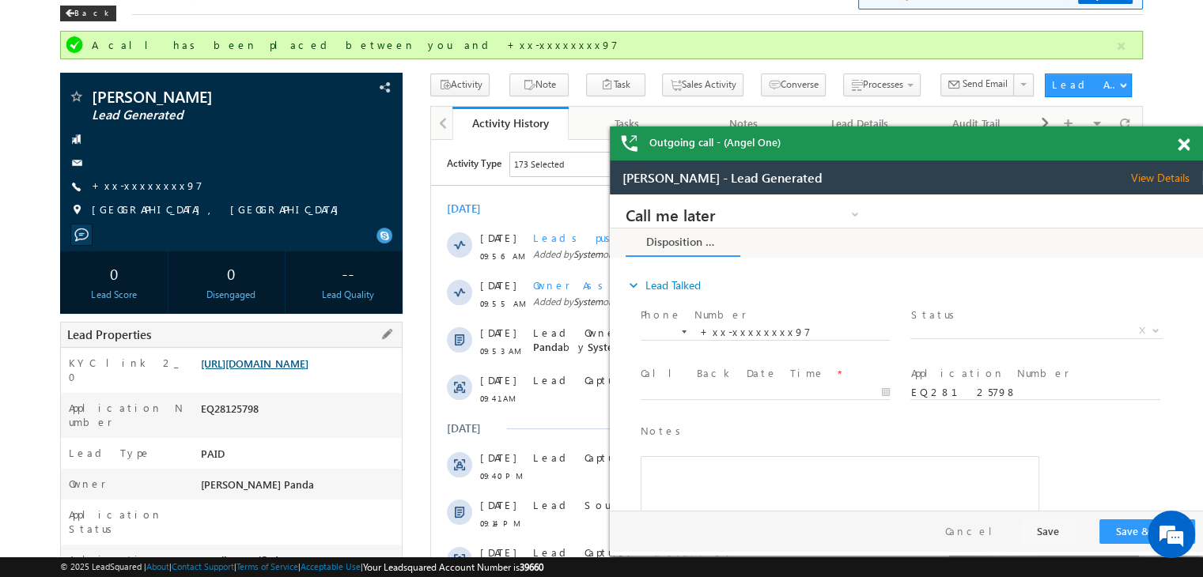
click at [308, 366] on link "https://angelbroking1-pk3em7sa.customui-test.leadsquared.com?leadId=fcf2685b-47…" at bounding box center [255, 363] width 108 height 13
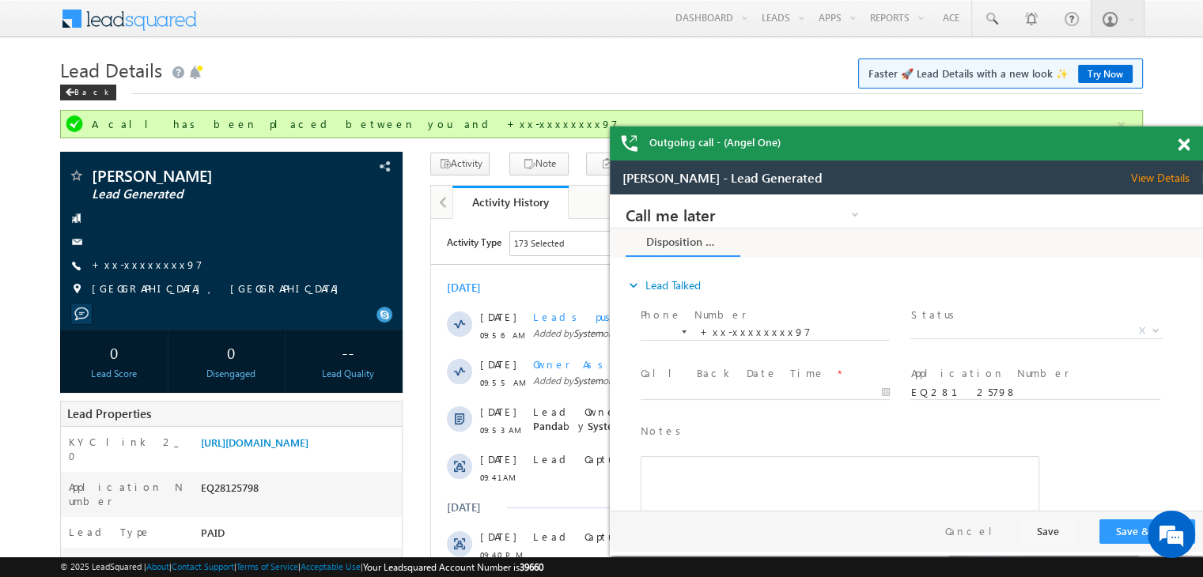
click at [1183, 149] on span at bounding box center [1183, 144] width 12 height 13
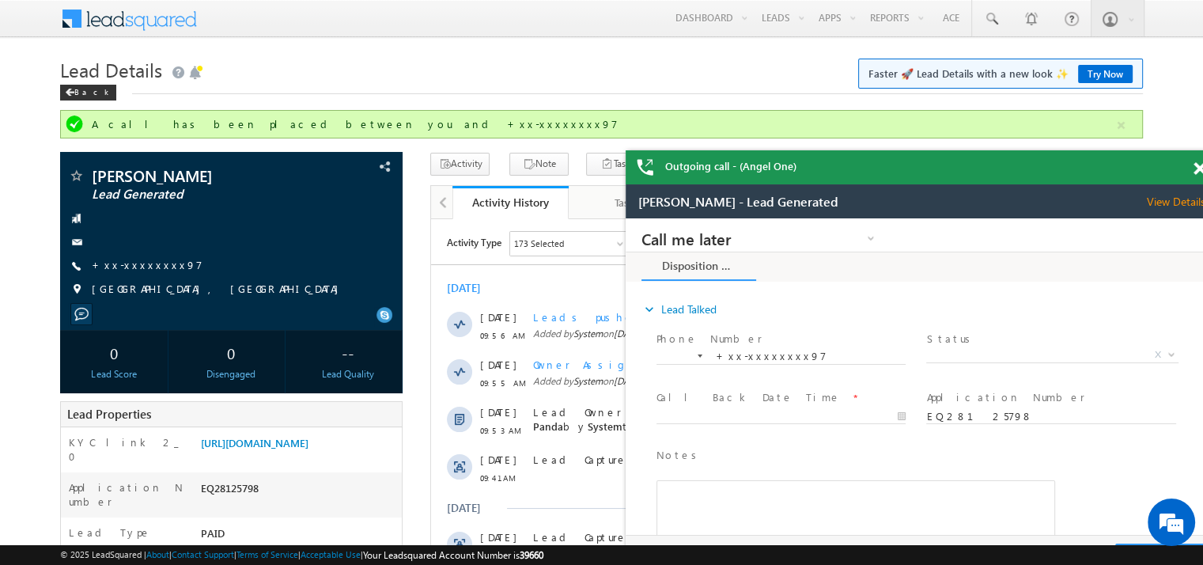
click at [1199, 172] on span at bounding box center [1199, 168] width 12 height 13
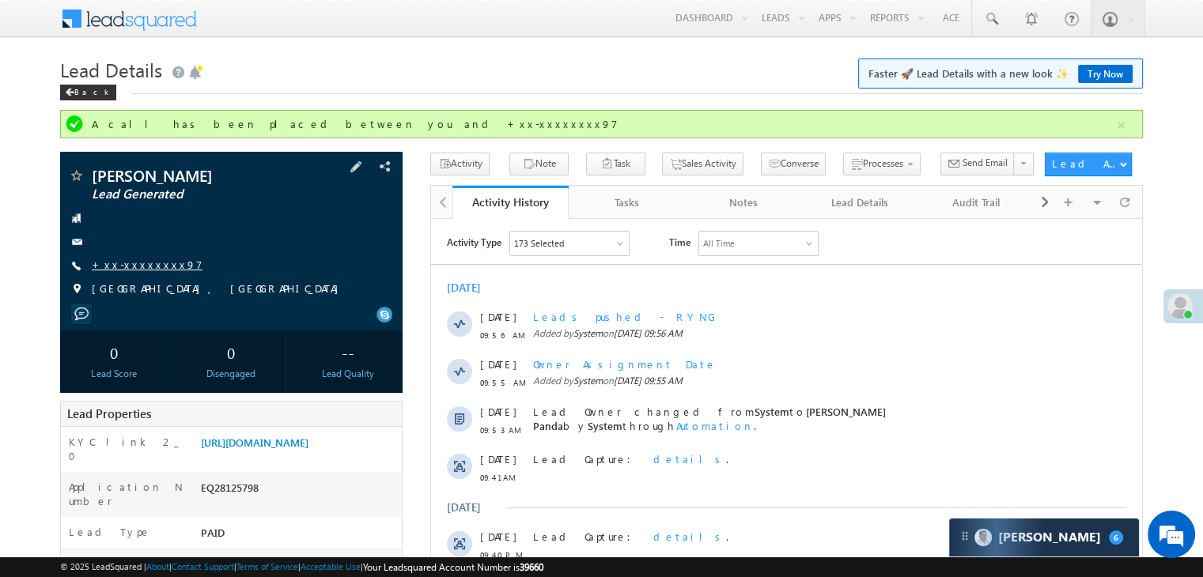
click at [137, 266] on link "+xx-xxxxxxxx97" at bounding box center [147, 264] width 111 height 13
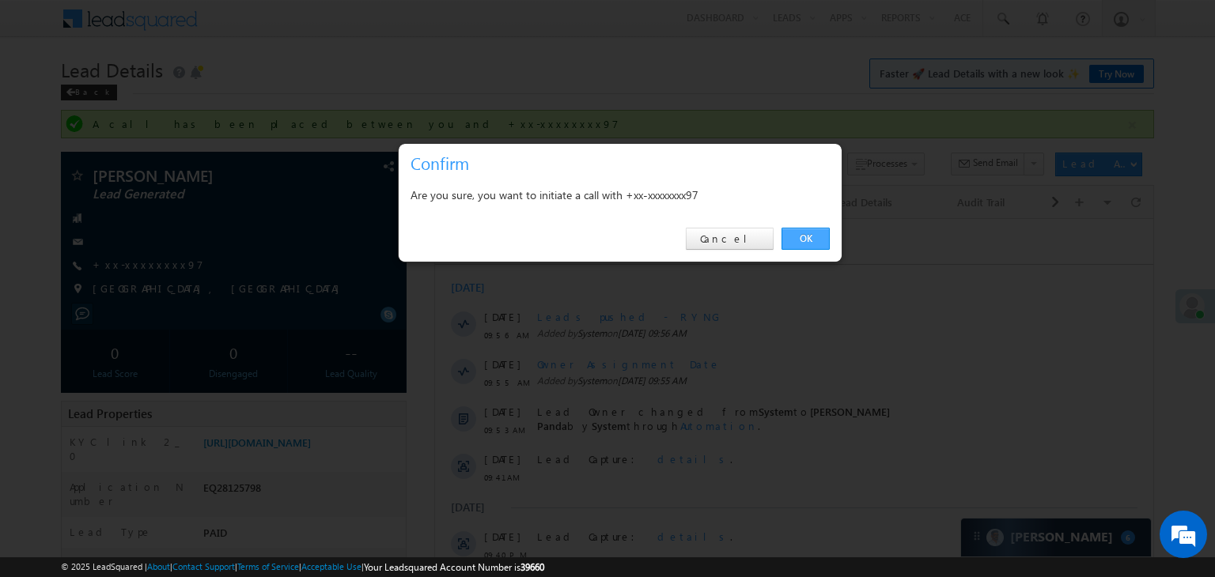
click at [797, 232] on link "OK" at bounding box center [805, 239] width 48 height 22
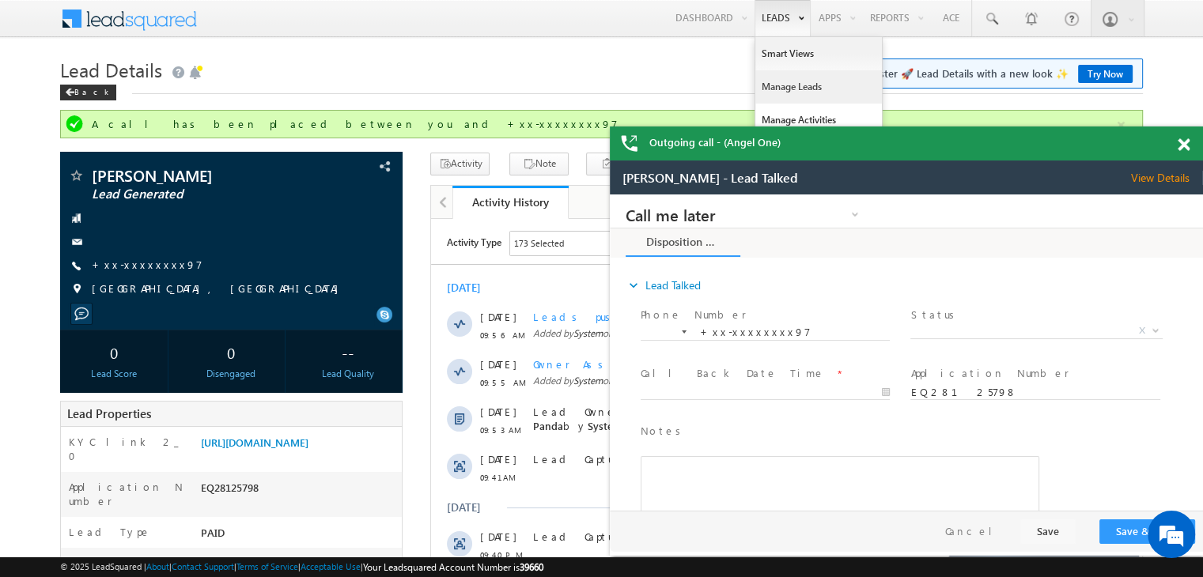
click at [770, 83] on link "Manage Leads" at bounding box center [818, 86] width 127 height 33
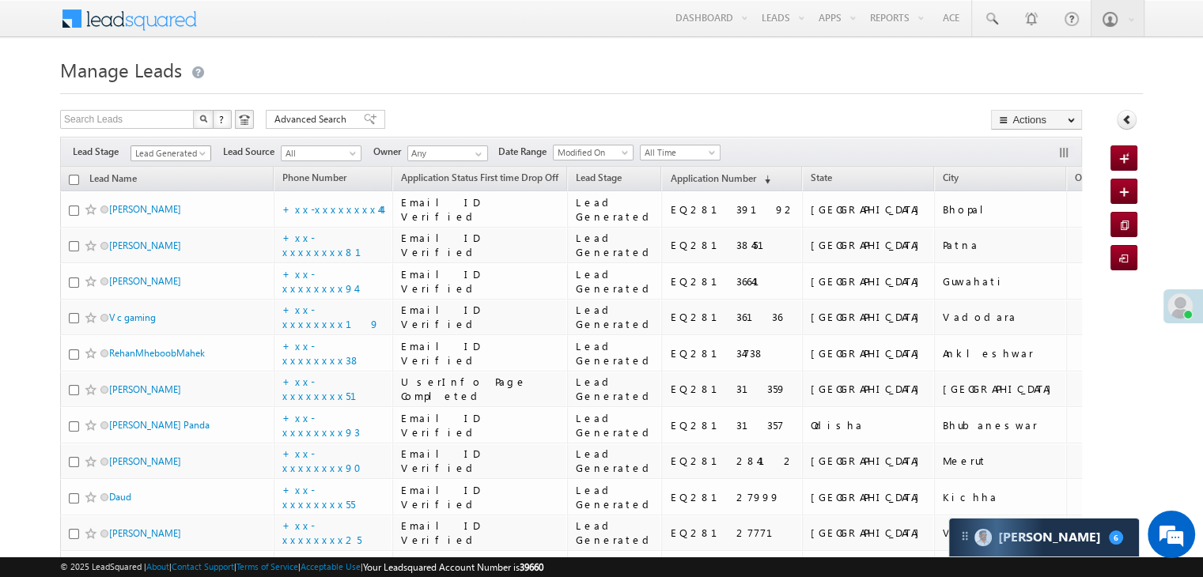
click at [206, 154] on span at bounding box center [204, 156] width 13 height 13
click at [180, 167] on link "All" at bounding box center [171, 171] width 80 height 14
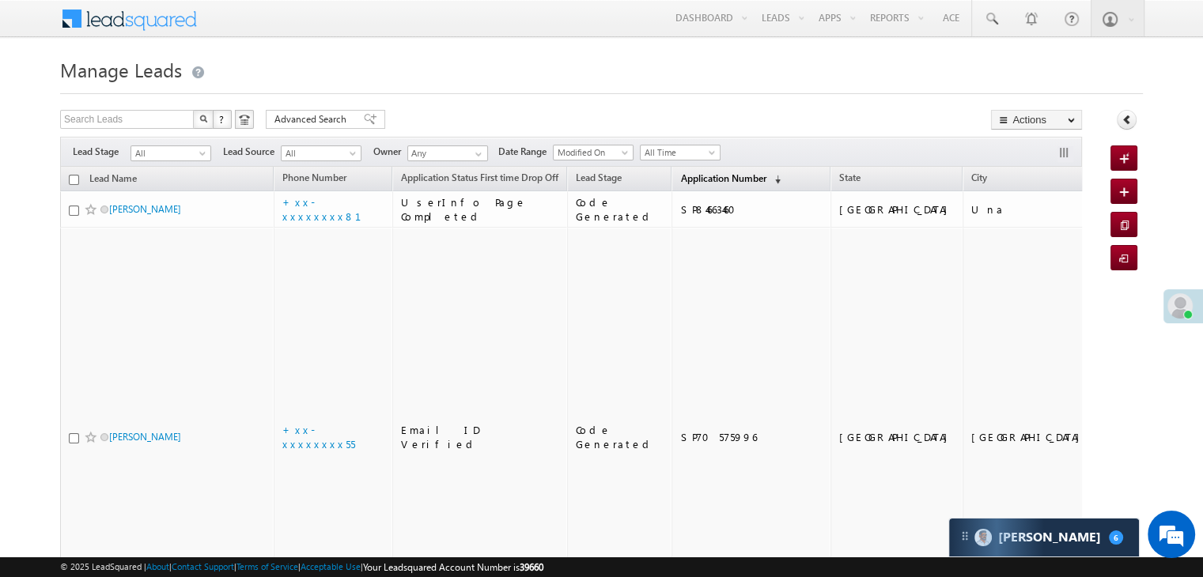
click at [686, 177] on span "Application Number" at bounding box center [722, 178] width 85 height 12
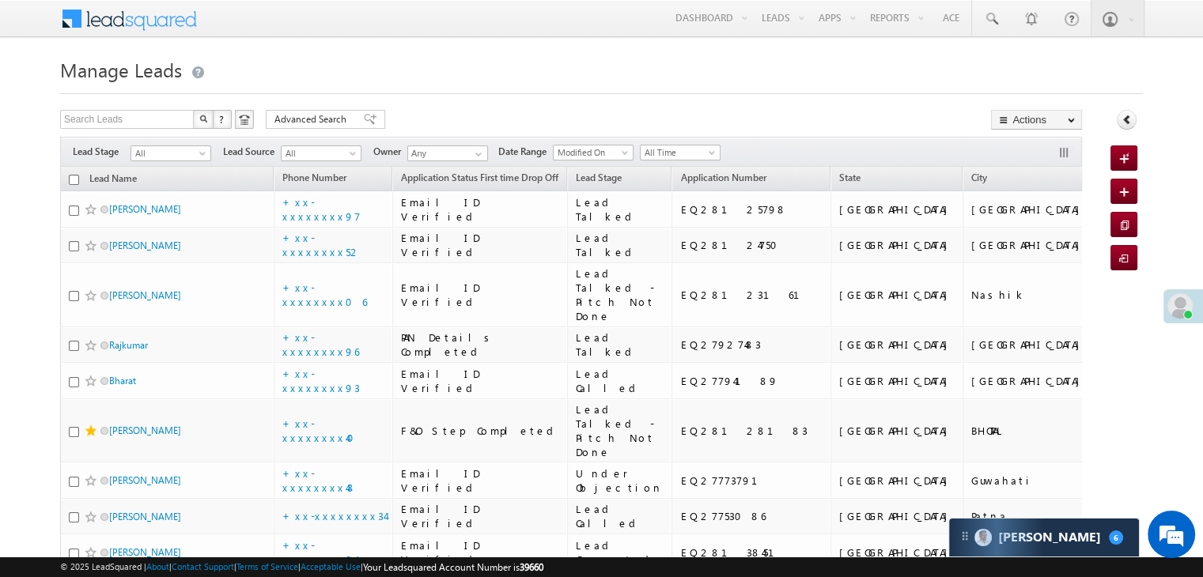
drag, startPoint x: 686, startPoint y: 177, endPoint x: 722, endPoint y: 83, distance: 100.6
click at [722, 83] on h1 "Manage Leads" at bounding box center [601, 68] width 1083 height 31
click at [1061, 155] on button "button" at bounding box center [1065, 154] width 16 height 16
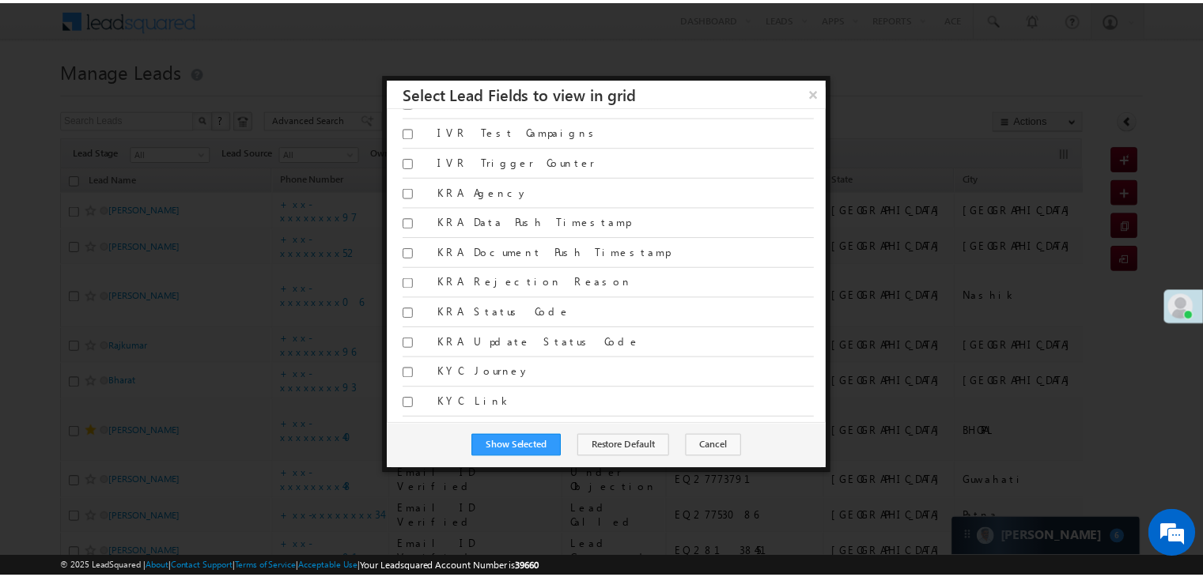
scroll to position [4428, 0]
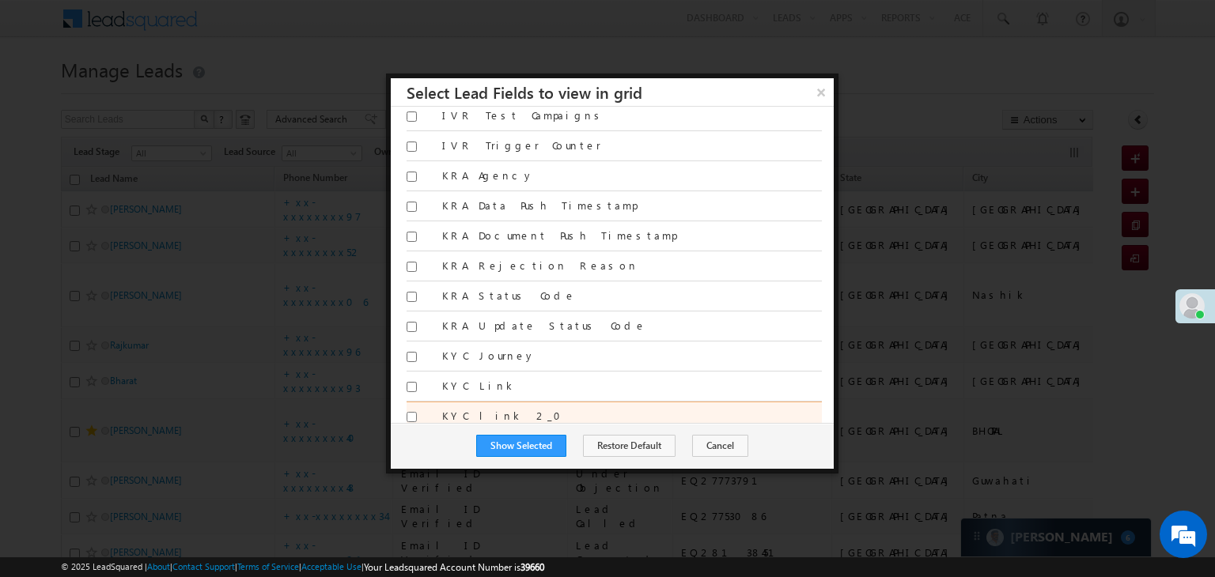
click at [411, 412] on input "KYC link 2_0" at bounding box center [411, 417] width 10 height 10
checkbox input "true"
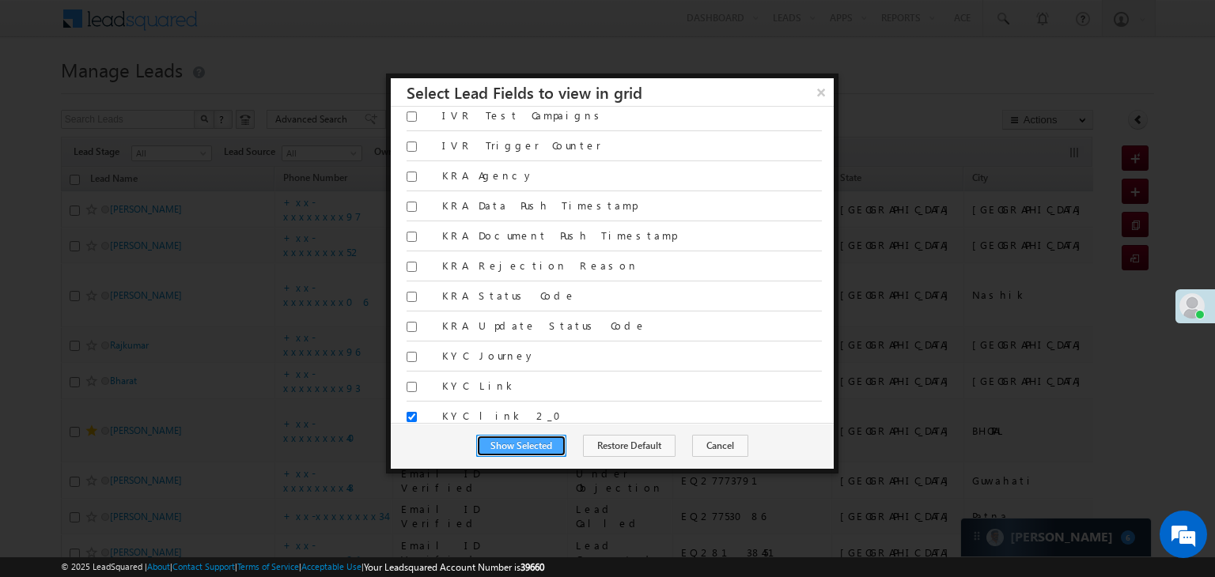
click at [553, 444] on button "Show Selected" at bounding box center [521, 446] width 90 height 22
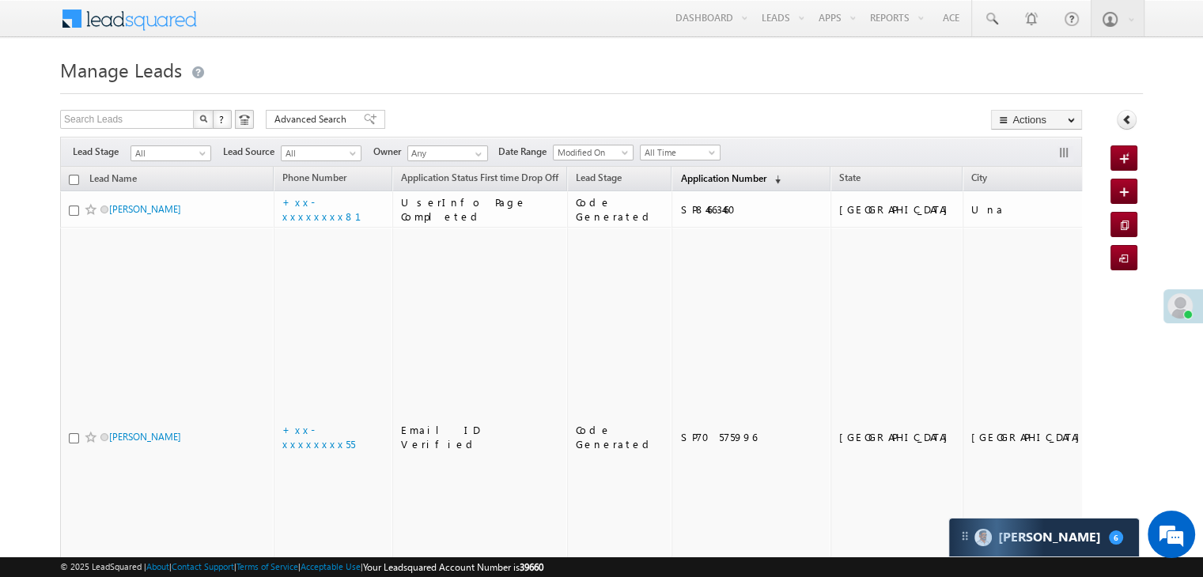
click at [705, 180] on span "Application Number" at bounding box center [722, 178] width 85 height 12
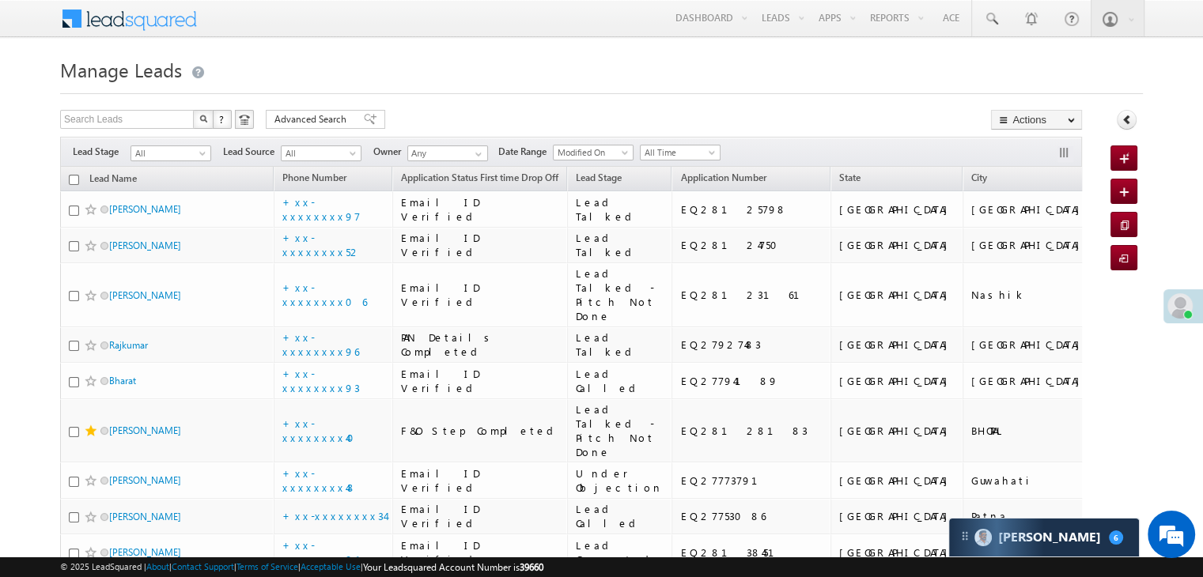
drag, startPoint x: 705, startPoint y: 180, endPoint x: 744, endPoint y: 93, distance: 95.2
click at [744, 93] on div at bounding box center [601, 89] width 1083 height 10
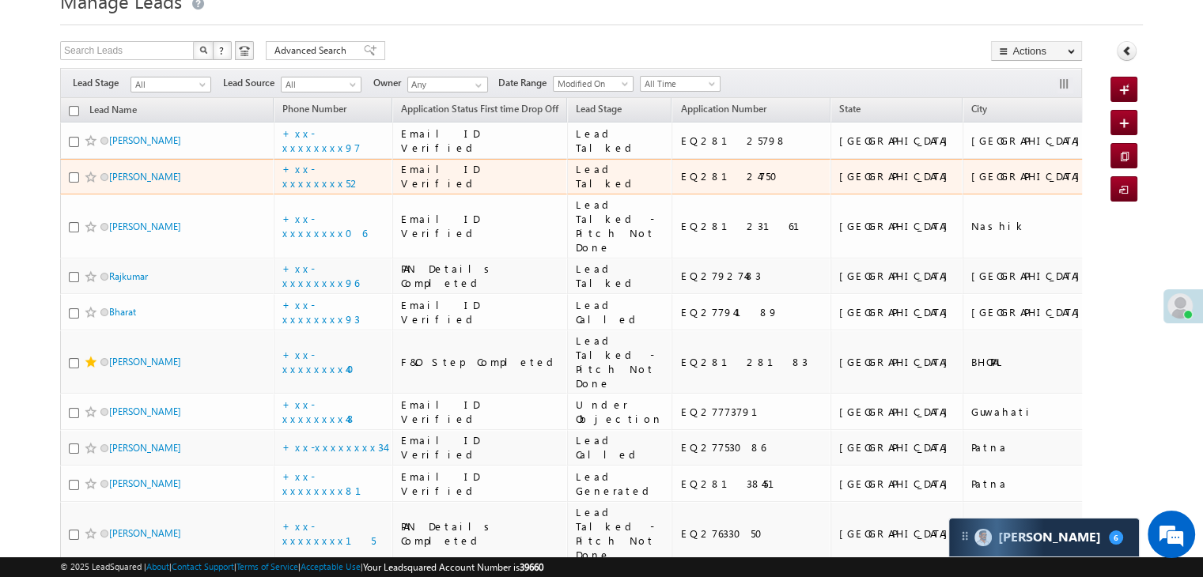
scroll to position [0, 0]
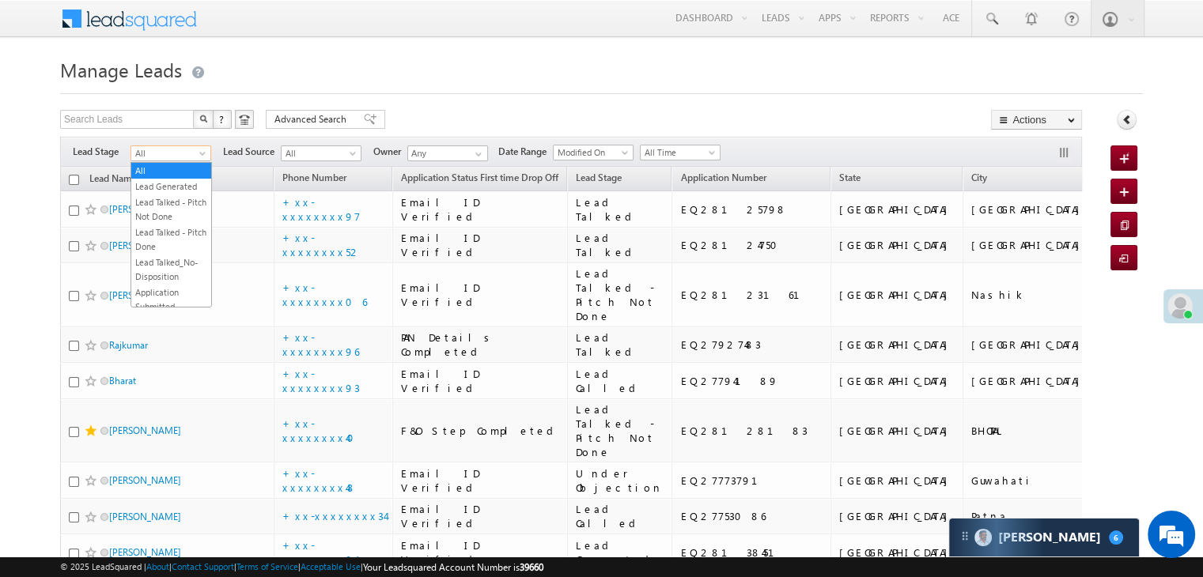
click at [200, 153] on span at bounding box center [204, 156] width 13 height 13
click at [158, 154] on span "All" at bounding box center [168, 153] width 75 height 14
click at [151, 153] on span "All" at bounding box center [168, 153] width 75 height 14
click at [147, 190] on link "Lead Generated" at bounding box center [171, 187] width 80 height 14
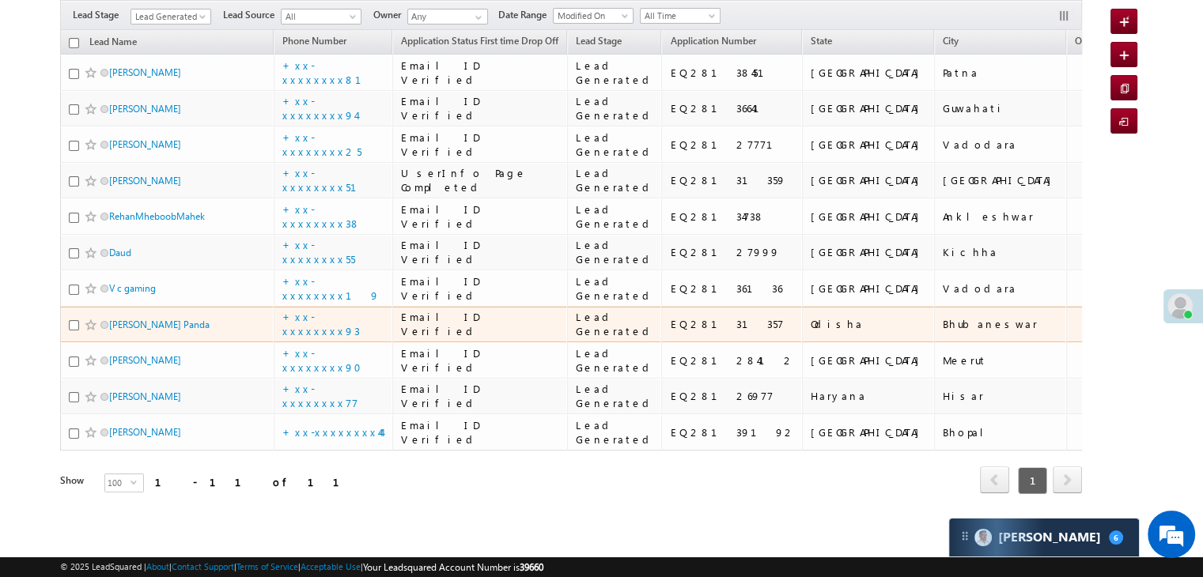
scroll to position [762, 0]
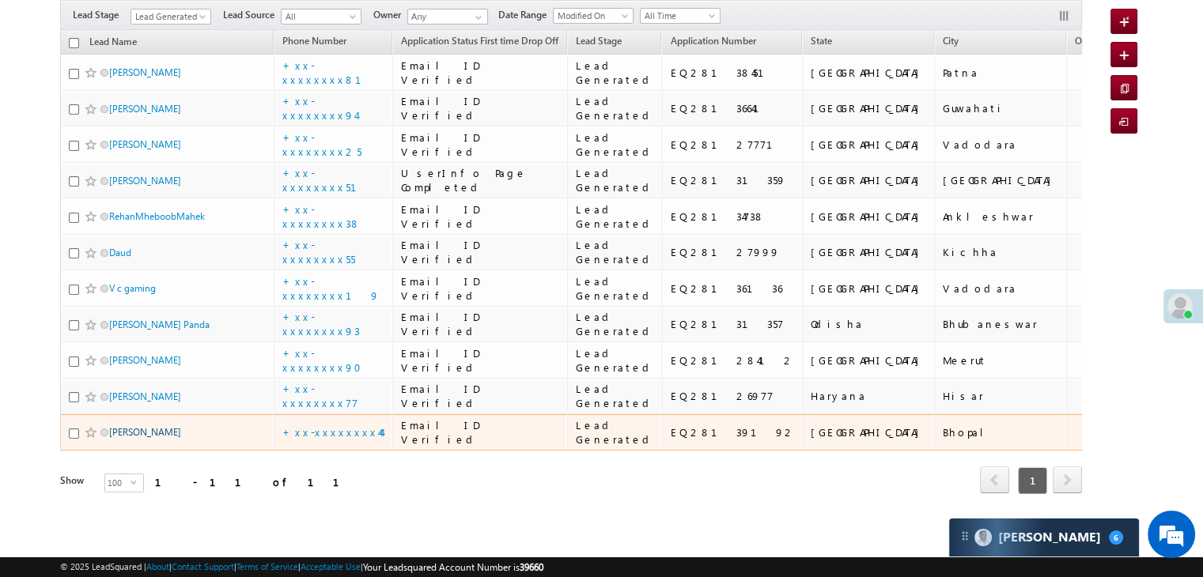
click at [156, 426] on link "[PERSON_NAME]" at bounding box center [145, 432] width 72 height 12
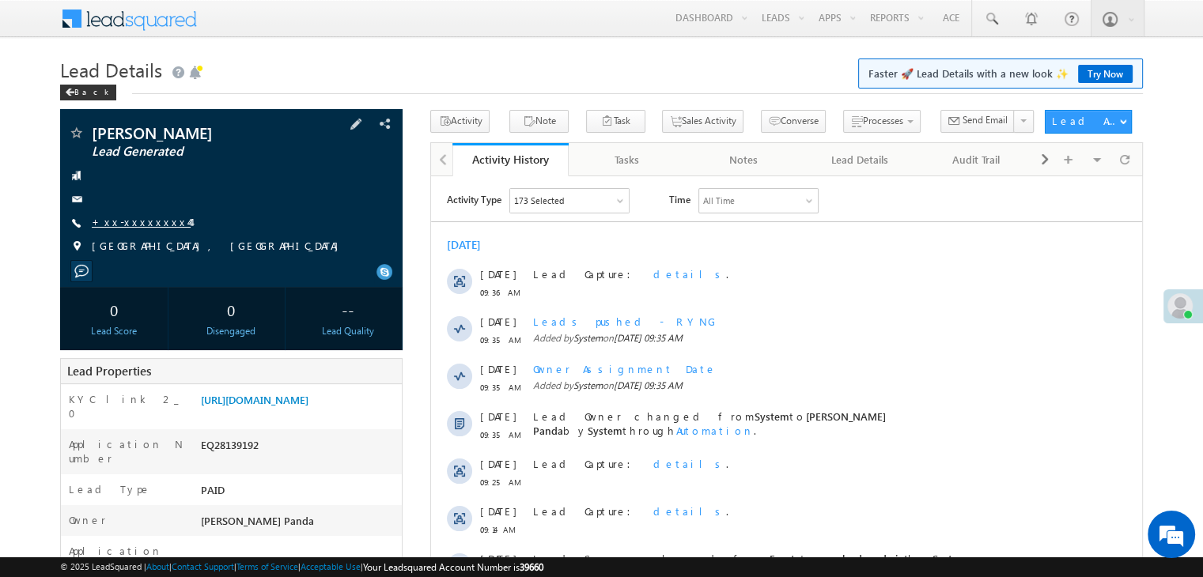
click at [133, 219] on link "+xx-xxxxxxxx44" at bounding box center [141, 221] width 99 height 13
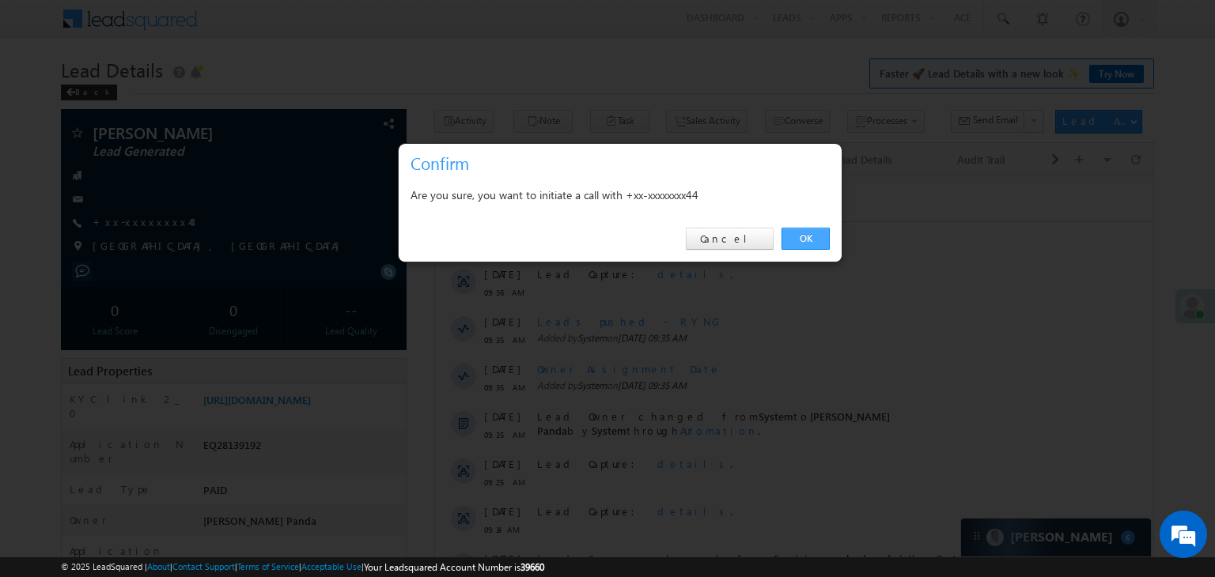
click at [801, 238] on link "OK" at bounding box center [805, 239] width 48 height 22
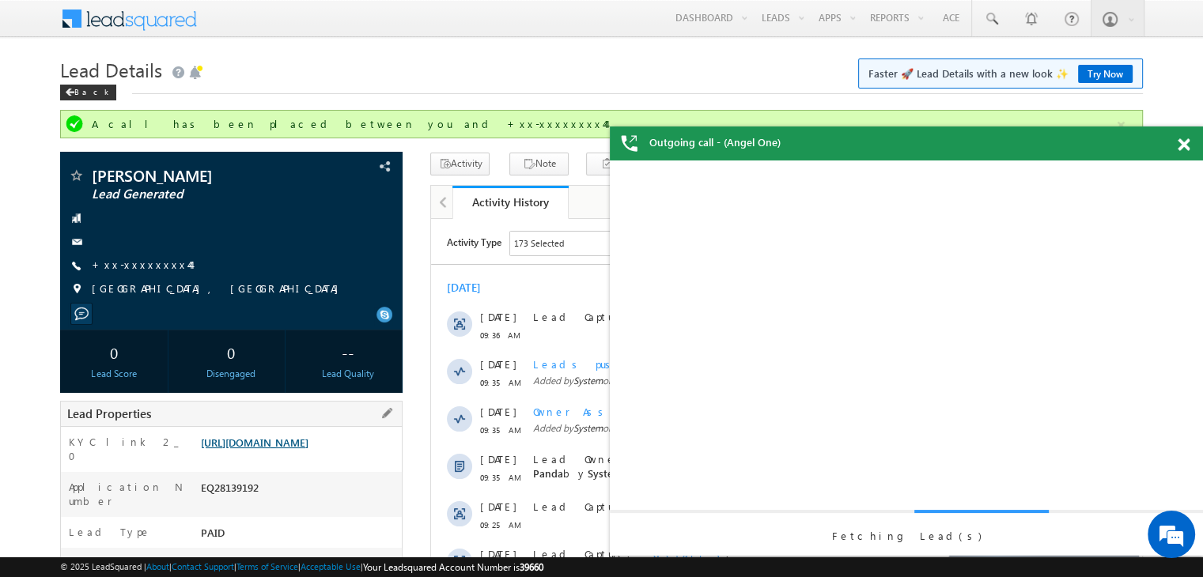
click at [286, 449] on link "[URL][DOMAIN_NAME]" at bounding box center [255, 442] width 108 height 13
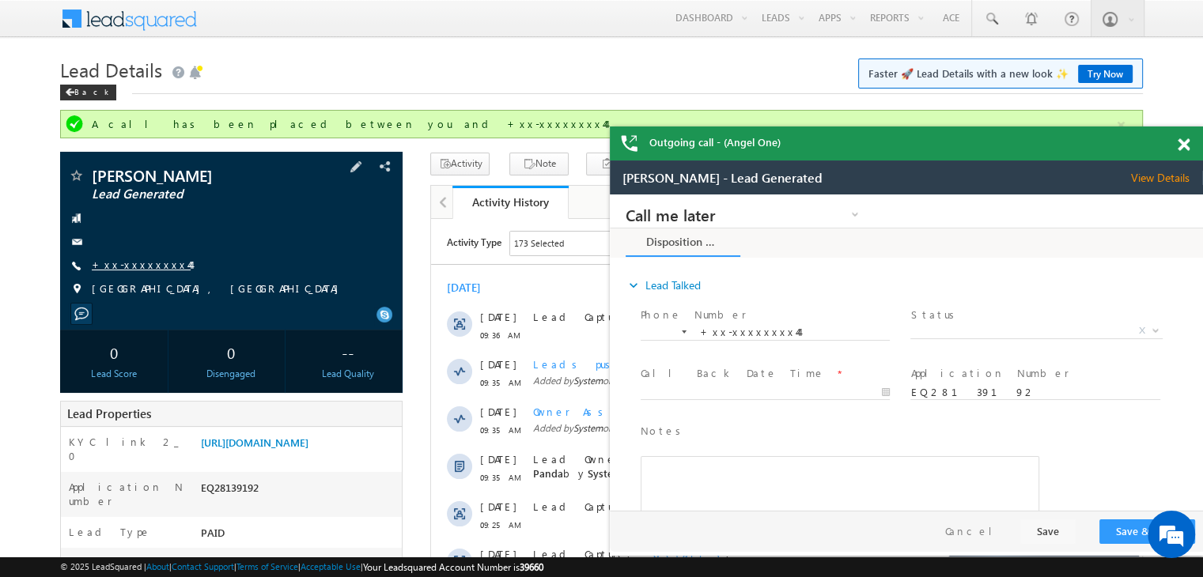
click at [139, 266] on link "+xx-xxxxxxxx44" at bounding box center [141, 264] width 99 height 13
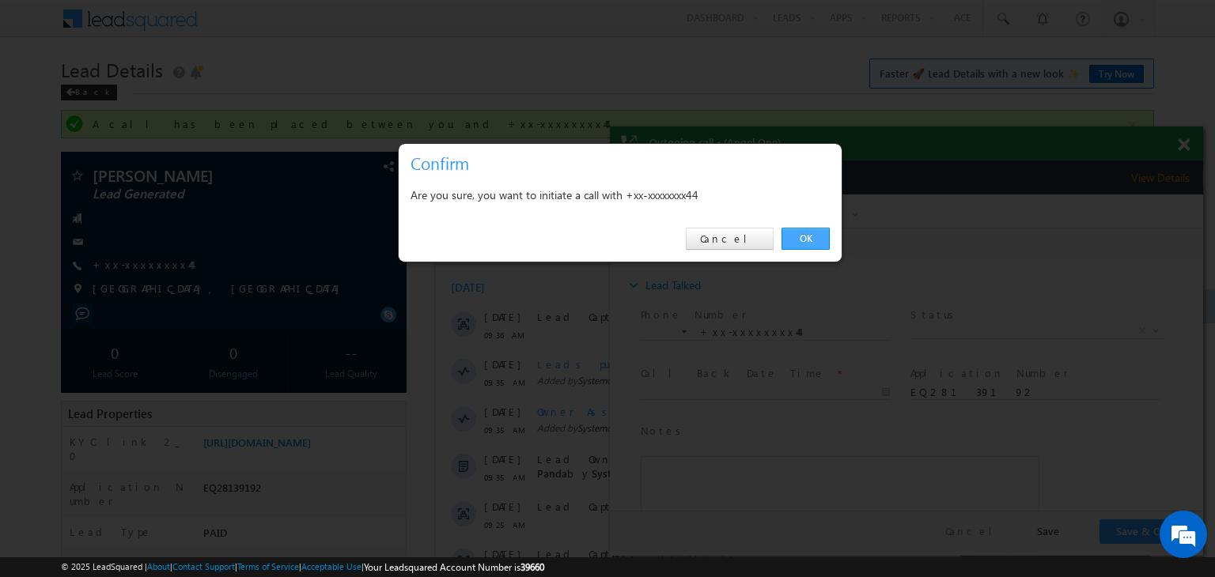
click at [818, 237] on link "OK" at bounding box center [805, 239] width 48 height 22
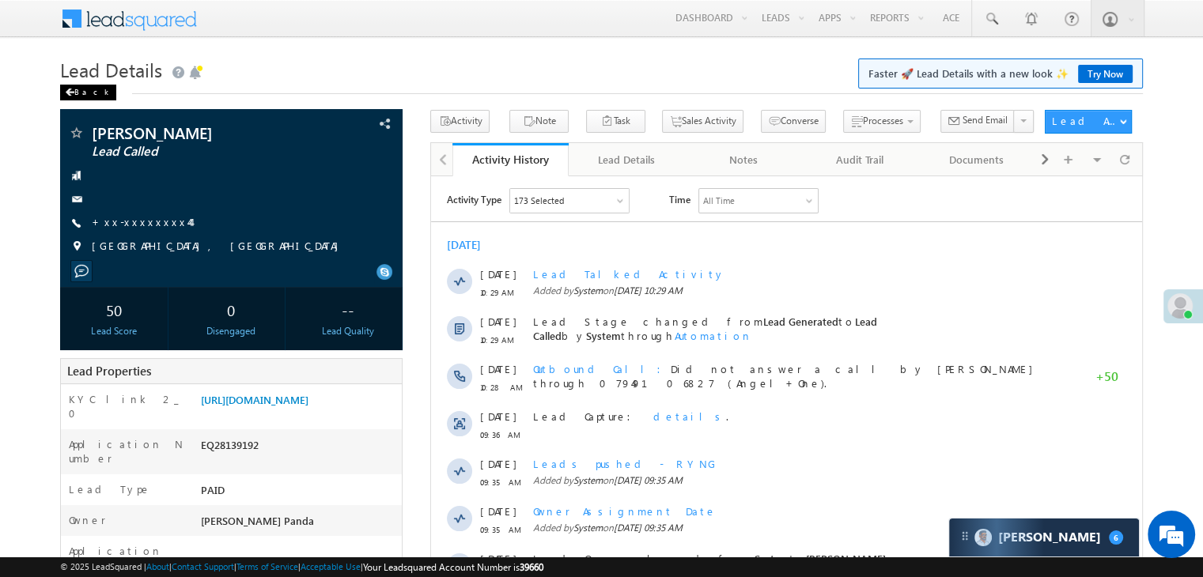
click at [78, 93] on div "Back" at bounding box center [88, 93] width 56 height 16
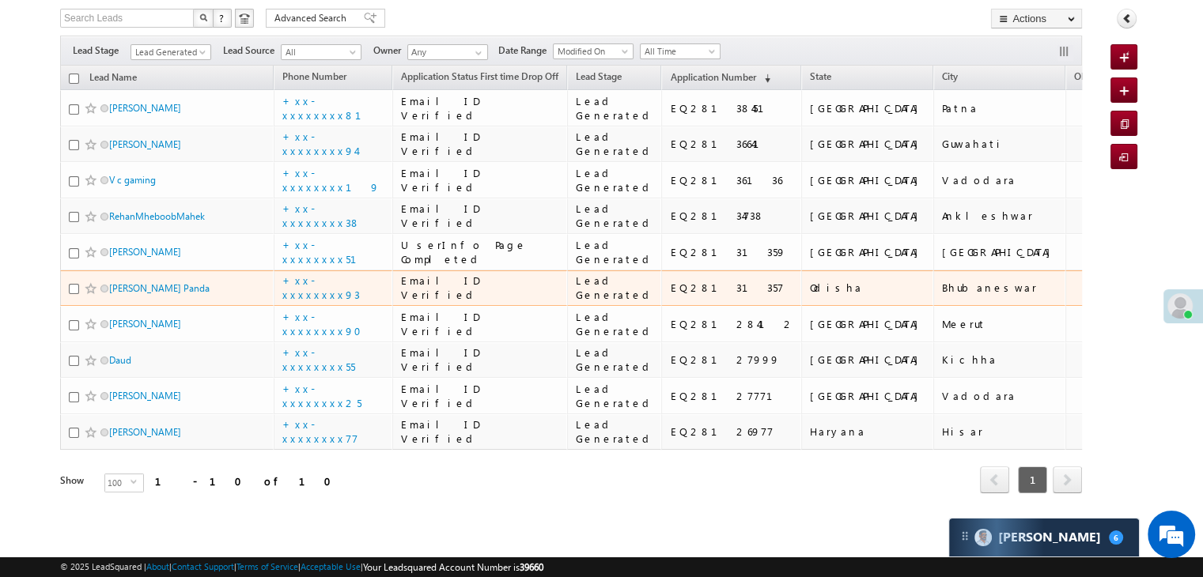
scroll to position [117, 0]
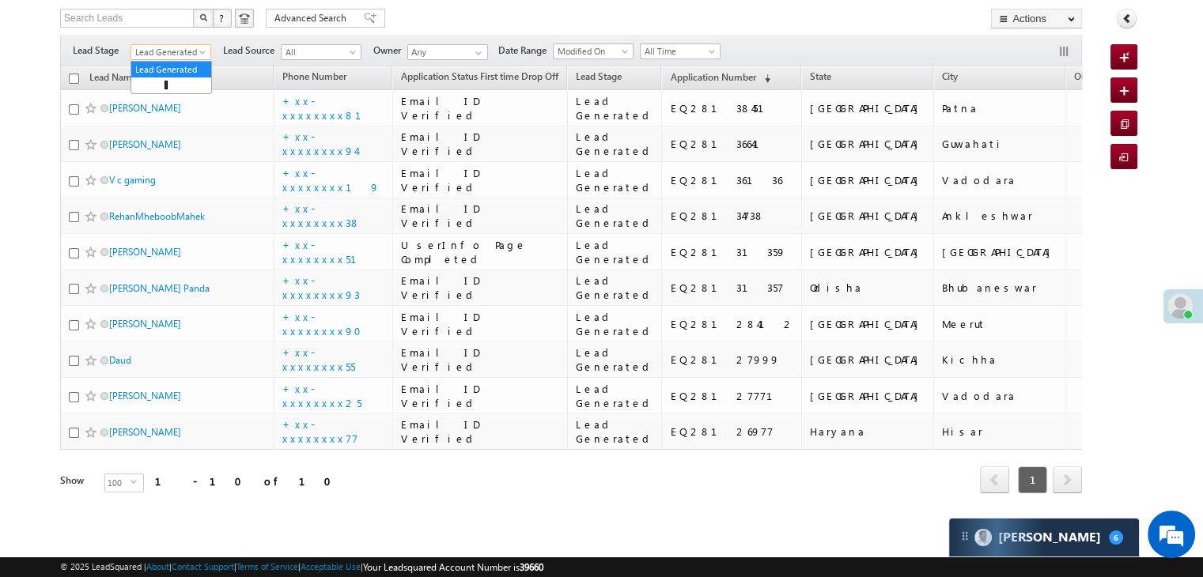
click at [199, 49] on span at bounding box center [204, 55] width 13 height 13
click at [170, 62] on link "All" at bounding box center [171, 69] width 80 height 14
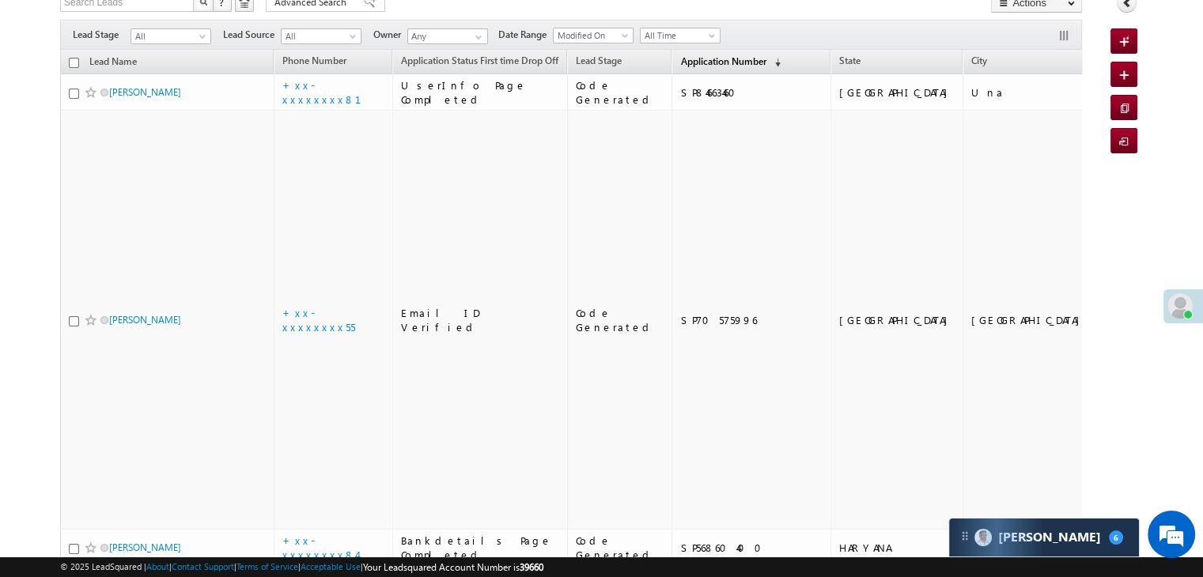
scroll to position [0, 0]
click at [681, 62] on span "Application Number" at bounding box center [722, 61] width 85 height 12
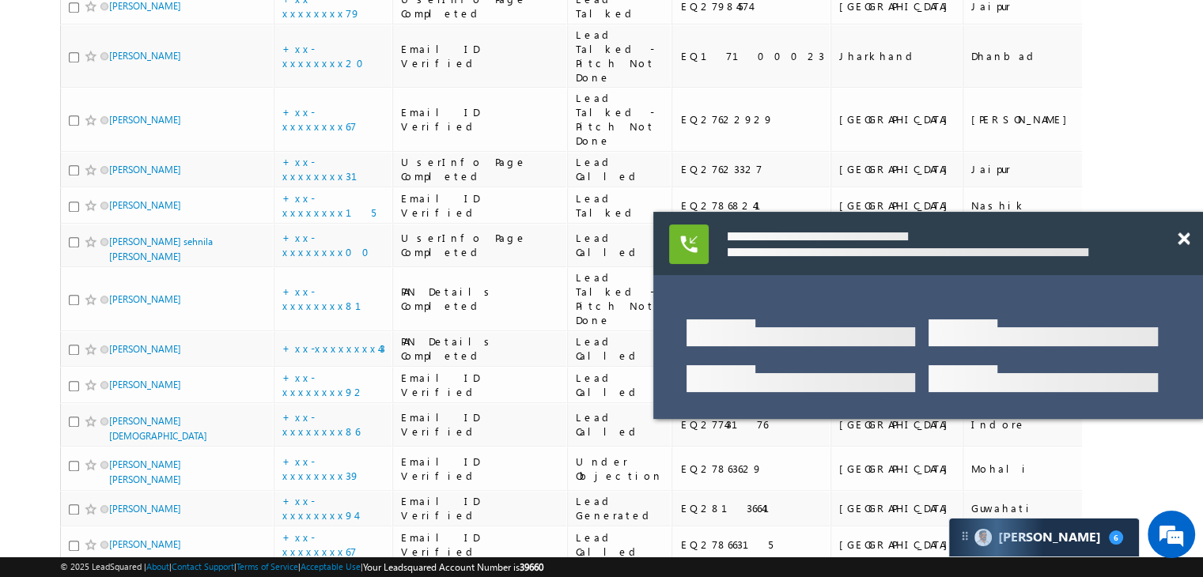
scroll to position [1224, 0]
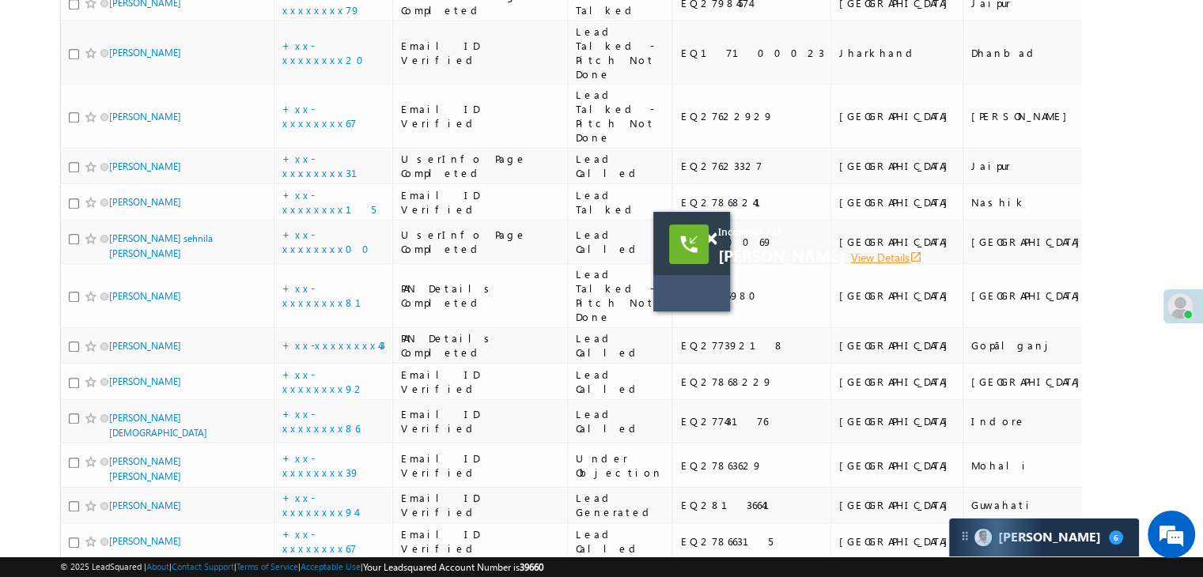
click at [870, 257] on link "View Details open_in_new" at bounding box center [886, 257] width 71 height 15
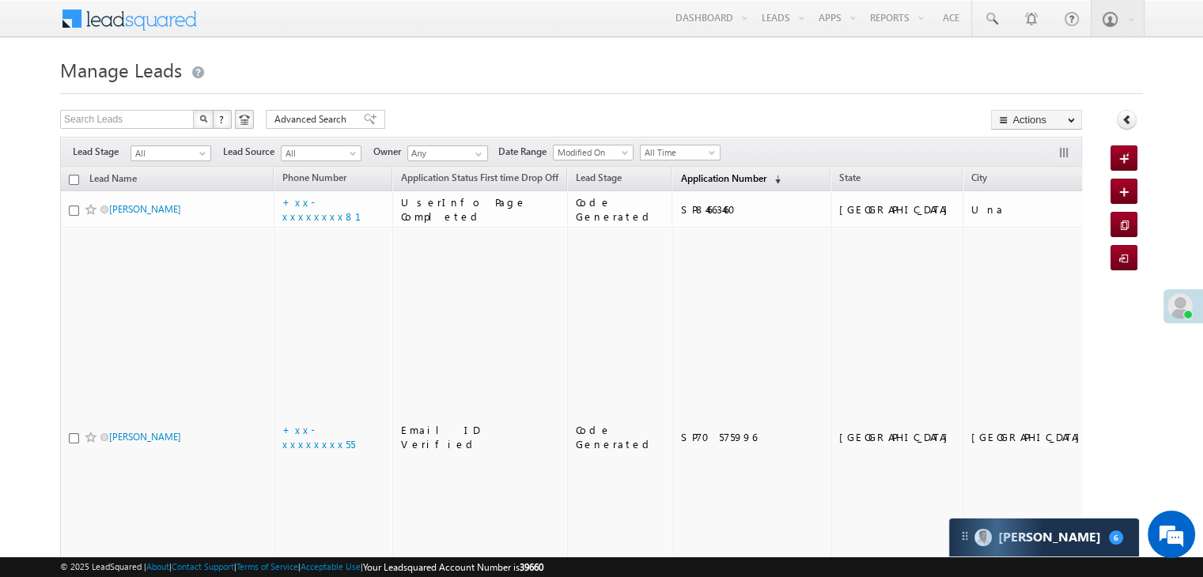
click at [680, 178] on span "Application Number" at bounding box center [722, 178] width 85 height 12
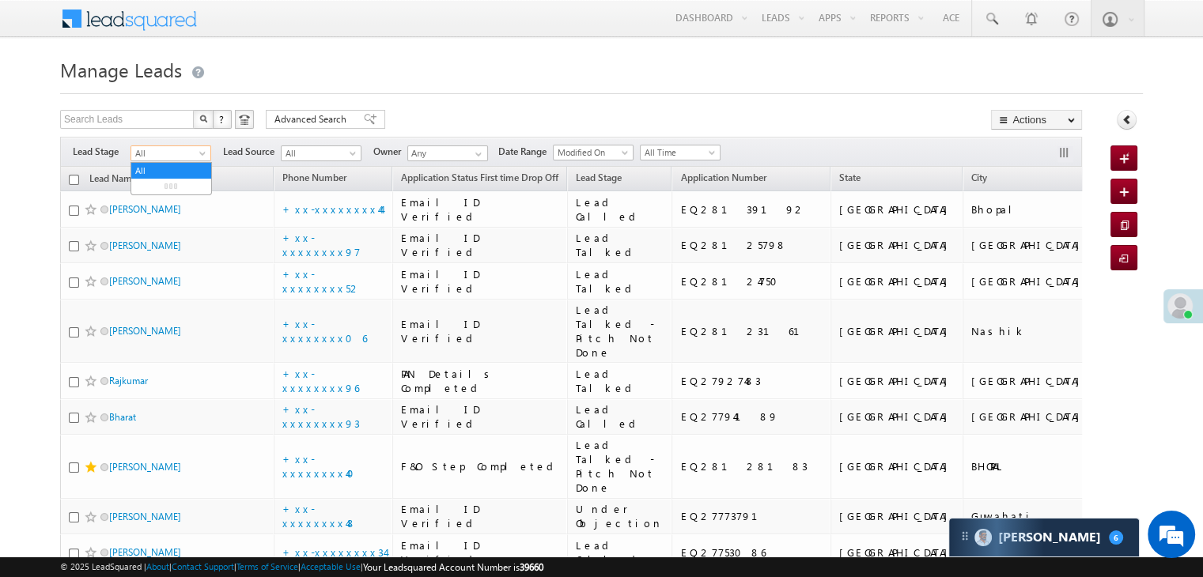
click at [202, 156] on span at bounding box center [204, 156] width 13 height 13
click at [162, 194] on link "Lead Generated" at bounding box center [171, 187] width 80 height 14
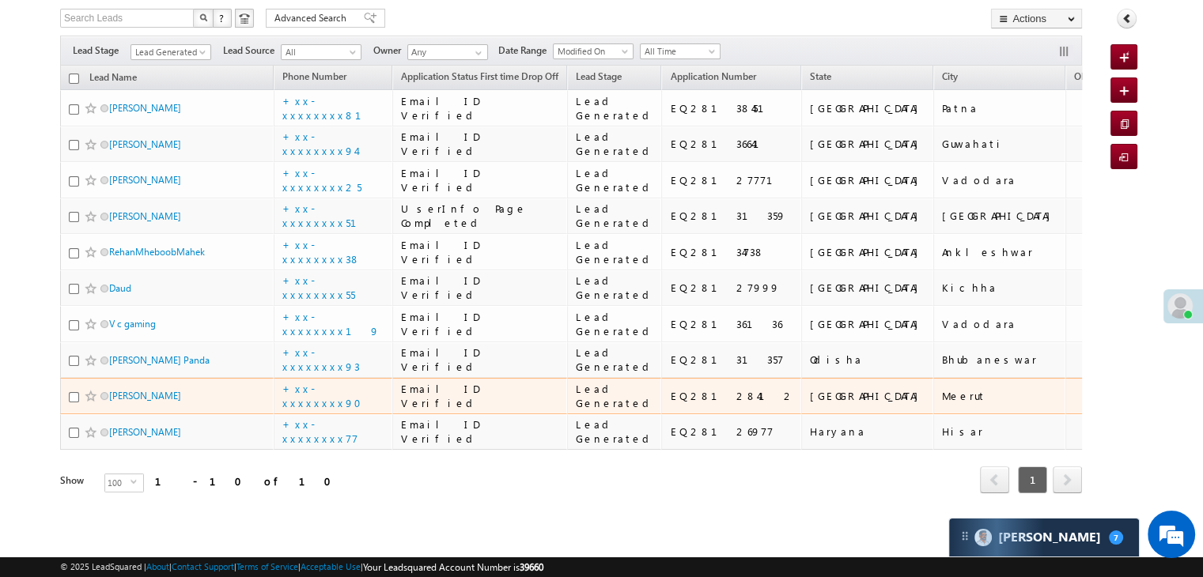
scroll to position [671, 0]
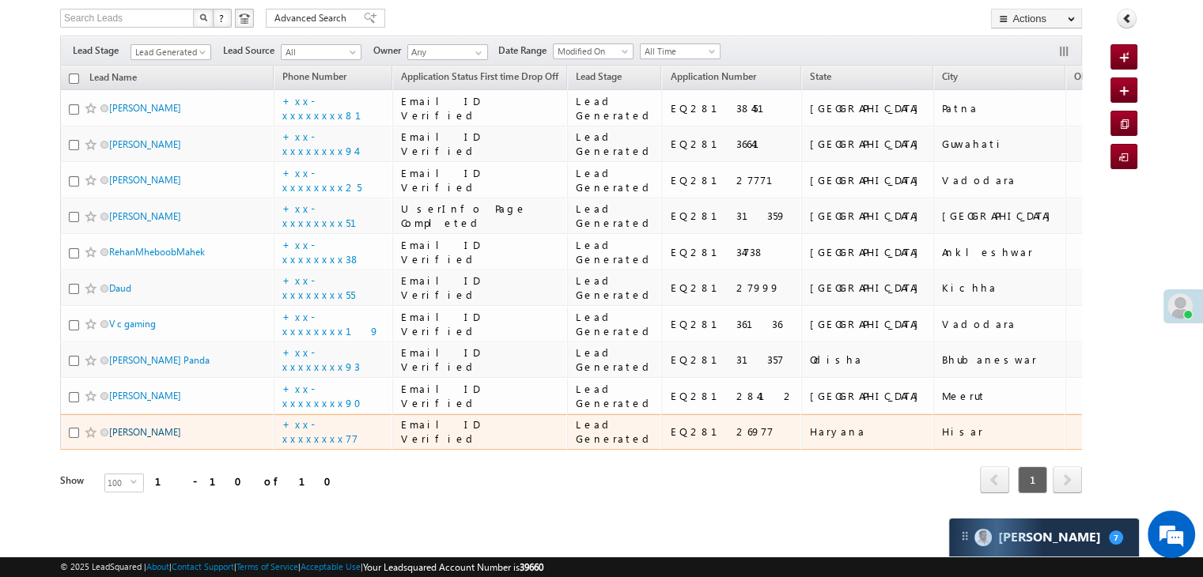
click at [122, 426] on link "Sansad Khan" at bounding box center [145, 432] width 72 height 12
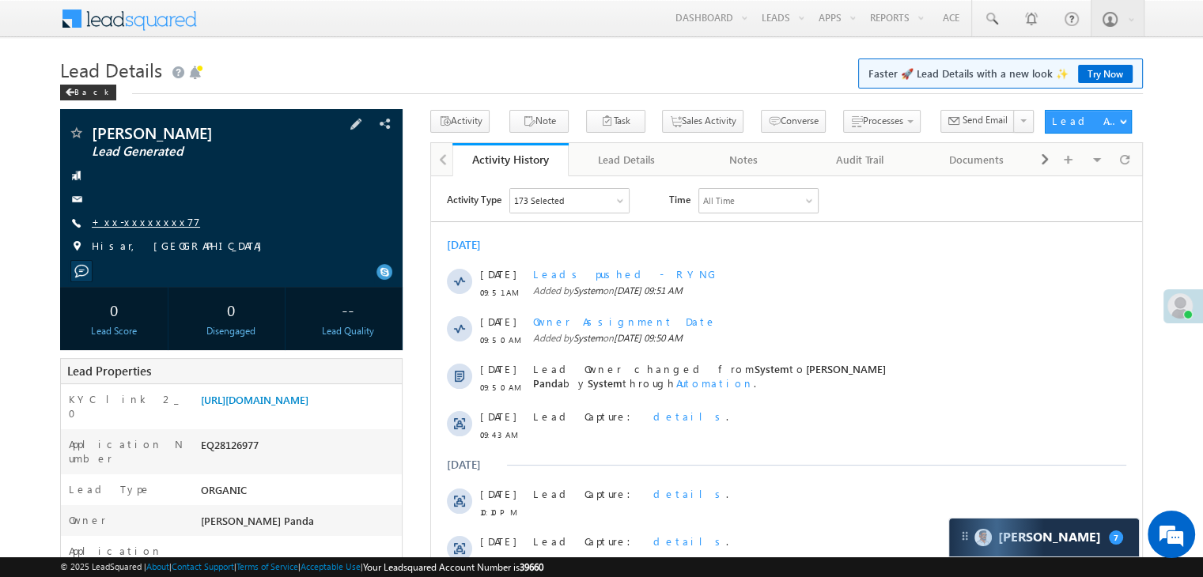
click at [132, 225] on link "+xx-xxxxxxxx77" at bounding box center [146, 221] width 108 height 13
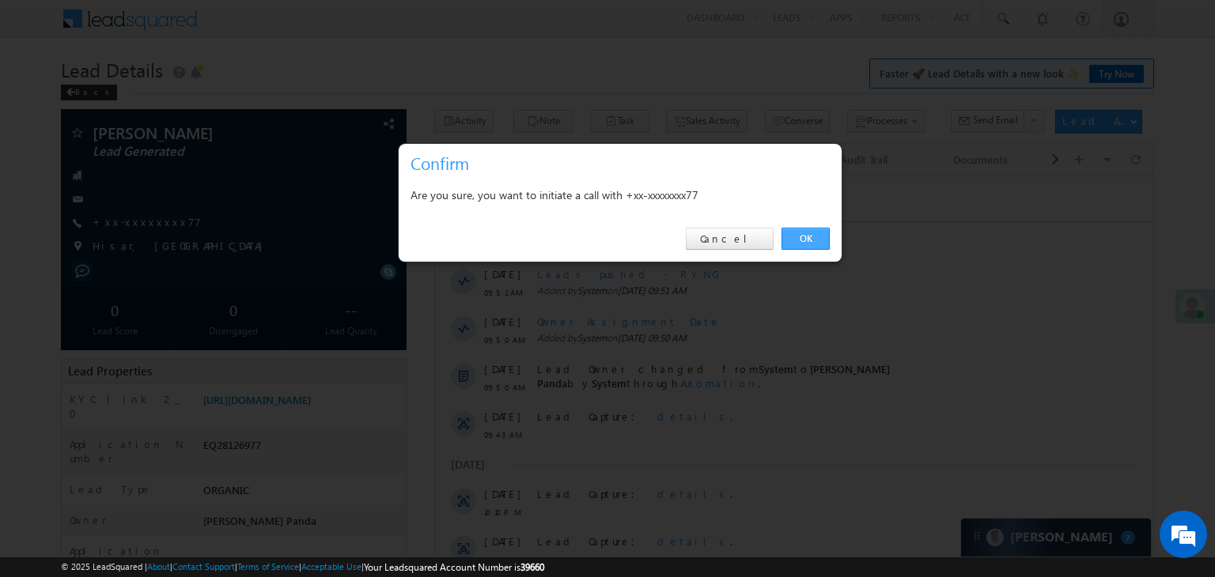
click at [800, 230] on link "OK" at bounding box center [805, 239] width 48 height 22
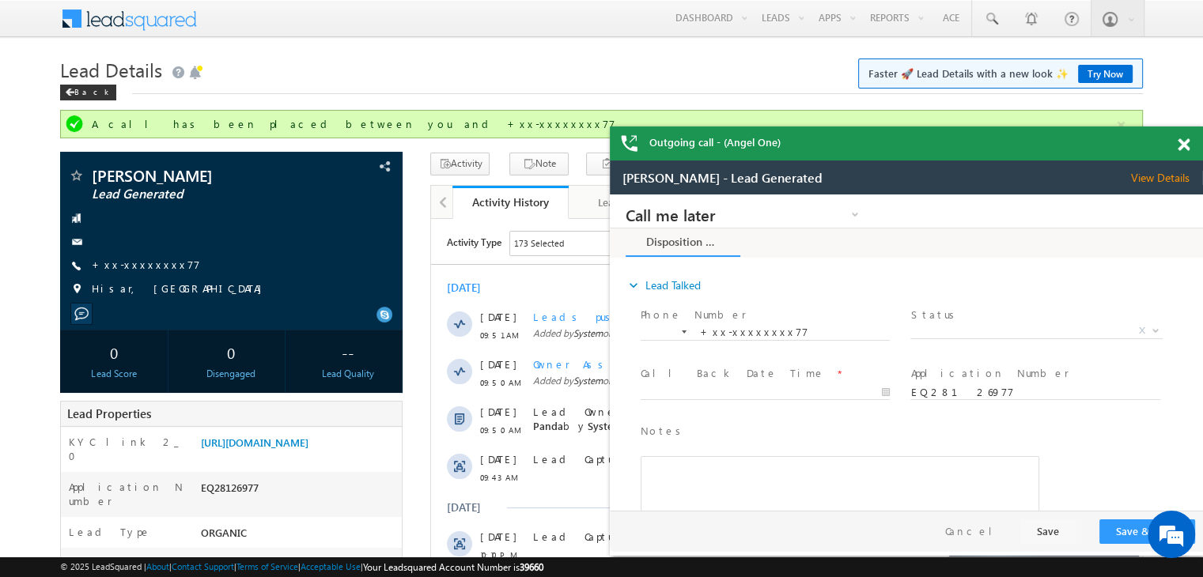
click at [1189, 143] on span at bounding box center [1183, 144] width 12 height 13
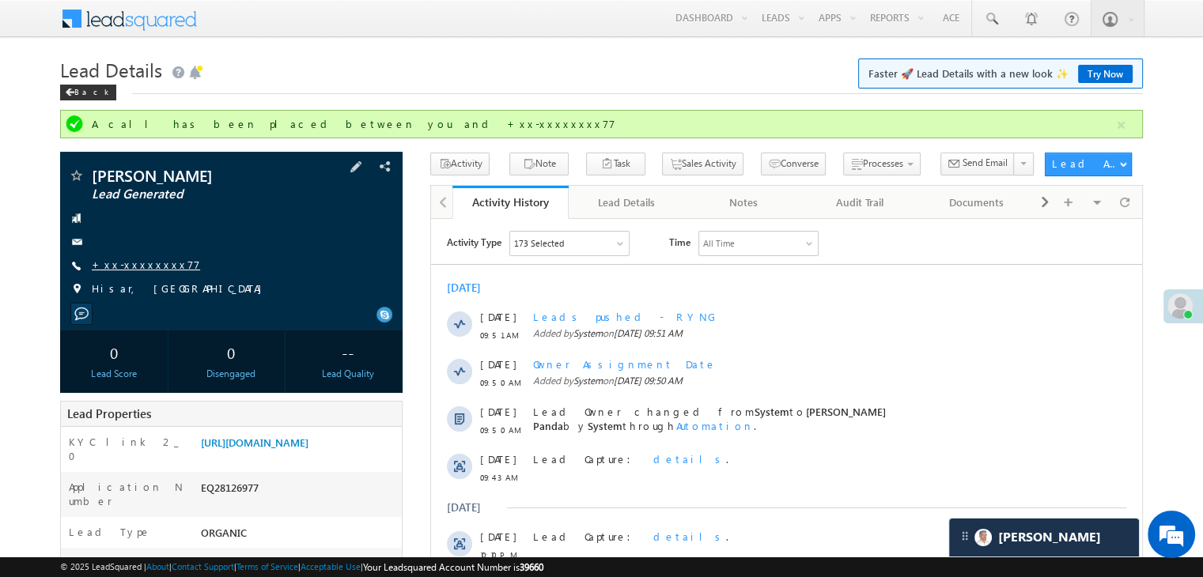
click at [134, 263] on link "+xx-xxxxxxxx77" at bounding box center [146, 264] width 108 height 13
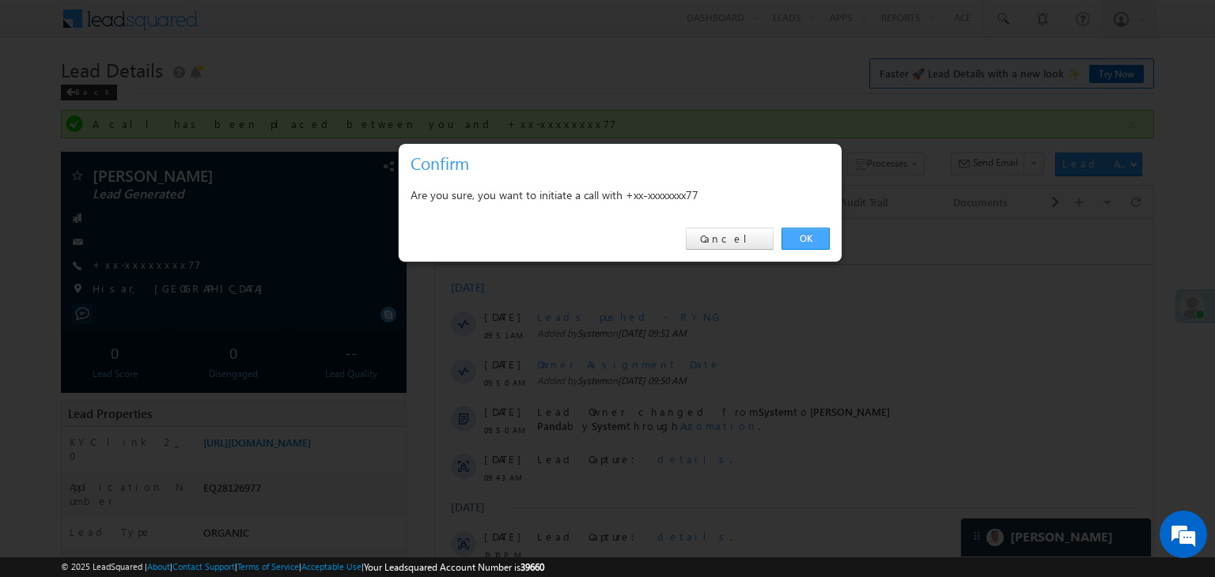
click at [815, 234] on link "OK" at bounding box center [805, 239] width 48 height 22
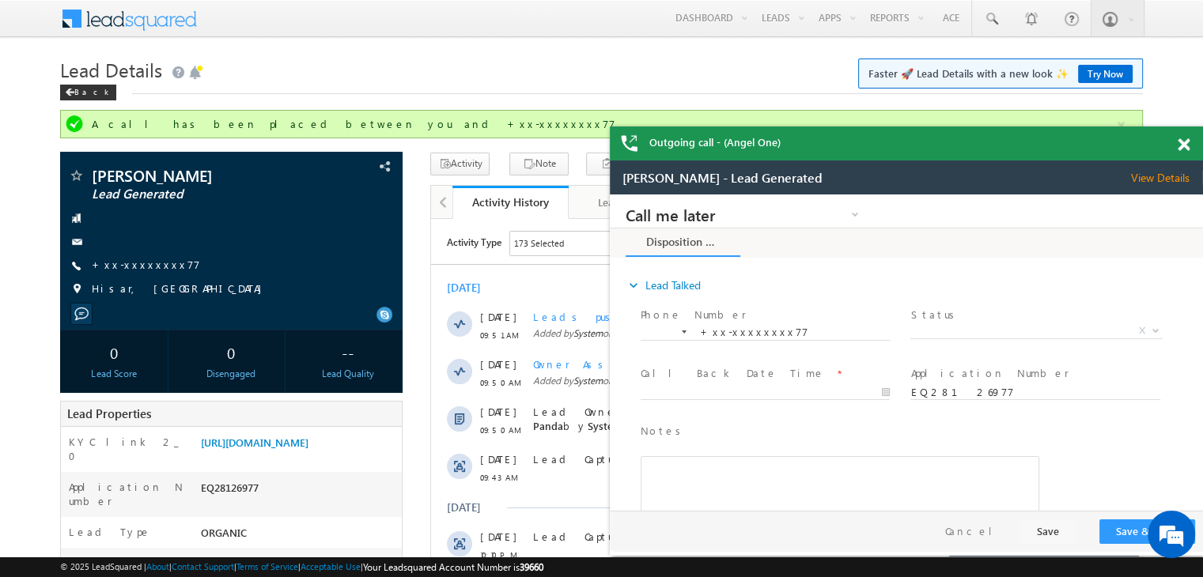
click at [1184, 146] on span at bounding box center [1183, 144] width 12 height 13
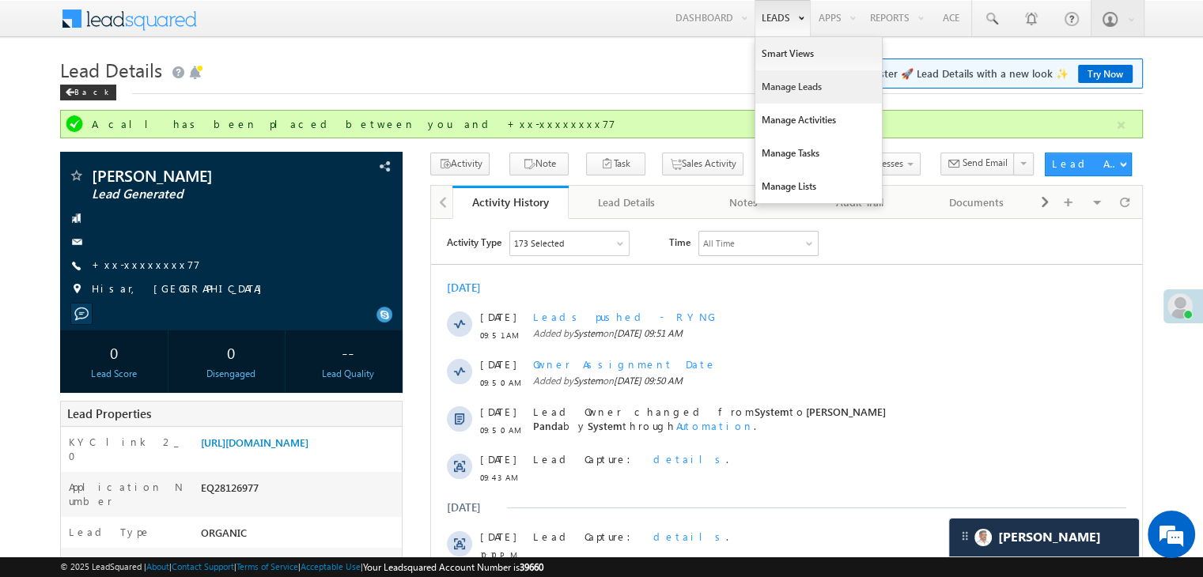
click at [780, 87] on link "Manage Leads" at bounding box center [818, 86] width 127 height 33
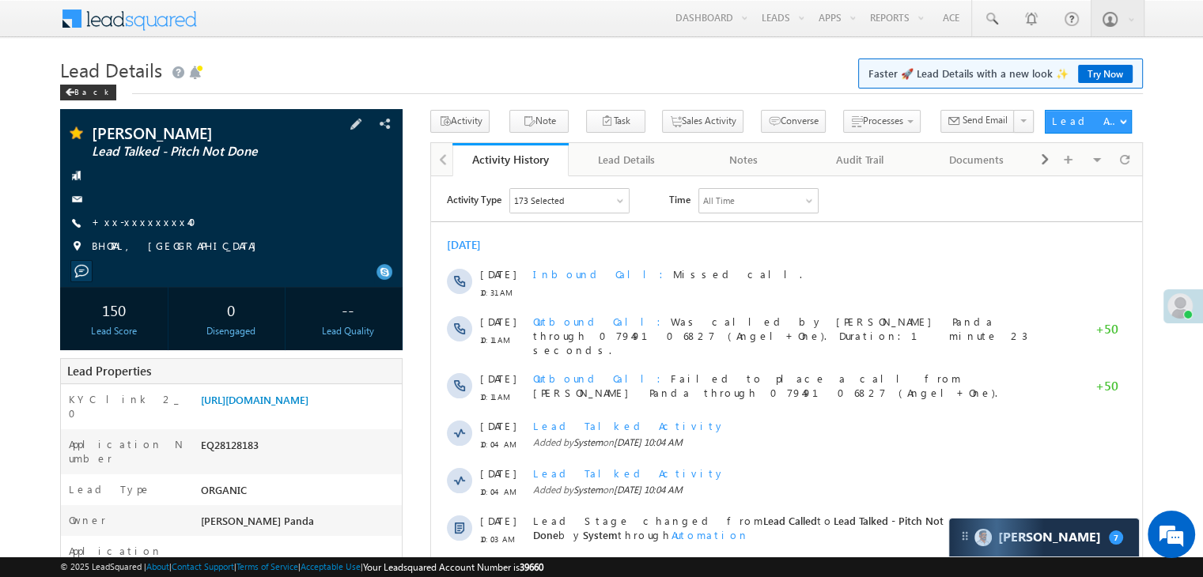
scroll to position [237, 0]
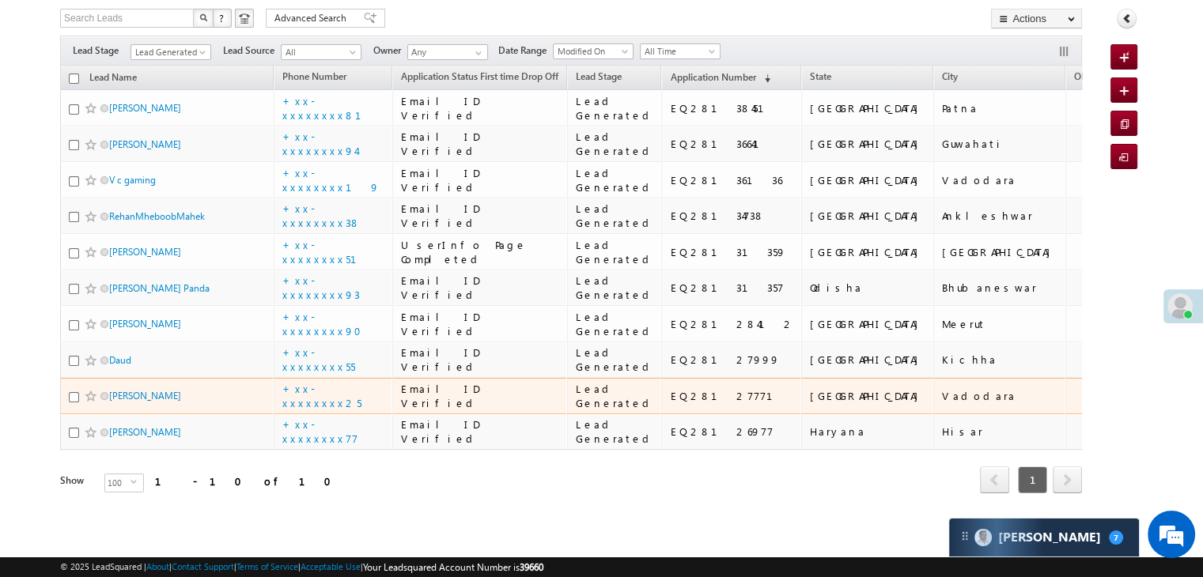
scroll to position [671, 0]
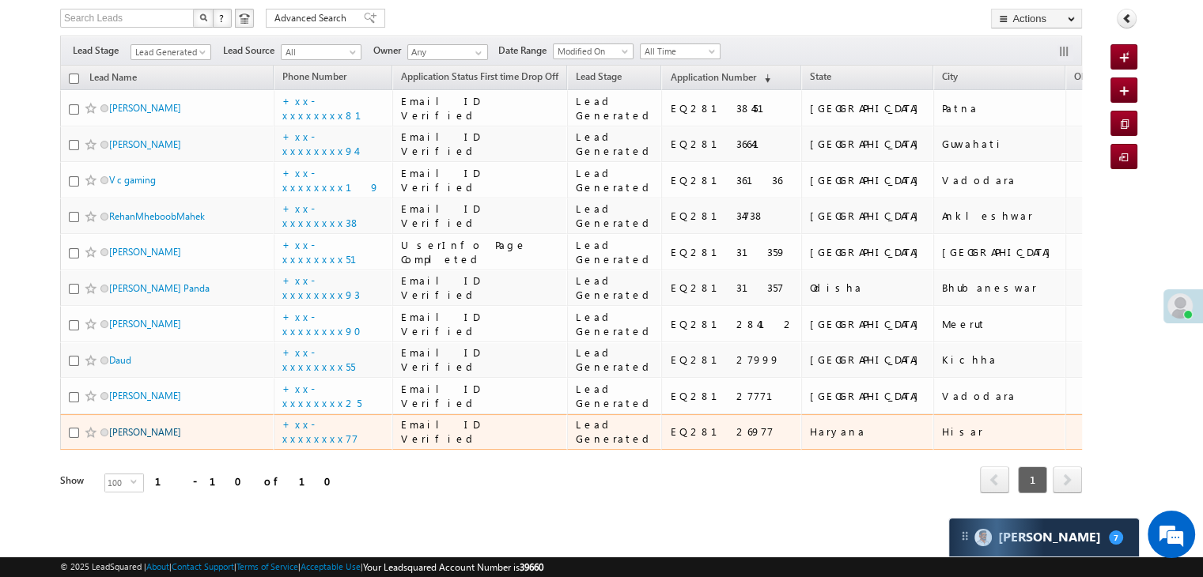
click at [133, 426] on link "[PERSON_NAME]" at bounding box center [145, 432] width 72 height 12
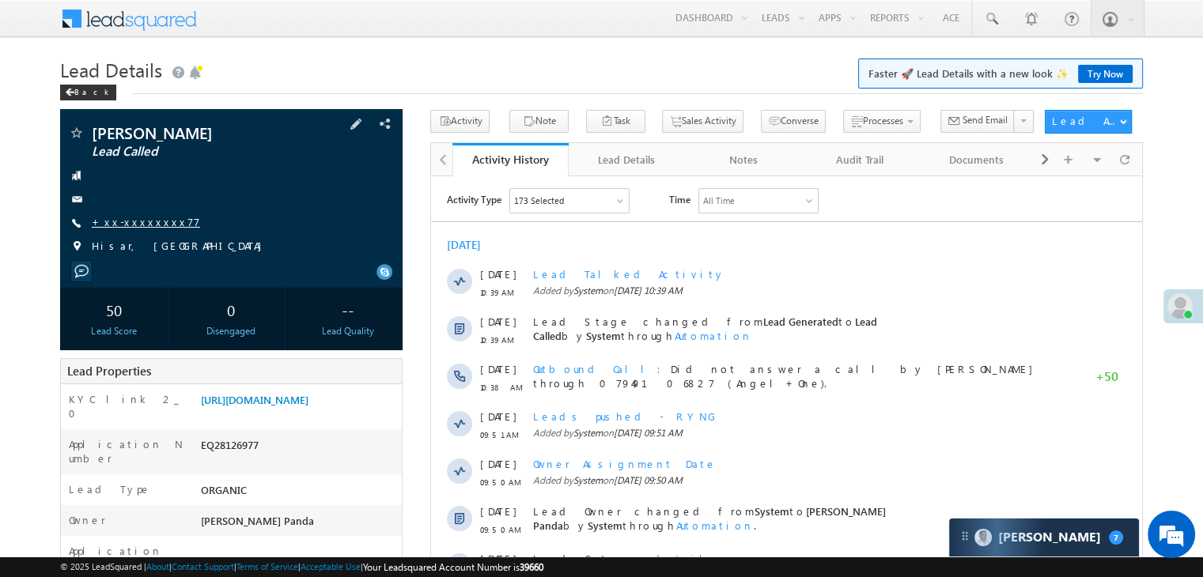
click at [145, 225] on link "+xx-xxxxxxxx77" at bounding box center [146, 221] width 108 height 13
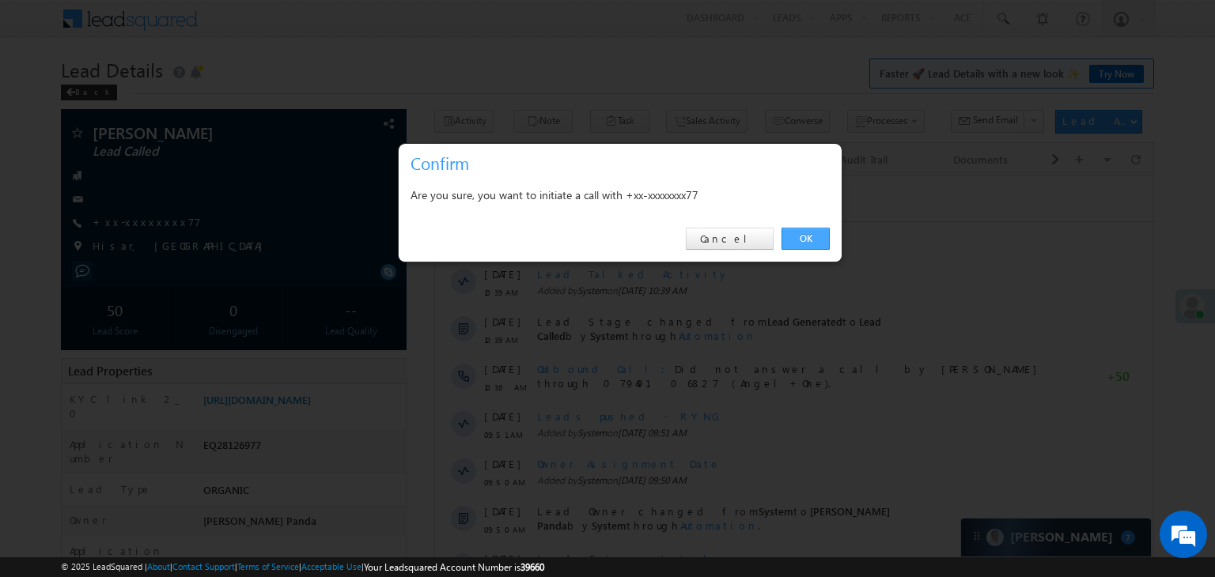
click at [811, 236] on link "OK" at bounding box center [805, 239] width 48 height 22
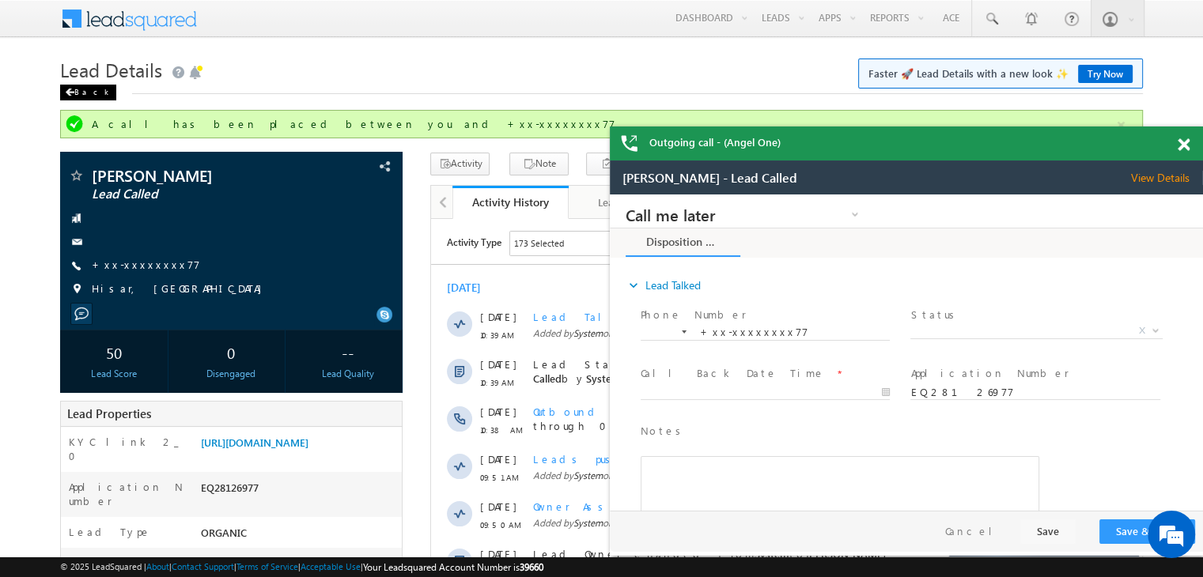
click at [78, 94] on div "Back" at bounding box center [88, 93] width 56 height 16
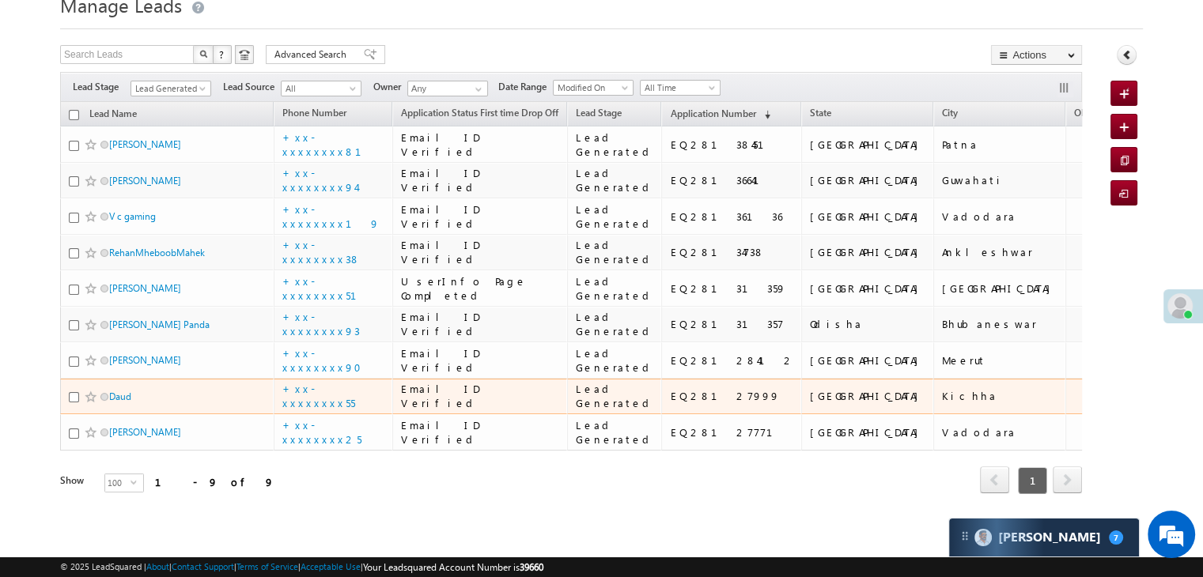
scroll to position [579, 0]
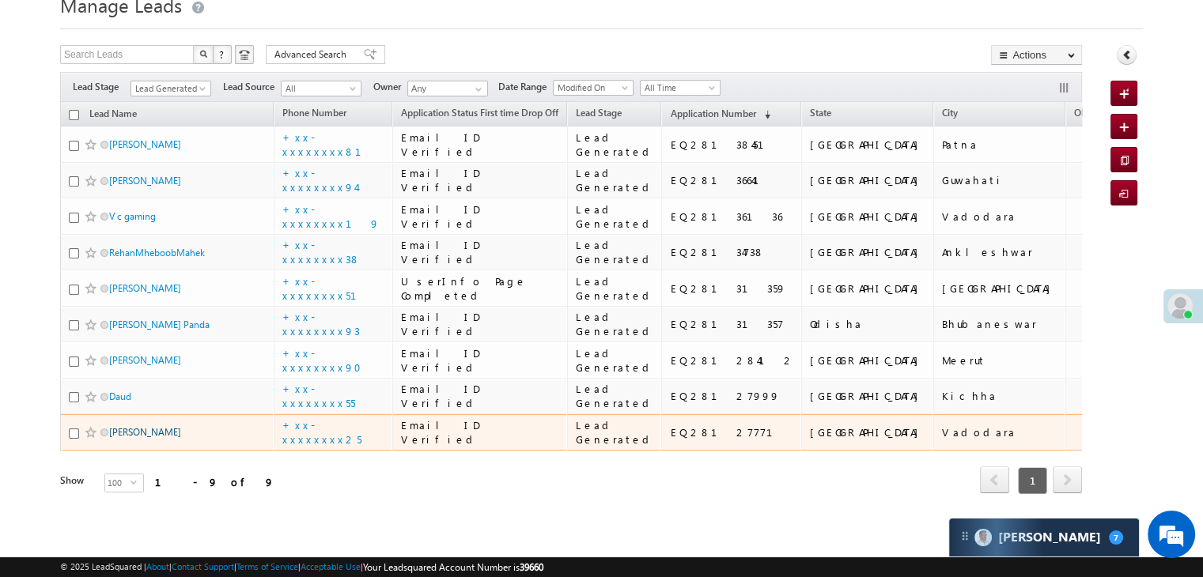
click at [130, 426] on link "[PERSON_NAME]" at bounding box center [145, 432] width 72 height 12
click at [133, 426] on link "[PERSON_NAME]" at bounding box center [145, 432] width 72 height 12
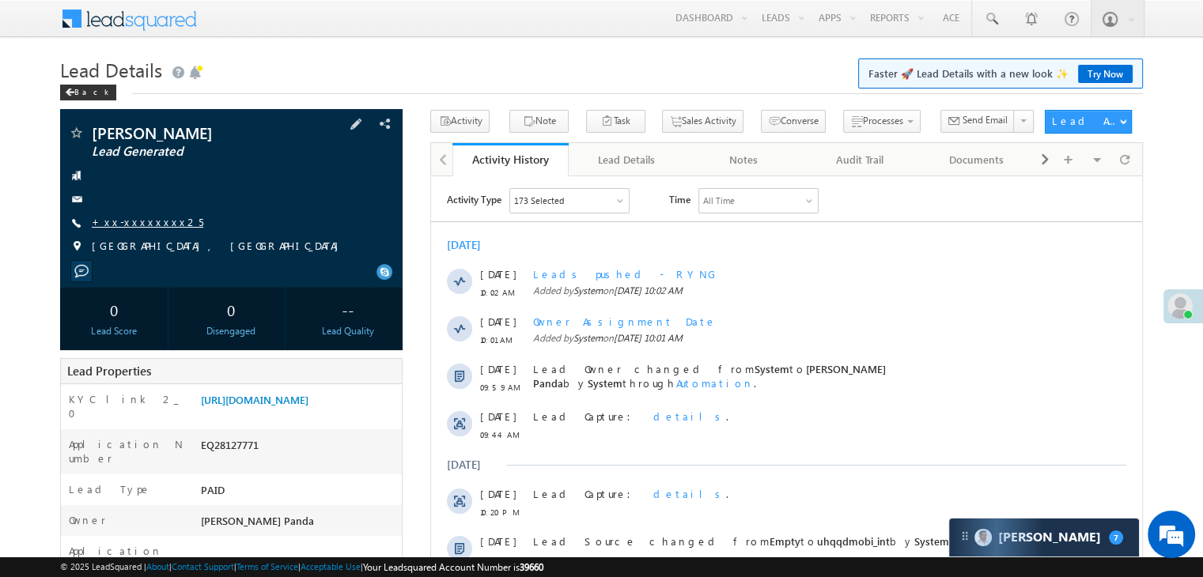
click at [153, 218] on link "+xx-xxxxxxxx25" at bounding box center [148, 221] width 112 height 13
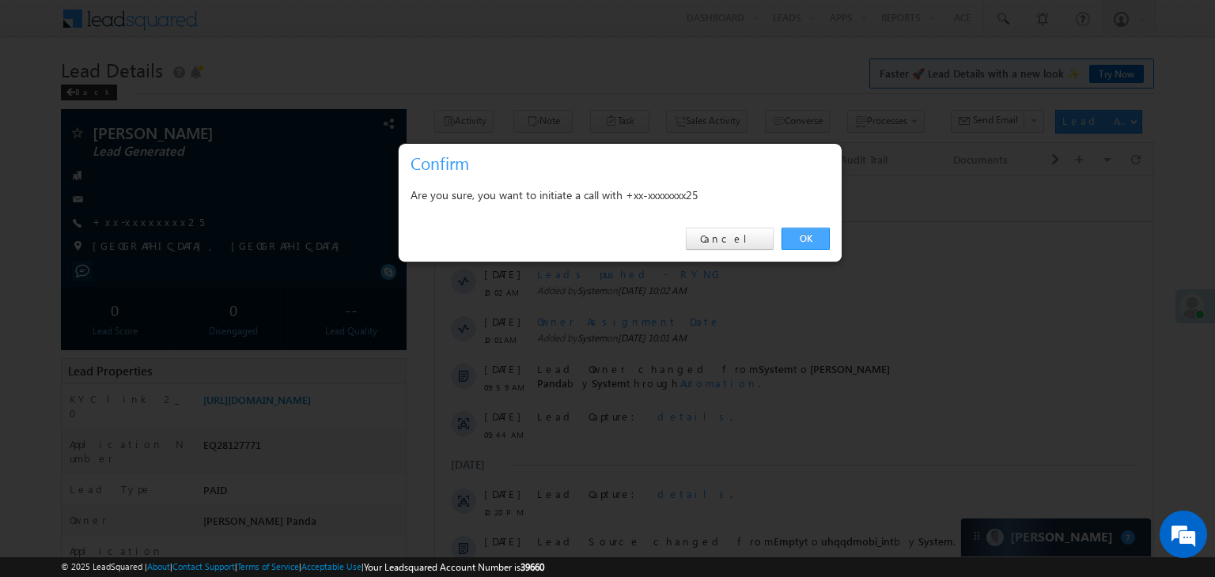
drag, startPoint x: 822, startPoint y: 234, endPoint x: 364, endPoint y: 65, distance: 488.1
click at [822, 234] on link "OK" at bounding box center [805, 239] width 48 height 22
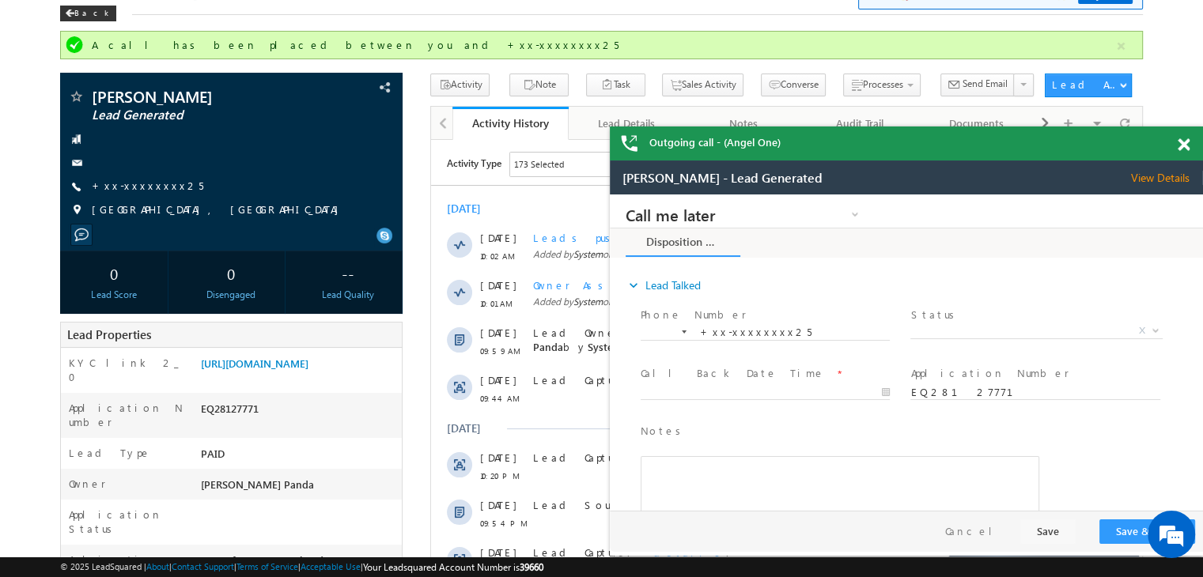
click at [1181, 150] on span at bounding box center [1183, 144] width 12 height 13
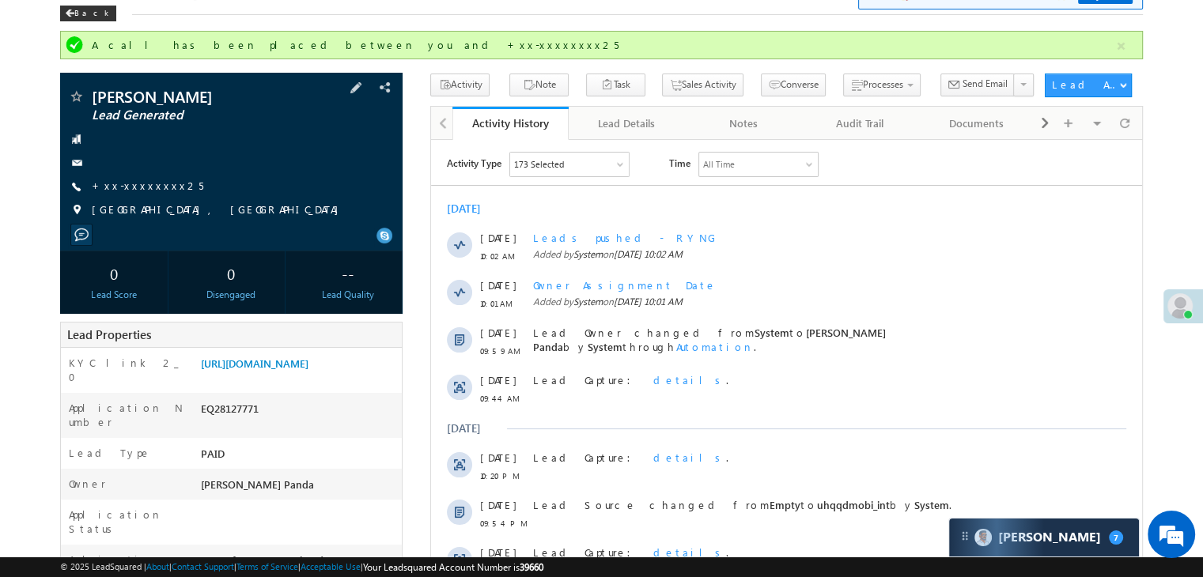
click at [395, 175] on div "Vasava Prakash Lead Generated" at bounding box center [231, 162] width 342 height 178
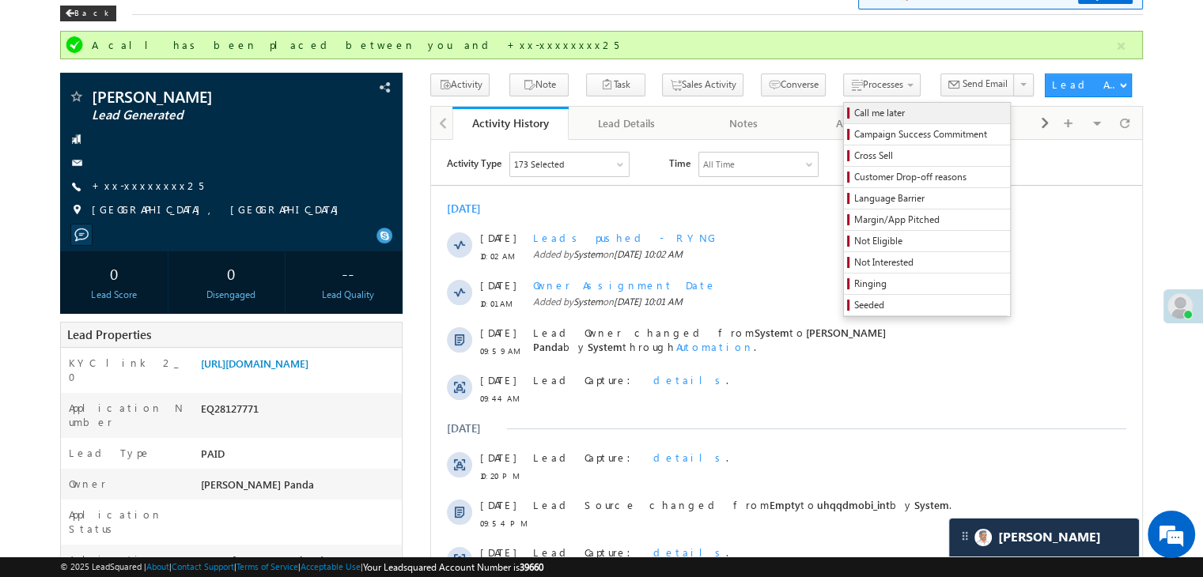
click at [854, 109] on span "Call me later" at bounding box center [929, 113] width 150 height 14
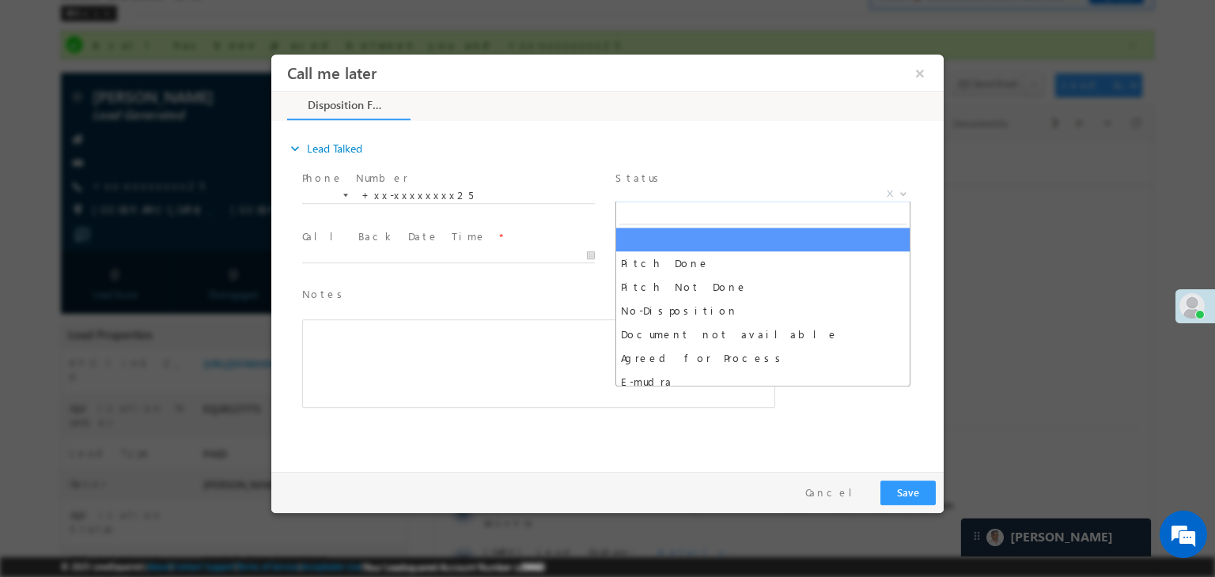
click at [768, 193] on span "X" at bounding box center [762, 195] width 295 height 16
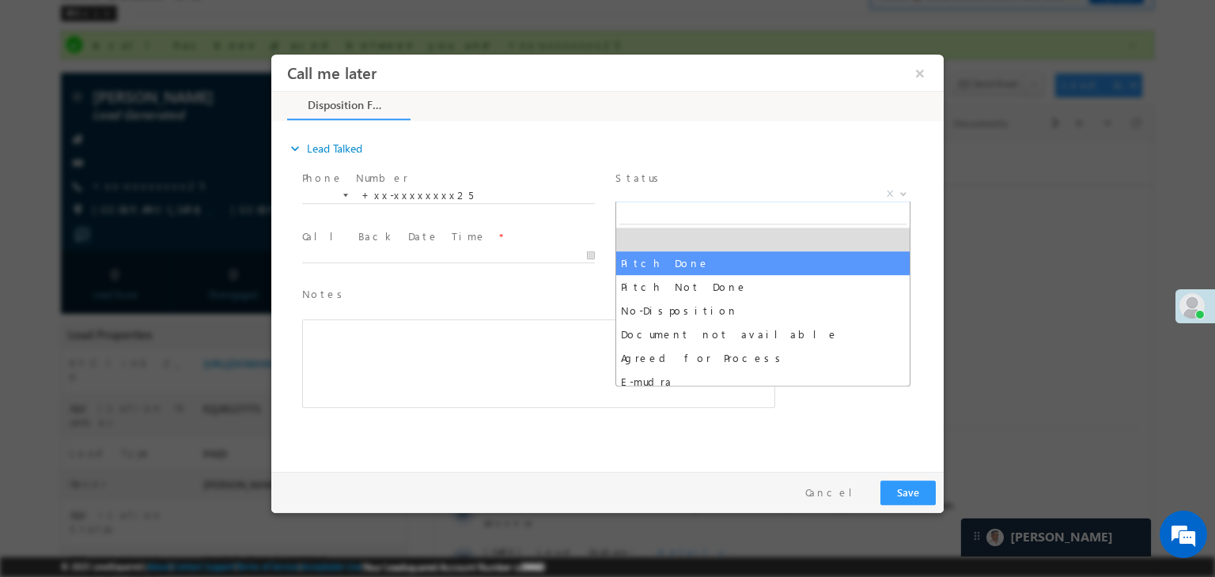
select select "Pitch Done"
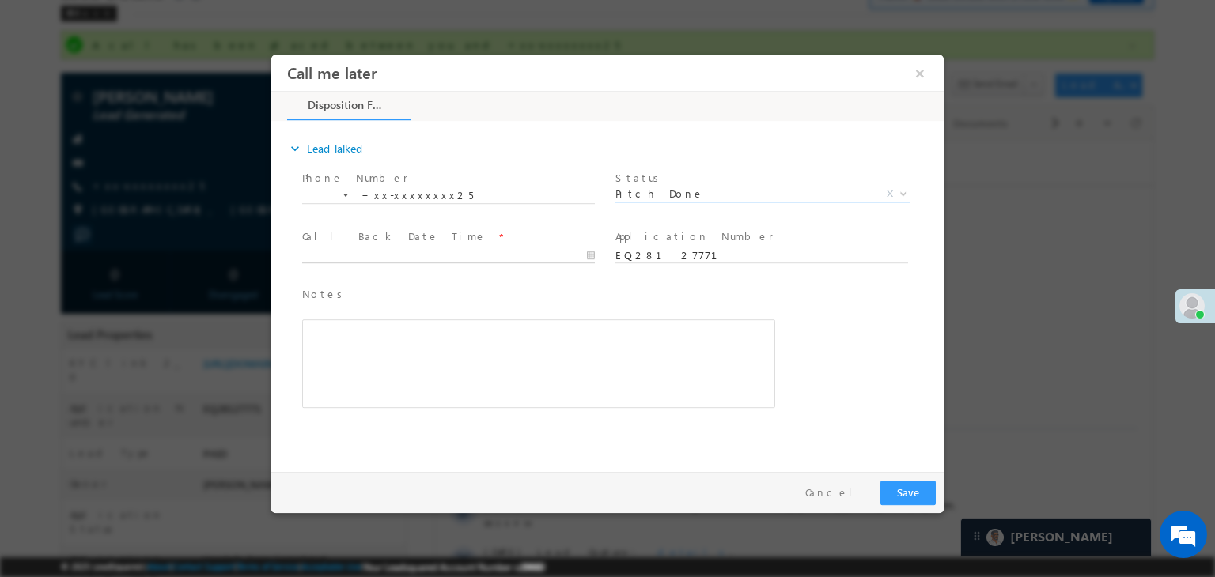
type input "09/01/25 10:45 AM"
click at [519, 256] on input "09/01/25 10:45 AM" at bounding box center [448, 256] width 293 height 16
click at [800, 290] on div "Notes * Editor toolbars Basic Styles Bold Italic Underline Paragraph Insert/Rem…" at bounding box center [621, 355] width 644 height 145
click at [917, 492] on button "Save" at bounding box center [907, 493] width 55 height 25
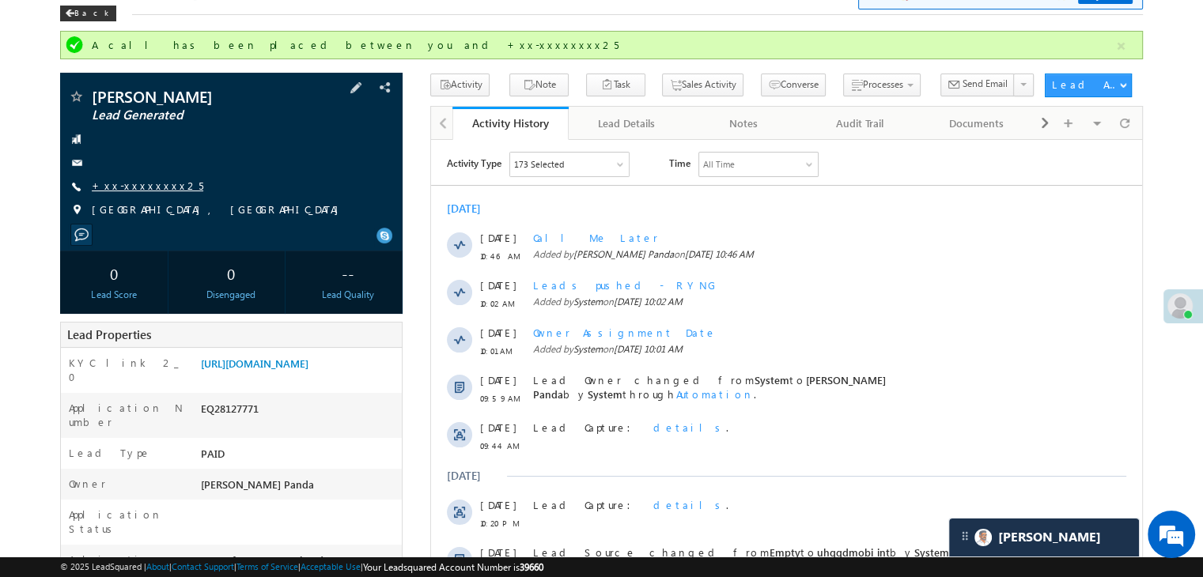
click at [144, 184] on link "+xx-xxxxxxxx25" at bounding box center [148, 185] width 112 height 13
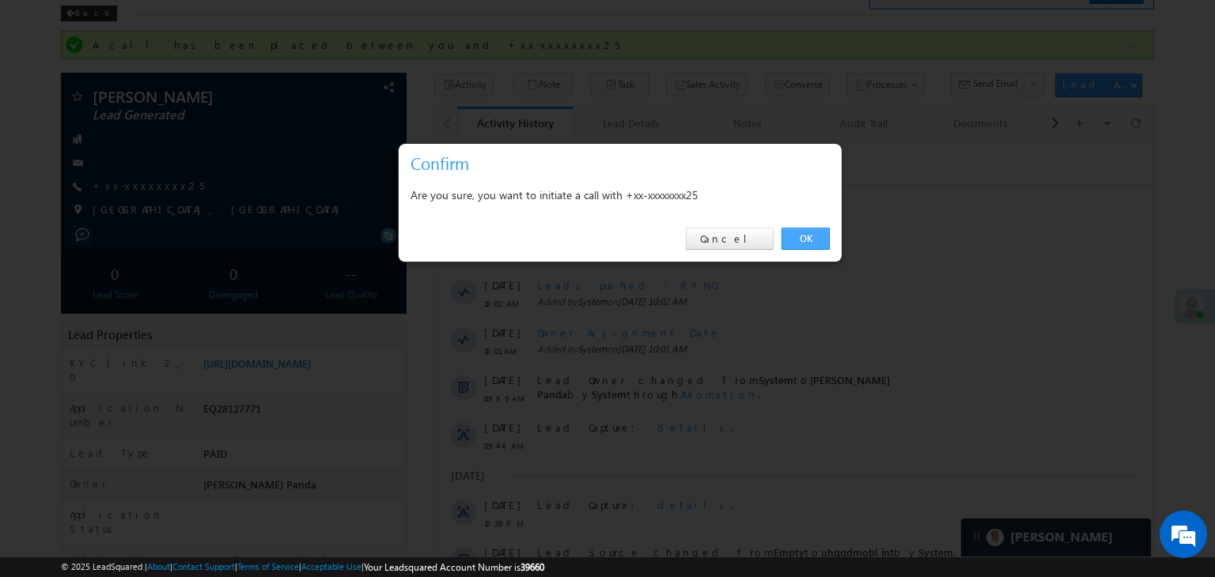
click at [811, 238] on link "OK" at bounding box center [805, 239] width 48 height 22
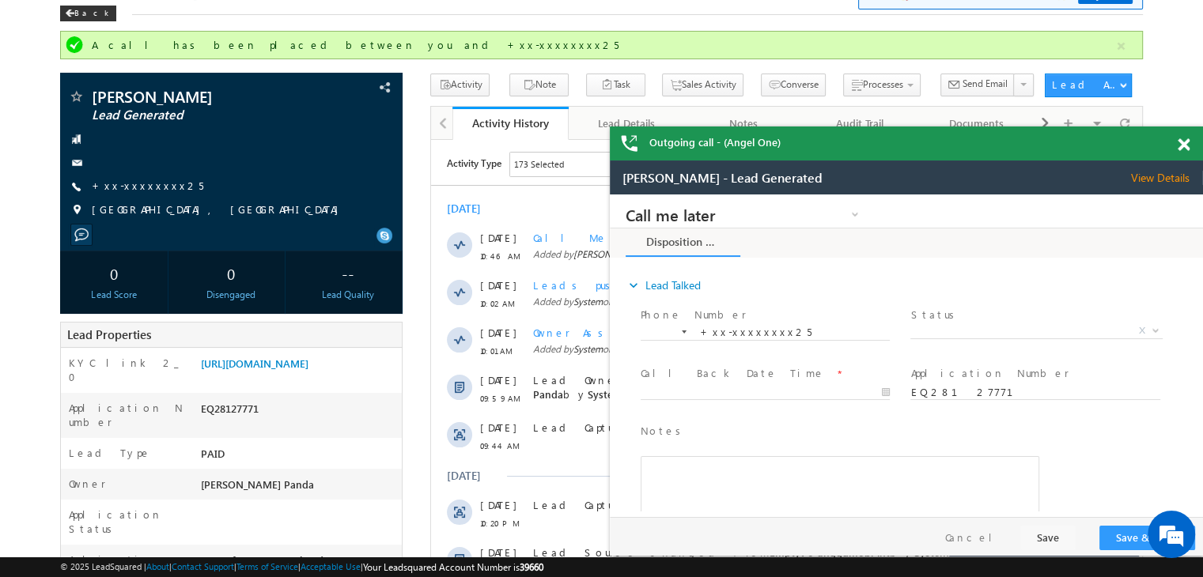
click at [1183, 146] on span at bounding box center [1183, 144] width 12 height 13
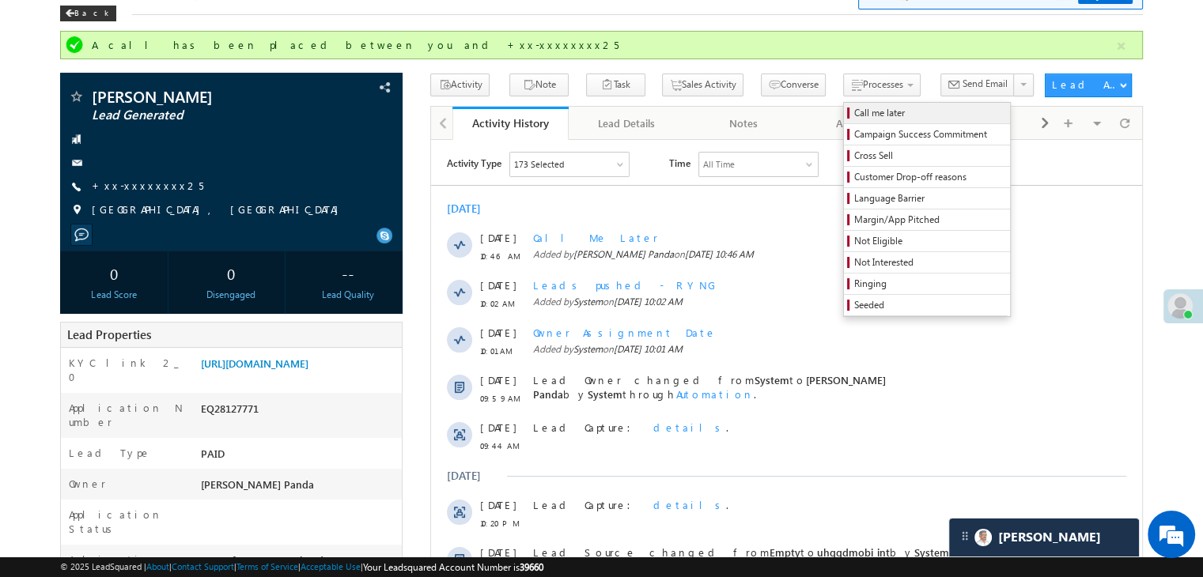
click at [854, 118] on span "Call me later" at bounding box center [929, 113] width 150 height 14
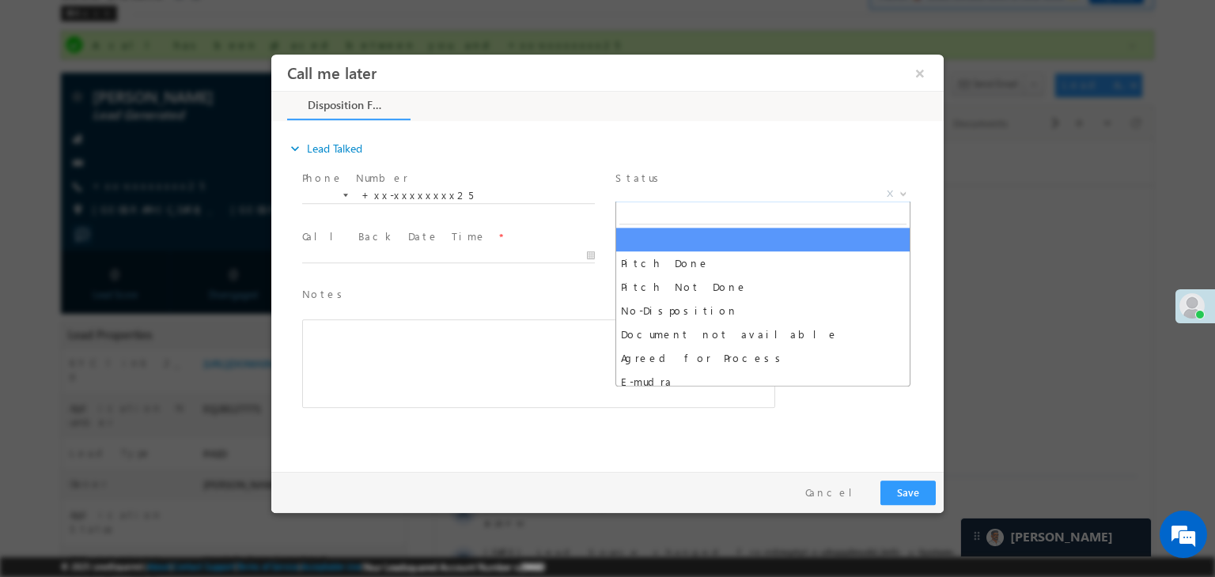
click at [784, 189] on span "X" at bounding box center [762, 195] width 295 height 16
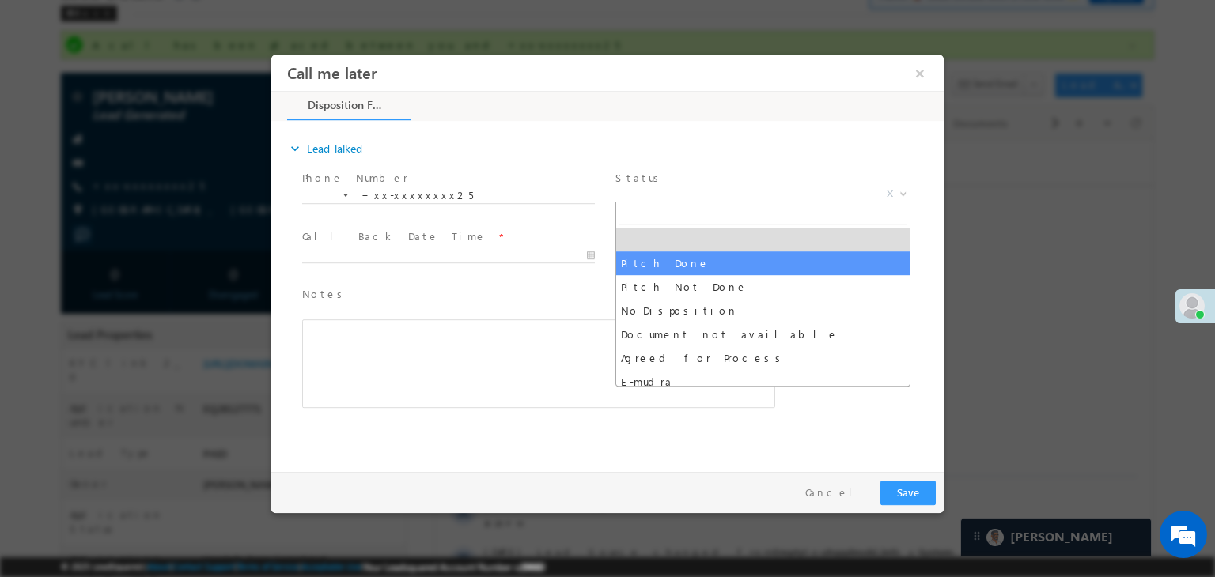
select select "Pitch Done"
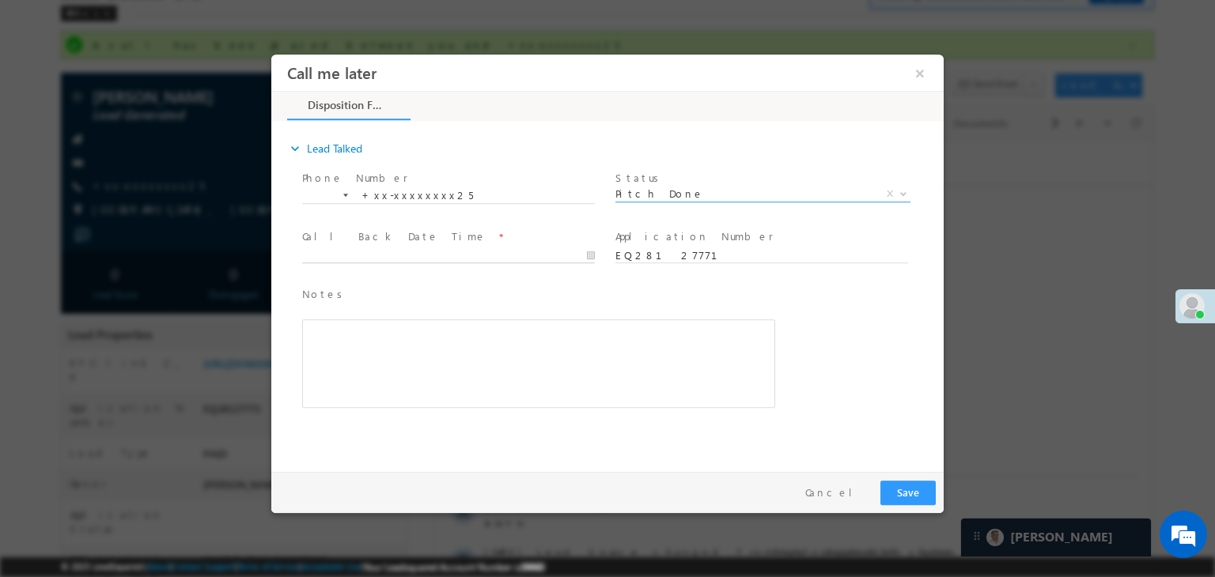
type input "09/01/25 10:46 AM"
click at [525, 256] on input "09/01/25 10:46 AM" at bounding box center [448, 256] width 293 height 16
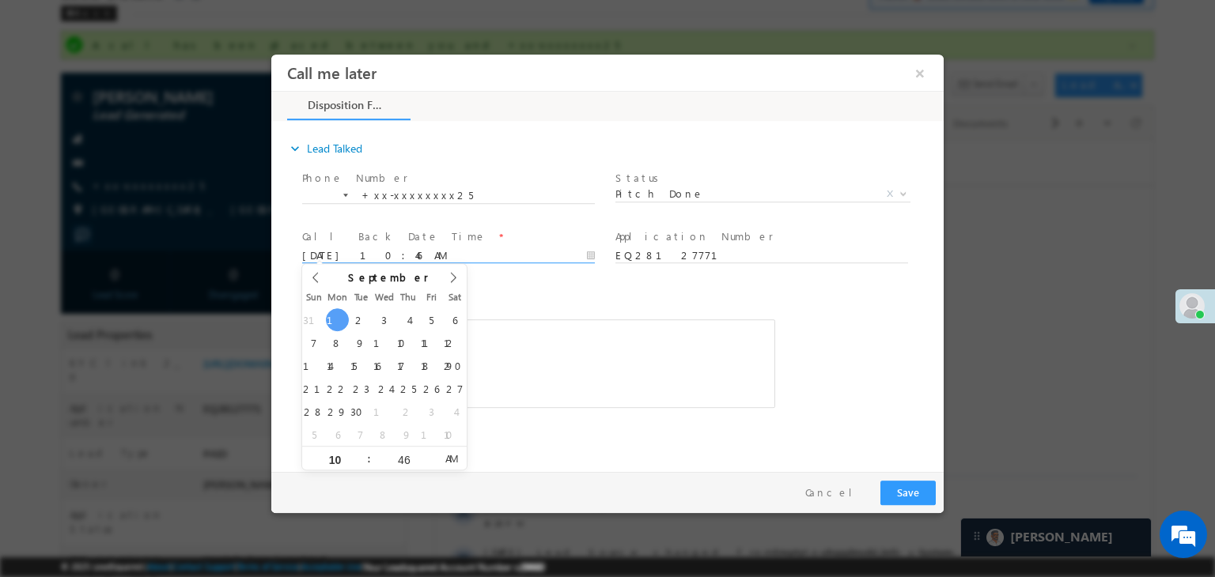
click at [840, 288] on div "Notes * Editor toolbars Basic Styles Bold Italic Underline Paragraph Insert/Rem…" at bounding box center [621, 355] width 644 height 145
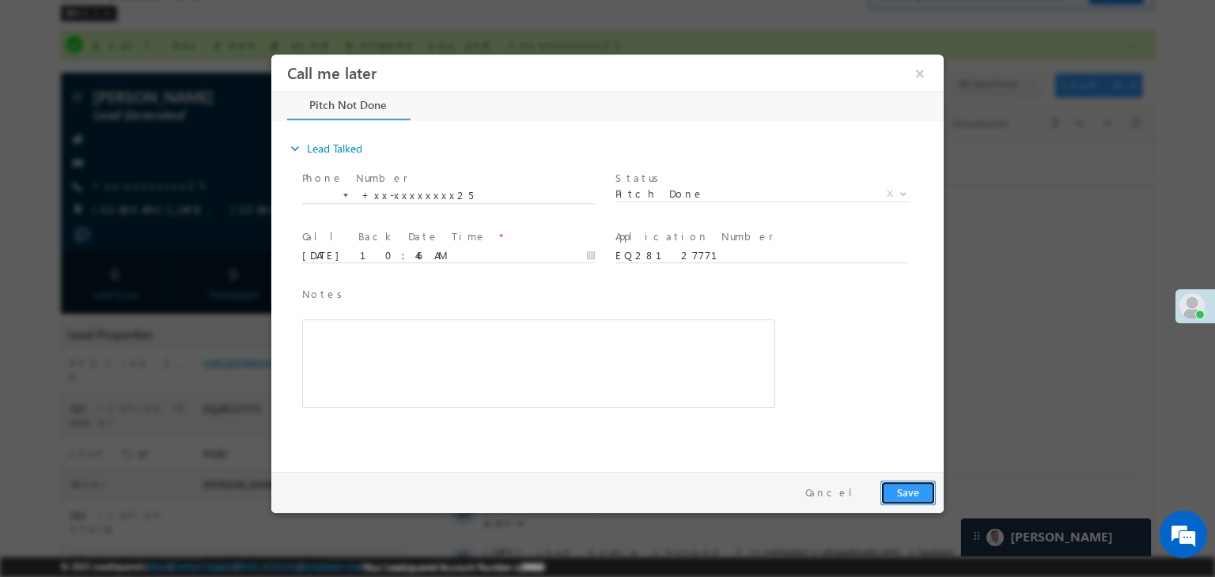
click at [902, 493] on button "Save" at bounding box center [907, 493] width 55 height 25
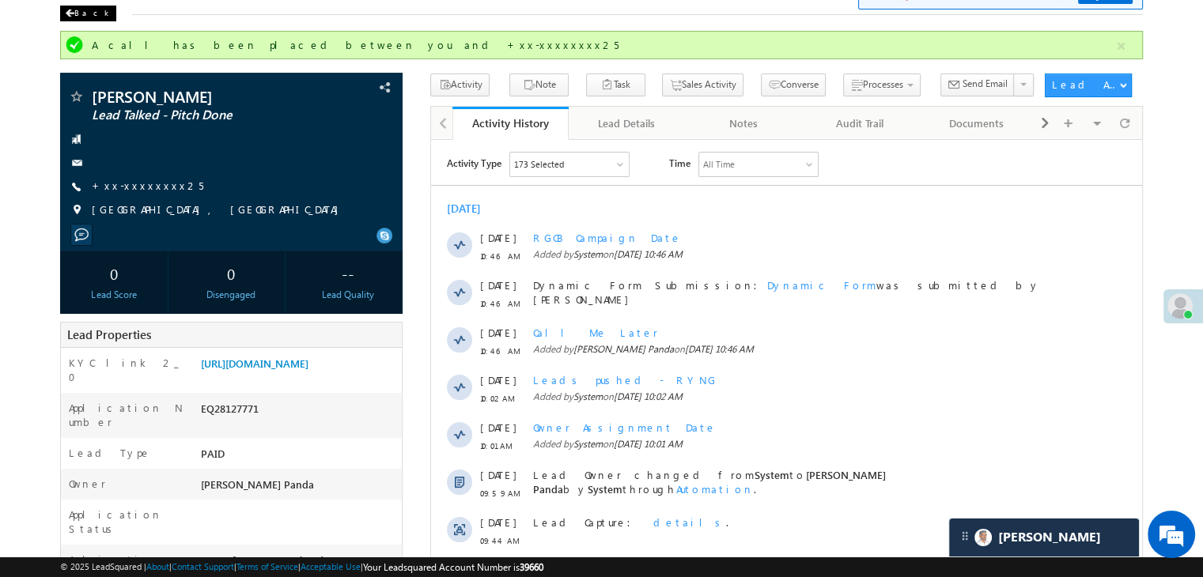
click at [71, 13] on span at bounding box center [69, 13] width 9 height 8
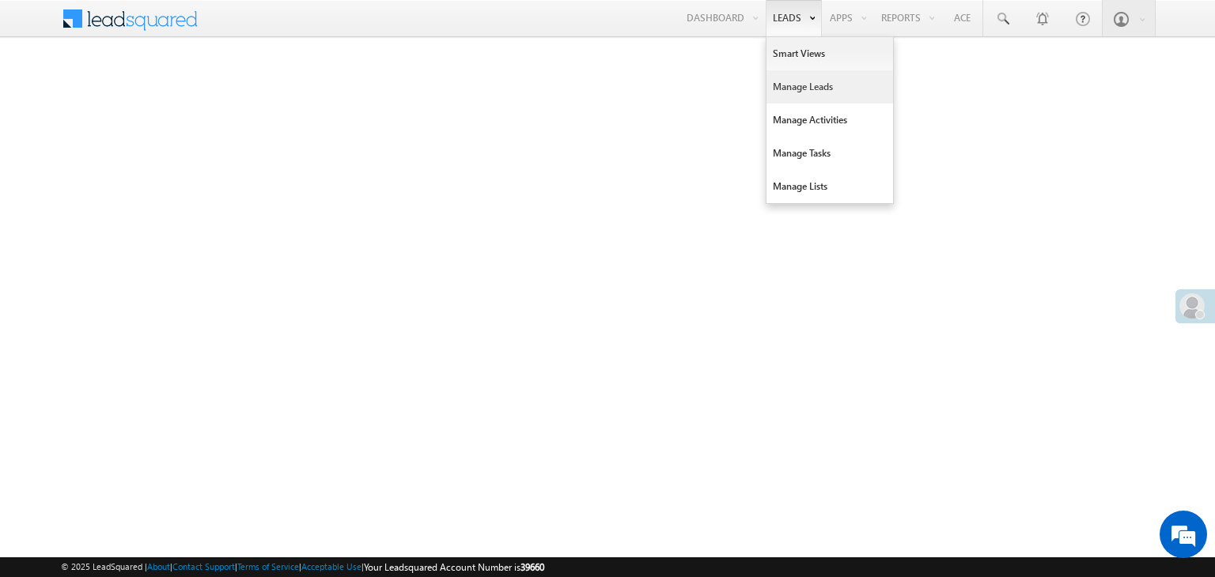
click at [788, 86] on link "Manage Leads" at bounding box center [829, 86] width 127 height 33
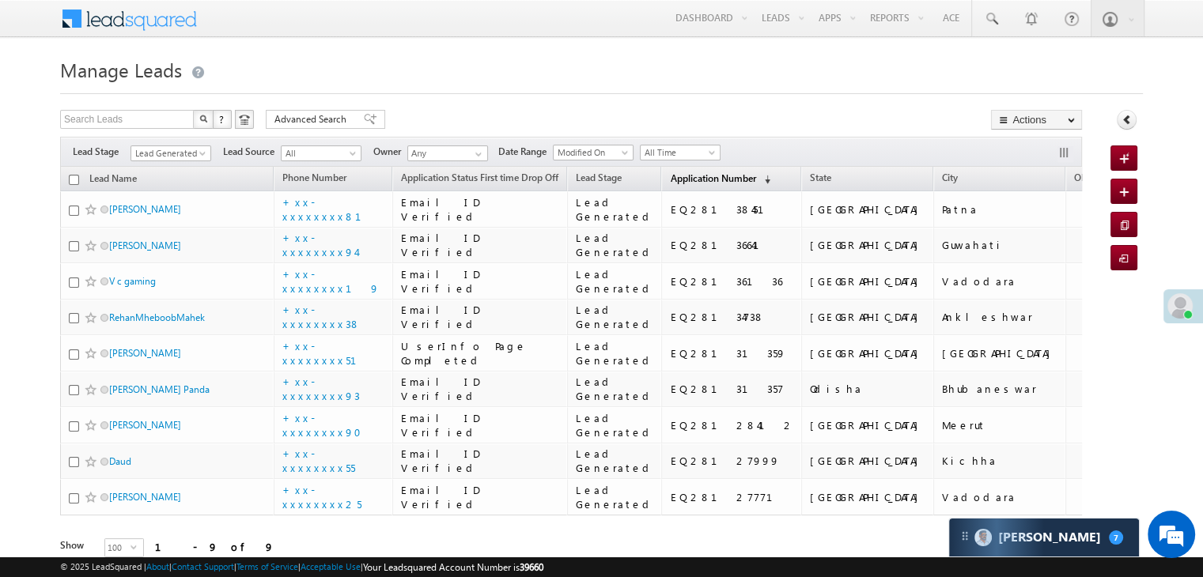
click at [670, 181] on span "Application Number" at bounding box center [712, 178] width 85 height 12
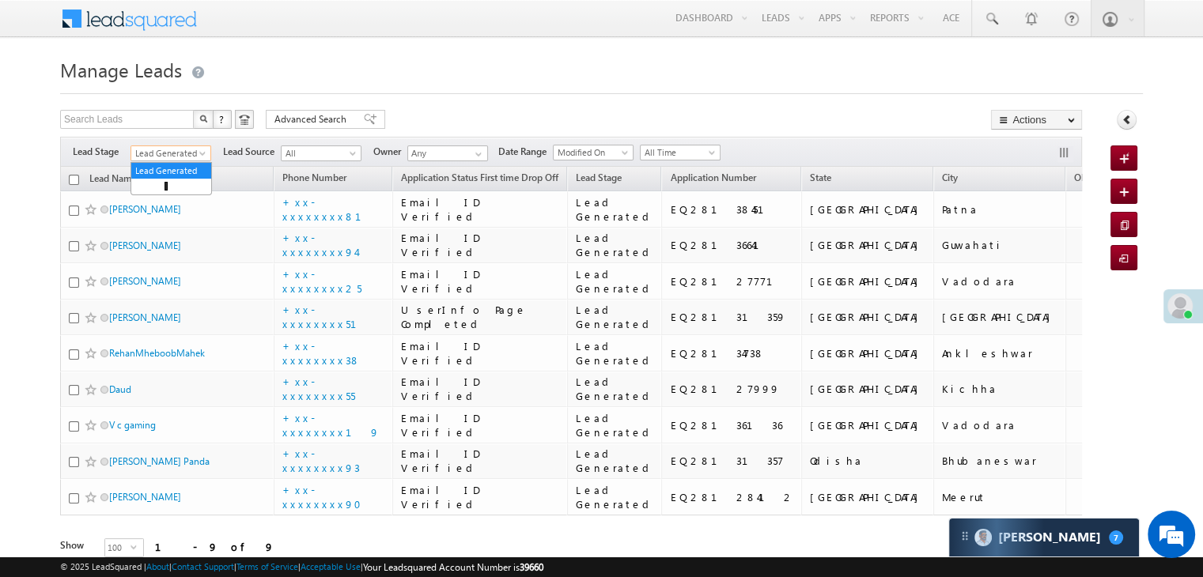
click at [199, 154] on span at bounding box center [204, 156] width 13 height 13
click at [161, 168] on link "All" at bounding box center [171, 171] width 80 height 14
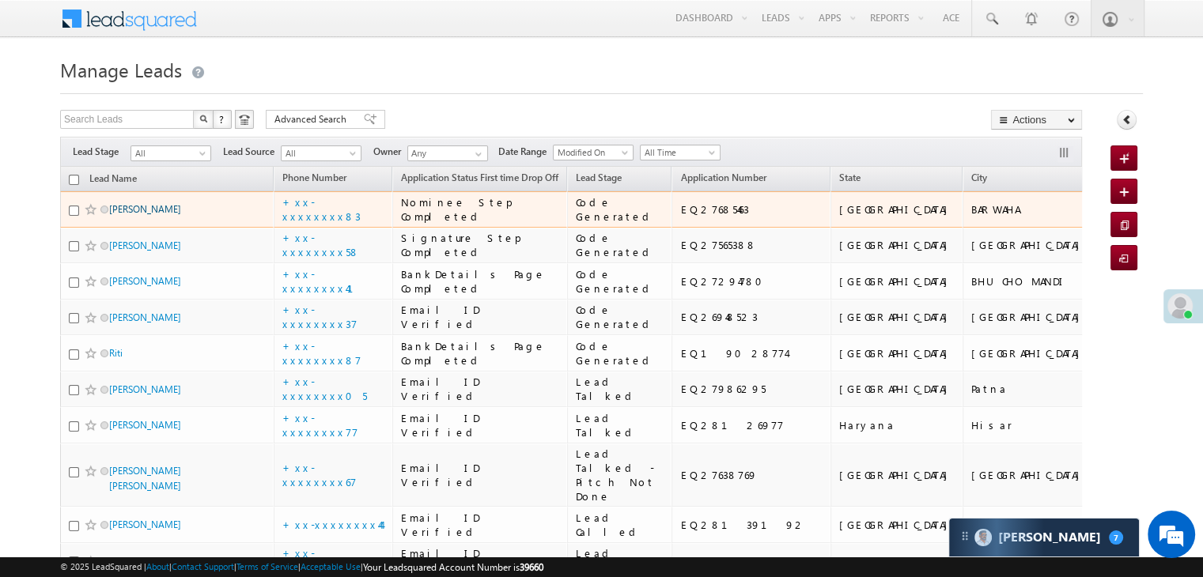
click at [158, 215] on link "[PERSON_NAME]" at bounding box center [145, 209] width 72 height 12
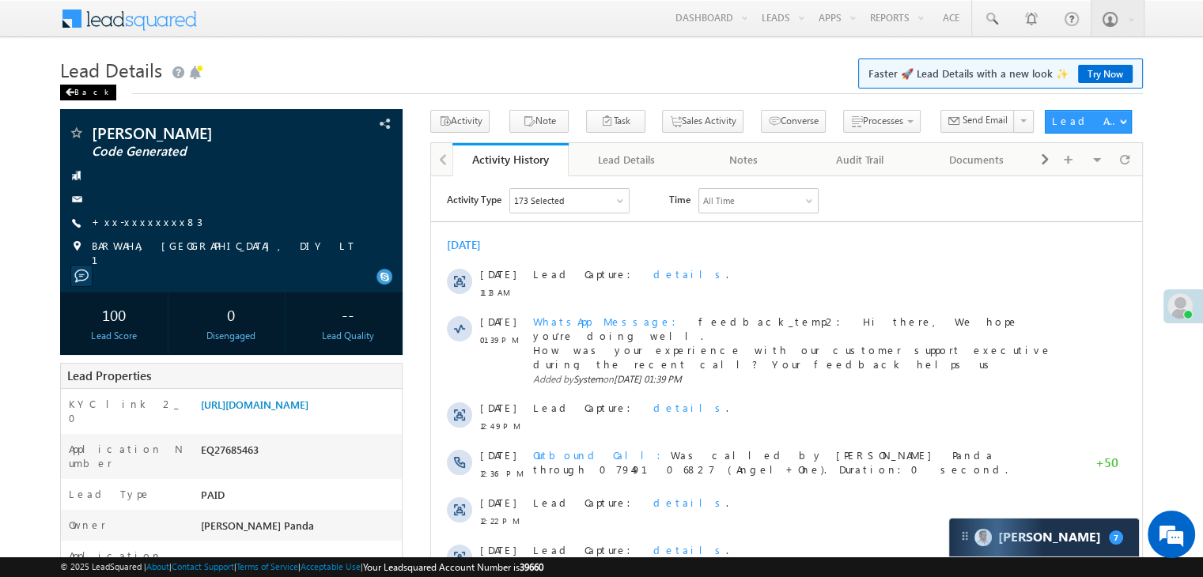
click at [70, 96] on span at bounding box center [69, 93] width 9 height 8
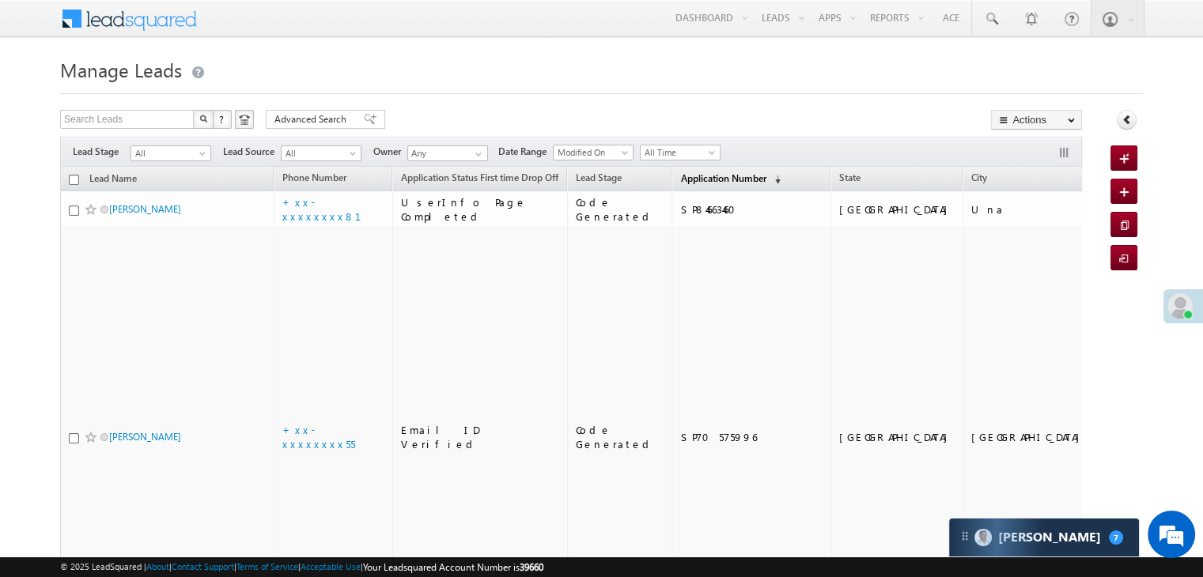
click at [680, 183] on span "Application Number" at bounding box center [722, 178] width 85 height 12
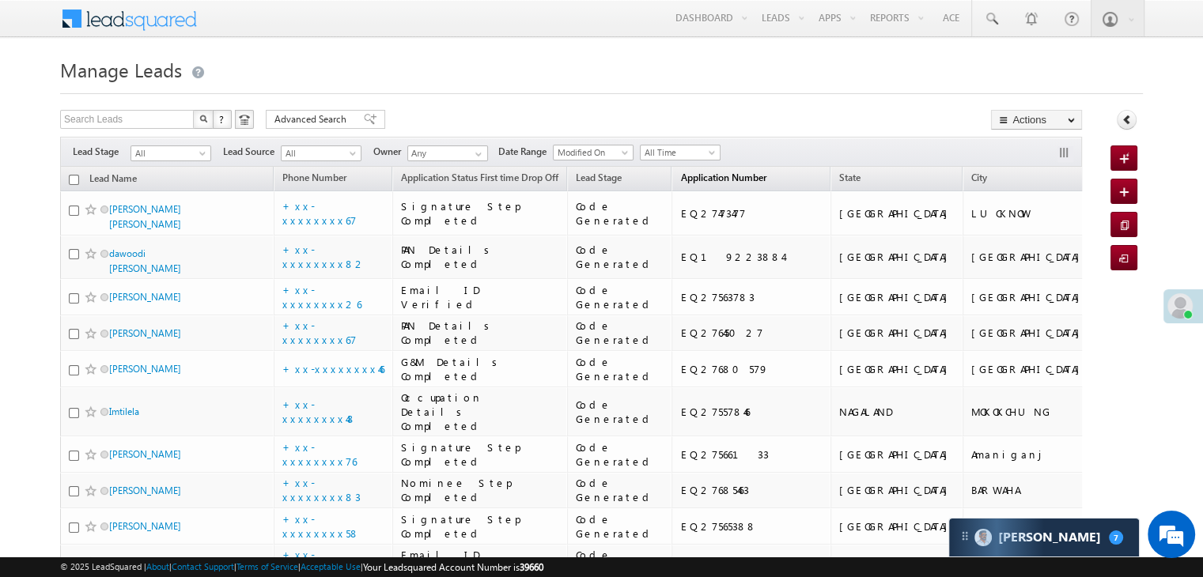
click at [694, 182] on span "Application Number" at bounding box center [722, 178] width 85 height 12
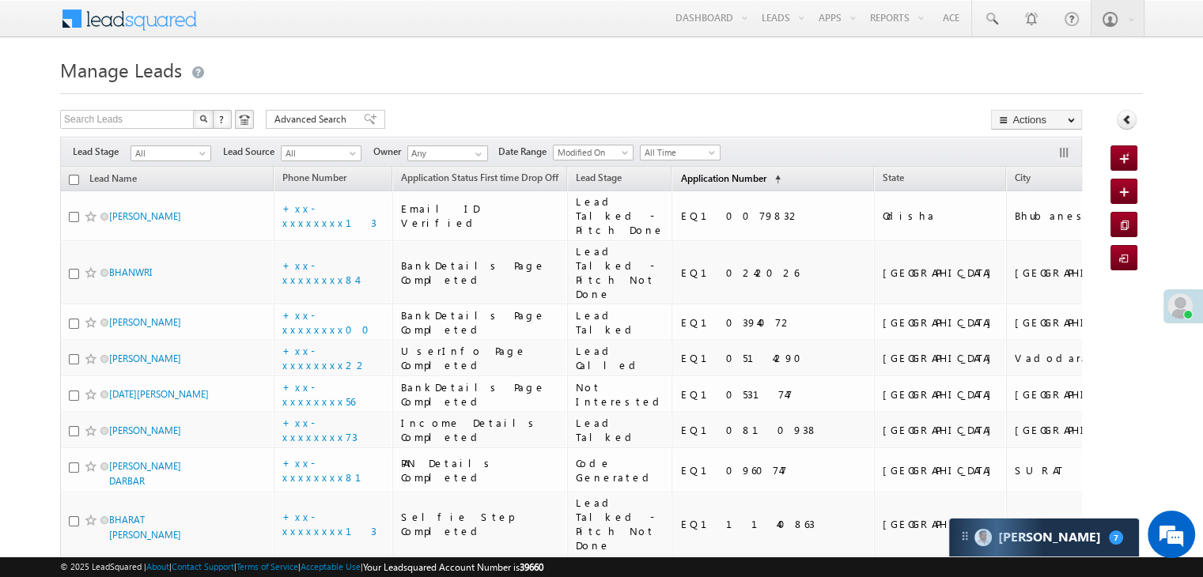
click at [694, 182] on span "Application Number" at bounding box center [722, 178] width 85 height 12
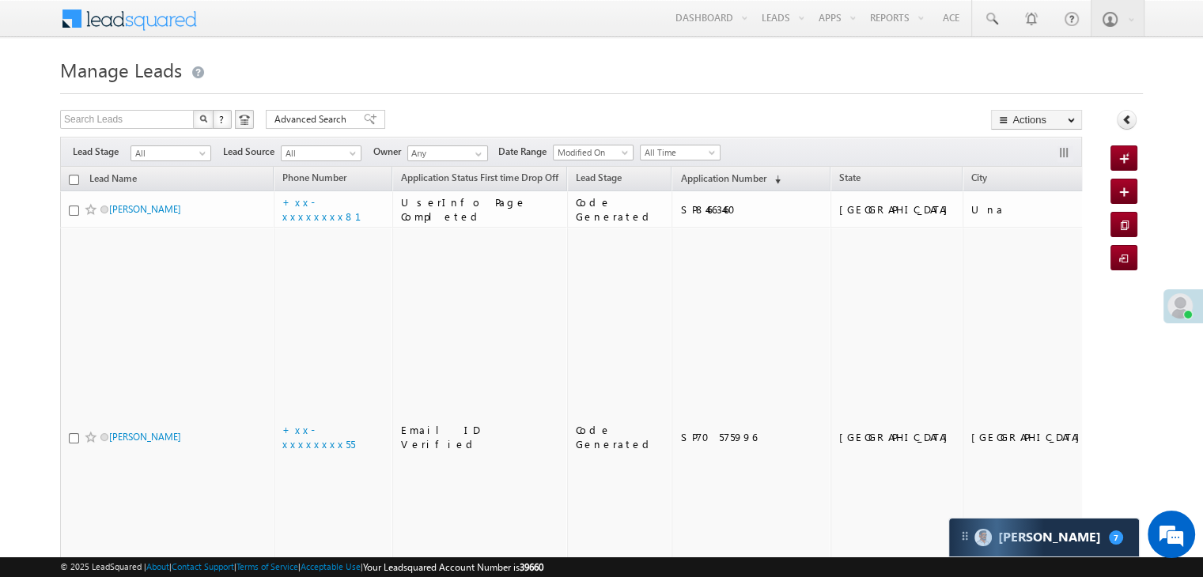
click at [693, 182] on span "Application Number" at bounding box center [722, 178] width 85 height 12
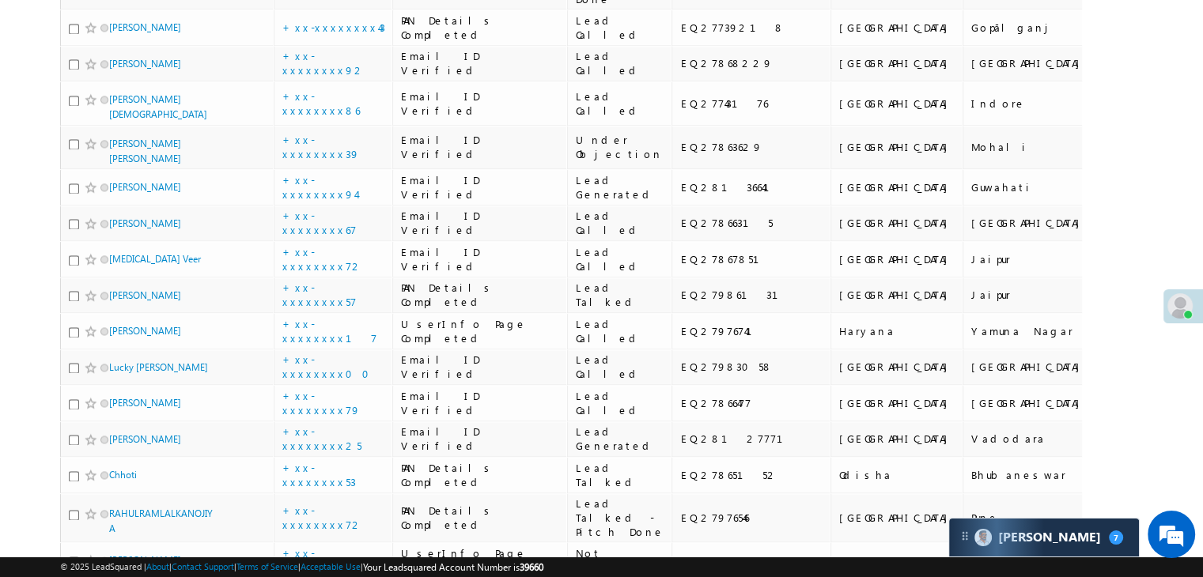
scroll to position [2372, 0]
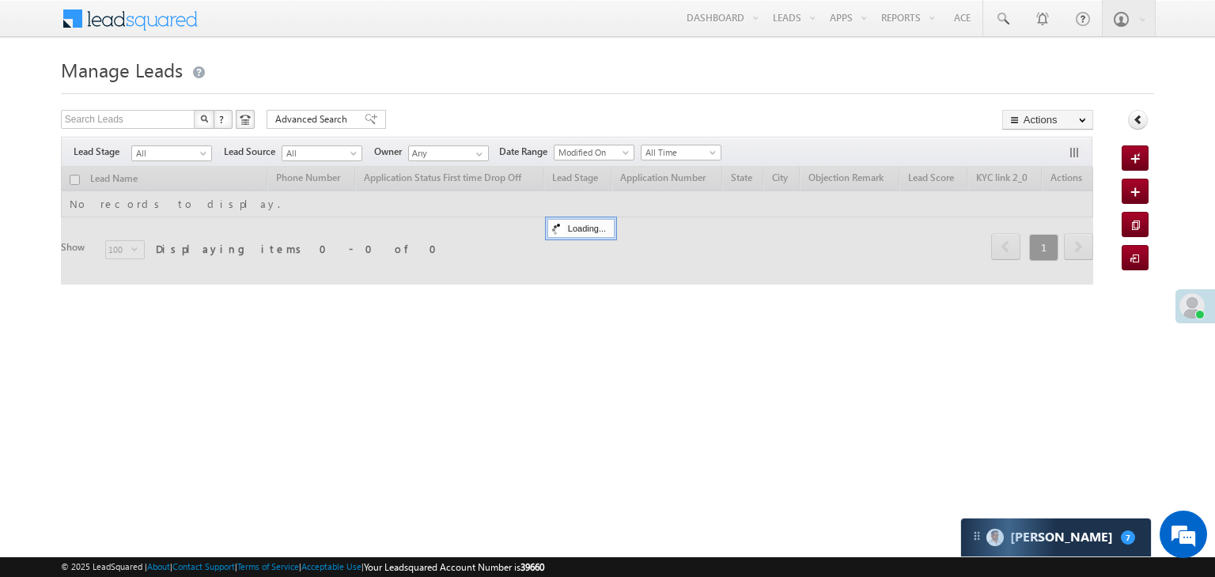
drag, startPoint x: 0, startPoint y: 0, endPoint x: 702, endPoint y: 432, distance: 824.4
click at [702, 432] on div "Manage Leads Quick Add Lead Search Leads X ? 0 results found Advanced Search Ad…" at bounding box center [607, 250] width 1093 height 395
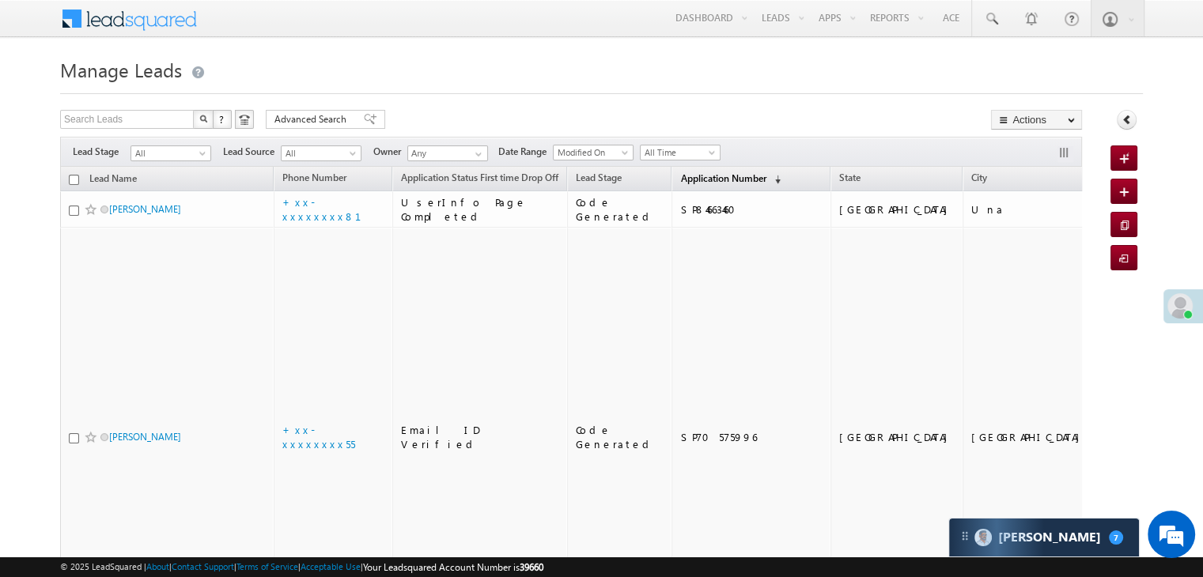
click at [680, 180] on span "Application Number" at bounding box center [722, 178] width 85 height 12
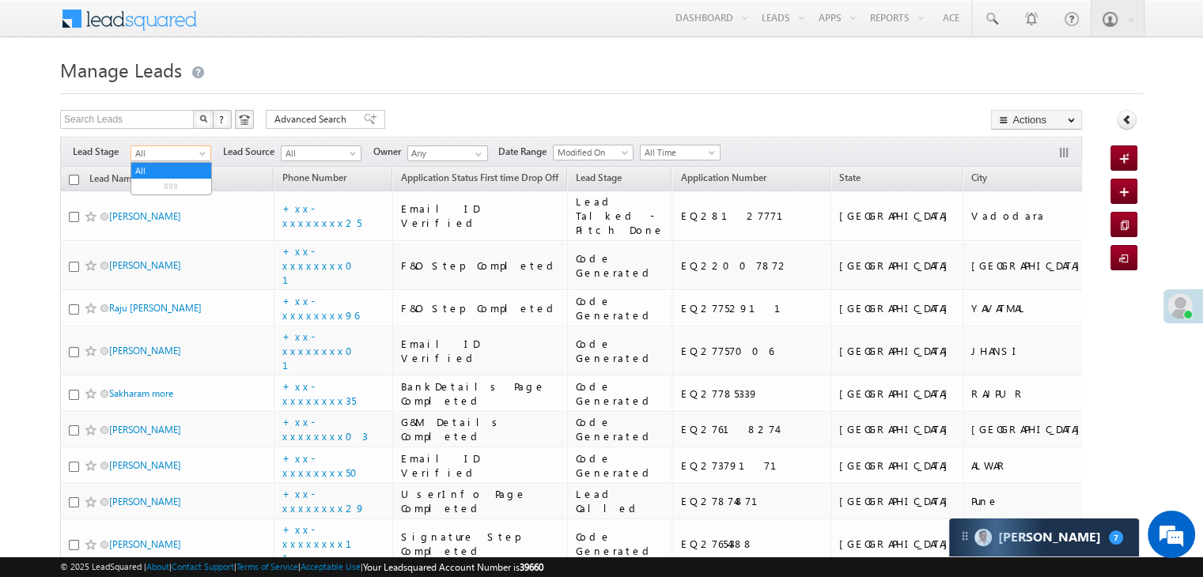
click at [202, 159] on span at bounding box center [204, 156] width 13 height 13
click at [168, 187] on link "Lead Generated" at bounding box center [171, 187] width 80 height 14
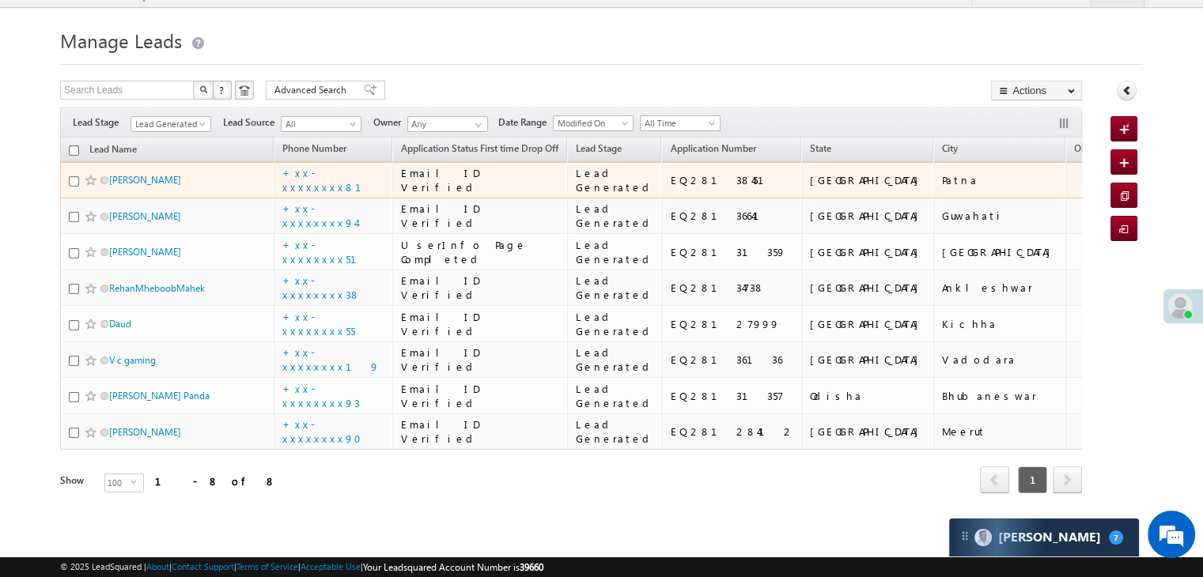
scroll to position [474, 0]
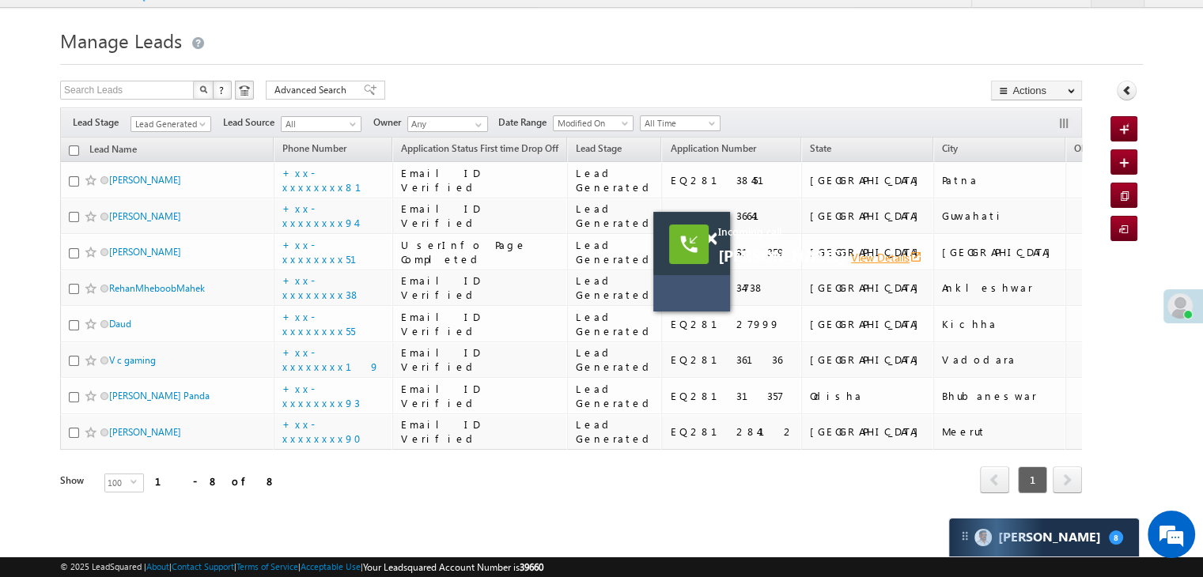
click at [864, 255] on link "View Details open_in_new" at bounding box center [886, 257] width 71 height 15
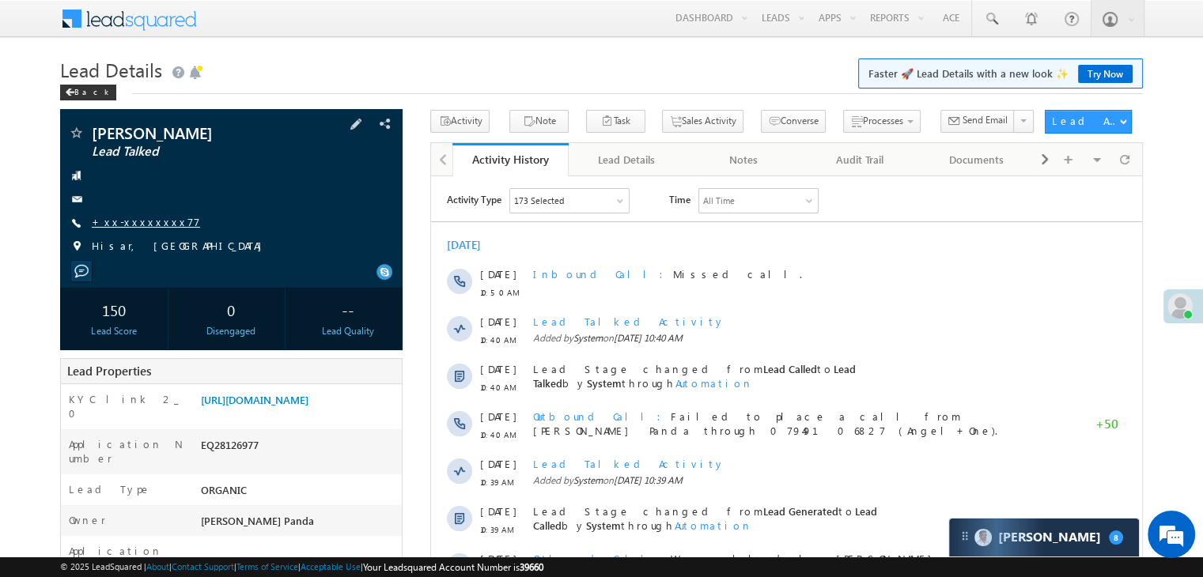
click at [127, 221] on link "+xx-xxxxxxxx77" at bounding box center [146, 221] width 108 height 13
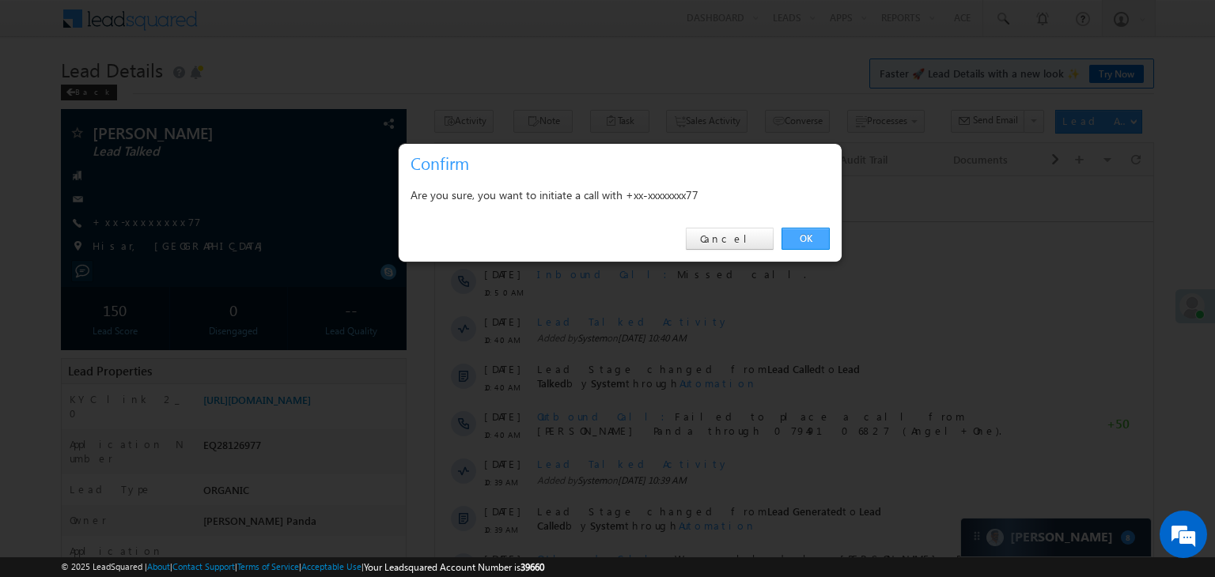
click at [800, 238] on link "OK" at bounding box center [805, 239] width 48 height 22
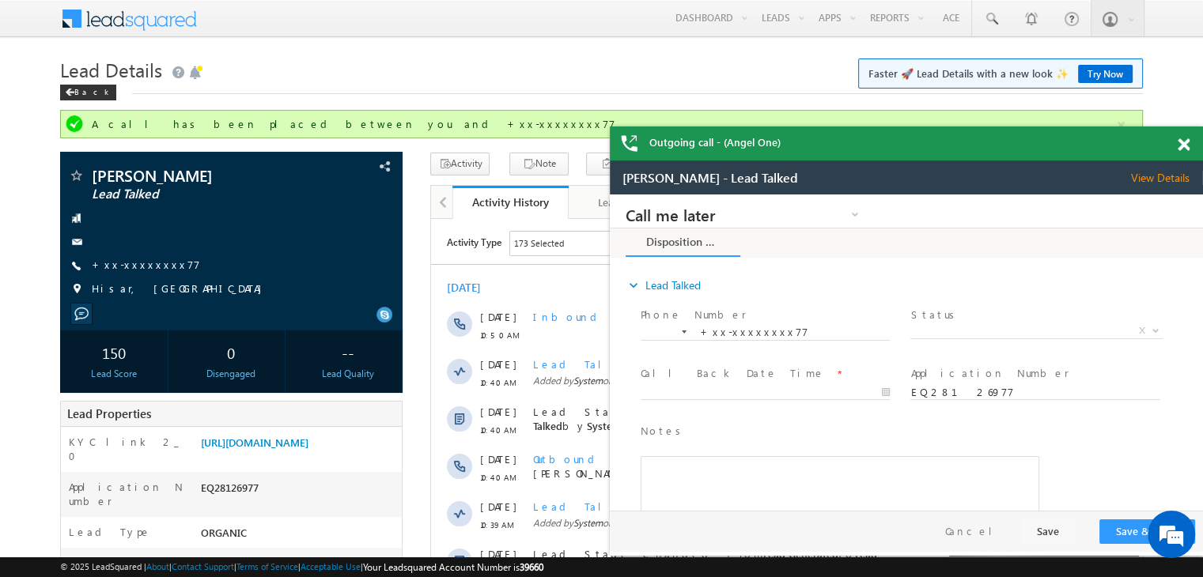
click at [1186, 146] on span at bounding box center [1183, 144] width 12 height 13
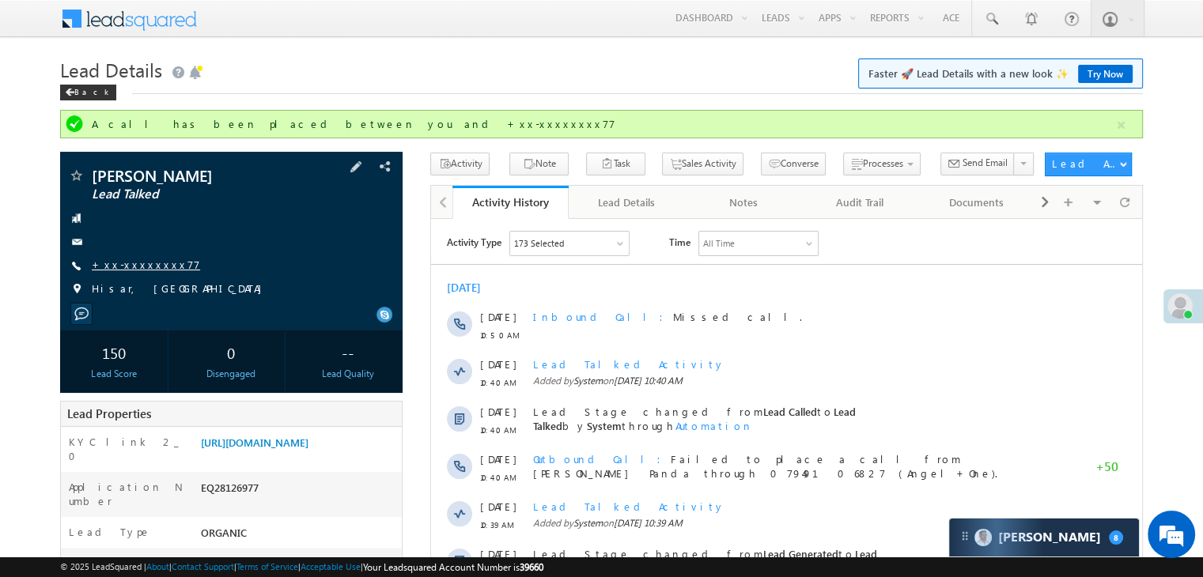
click at [148, 266] on link "+xx-xxxxxxxx77" at bounding box center [146, 264] width 108 height 13
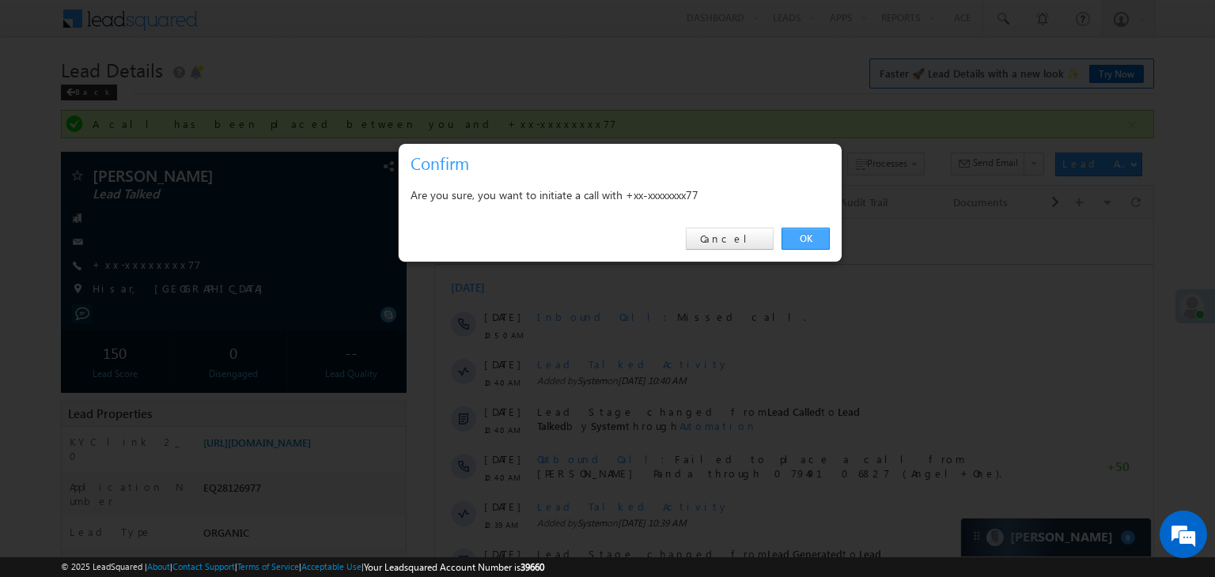
click at [811, 238] on link "OK" at bounding box center [805, 239] width 48 height 22
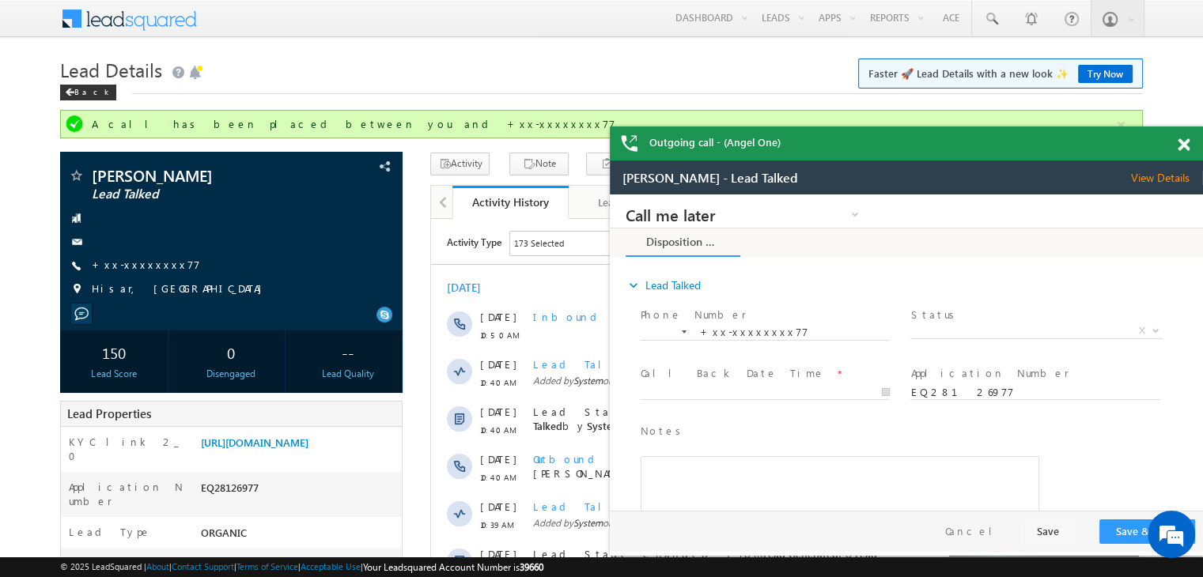
click at [1182, 143] on span at bounding box center [1183, 144] width 12 height 13
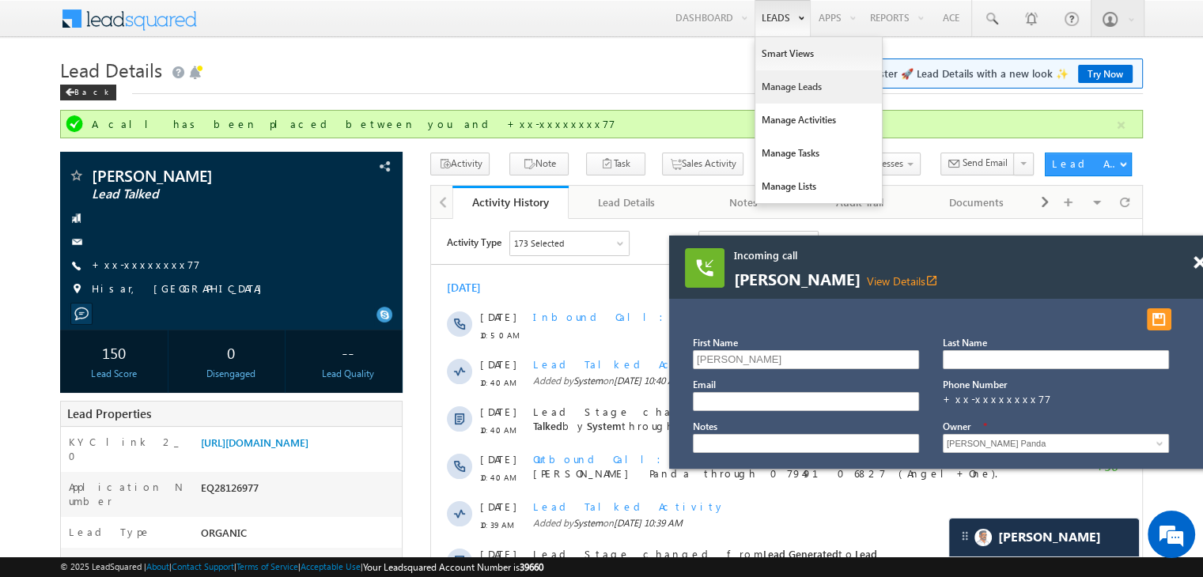
click at [781, 93] on link "Manage Leads" at bounding box center [818, 86] width 127 height 33
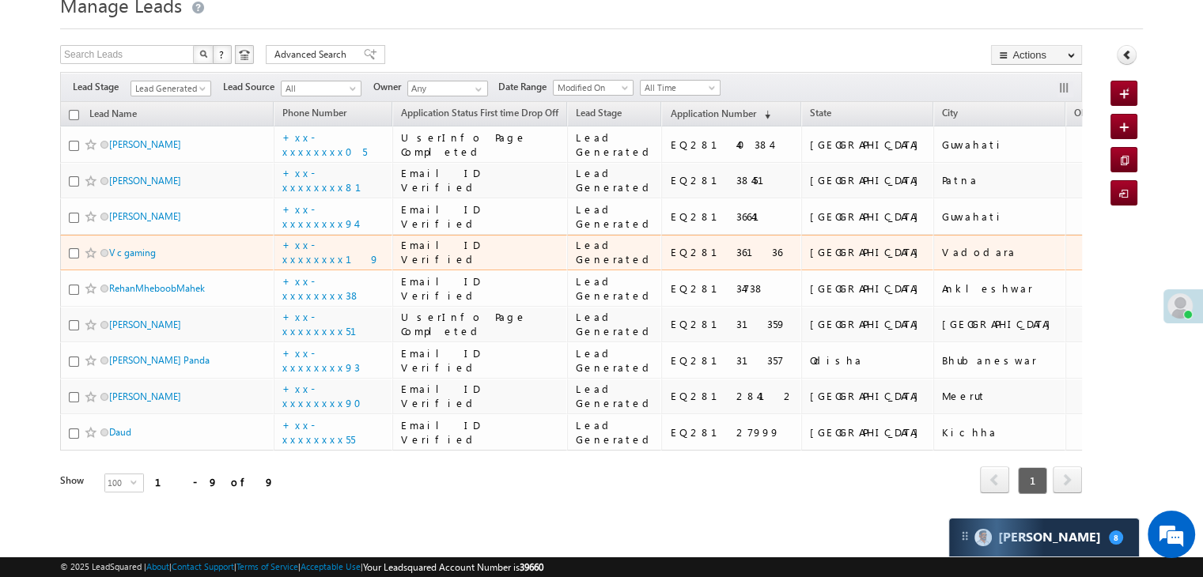
scroll to position [579, 0]
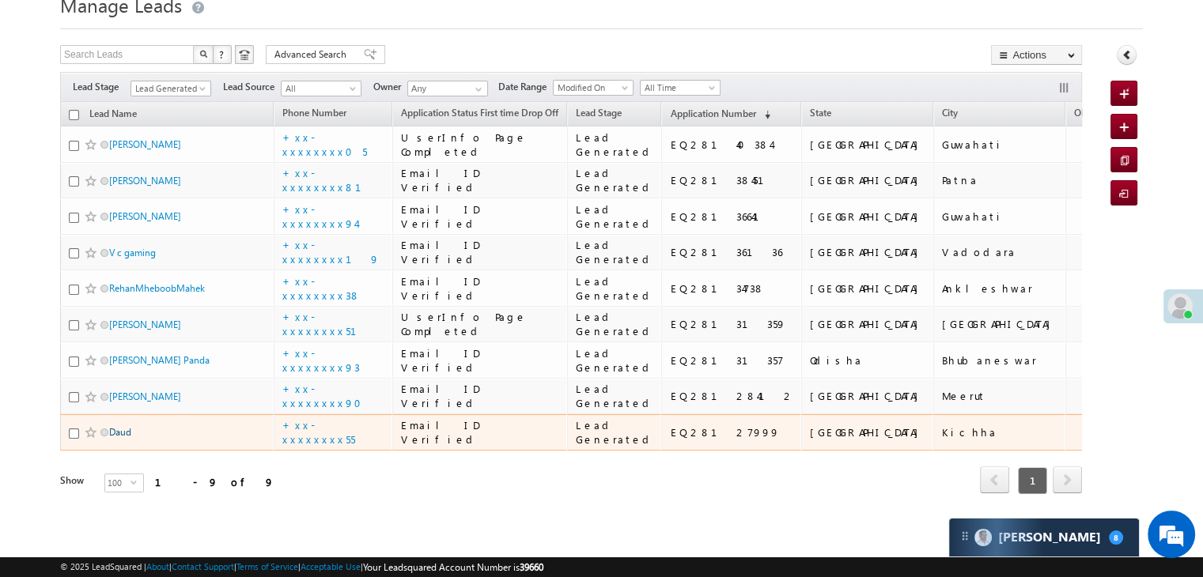
click at [127, 426] on link "Daud" at bounding box center [120, 432] width 22 height 12
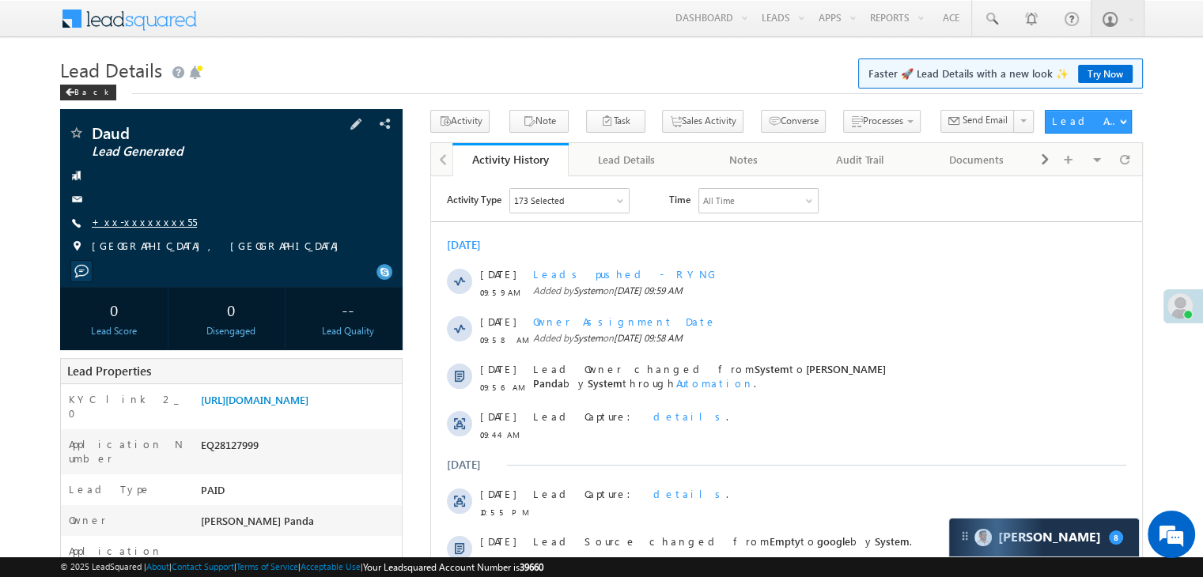
click at [134, 223] on link "+xx-xxxxxxxx55" at bounding box center [144, 221] width 105 height 13
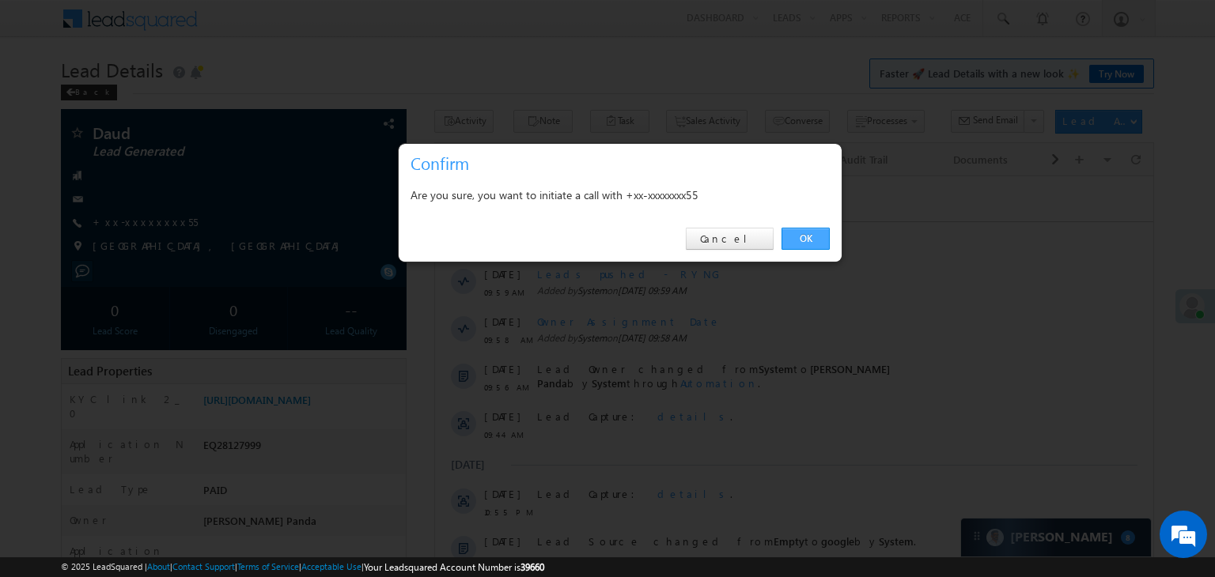
click at [788, 238] on link "OK" at bounding box center [805, 239] width 48 height 22
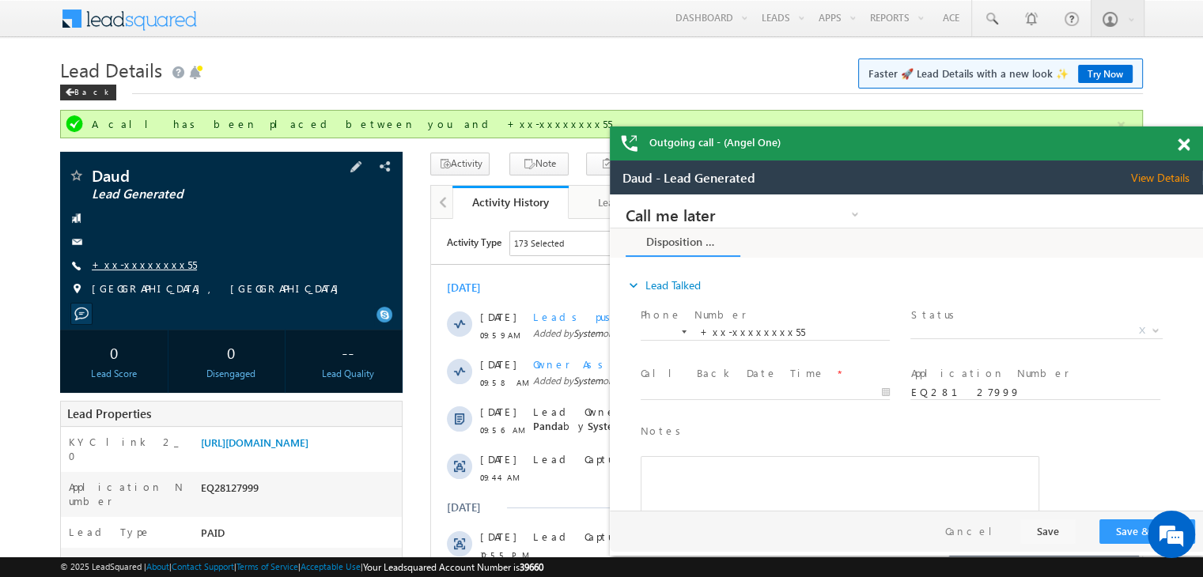
click at [123, 266] on link "+xx-xxxxxxxx55" at bounding box center [144, 264] width 105 height 13
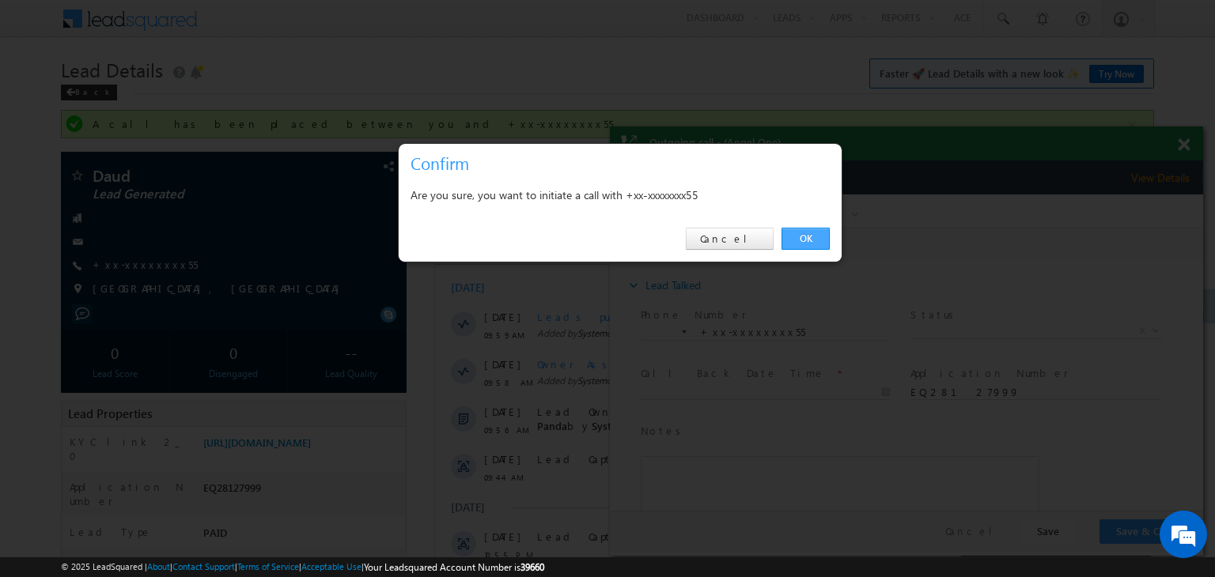
click at [802, 235] on link "OK" at bounding box center [805, 239] width 48 height 22
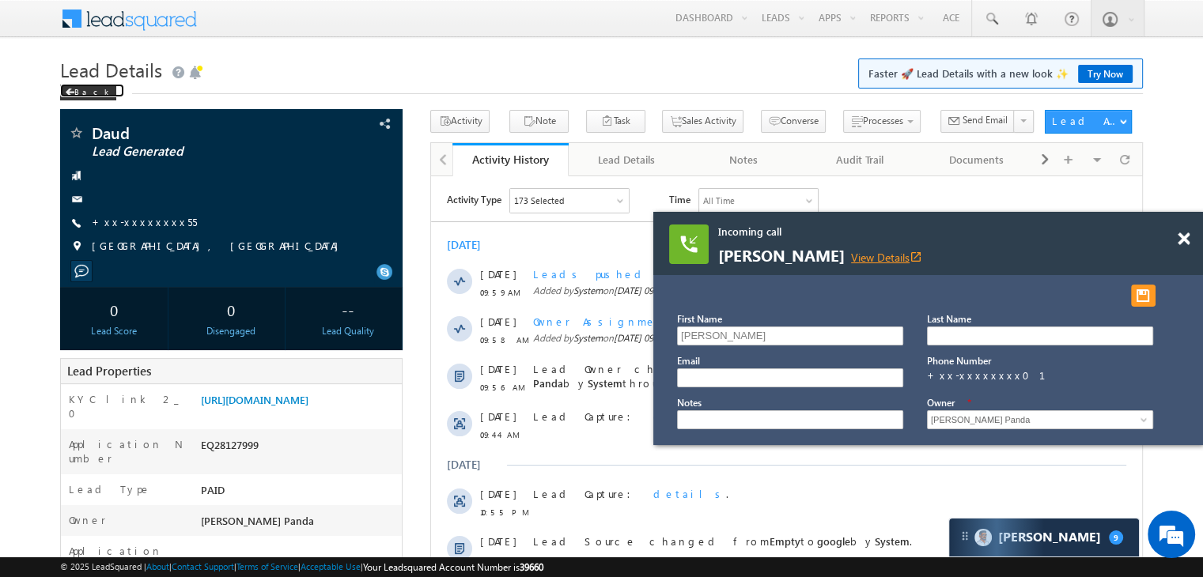
click at [922, 257] on link "View Details open_in_new" at bounding box center [886, 257] width 71 height 15
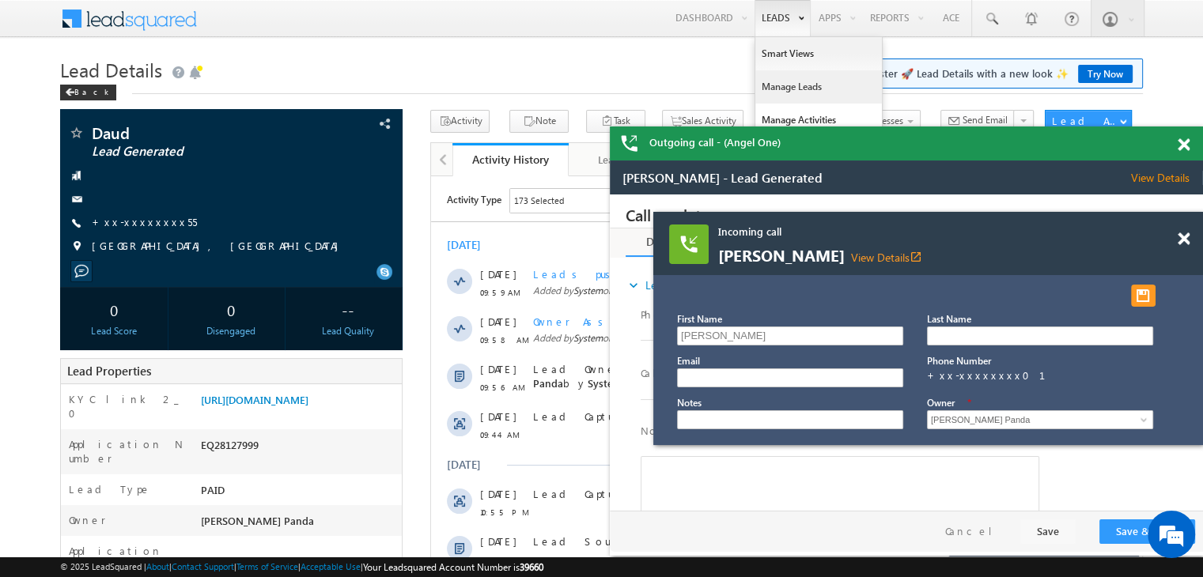
click at [769, 77] on link "Manage Leads" at bounding box center [818, 86] width 127 height 33
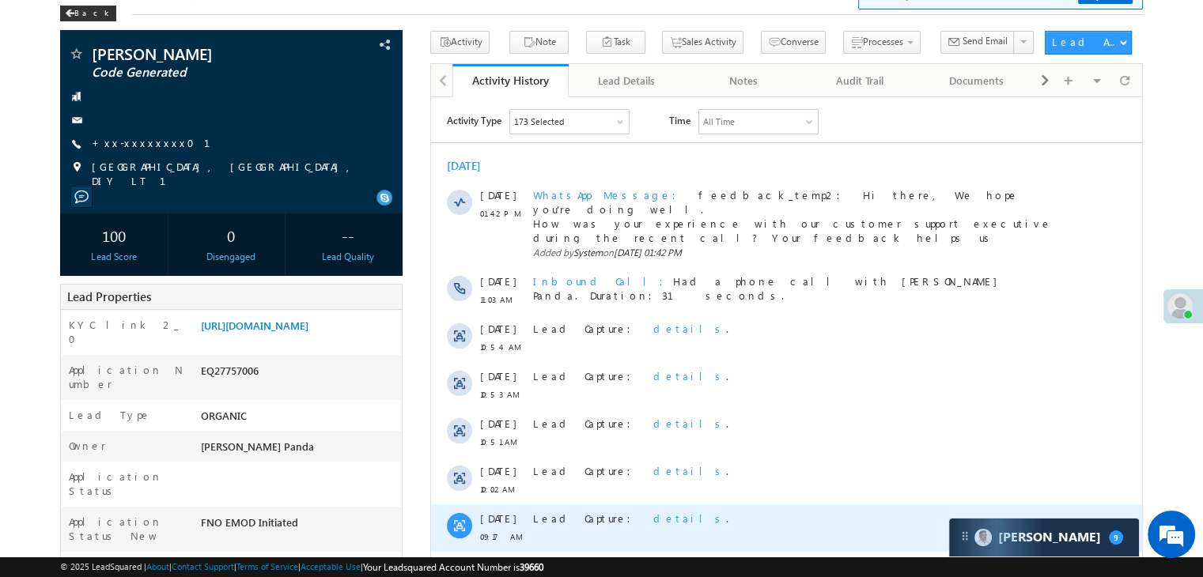
scroll to position [79, 0]
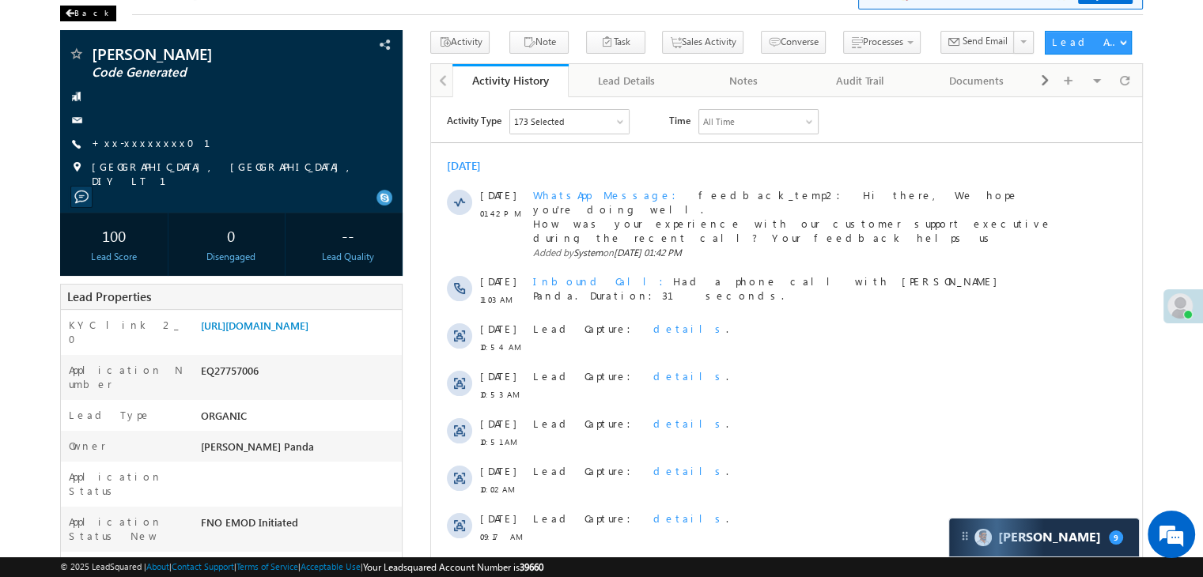
click at [78, 10] on div "Back" at bounding box center [88, 14] width 56 height 16
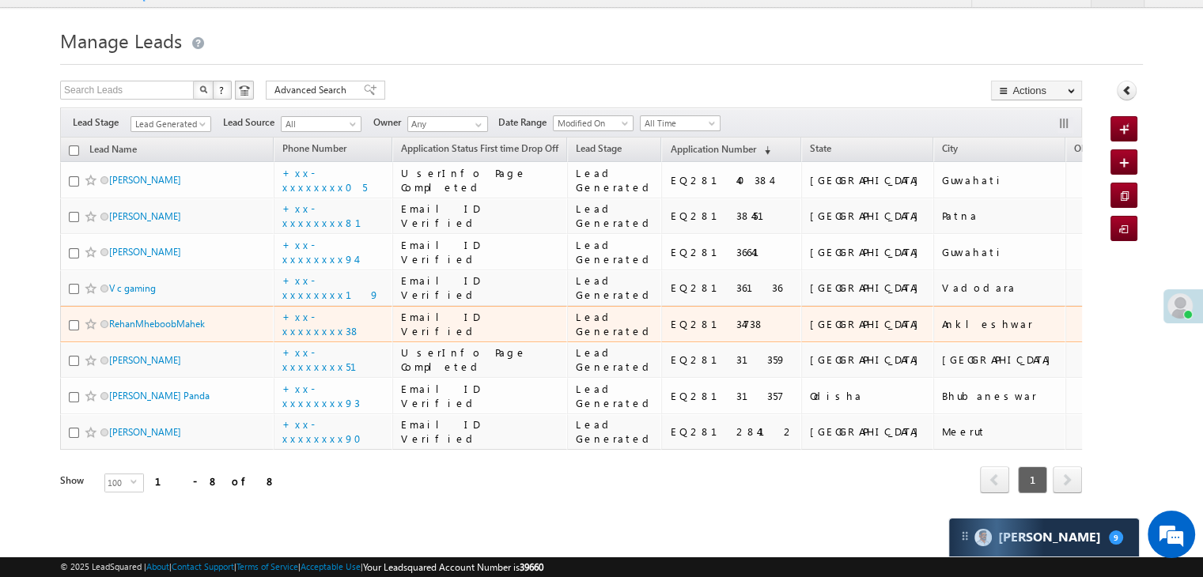
scroll to position [487, 0]
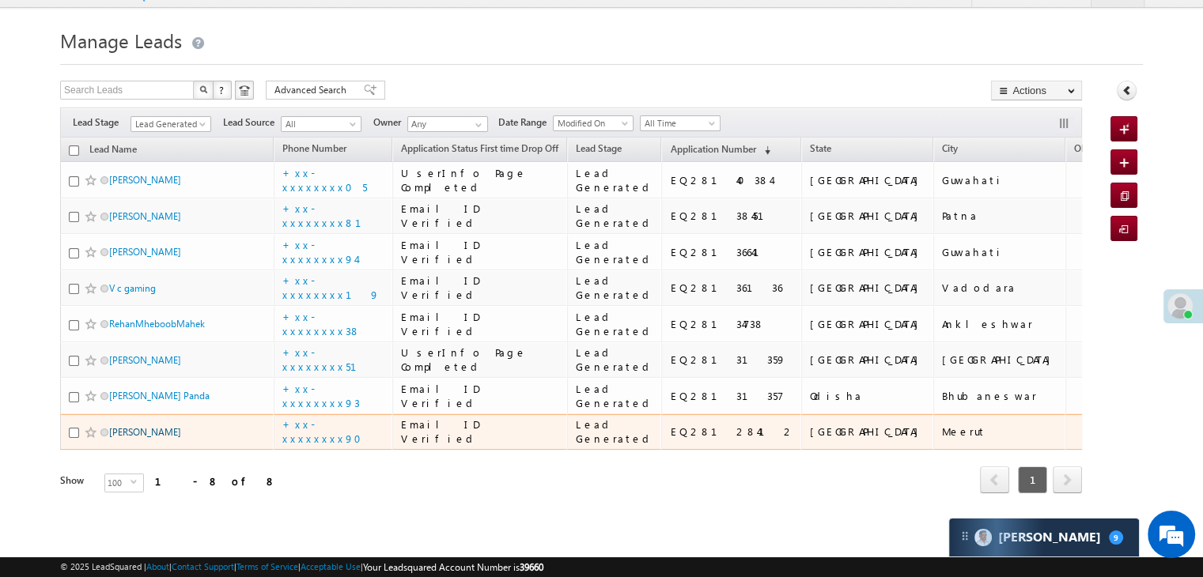
click at [142, 426] on link "[PERSON_NAME]" at bounding box center [145, 432] width 72 height 12
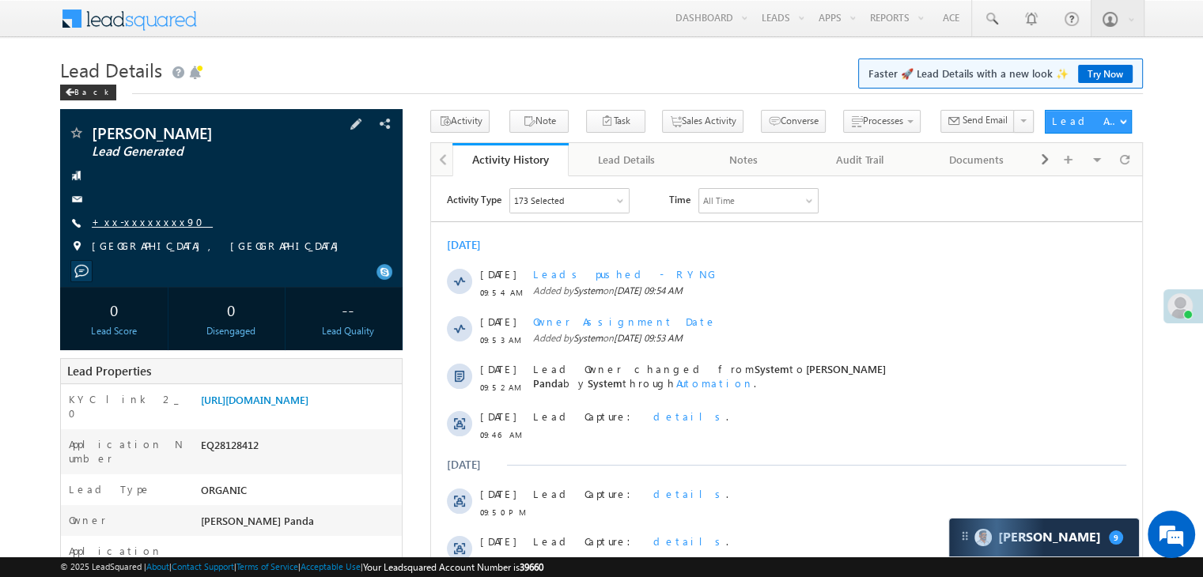
click at [139, 222] on link "+xx-xxxxxxxx90" at bounding box center [152, 221] width 121 height 13
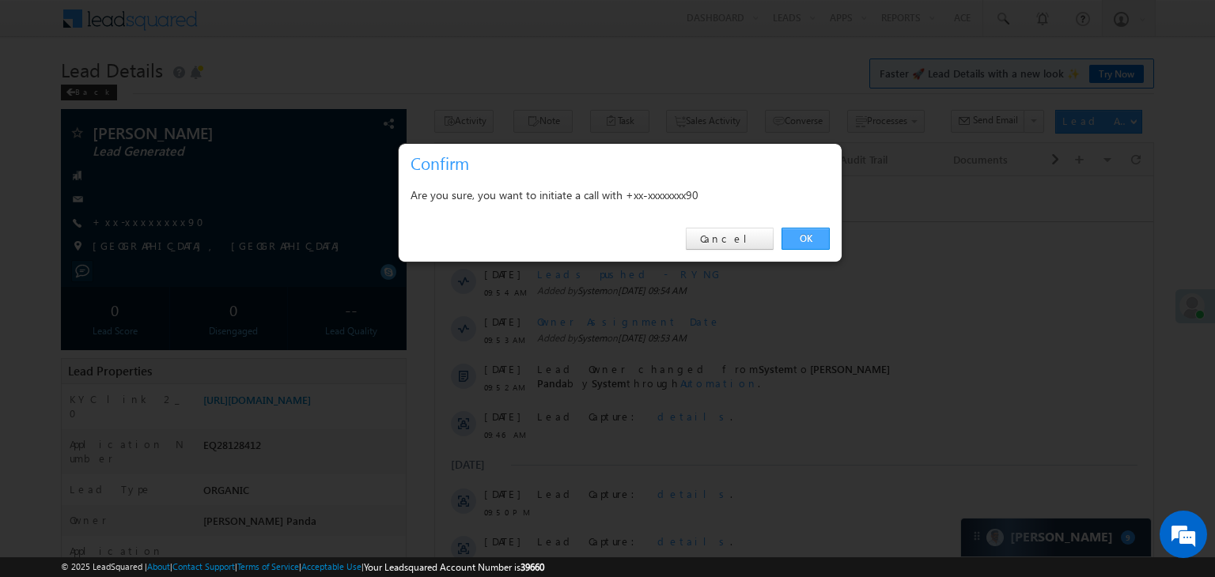
click at [798, 232] on link "OK" at bounding box center [805, 239] width 48 height 22
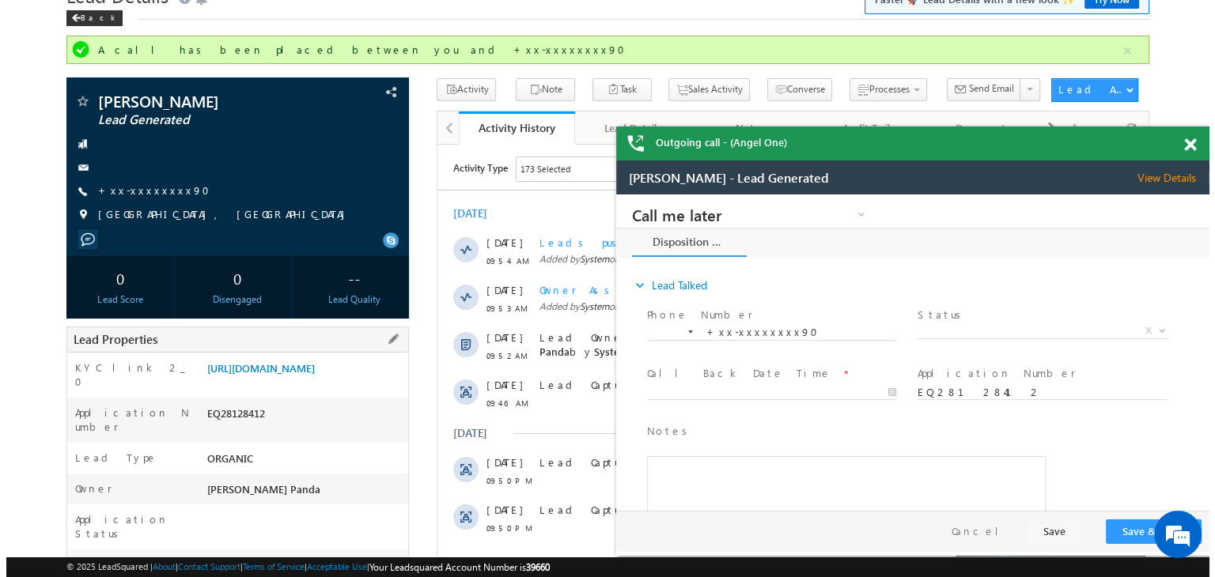
scroll to position [42, 0]
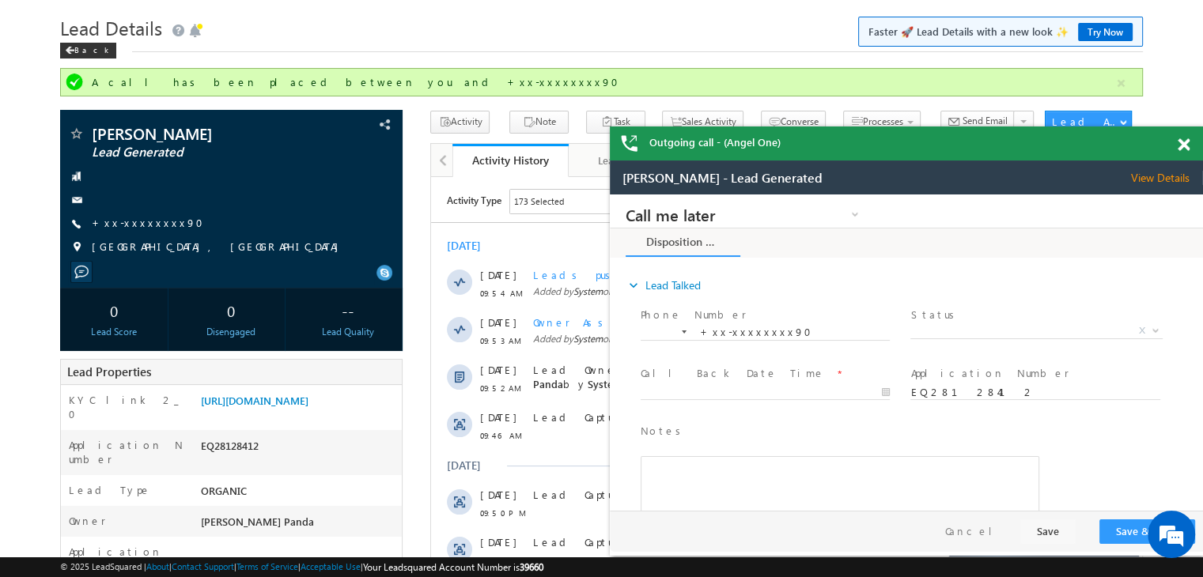
click at [1182, 146] on span at bounding box center [1183, 144] width 12 height 13
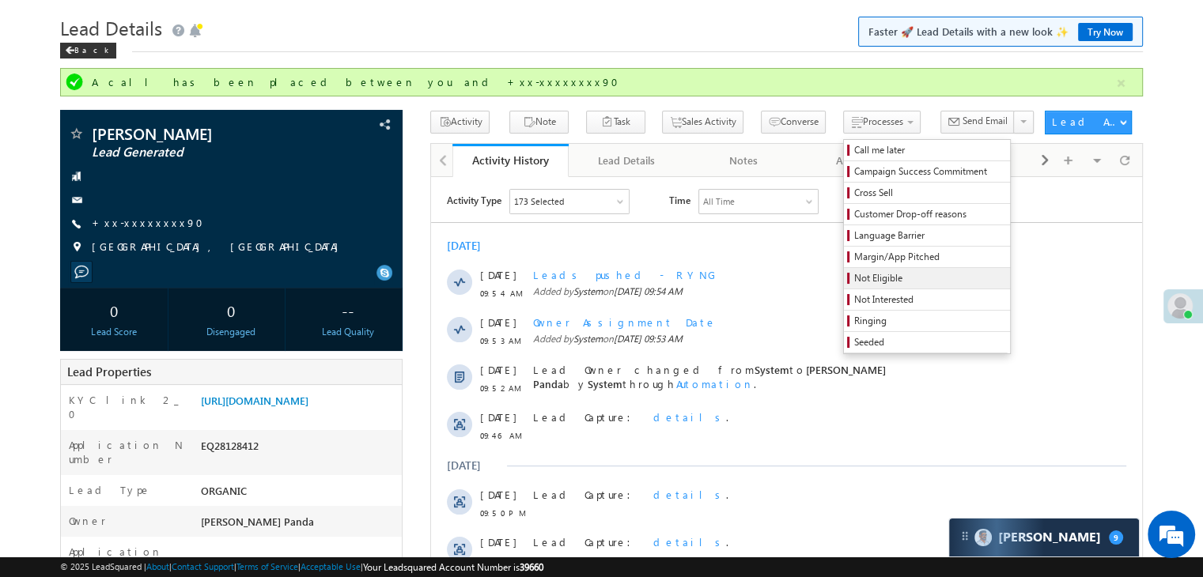
click at [857, 271] on span "Not Eligible" at bounding box center [929, 278] width 150 height 14
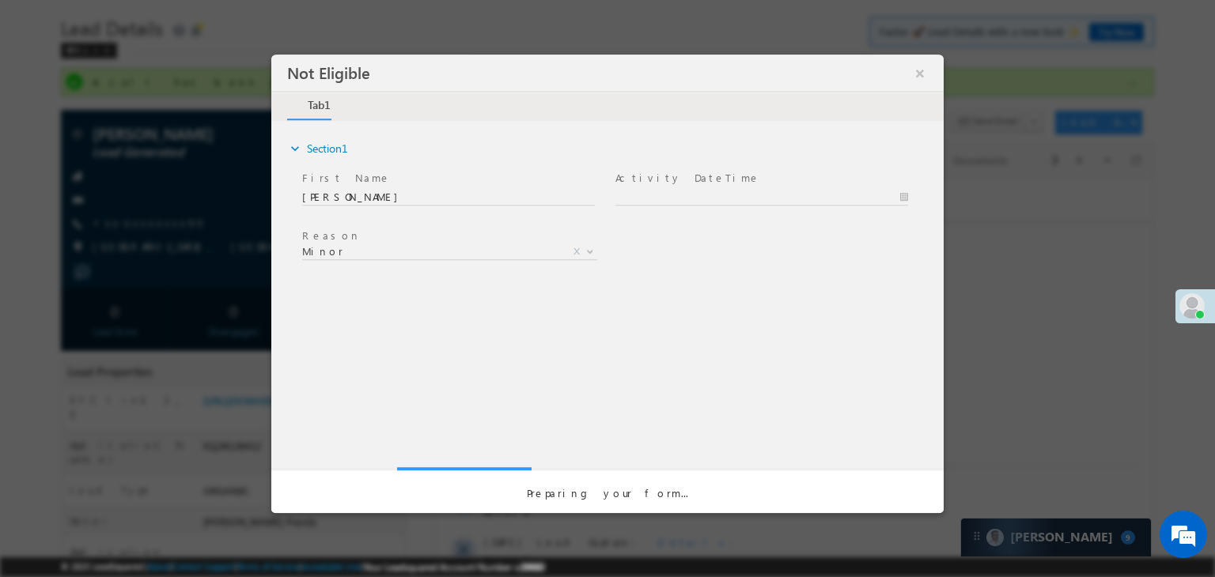
scroll to position [0, 0]
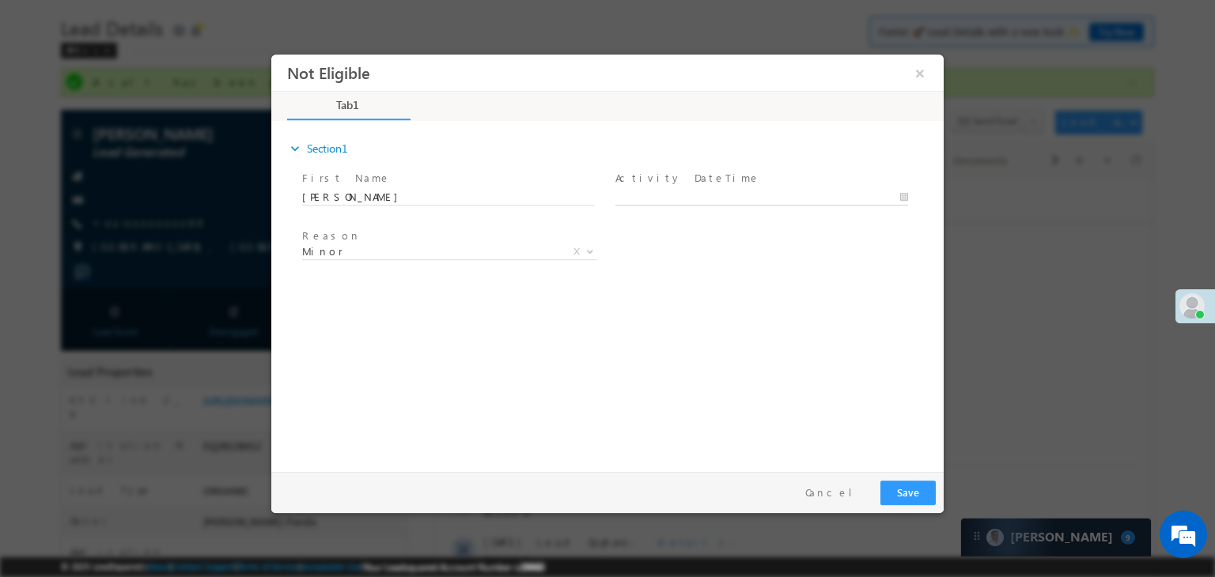
type input "09/01/25 11:00 AM"
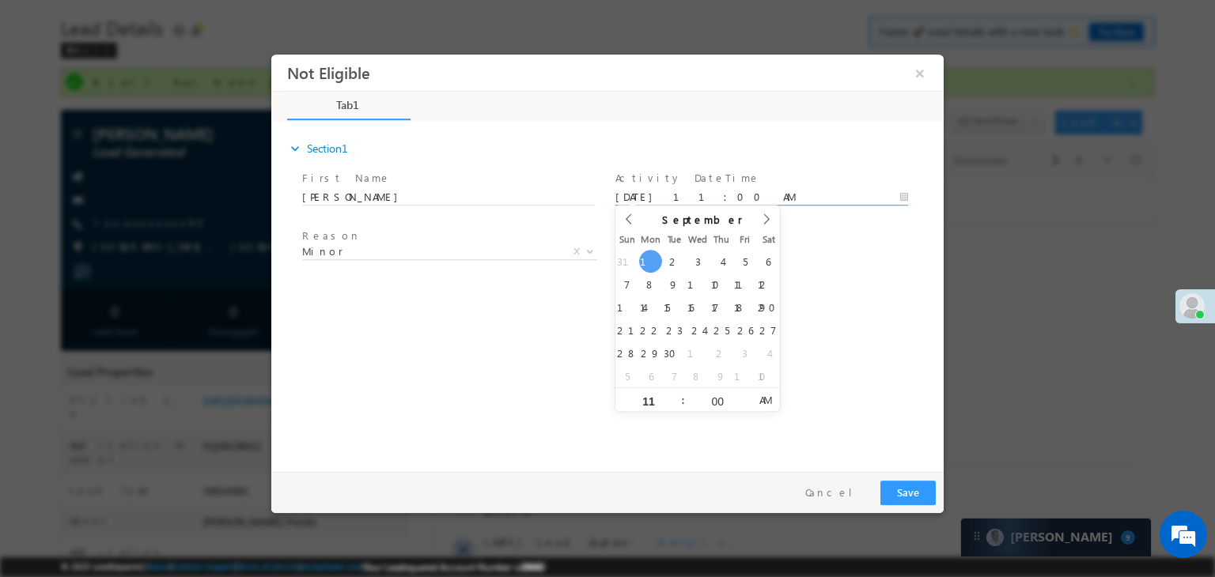
click at [777, 198] on input "09/01/25 11:00 AM" at bounding box center [761, 198] width 293 height 16
click at [860, 254] on div "Reason * Minor Existing Client Out of India DRA - FDS Termination DRA - Already…" at bounding box center [621, 254] width 644 height 59
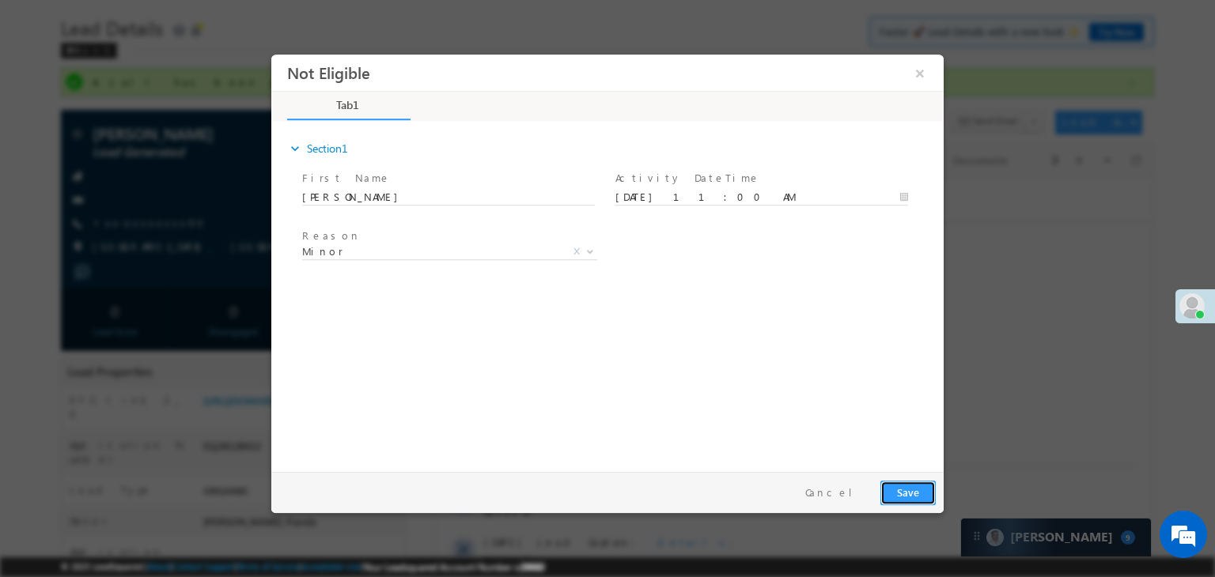
click at [910, 487] on button "Save" at bounding box center [907, 493] width 55 height 25
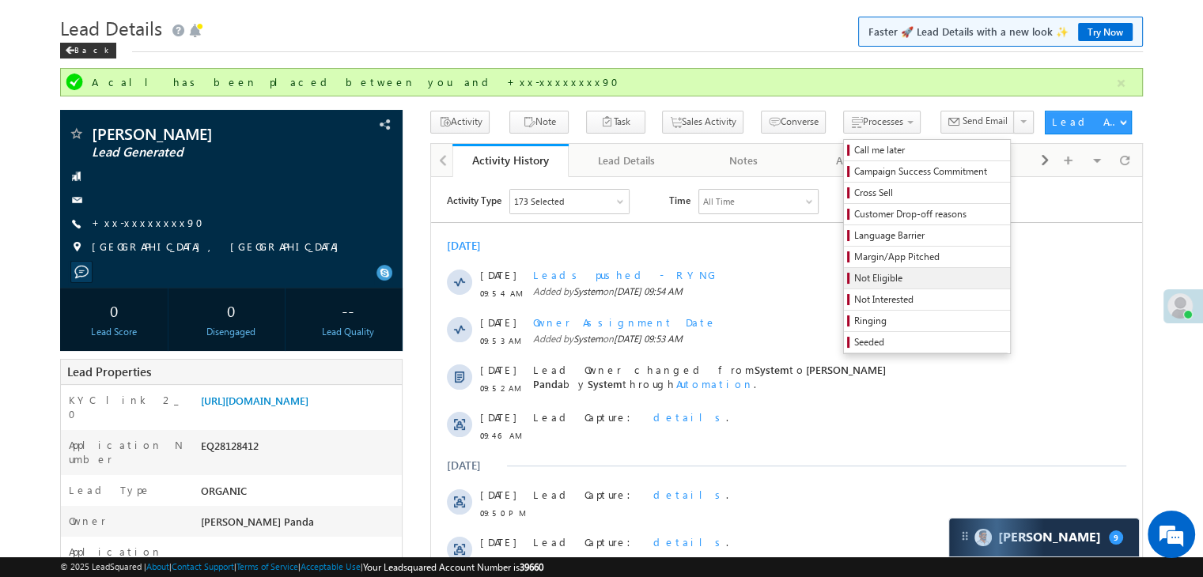
click at [854, 274] on span "Not Eligible" at bounding box center [929, 278] width 150 height 14
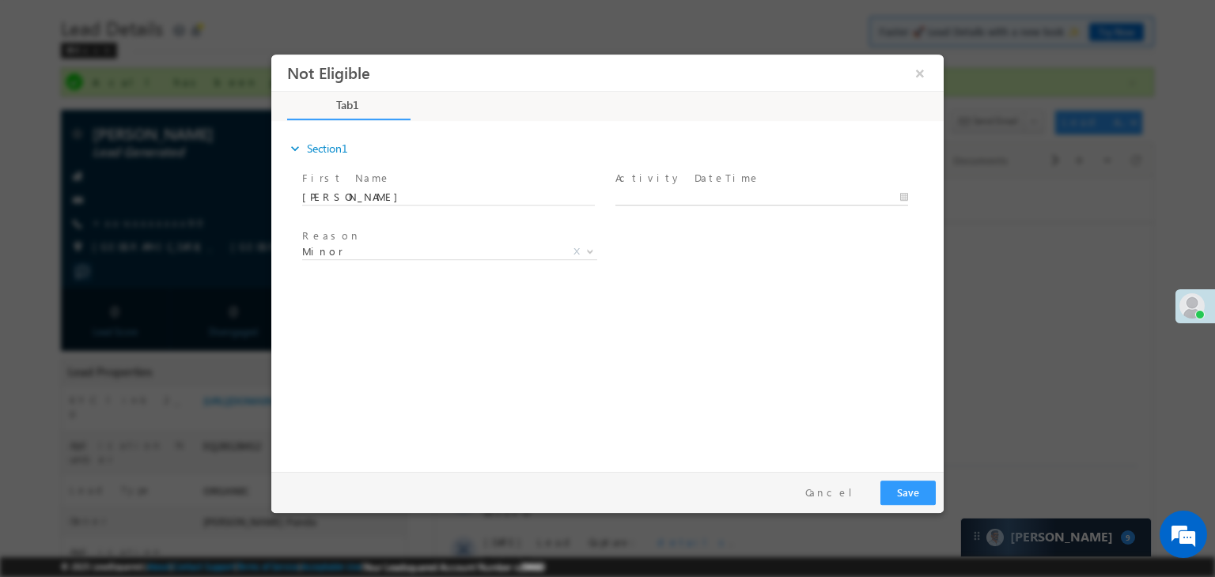
type input "09/01/25 11:01 AM"
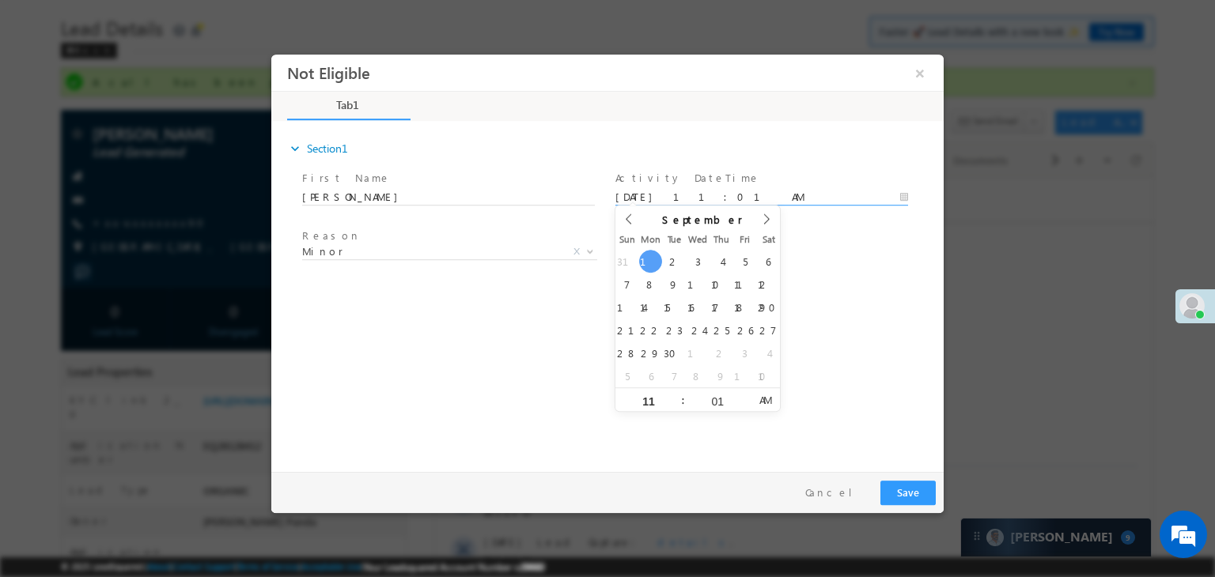
click at [787, 201] on input "09/01/25 11:01 AM" at bounding box center [761, 198] width 293 height 16
click at [853, 244] on div "Reason * Minor Existing Client Out of India DRA - FDS Termination DRA - Already…" at bounding box center [621, 254] width 644 height 59
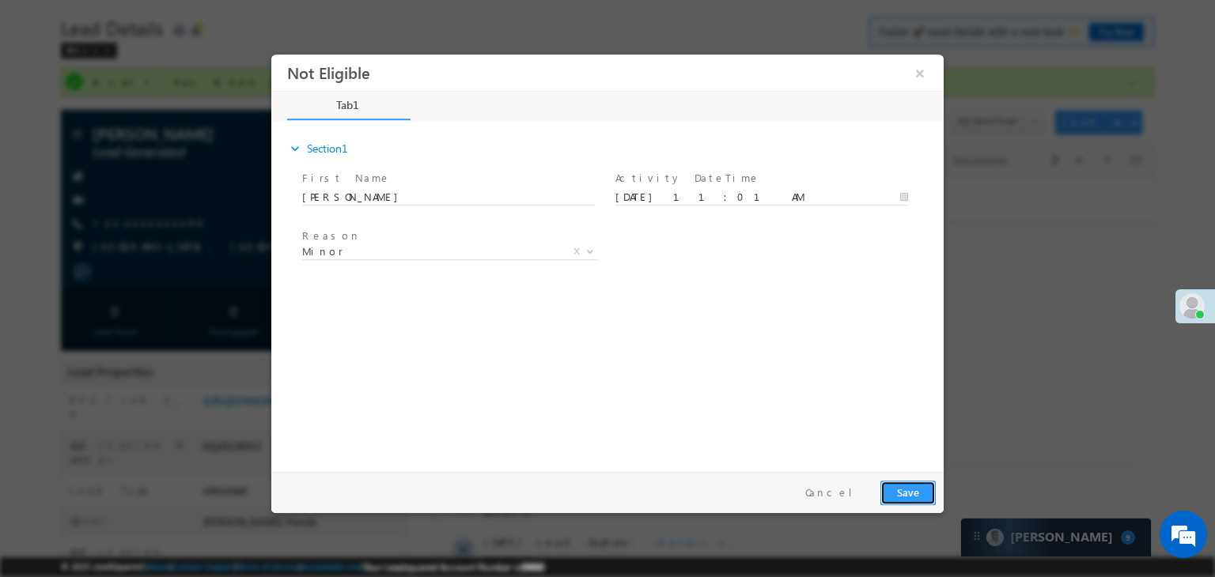
click at [917, 493] on button "Save" at bounding box center [907, 493] width 55 height 25
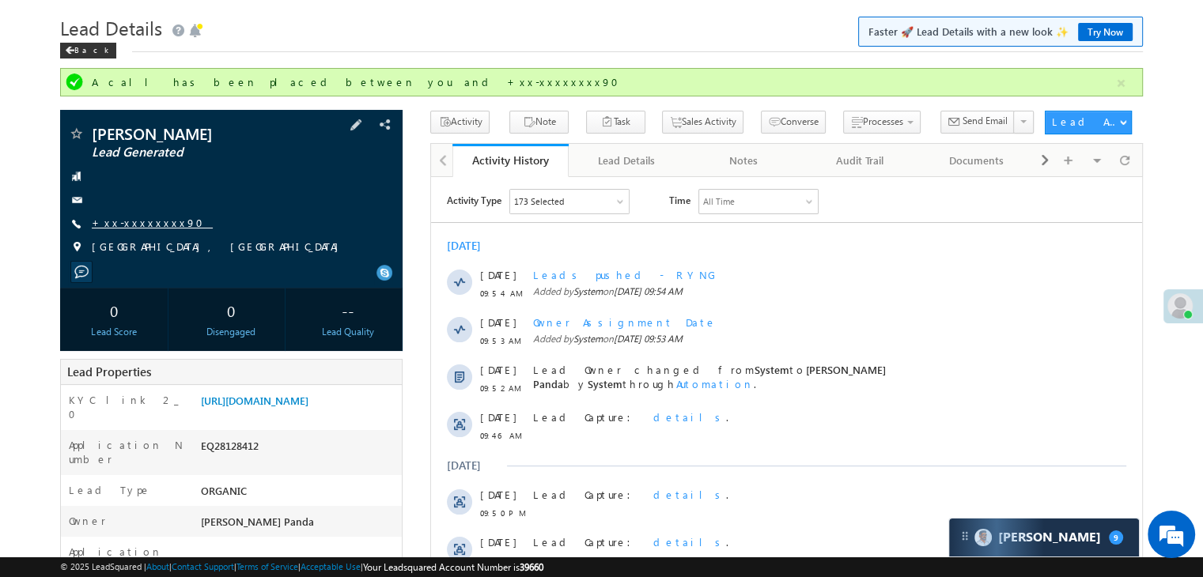
click at [122, 222] on link "+xx-xxxxxxxx90" at bounding box center [152, 222] width 121 height 13
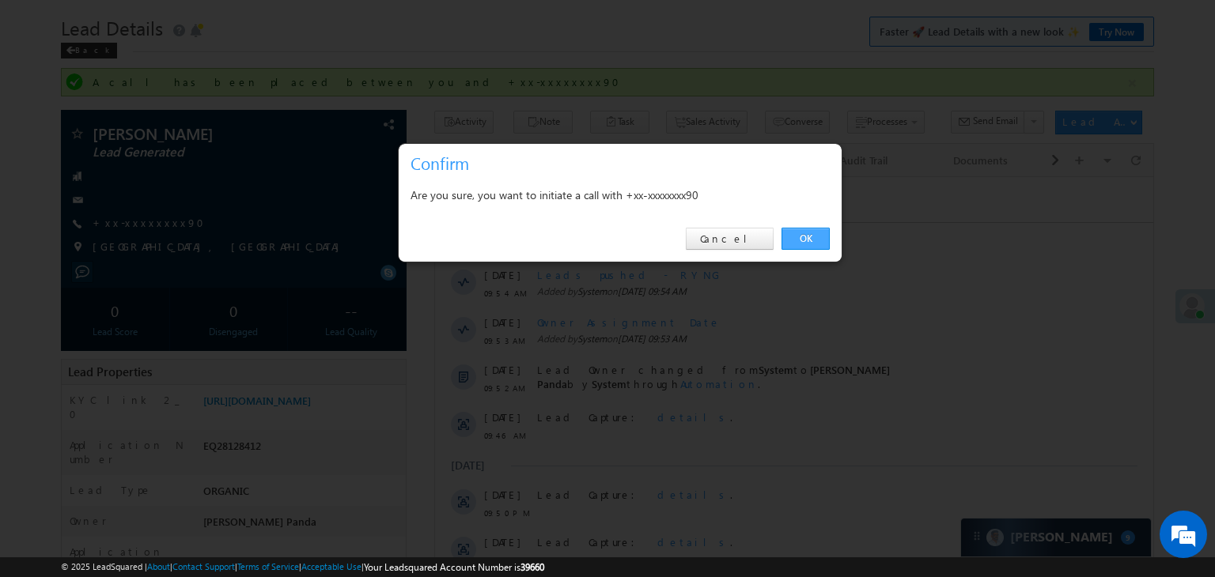
drag, startPoint x: 812, startPoint y: 244, endPoint x: 269, endPoint y: 16, distance: 589.1
click at [812, 244] on link "OK" at bounding box center [805, 239] width 48 height 22
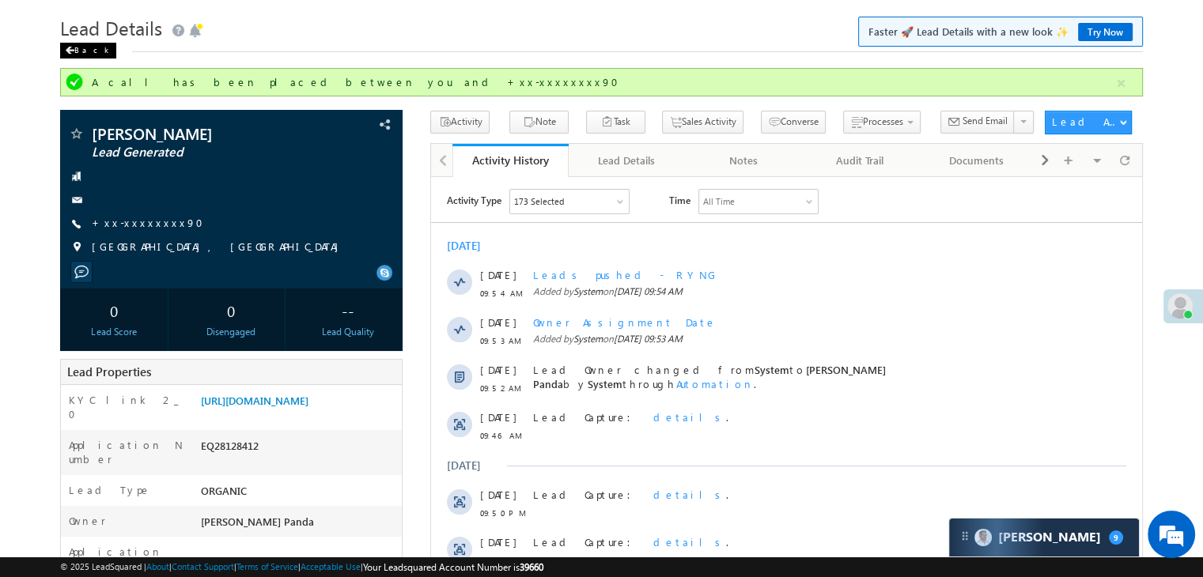
click at [85, 51] on div "Back" at bounding box center [88, 51] width 56 height 16
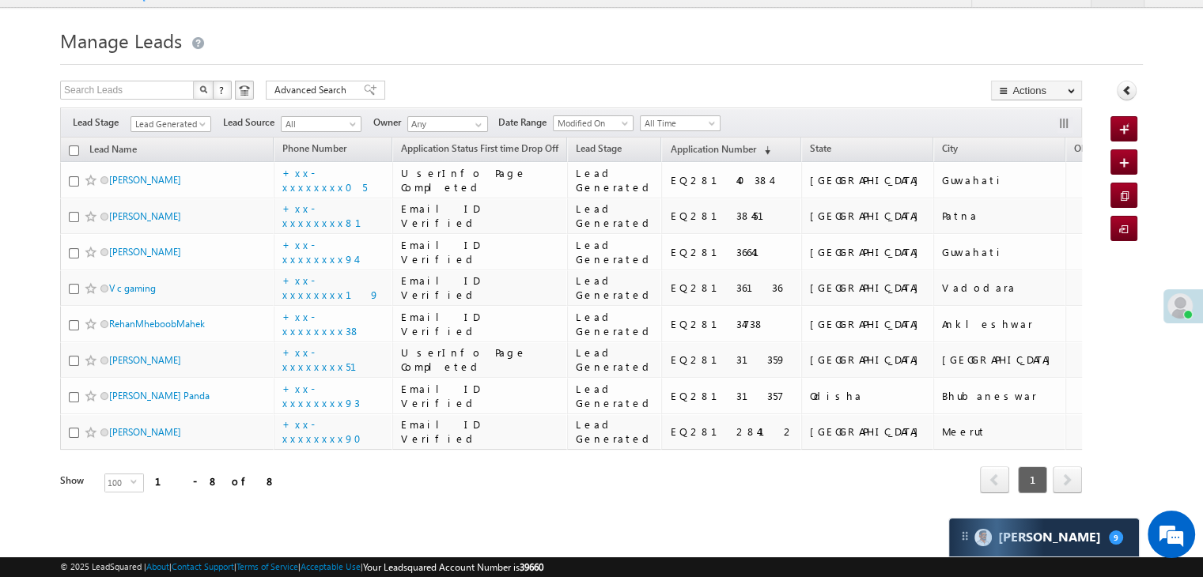
scroll to position [474, 0]
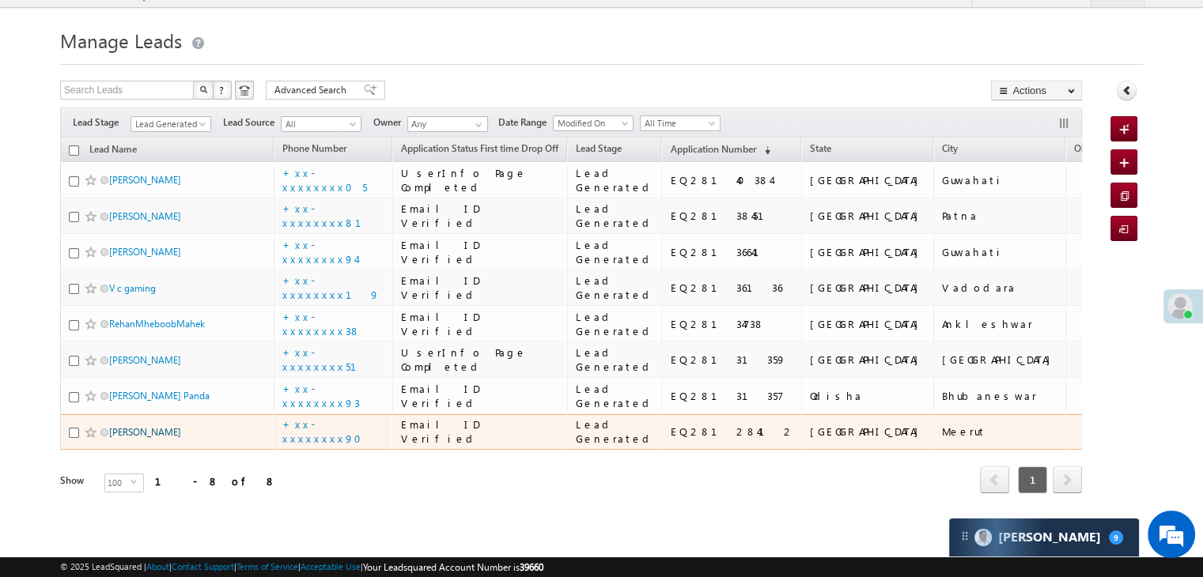
click at [151, 426] on link "[PERSON_NAME]" at bounding box center [145, 432] width 72 height 12
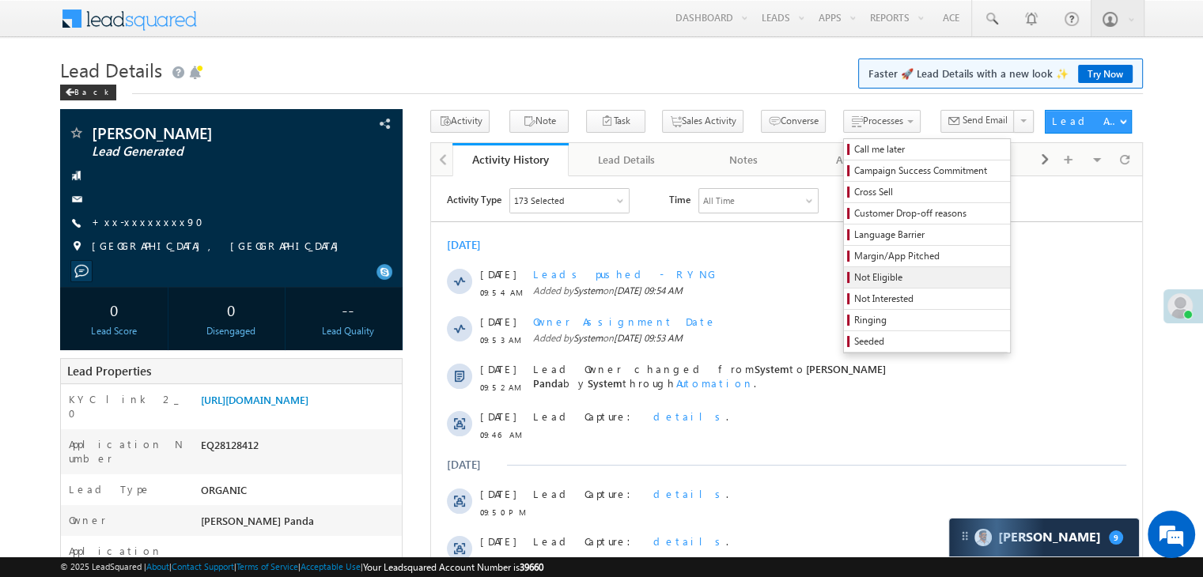
click at [854, 279] on span "Not Eligible" at bounding box center [929, 277] width 150 height 14
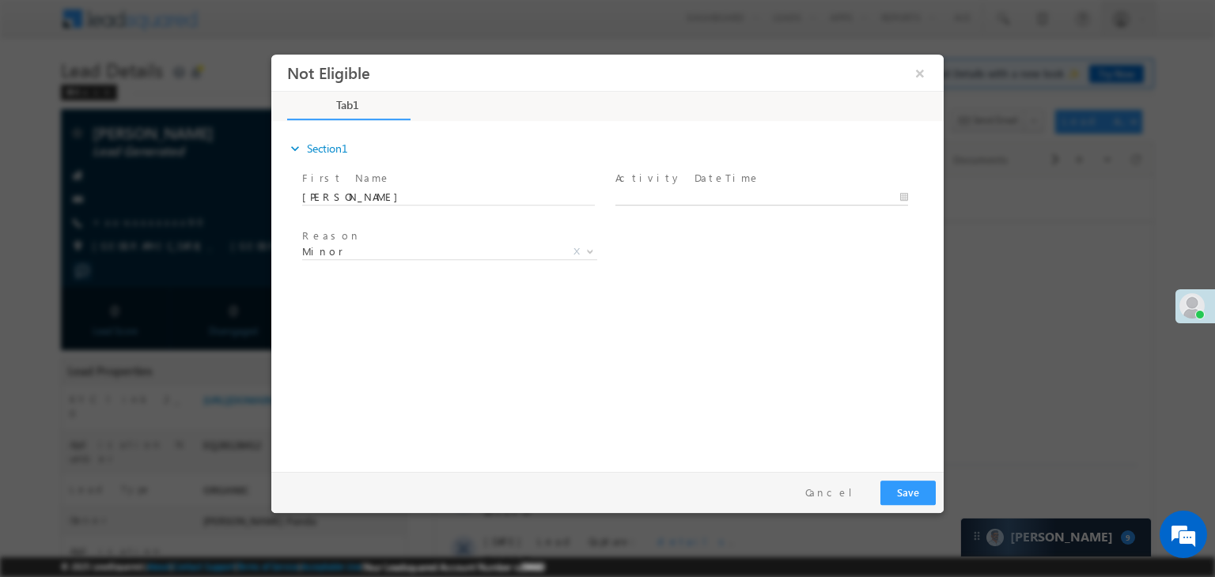
type input "09/01/25 11:01 AM"
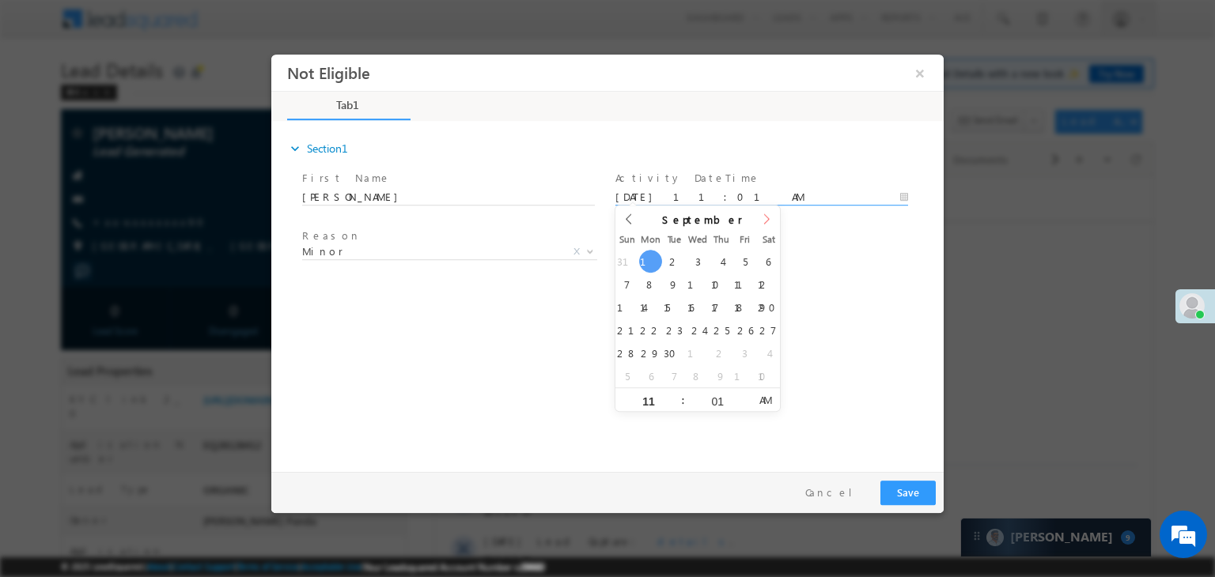
click at [753, 198] on input "09/01/25 11:01 AM" at bounding box center [761, 198] width 293 height 16
click at [851, 257] on div "Reason * Minor Existing Client Out of India DRA - FDS Termination DRA - Already…" at bounding box center [621, 254] width 644 height 59
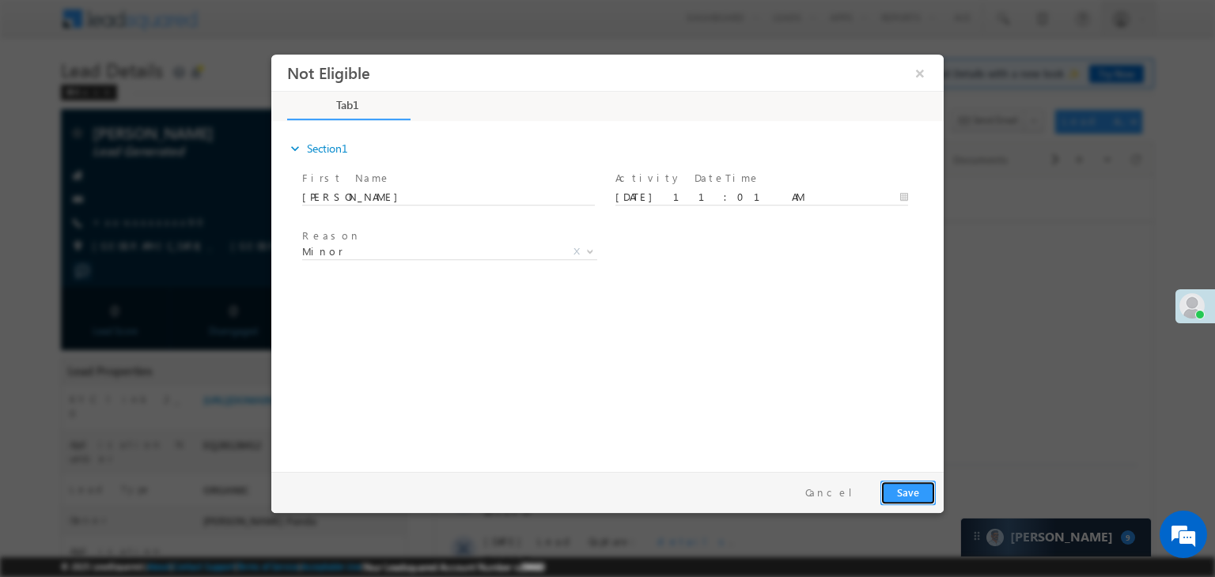
click at [917, 492] on button "Save" at bounding box center [907, 493] width 55 height 25
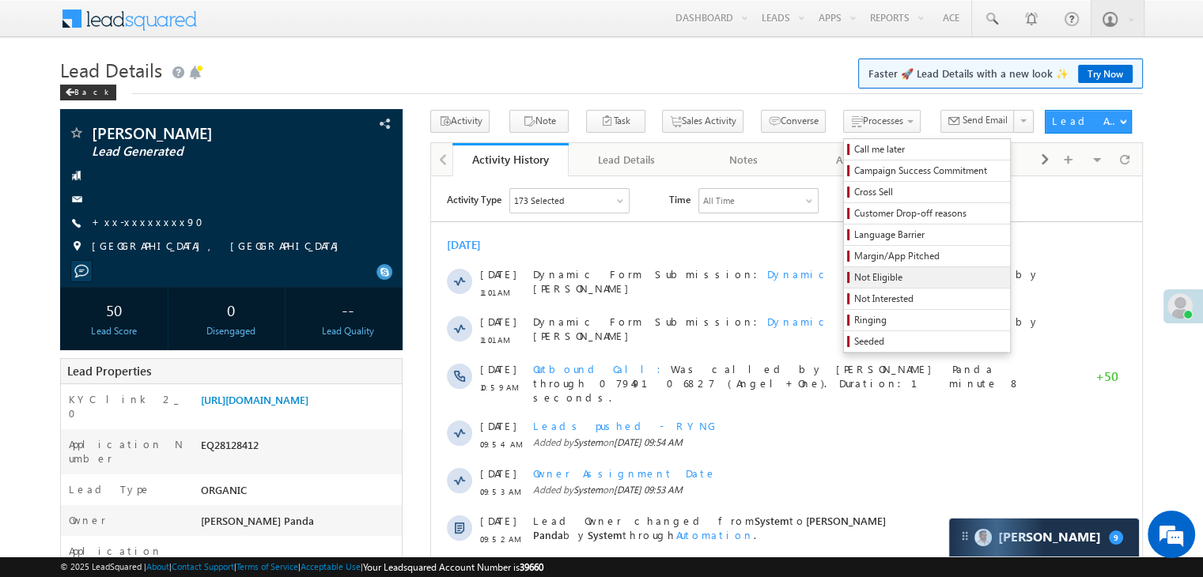
click at [854, 278] on span "Not Eligible" at bounding box center [929, 277] width 150 height 14
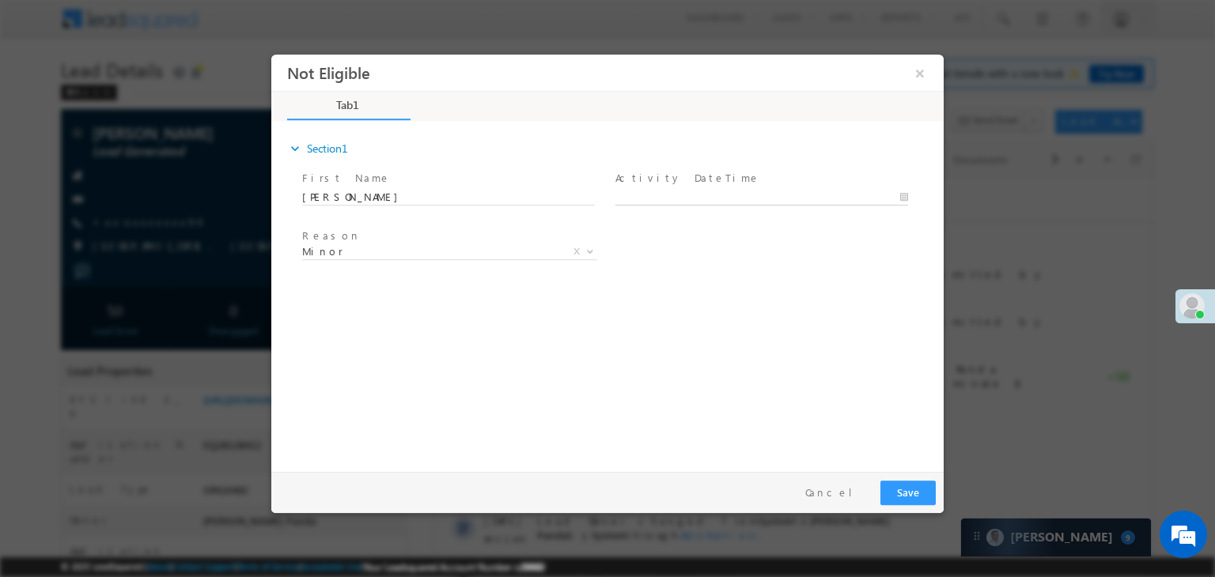
type input "09/01/25 11:02 AM"
click at [757, 196] on input "09/01/25 11:02 AM" at bounding box center [761, 198] width 293 height 16
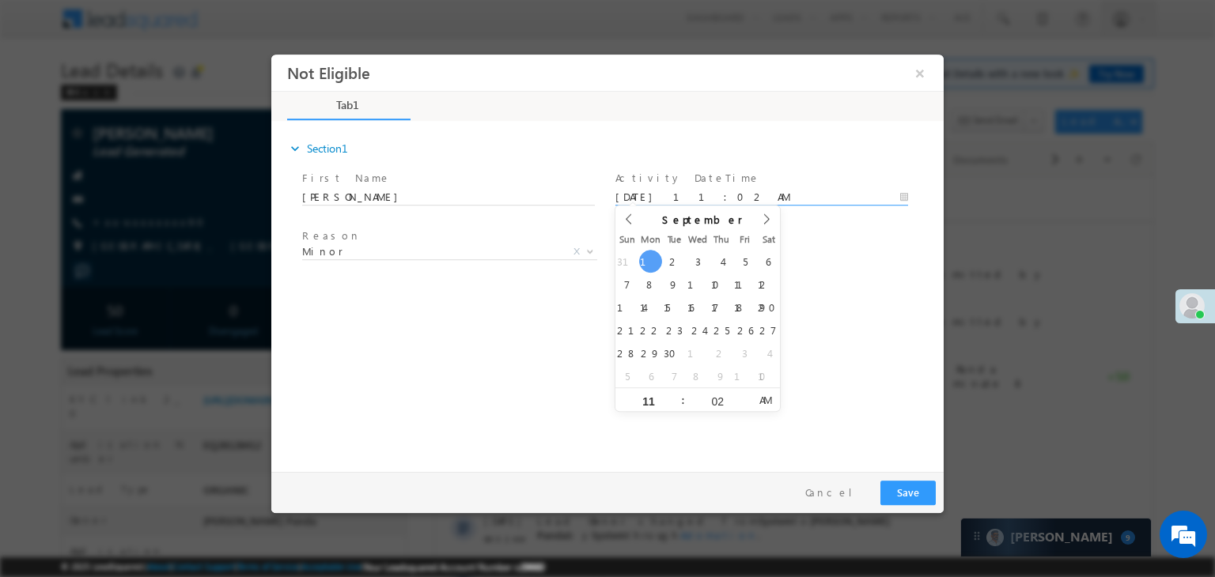
click at [828, 252] on div "Reason * Minor Existing Client Out of India DRA - FDS Termination DRA - Already…" at bounding box center [621, 254] width 644 height 59
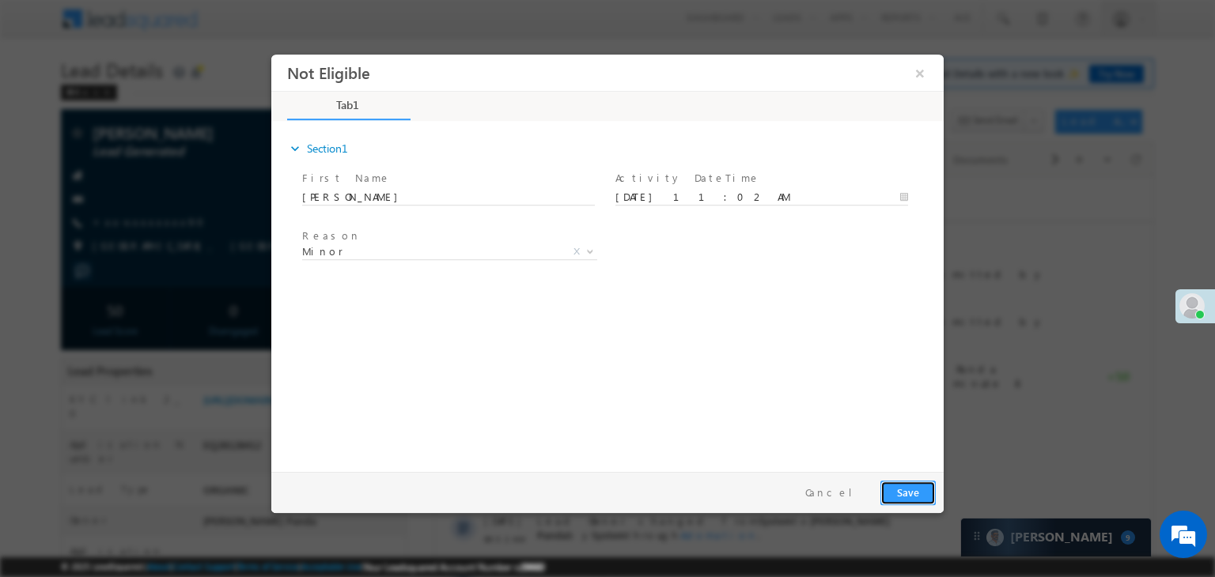
click at [916, 487] on button "Save" at bounding box center [907, 493] width 55 height 25
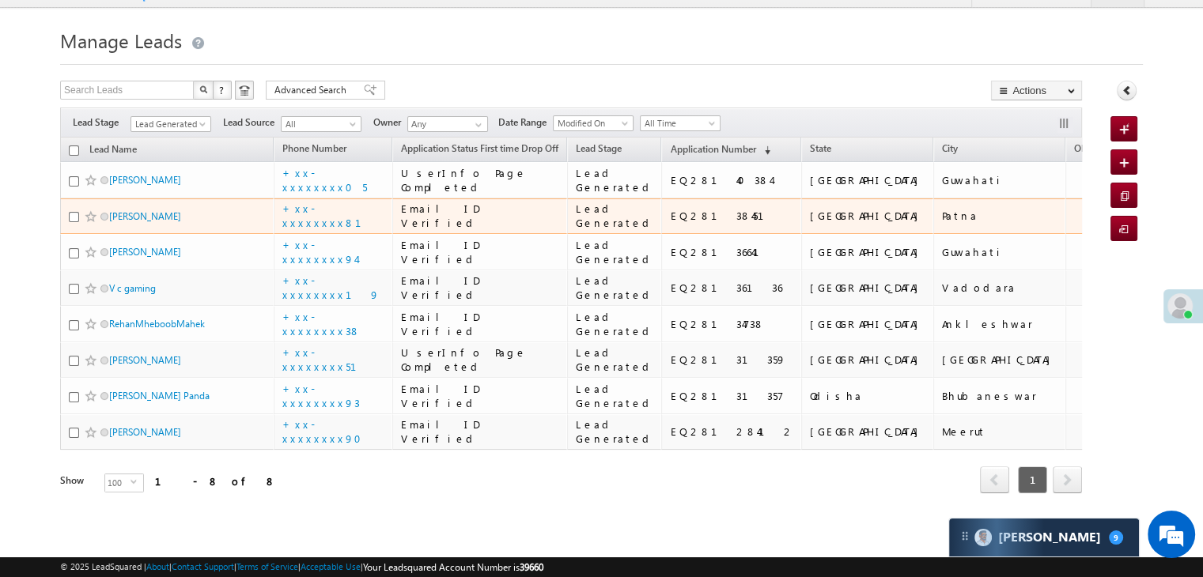
scroll to position [487, 0]
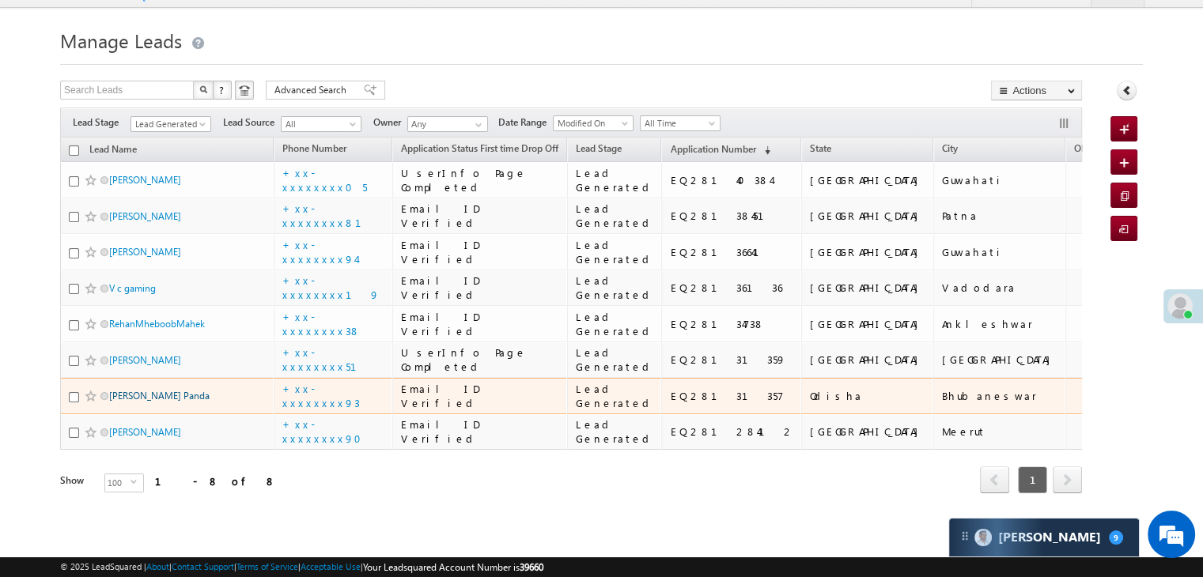
click at [136, 390] on link "[PERSON_NAME] Panda" at bounding box center [159, 396] width 100 height 12
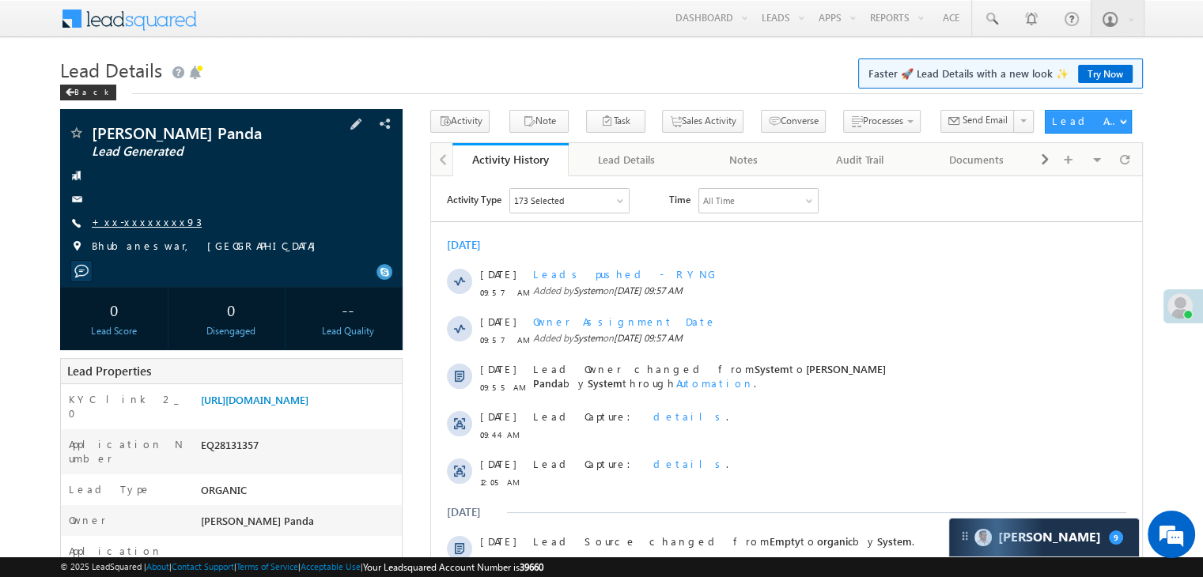
click at [146, 223] on link "+xx-xxxxxxxx93" at bounding box center [147, 221] width 110 height 13
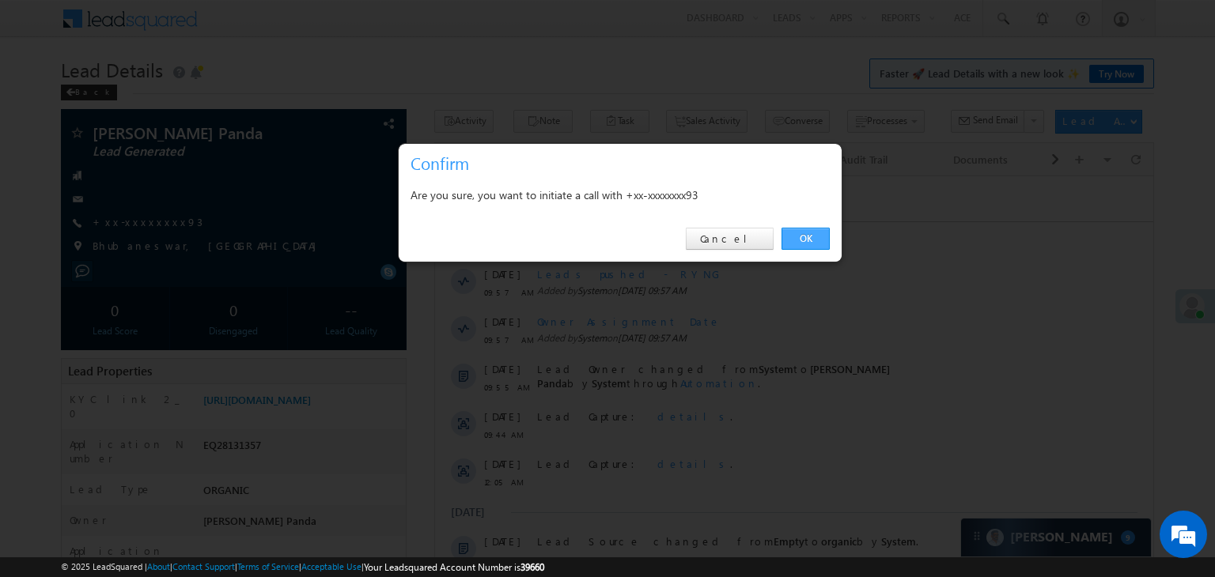
click at [788, 237] on link "OK" at bounding box center [805, 239] width 48 height 22
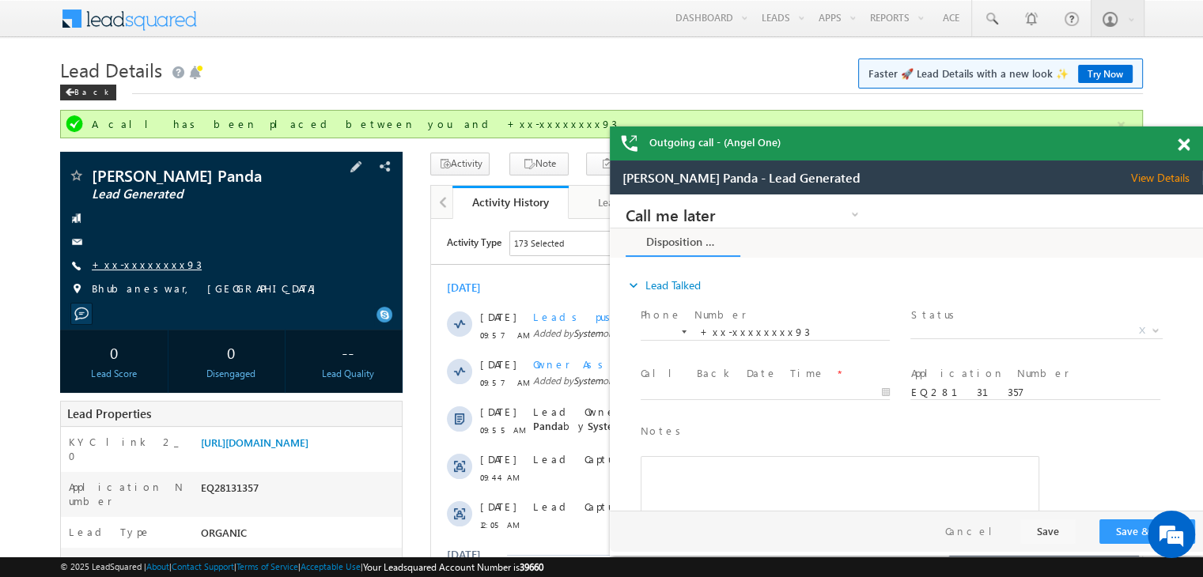
click at [128, 267] on link "+xx-xxxxxxxx93" at bounding box center [147, 264] width 110 height 13
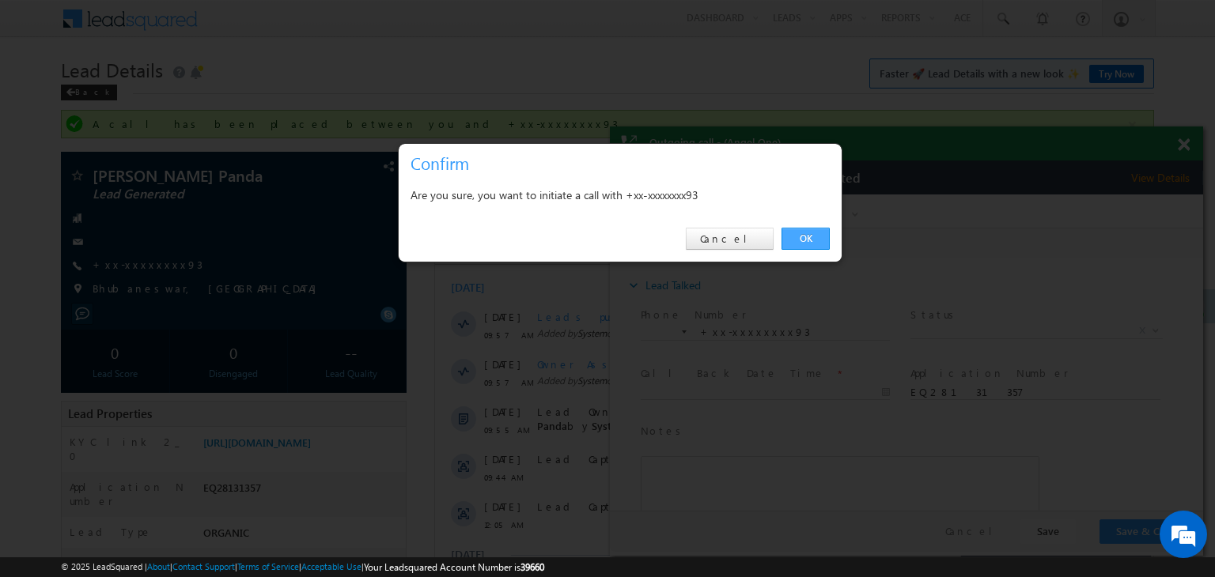
click at [812, 236] on link "OK" at bounding box center [805, 239] width 48 height 22
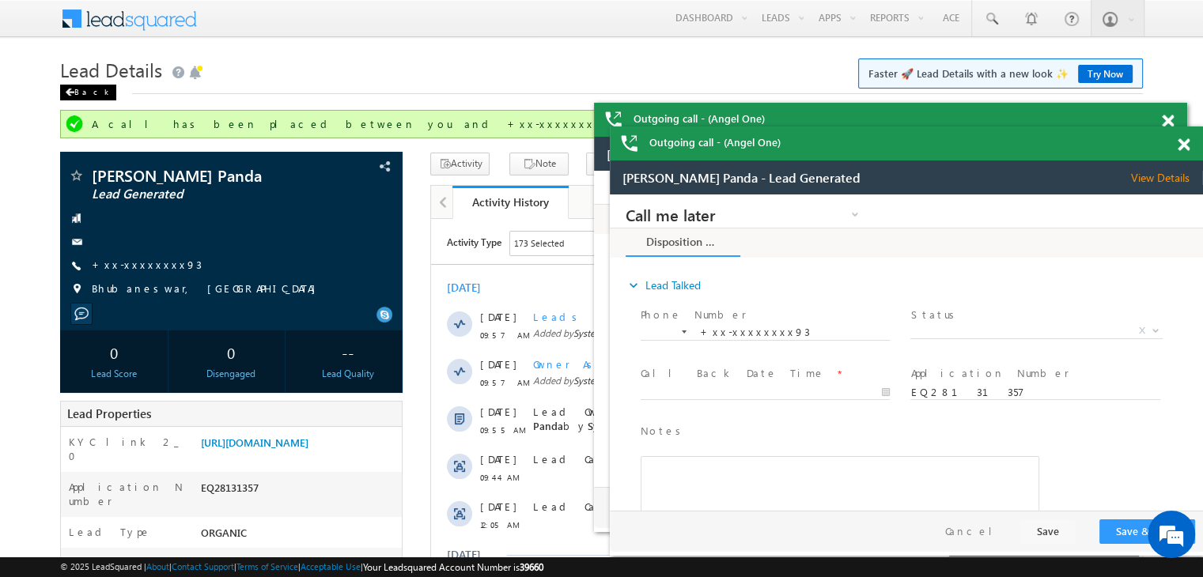
click at [84, 89] on div "Back" at bounding box center [88, 93] width 56 height 16
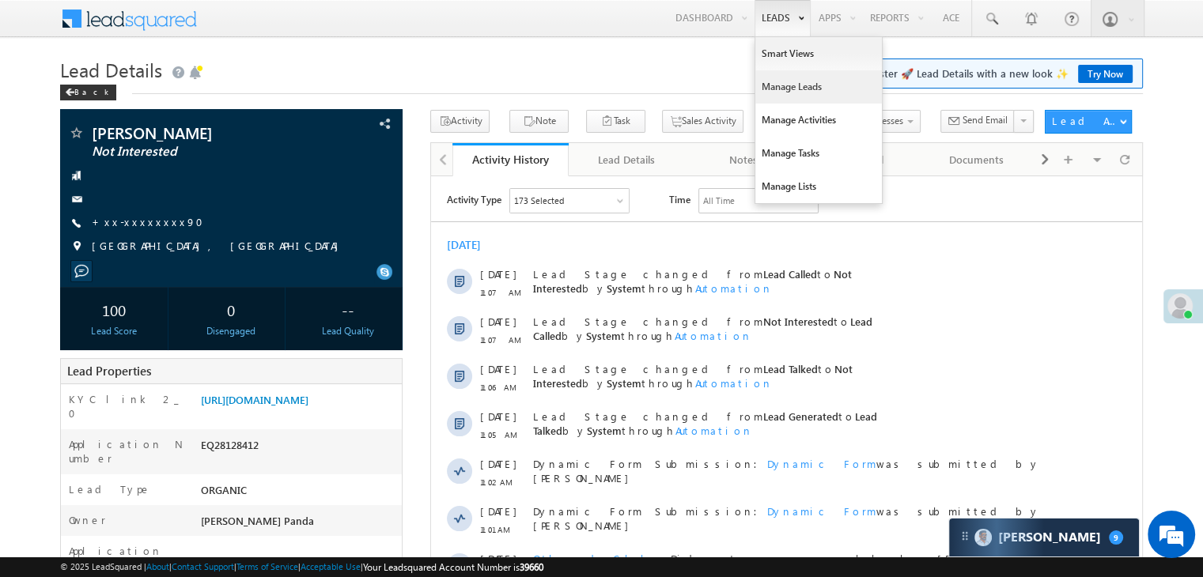
click at [773, 87] on link "Manage Leads" at bounding box center [818, 86] width 127 height 33
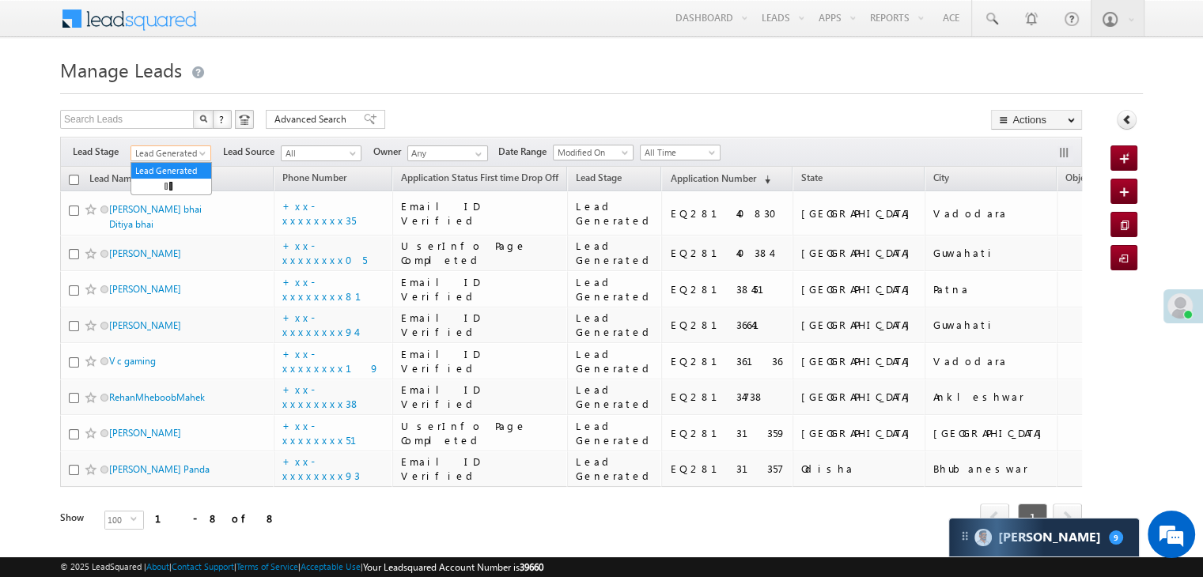
click at [198, 153] on span at bounding box center [204, 156] width 13 height 13
click at [176, 168] on link "All" at bounding box center [171, 171] width 80 height 14
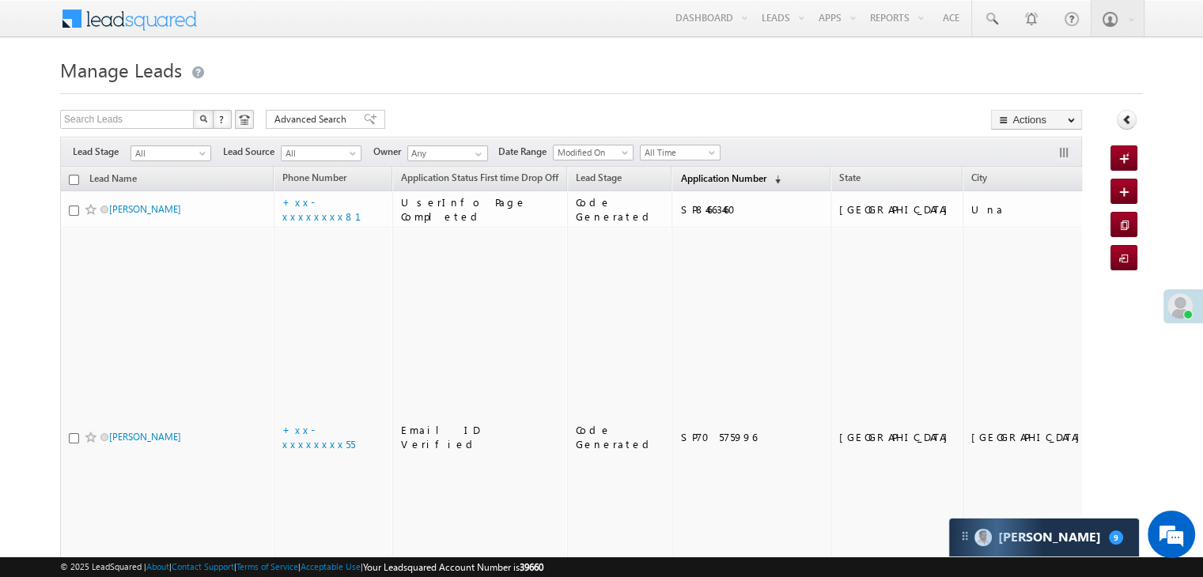
click at [680, 175] on span "Application Number" at bounding box center [722, 178] width 85 height 12
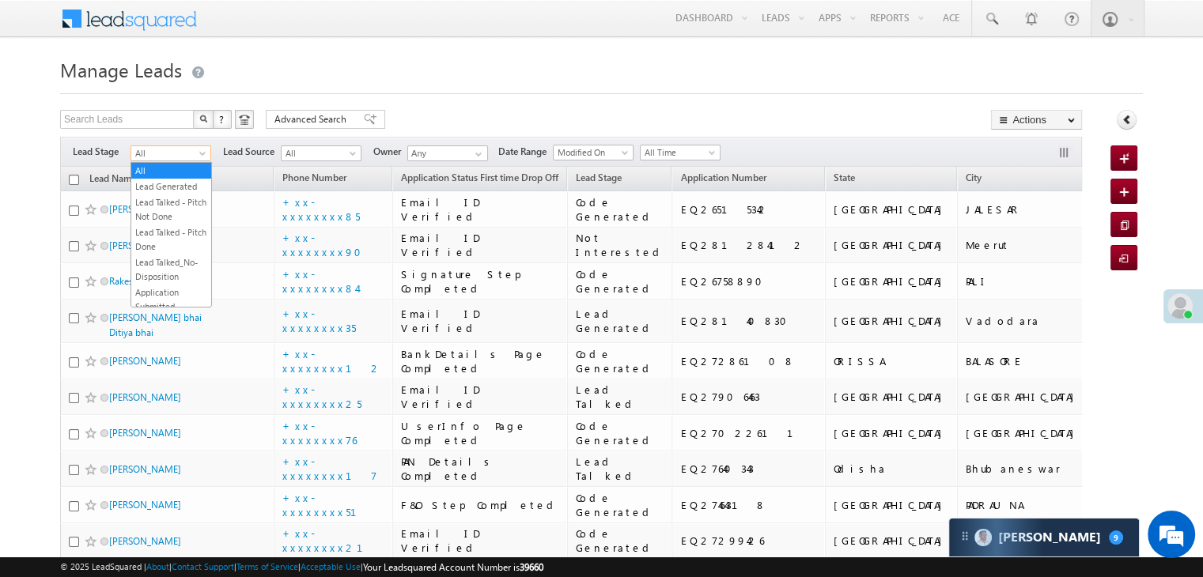
click at [205, 154] on span at bounding box center [204, 156] width 13 height 13
click at [178, 185] on link "Lead Generated" at bounding box center [171, 187] width 80 height 14
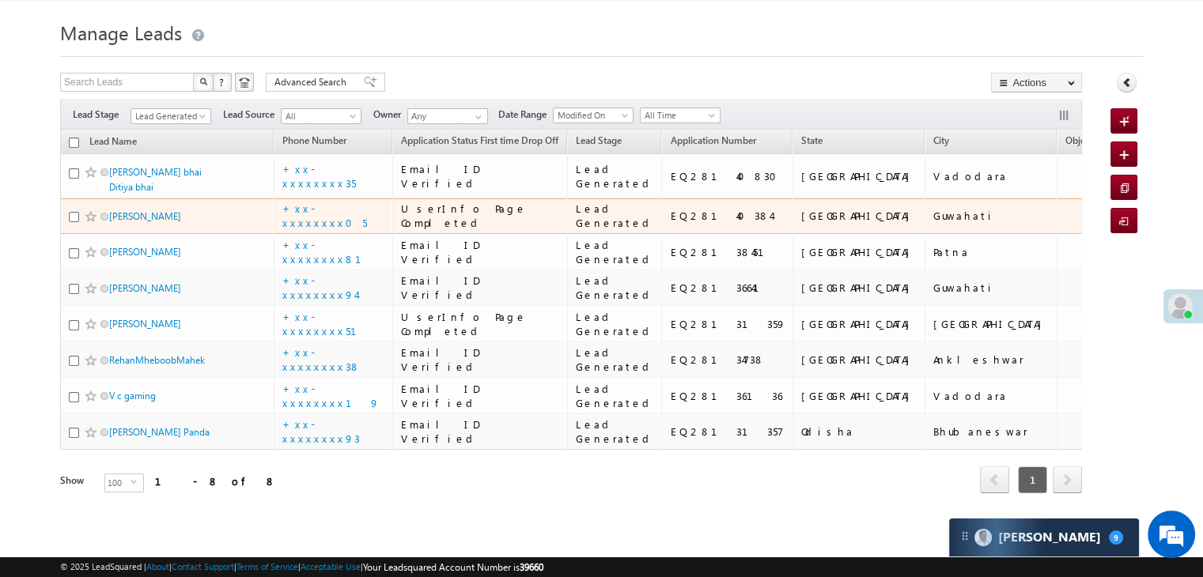
scroll to position [237, 0]
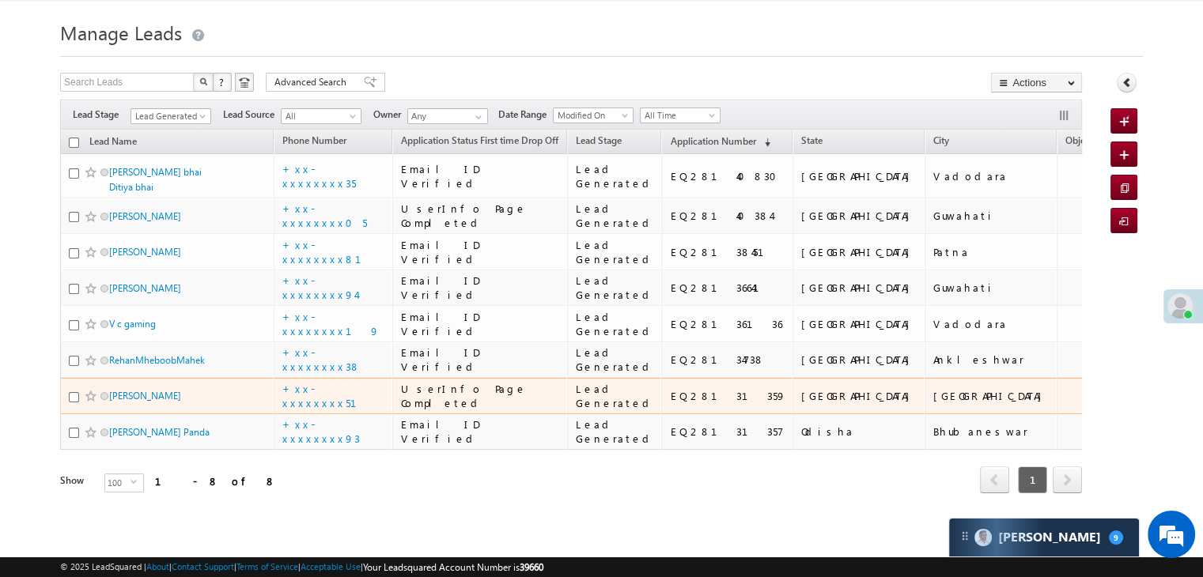
scroll to position [487, 0]
click at [138, 390] on link "[PERSON_NAME]" at bounding box center [145, 396] width 72 height 12
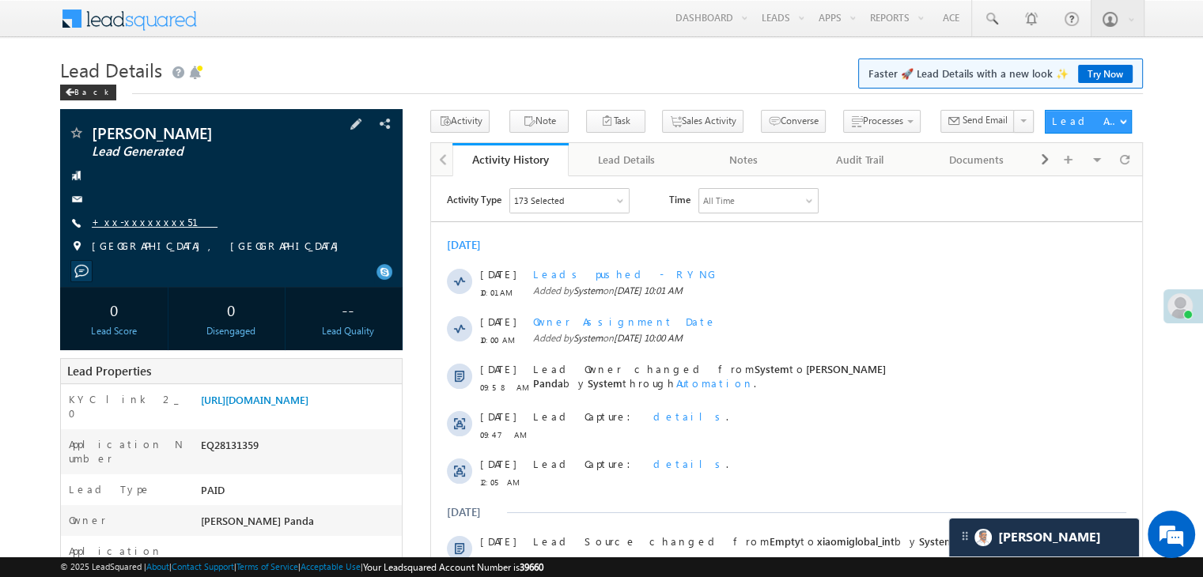
click at [137, 228] on link "+xx-xxxxxxxx51" at bounding box center [155, 221] width 126 height 13
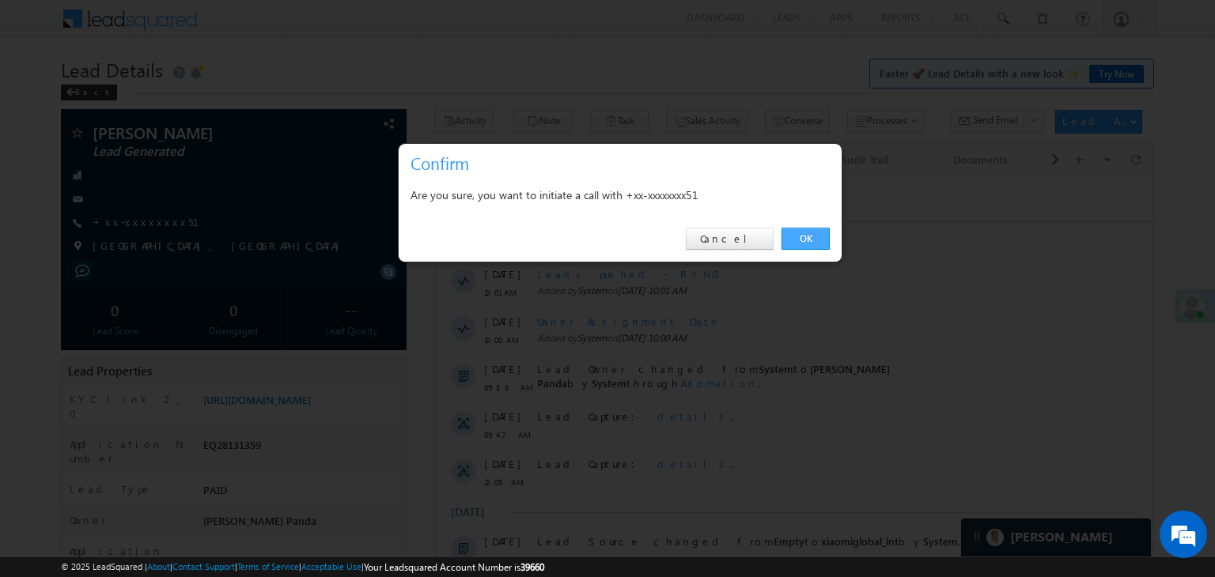
click at [811, 237] on link "OK" at bounding box center [805, 239] width 48 height 22
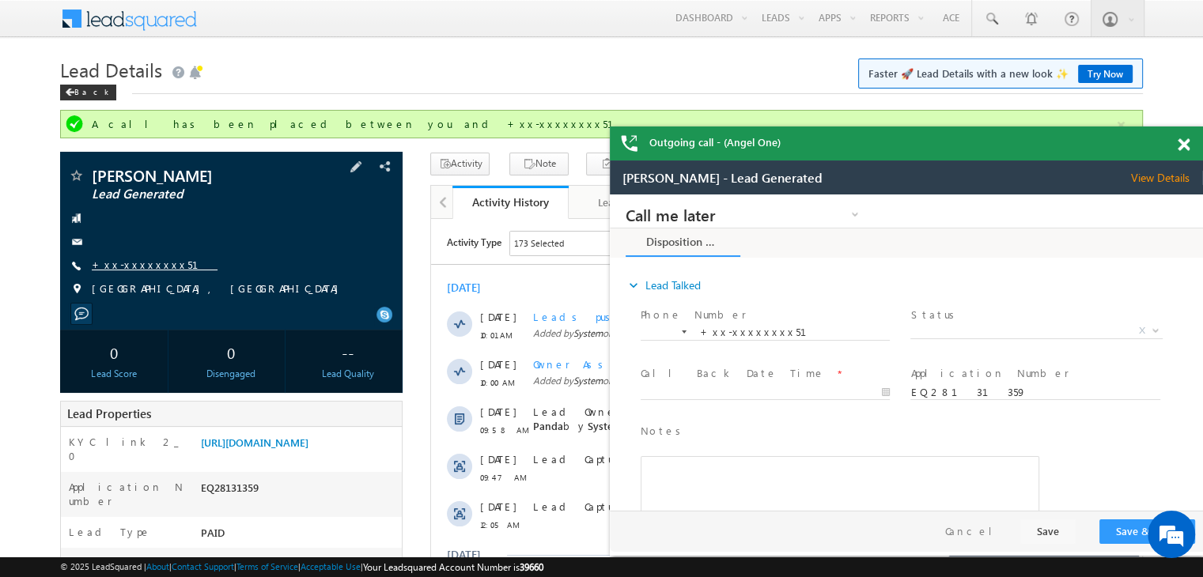
click at [140, 260] on link "+xx-xxxxxxxx51" at bounding box center [155, 264] width 126 height 13
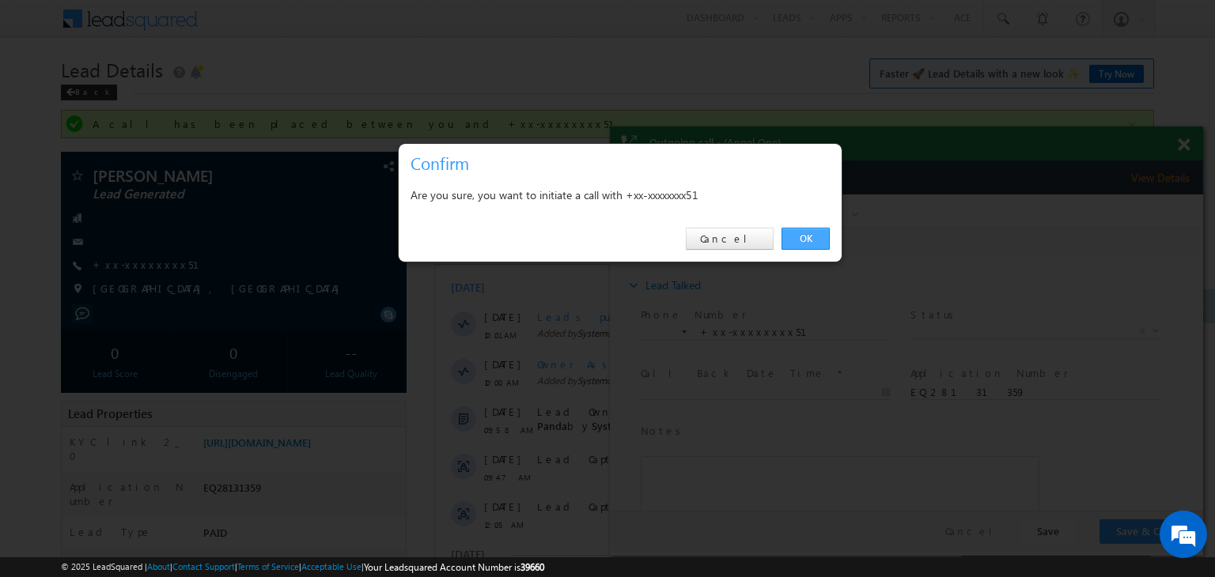
click at [811, 231] on link "OK" at bounding box center [805, 239] width 48 height 22
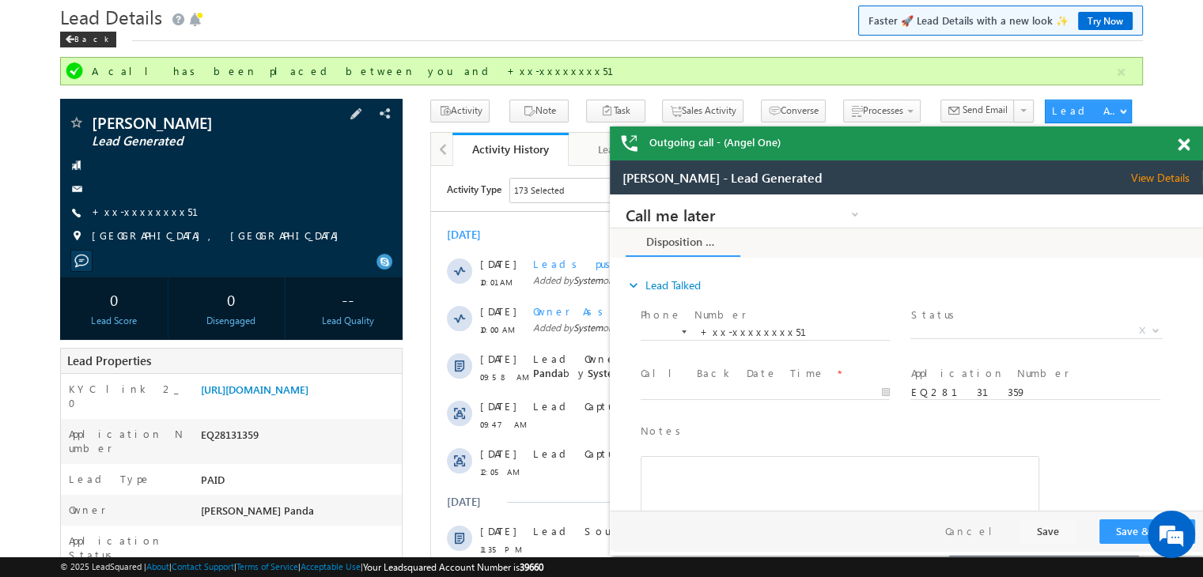
scroll to position [158, 0]
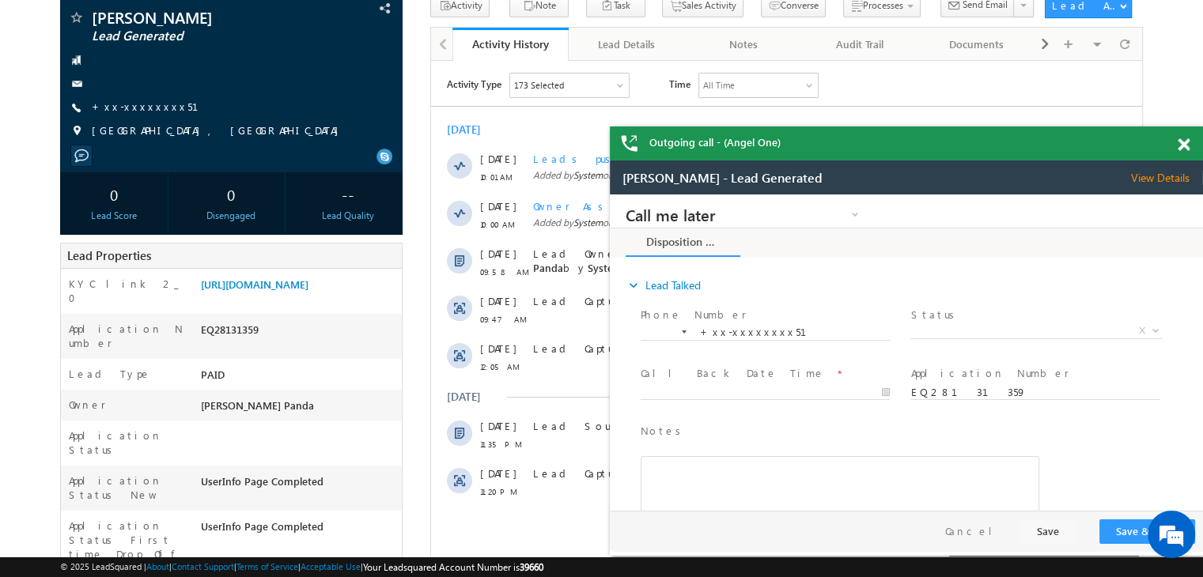
click at [1188, 142] on span at bounding box center [1183, 144] width 12 height 13
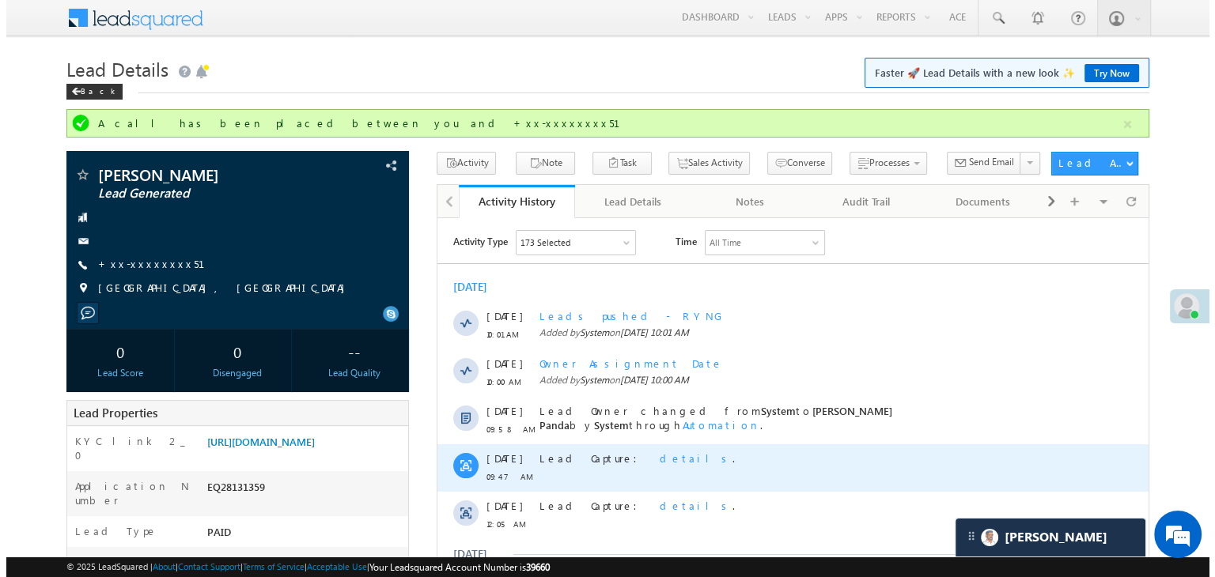
scroll to position [0, 0]
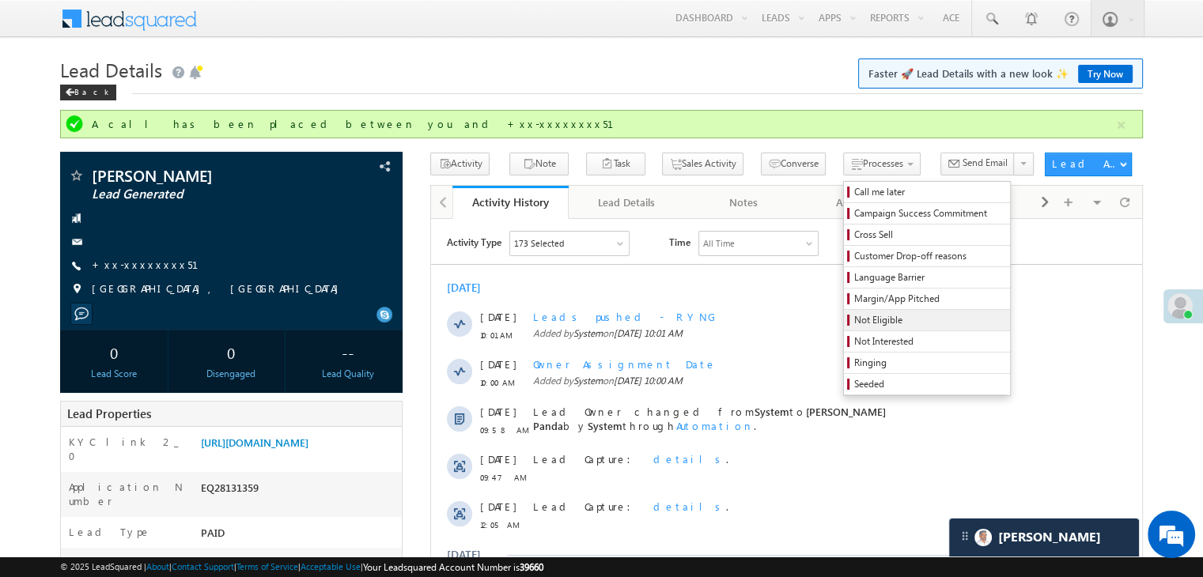
click at [854, 321] on span "Not Eligible" at bounding box center [929, 320] width 150 height 14
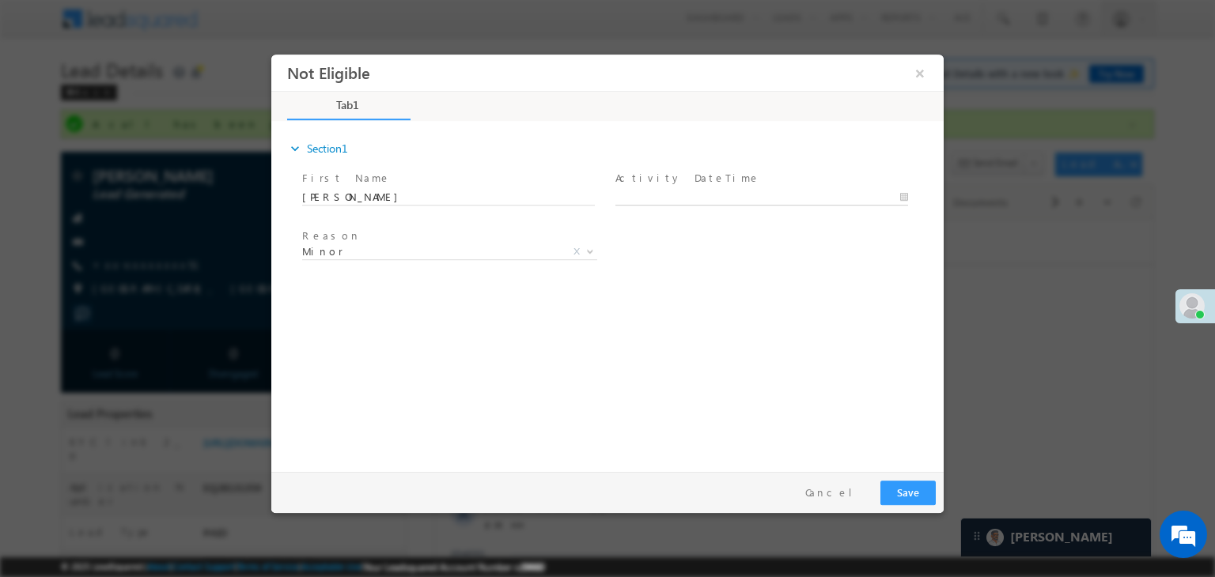
type input "09/01/25 11:16 AM"
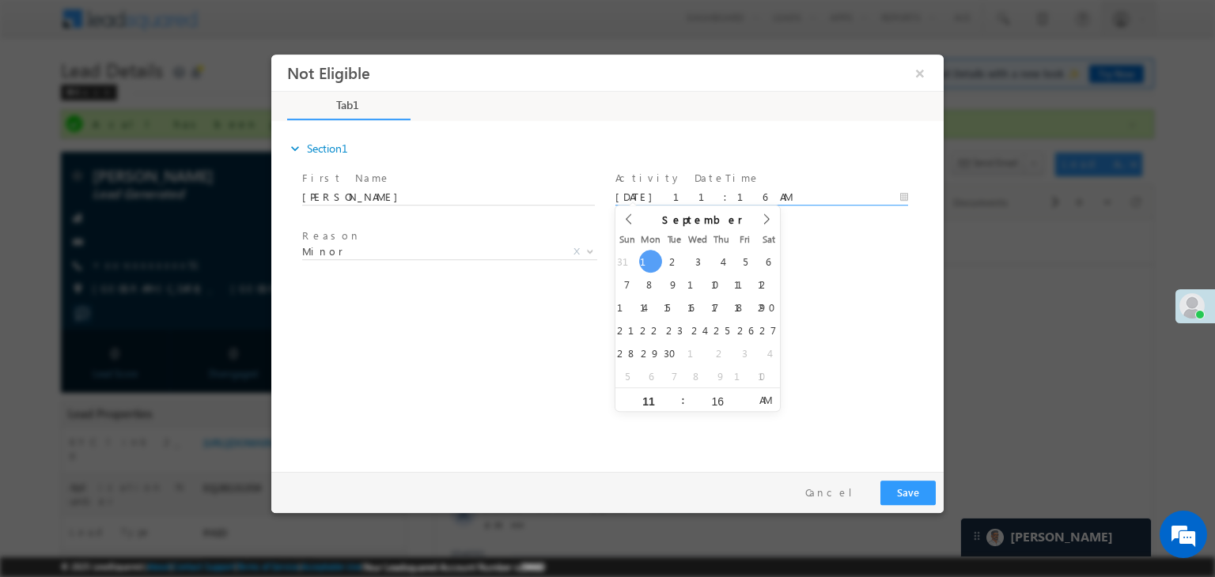
click at [770, 195] on input "09/01/25 11:16 AM" at bounding box center [761, 198] width 293 height 16
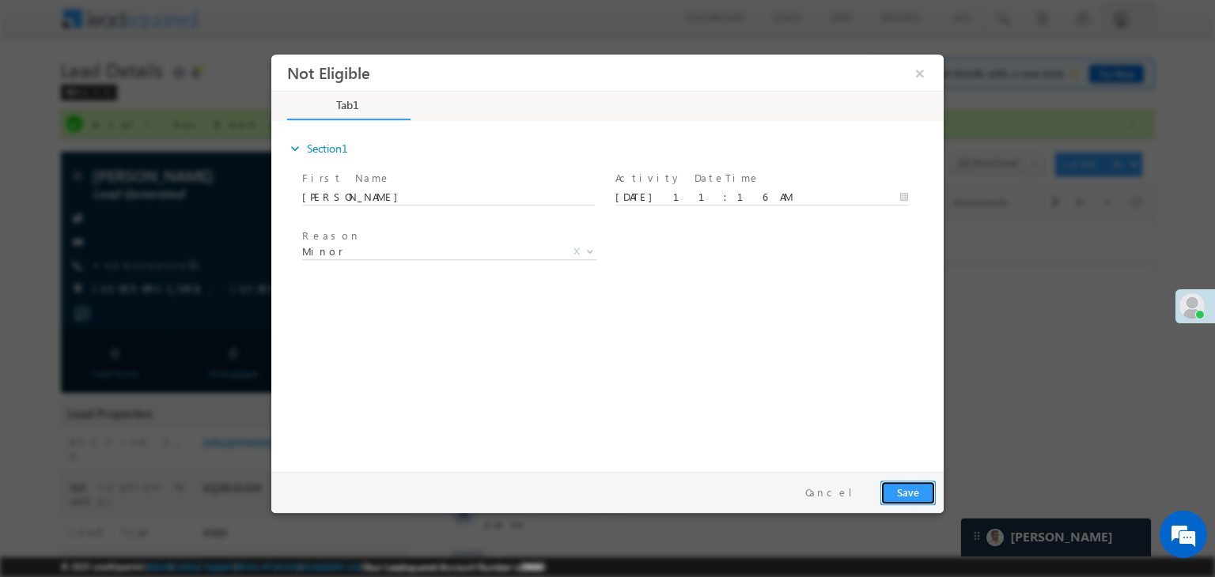
click at [915, 493] on button "Save" at bounding box center [907, 493] width 55 height 25
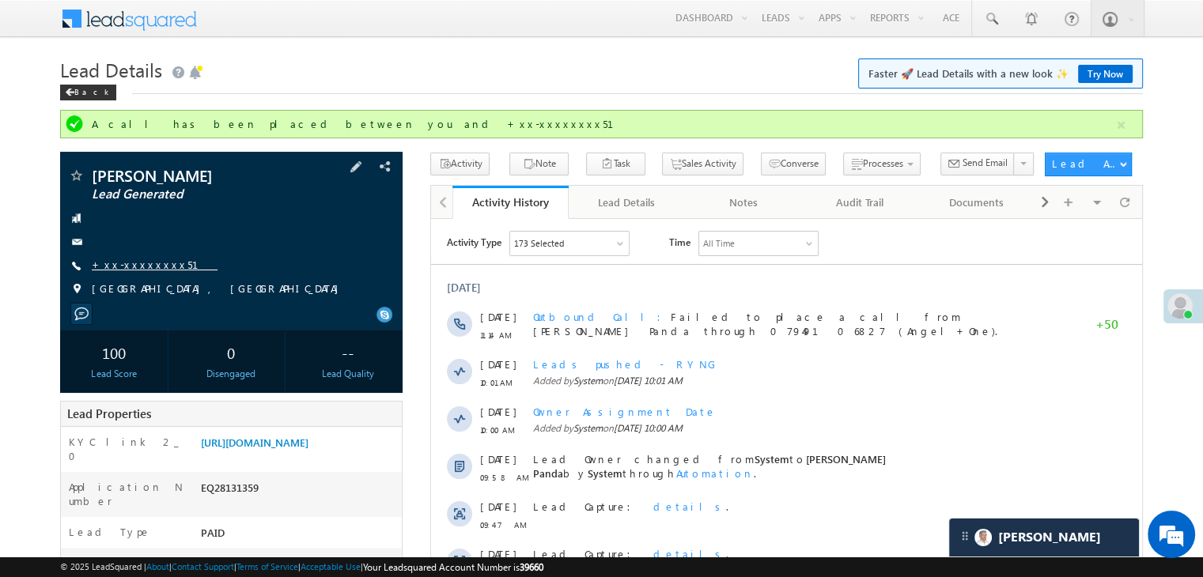
click at [134, 267] on link "+xx-xxxxxxxx51" at bounding box center [155, 264] width 126 height 13
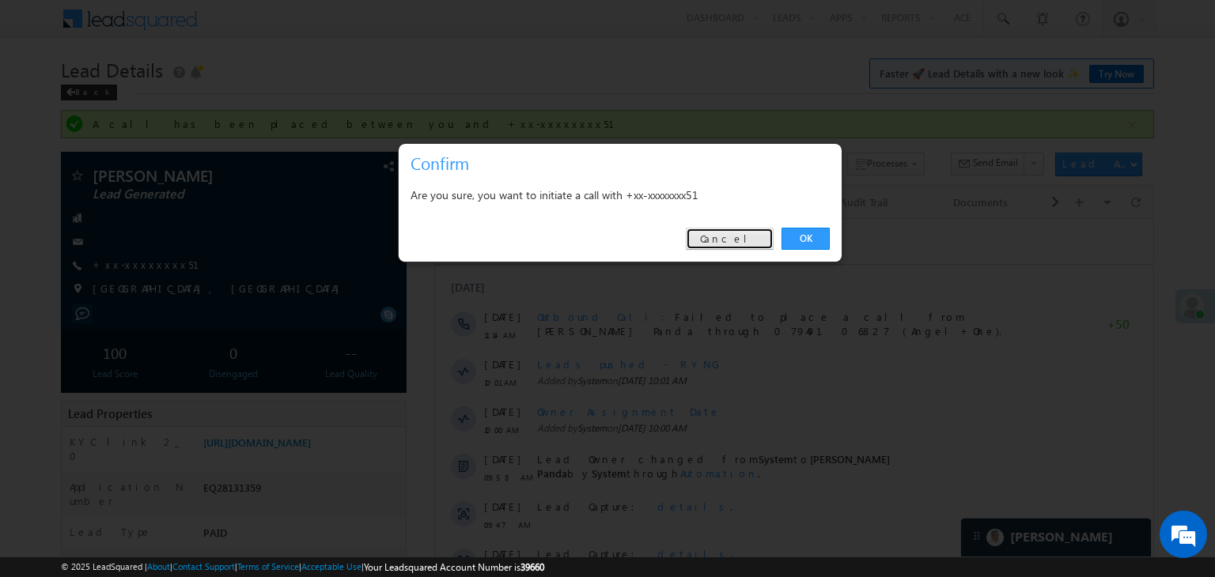
click at [744, 236] on link "Cancel" at bounding box center [730, 239] width 88 height 22
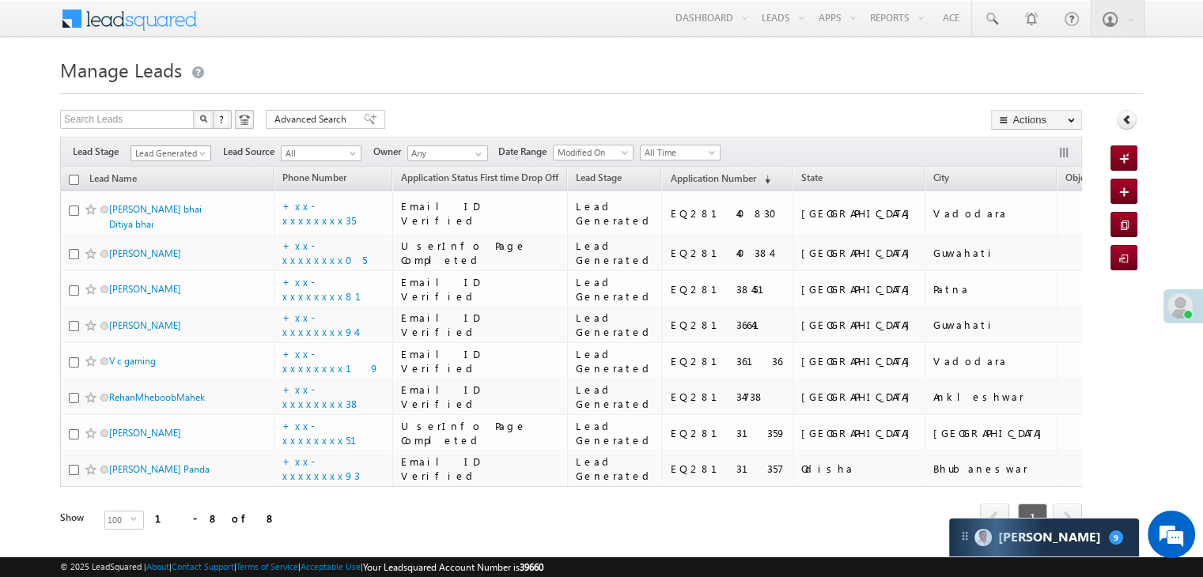
click at [198, 151] on span at bounding box center [204, 156] width 13 height 13
click at [157, 168] on link "All" at bounding box center [171, 171] width 80 height 14
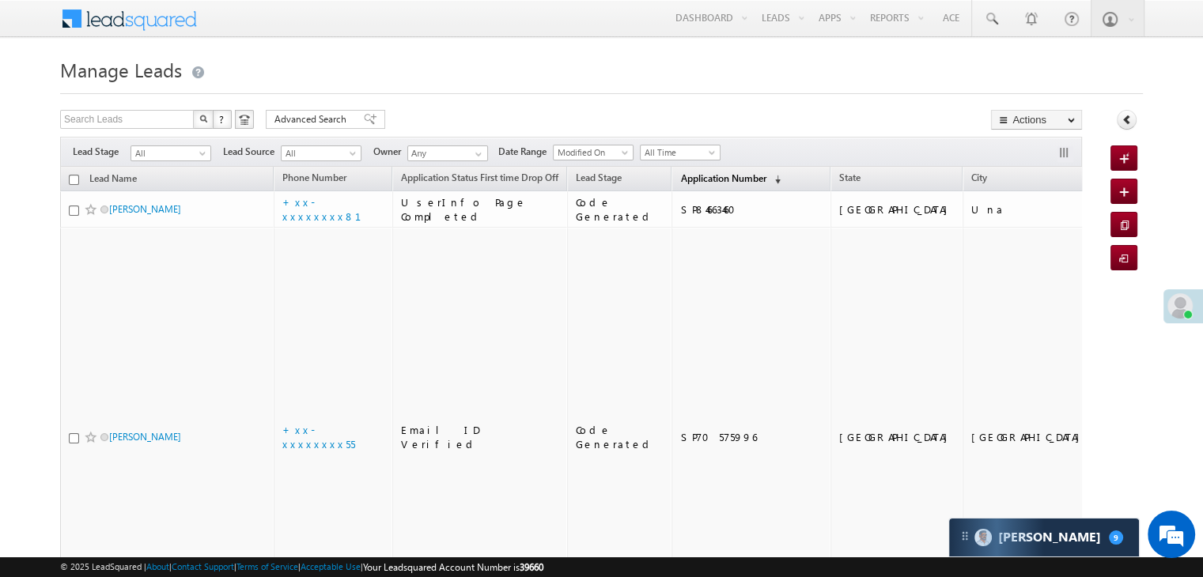
click at [680, 178] on span "Application Number" at bounding box center [722, 178] width 85 height 12
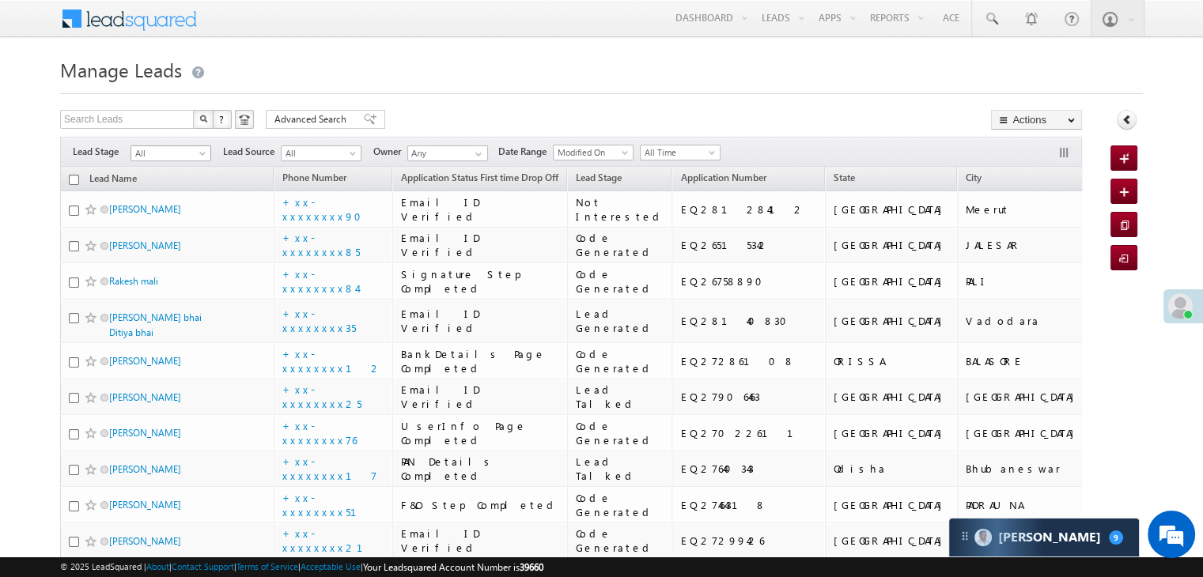
click at [206, 148] on link "All" at bounding box center [170, 154] width 81 height 16
click at [172, 191] on link "Lead Generated" at bounding box center [171, 187] width 80 height 14
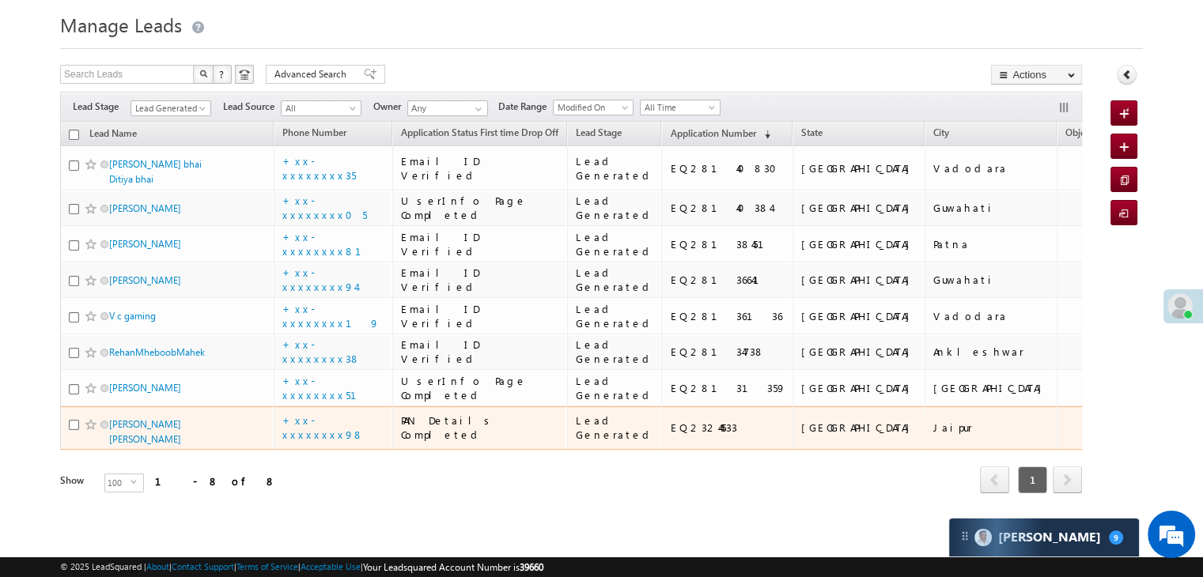
scroll to position [474, 0]
click at [149, 418] on link "[PERSON_NAME] [PERSON_NAME]" at bounding box center [145, 431] width 72 height 27
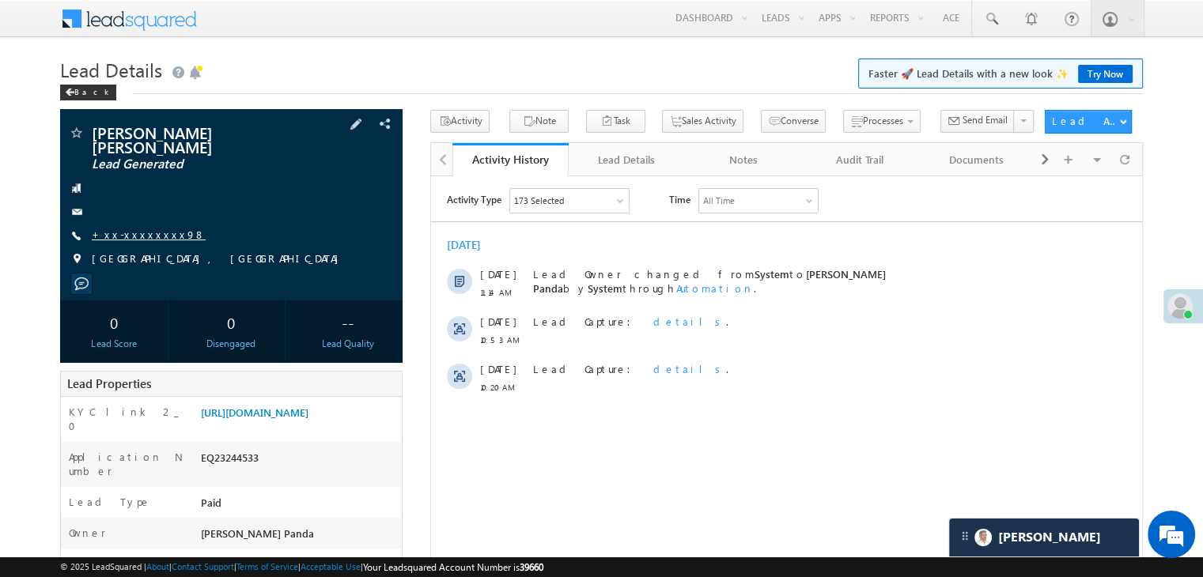
click at [123, 236] on link "+xx-xxxxxxxx98" at bounding box center [149, 234] width 114 height 13
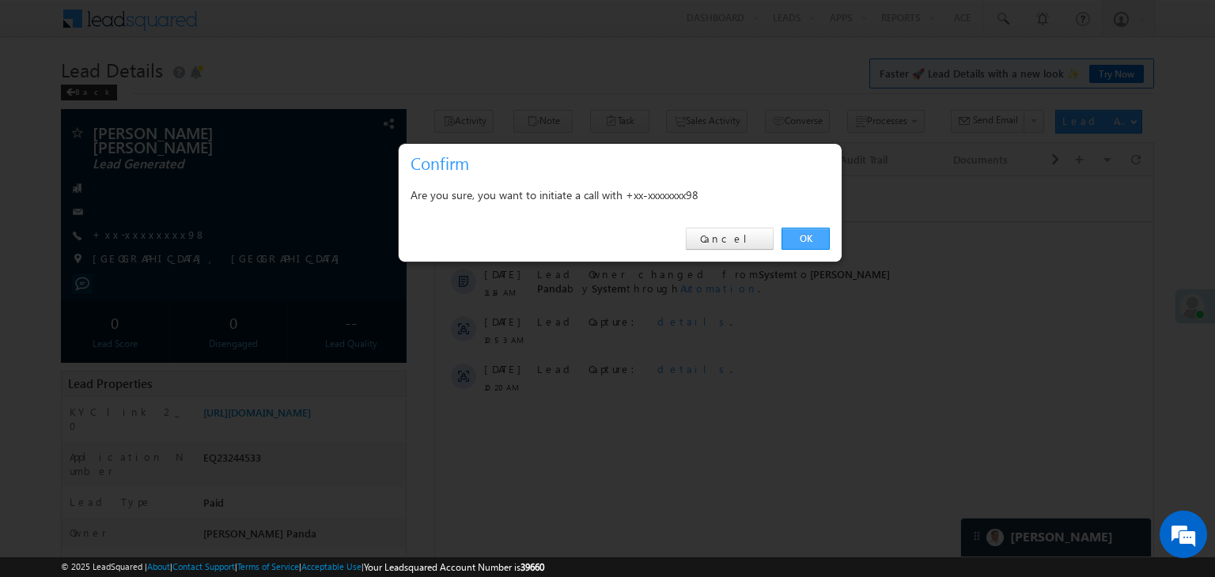
click at [797, 241] on link "OK" at bounding box center [805, 239] width 48 height 22
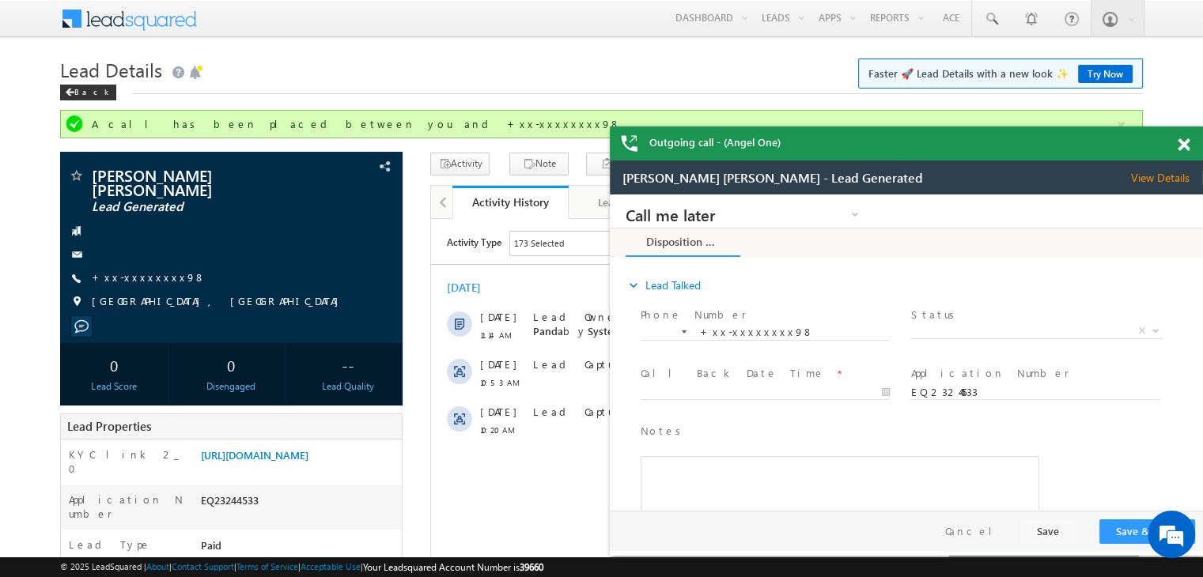
click at [663, 81] on h1 "Lead Details Faster 🚀 Lead Details with a new look ✨ Try Now" at bounding box center [601, 68] width 1083 height 31
click at [399, 70] on h1 "Lead Details Faster 🚀 Lead Details with a new look ✨ Try Now" at bounding box center [601, 68] width 1083 height 31
drag, startPoint x: 399, startPoint y: 70, endPoint x: 301, endPoint y: 61, distance: 98.4
click at [301, 61] on h1 "Lead Details Faster 🚀 Lead Details with a new look ✨ Try Now" at bounding box center [601, 68] width 1083 height 31
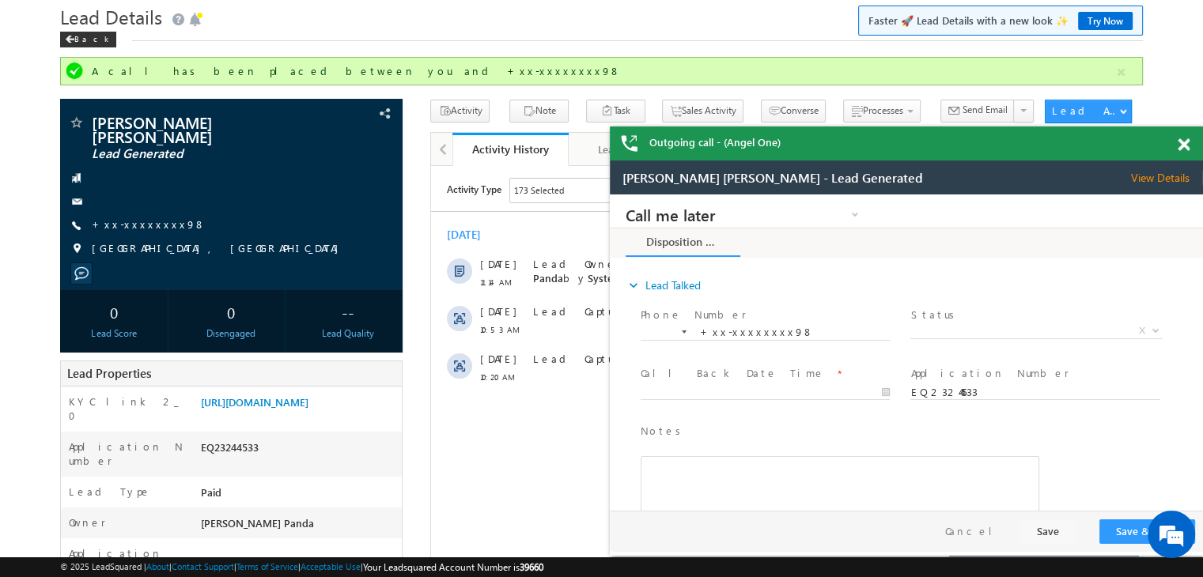
scroll to position [79, 0]
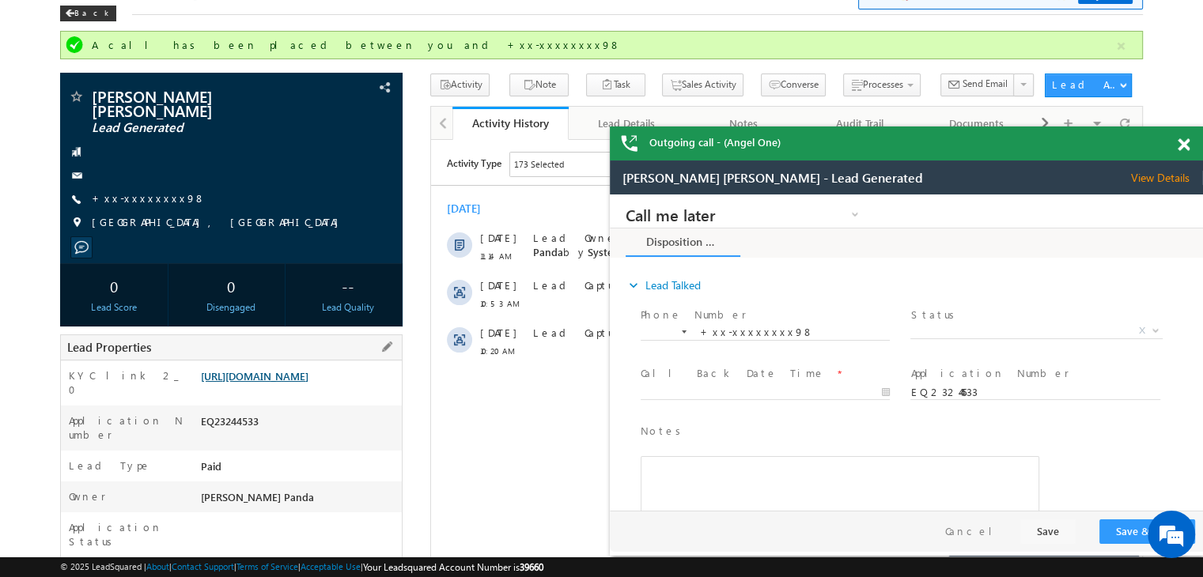
click at [277, 383] on link "[URL][DOMAIN_NAME]" at bounding box center [255, 375] width 108 height 13
click at [133, 198] on link "+xx-xxxxxxxx98" at bounding box center [149, 197] width 114 height 13
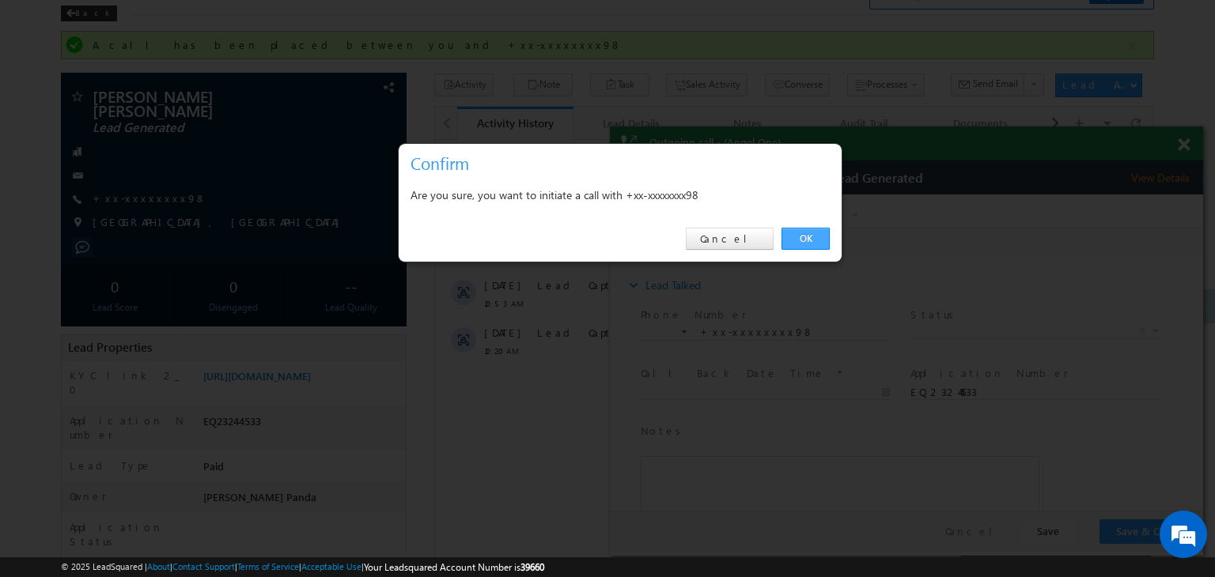
click at [796, 233] on link "OK" at bounding box center [805, 239] width 48 height 22
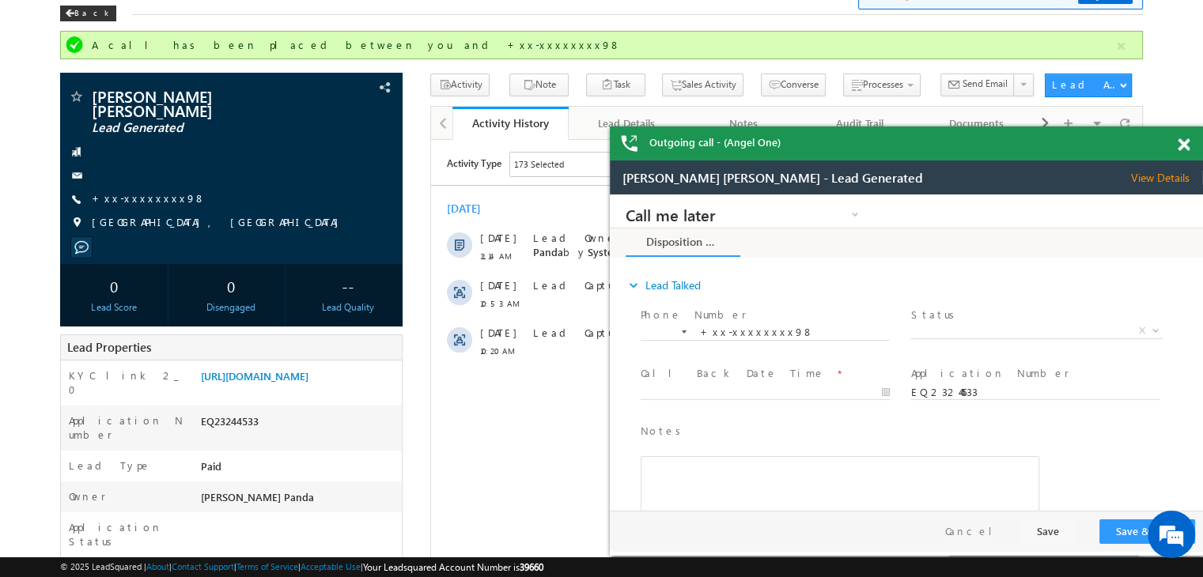
scroll to position [0, 0]
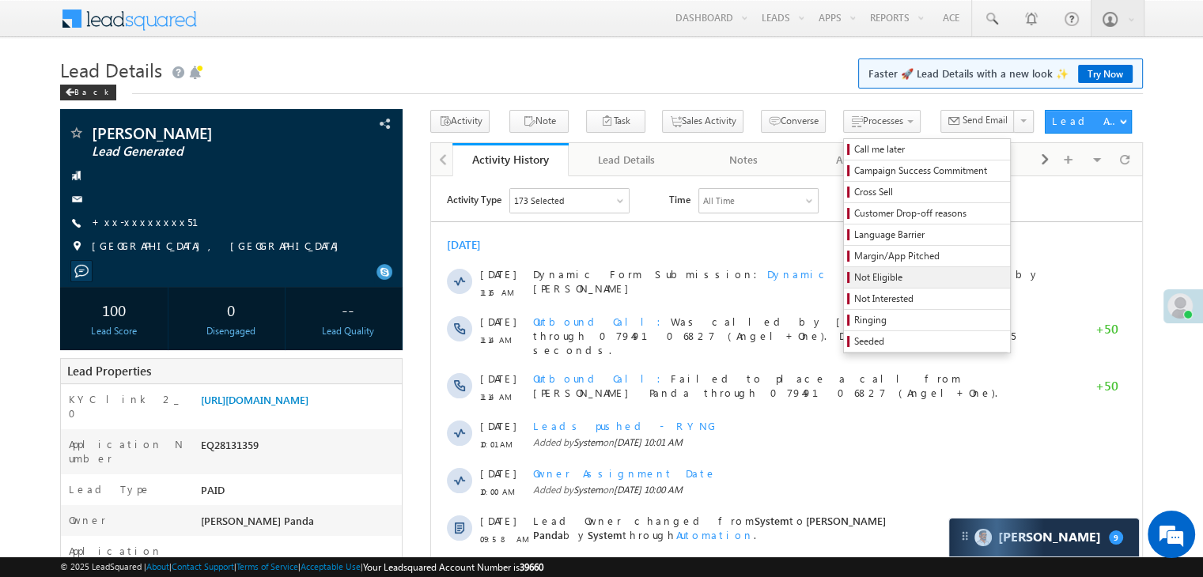
click at [854, 282] on span "Not Eligible" at bounding box center [929, 277] width 150 height 14
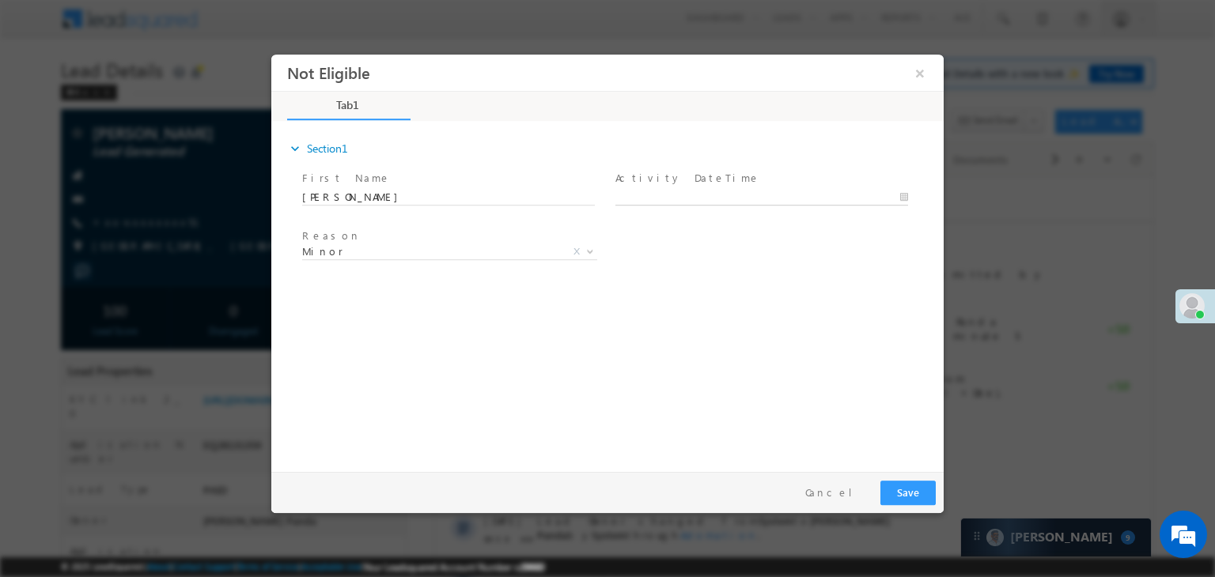
type input "09/01/25 11:17 AM"
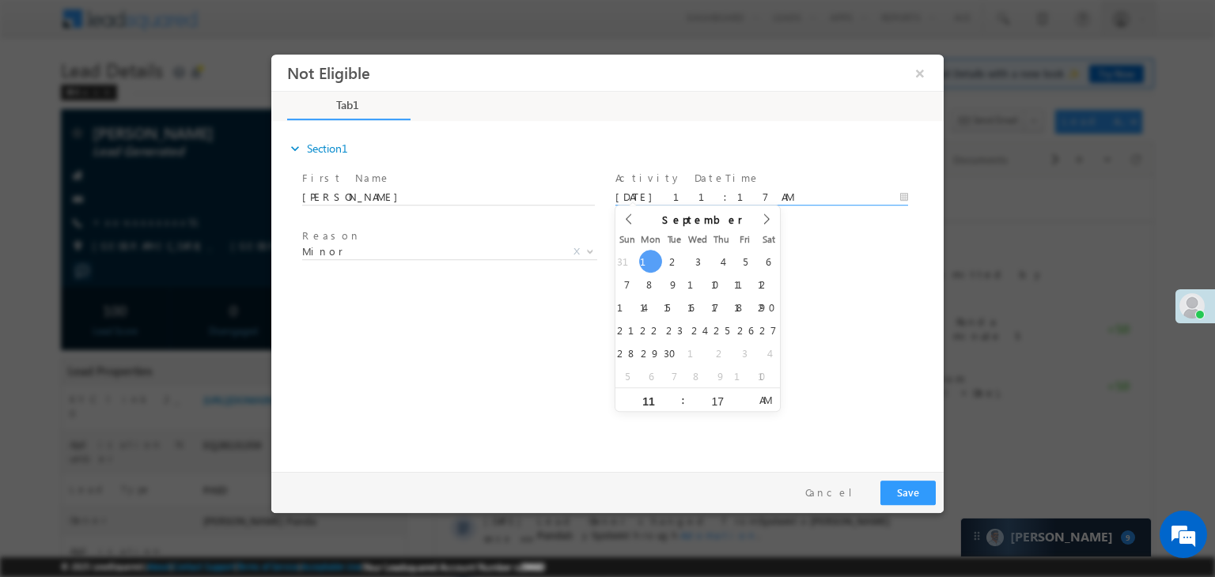
click at [797, 196] on input "09/01/25 11:17 AM" at bounding box center [761, 198] width 293 height 16
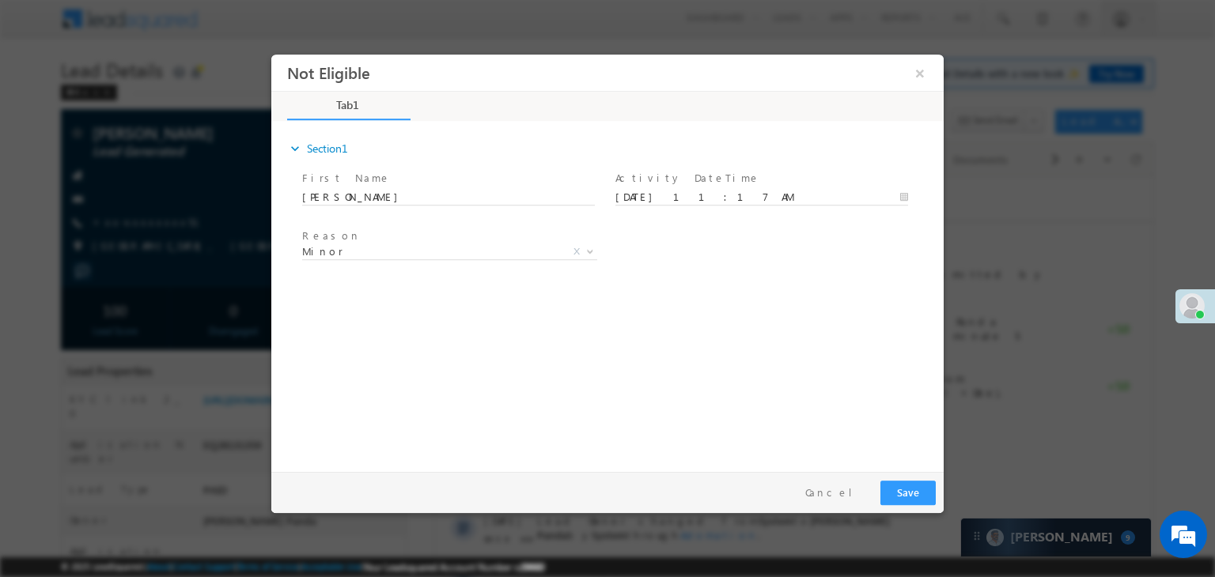
click at [849, 318] on div "expand_more Section1 First Name *" at bounding box center [611, 294] width 664 height 342
click at [917, 493] on button "Save" at bounding box center [907, 493] width 55 height 25
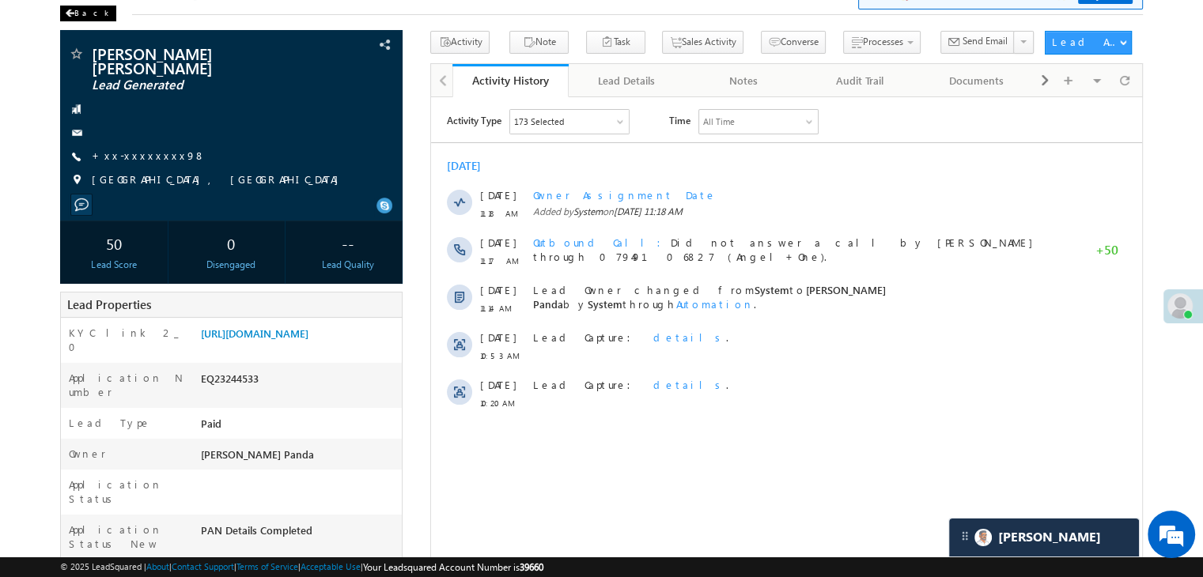
click at [76, 13] on div "Back" at bounding box center [88, 14] width 56 height 16
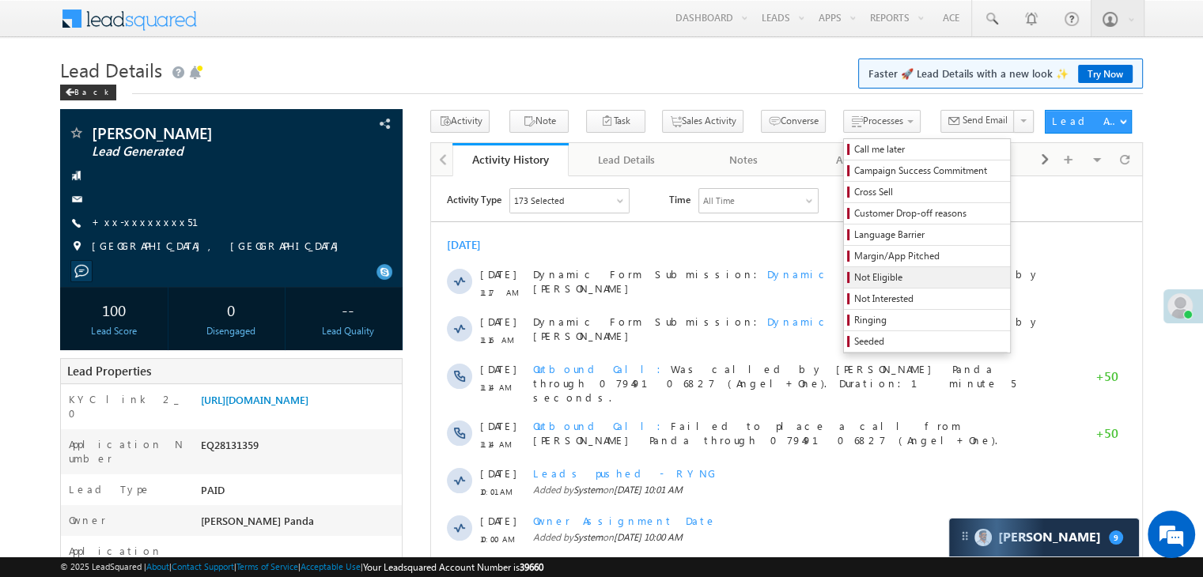
click at [854, 277] on span "Not Eligible" at bounding box center [929, 277] width 150 height 14
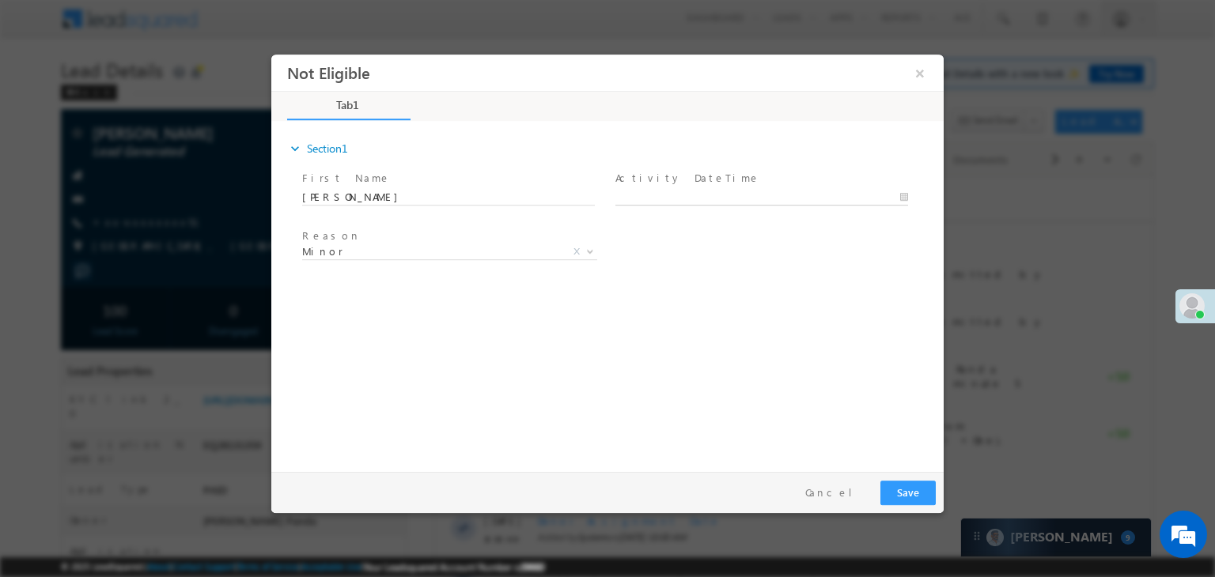
click at [772, 200] on input "text" at bounding box center [761, 198] width 293 height 16
type input "09/01/25 11:20 AM"
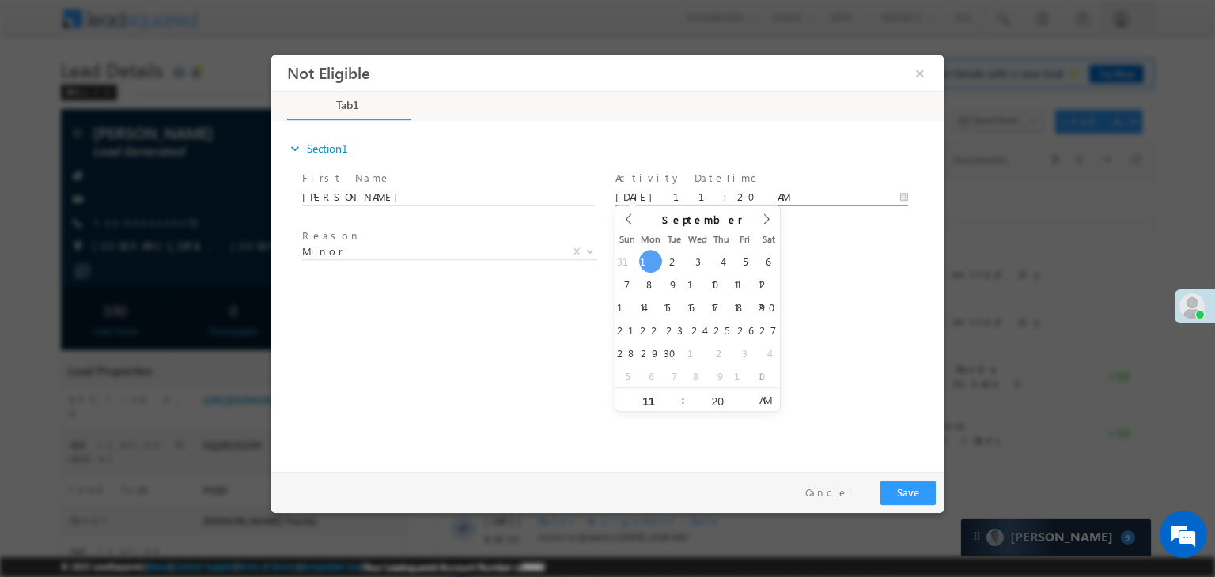
click at [867, 263] on div "Reason * Minor Existing Client Out of India DRA - FDS Termination DRA - Already…" at bounding box center [621, 254] width 644 height 59
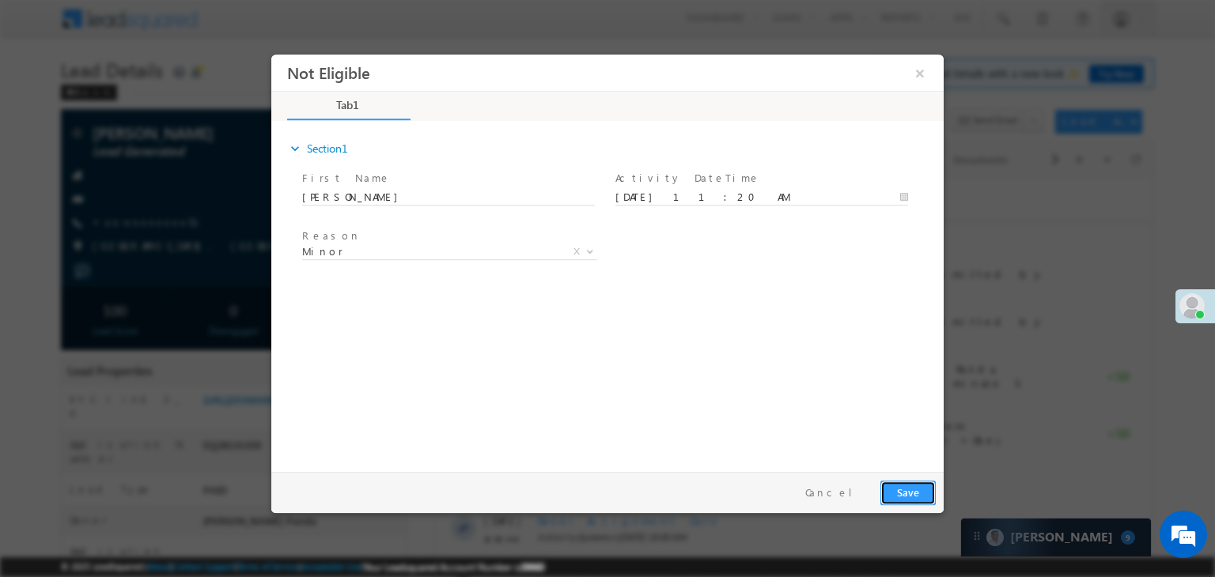
click at [903, 495] on button "Save" at bounding box center [907, 493] width 55 height 25
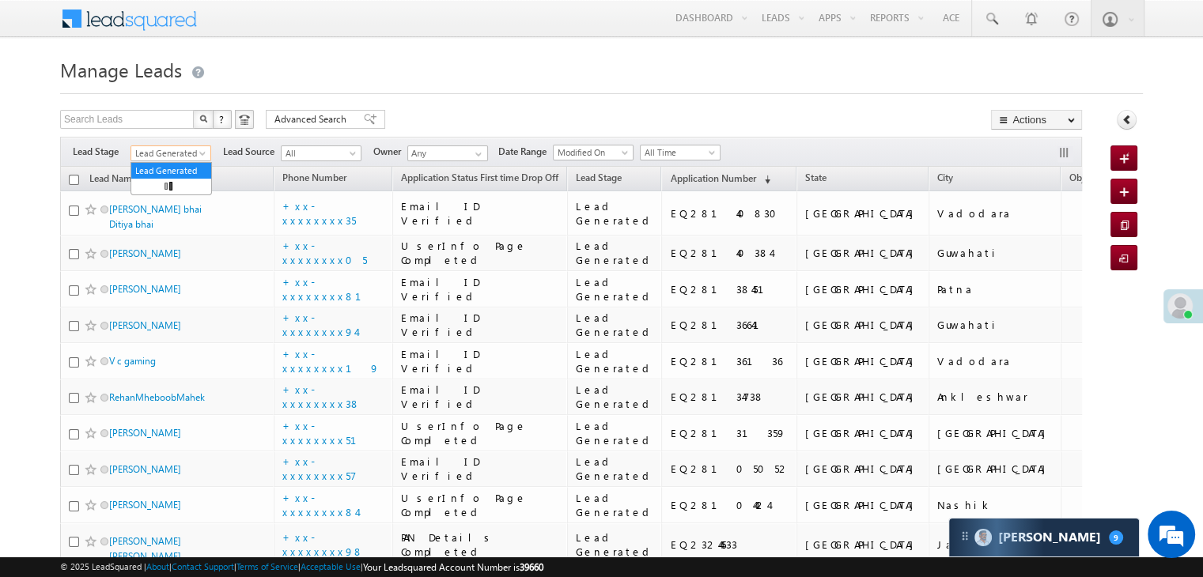
click at [202, 155] on span at bounding box center [204, 156] width 13 height 13
click at [164, 168] on link "All" at bounding box center [171, 171] width 80 height 14
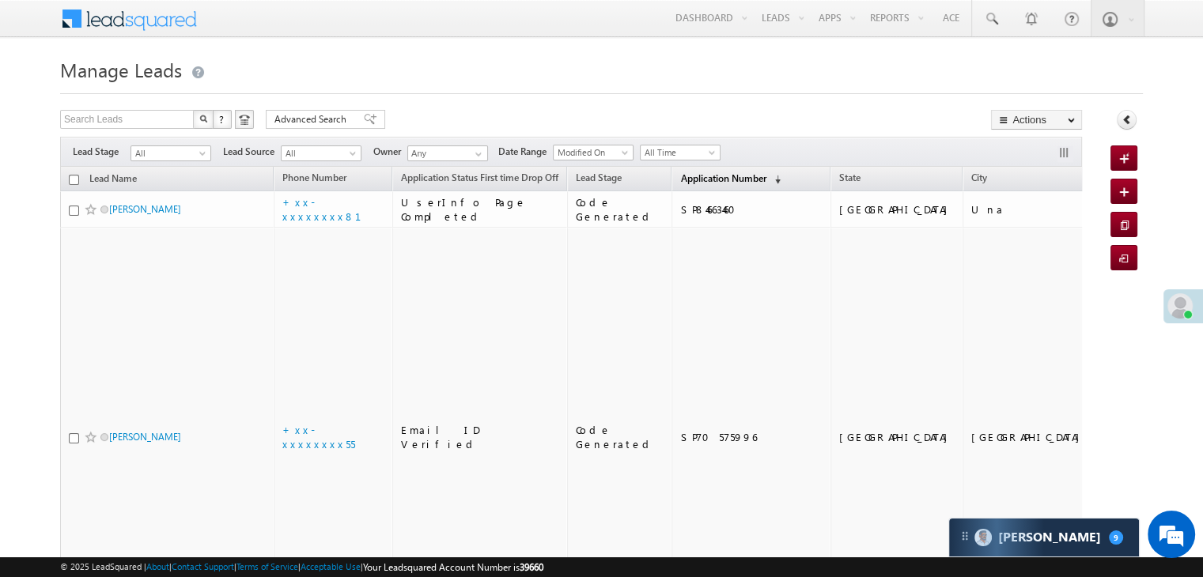
click at [696, 177] on span "Application Number" at bounding box center [722, 178] width 85 height 12
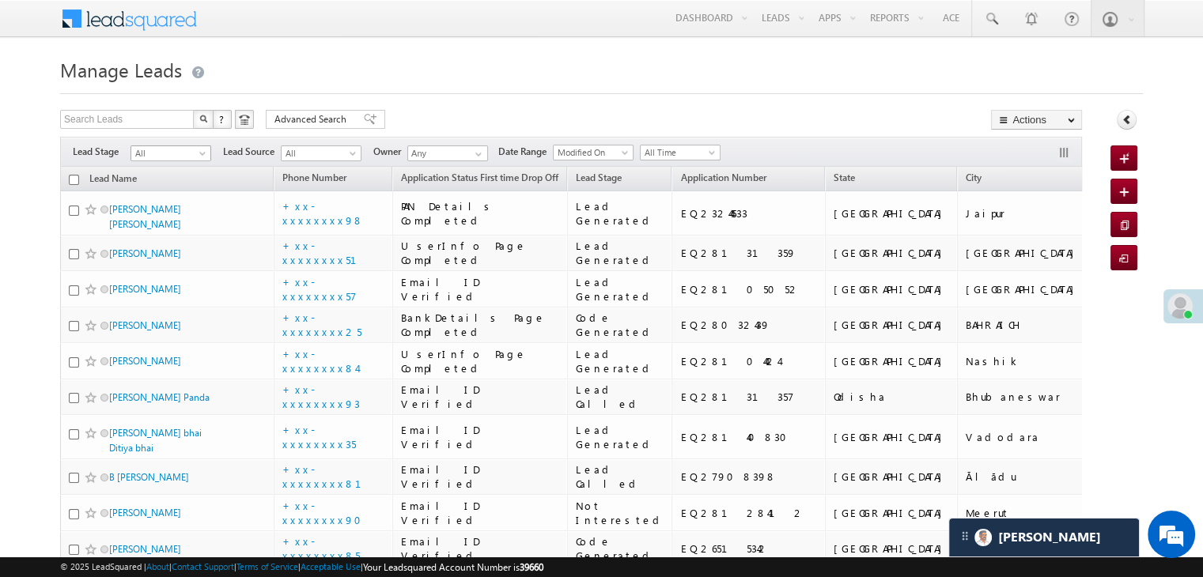
click at [202, 154] on span at bounding box center [204, 156] width 13 height 13
click at [171, 194] on link "Lead Generated" at bounding box center [171, 187] width 80 height 14
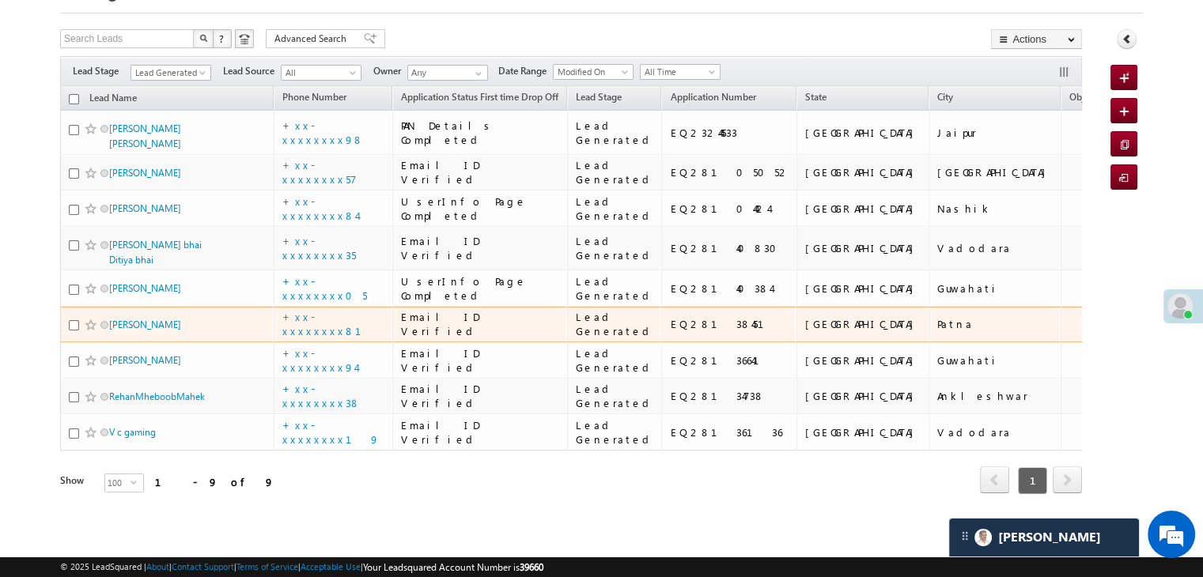
scroll to position [579, 0]
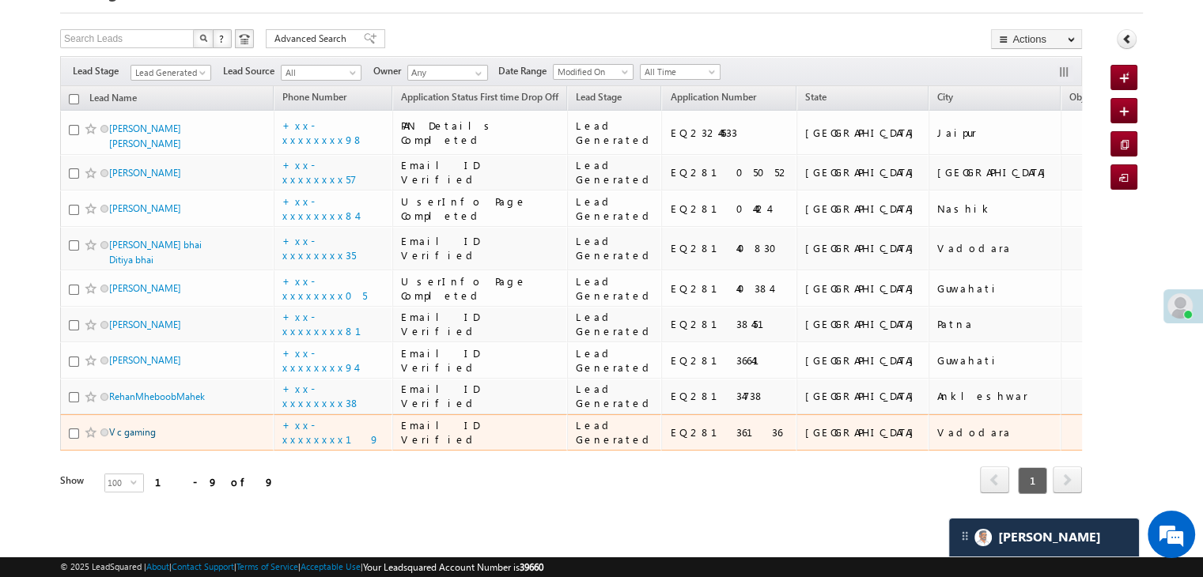
click at [146, 426] on link "V c gaming" at bounding box center [132, 432] width 47 height 12
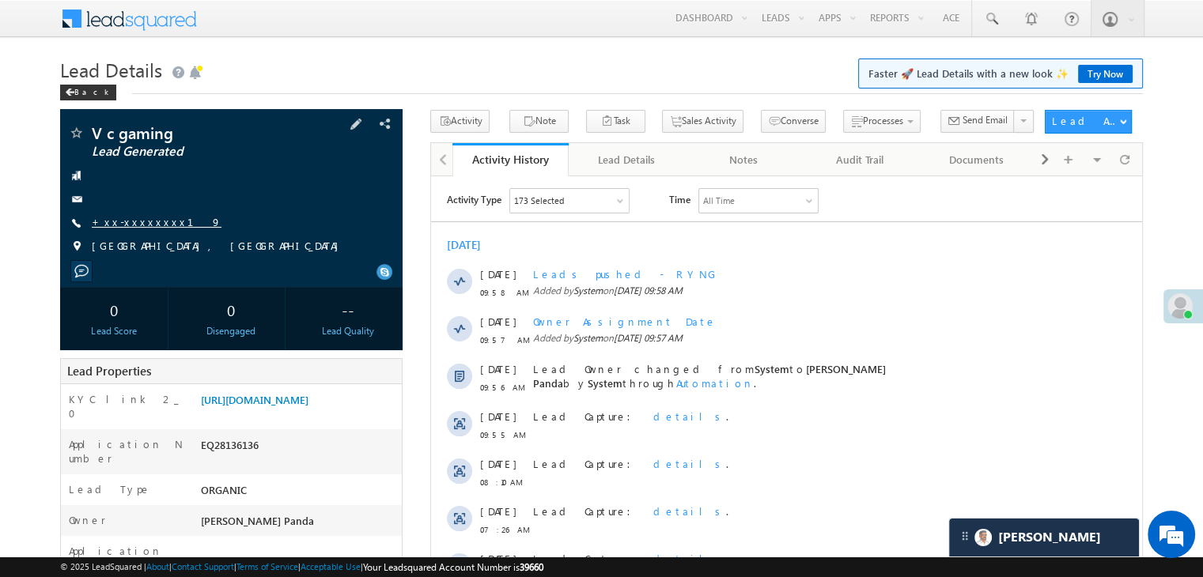
click at [139, 225] on link "+xx-xxxxxxxx19" at bounding box center [157, 221] width 130 height 13
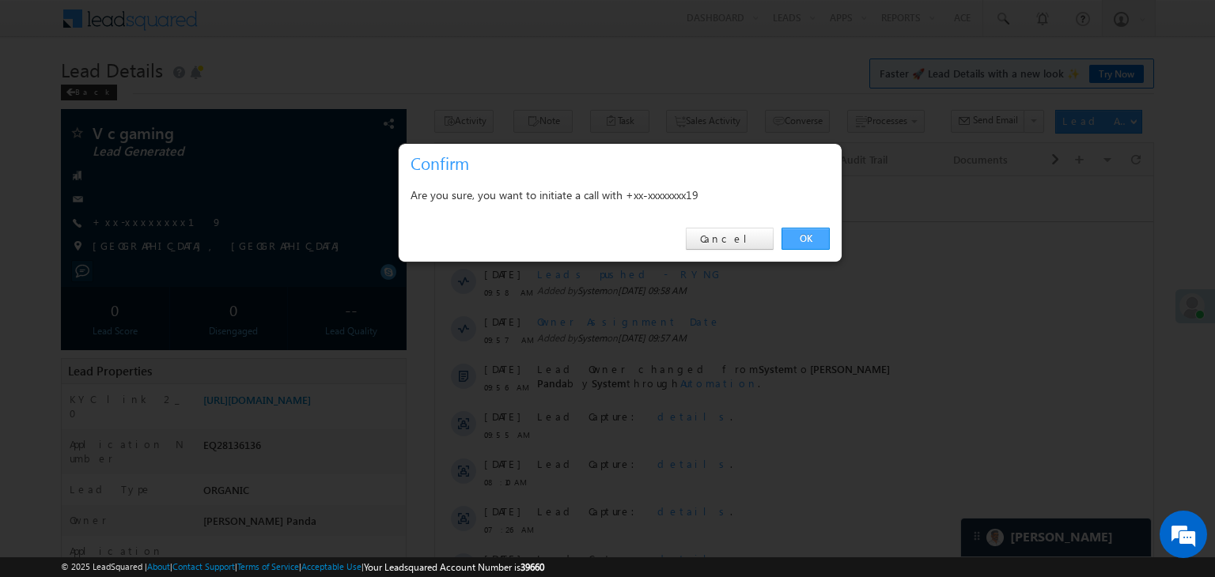
click at [811, 235] on link "OK" at bounding box center [805, 239] width 48 height 22
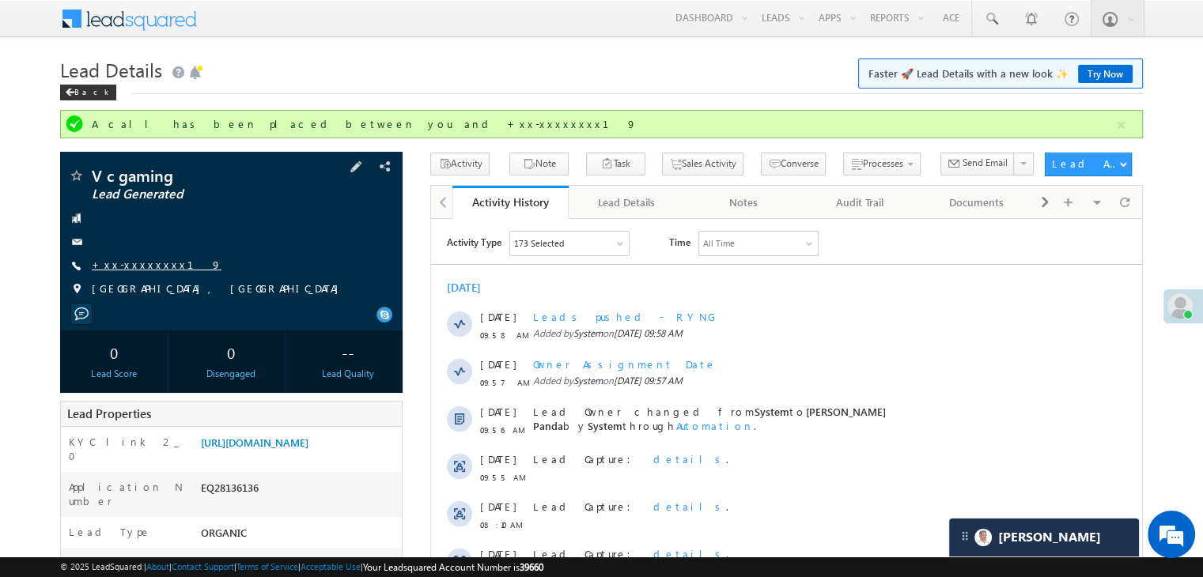
click at [130, 263] on link "+xx-xxxxxxxx19" at bounding box center [157, 264] width 130 height 13
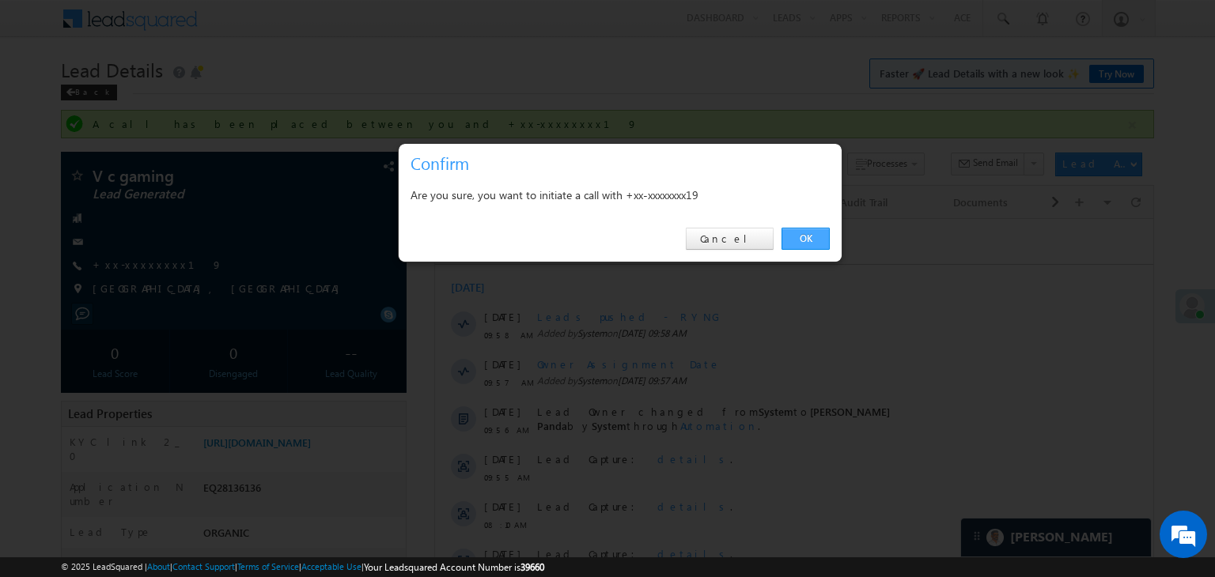
click at [805, 244] on link "OK" at bounding box center [805, 239] width 48 height 22
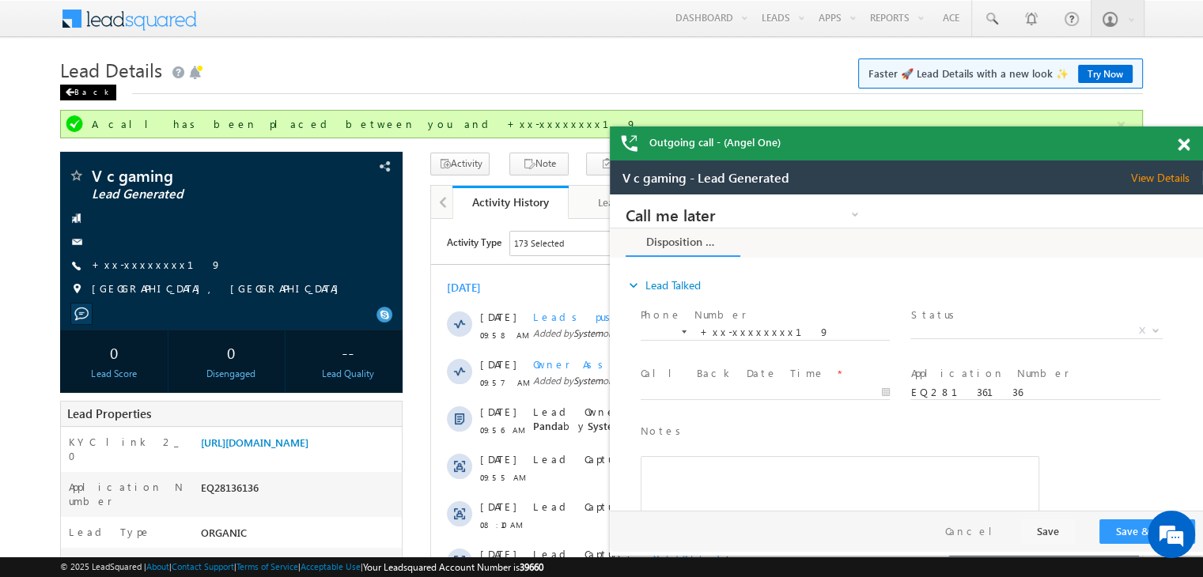
click at [74, 91] on div "Back" at bounding box center [88, 93] width 56 height 16
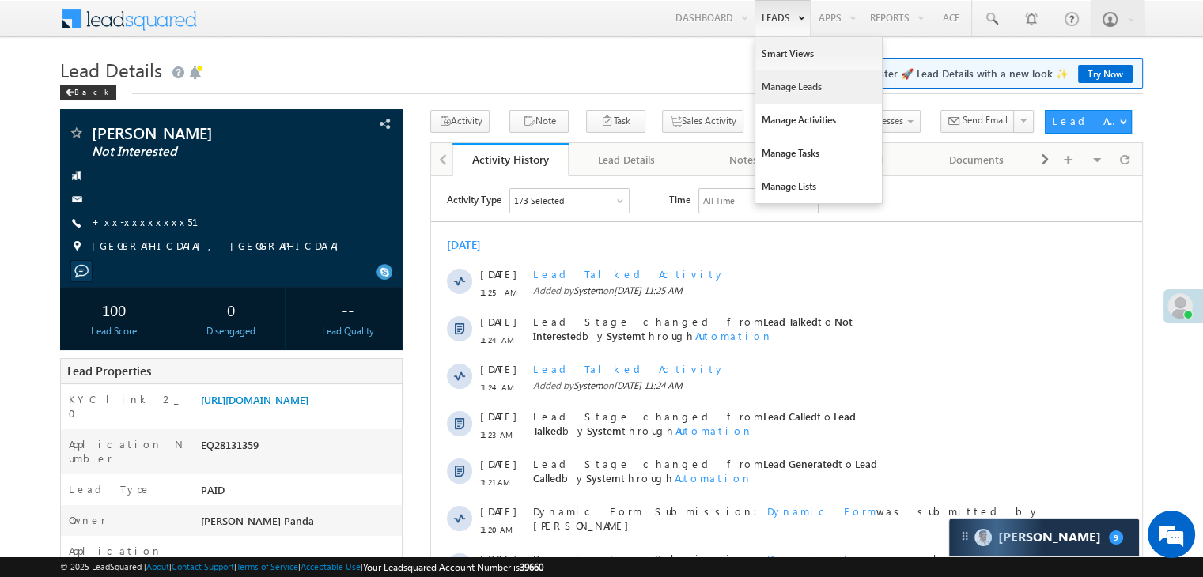
click at [791, 80] on link "Manage Leads" at bounding box center [818, 86] width 127 height 33
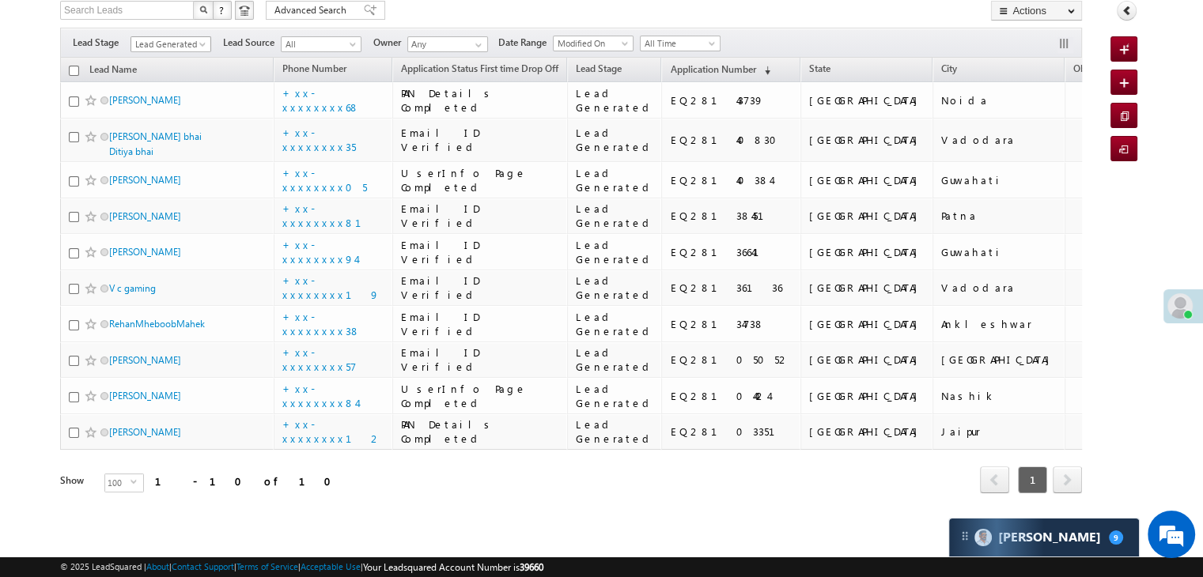
click at [199, 41] on span at bounding box center [204, 47] width 13 height 13
click at [180, 55] on link "All" at bounding box center [171, 62] width 80 height 14
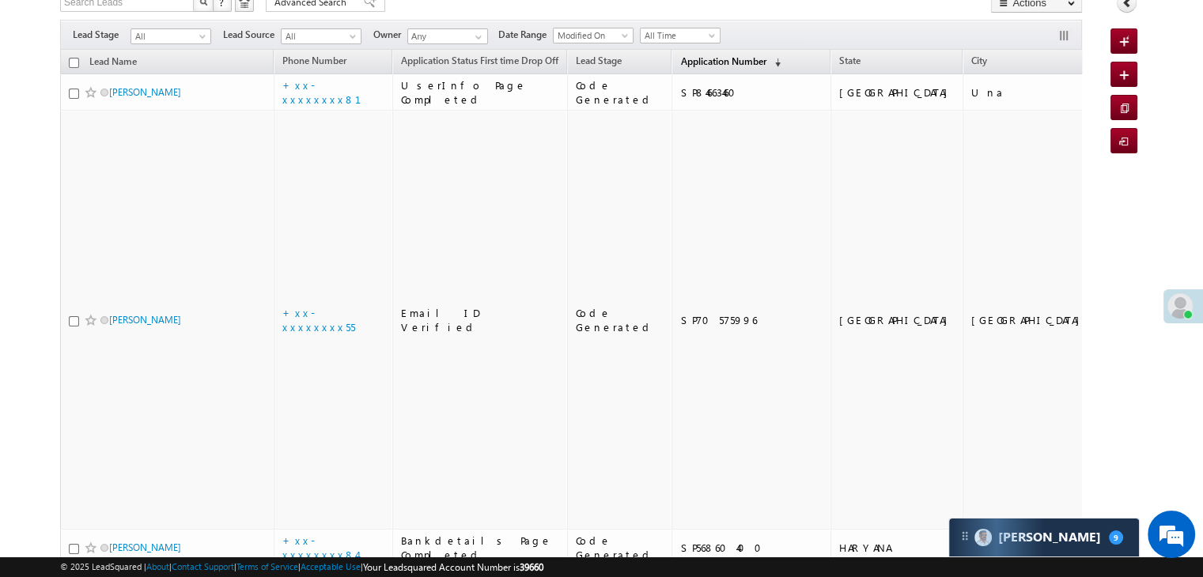
click at [680, 66] on span "Application Number" at bounding box center [722, 61] width 85 height 12
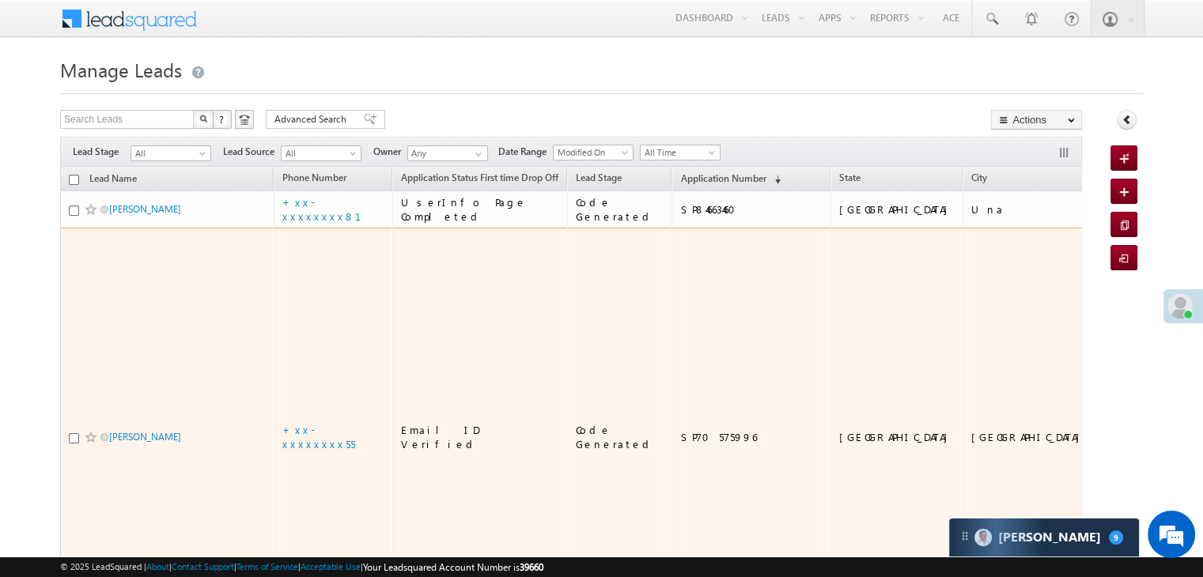
scroll to position [79, 0]
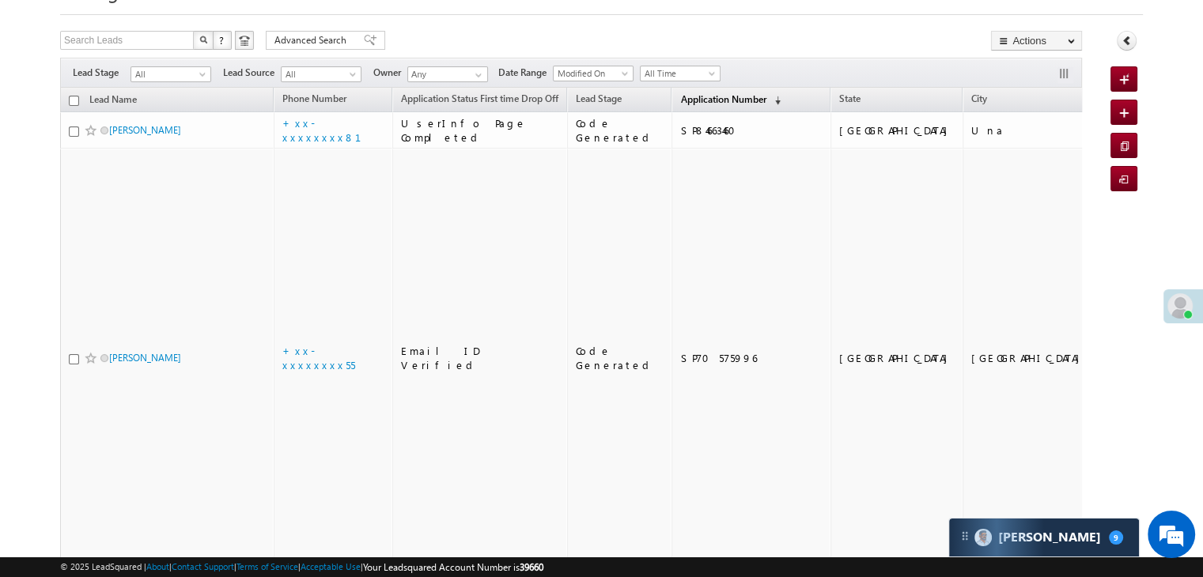
click at [689, 105] on link "Application Number (sorted descending)" at bounding box center [730, 100] width 116 height 21
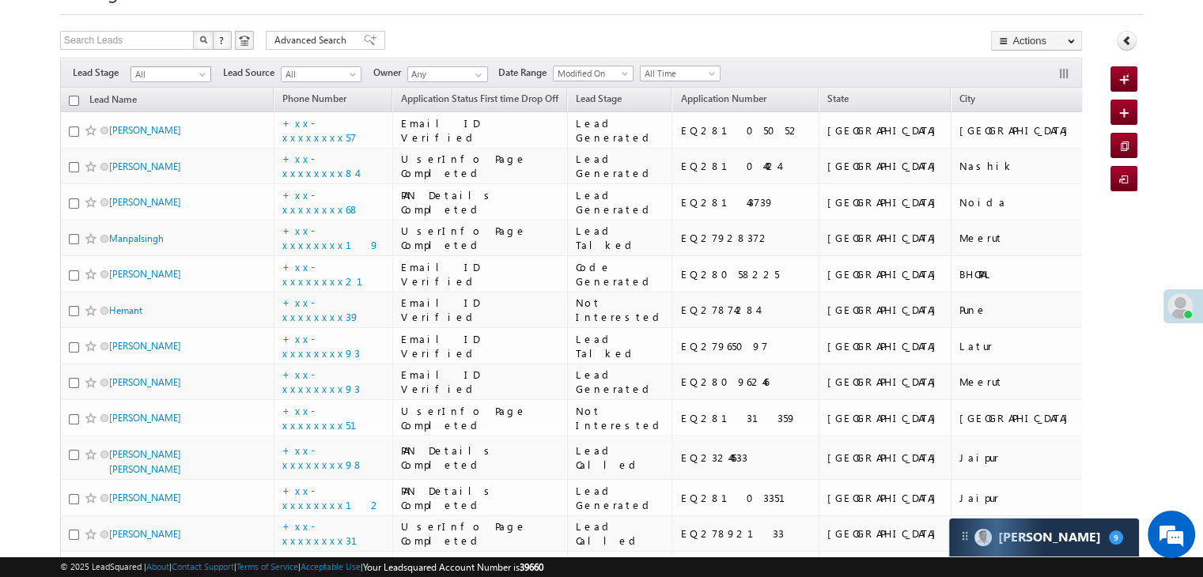
click at [196, 77] on span "All" at bounding box center [168, 74] width 75 height 14
click at [172, 111] on link "Lead Generated" at bounding box center [171, 107] width 80 height 14
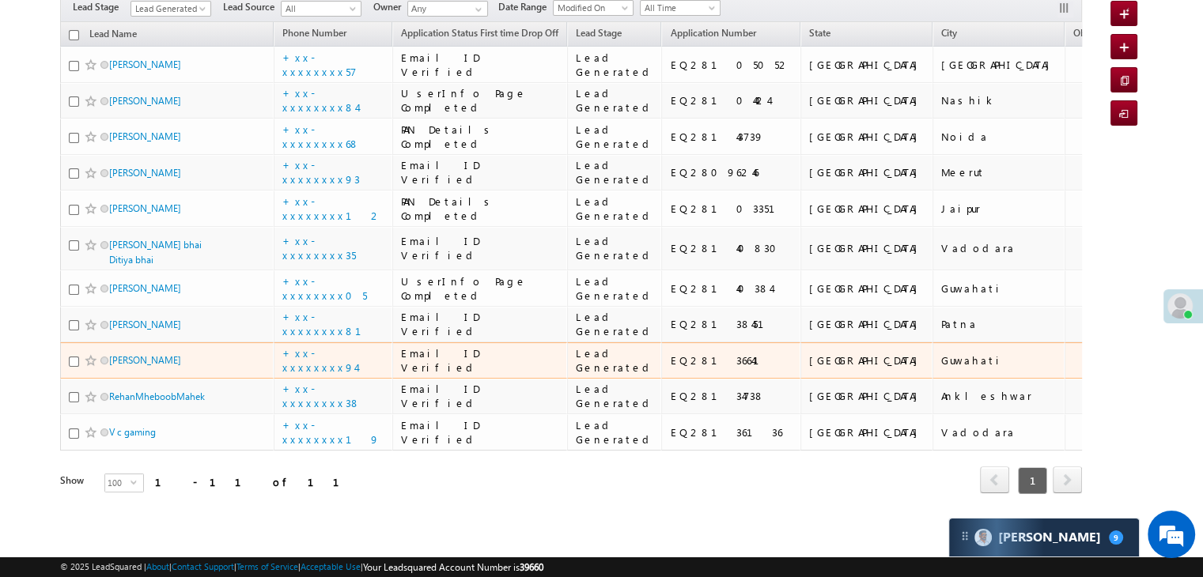
scroll to position [762, 0]
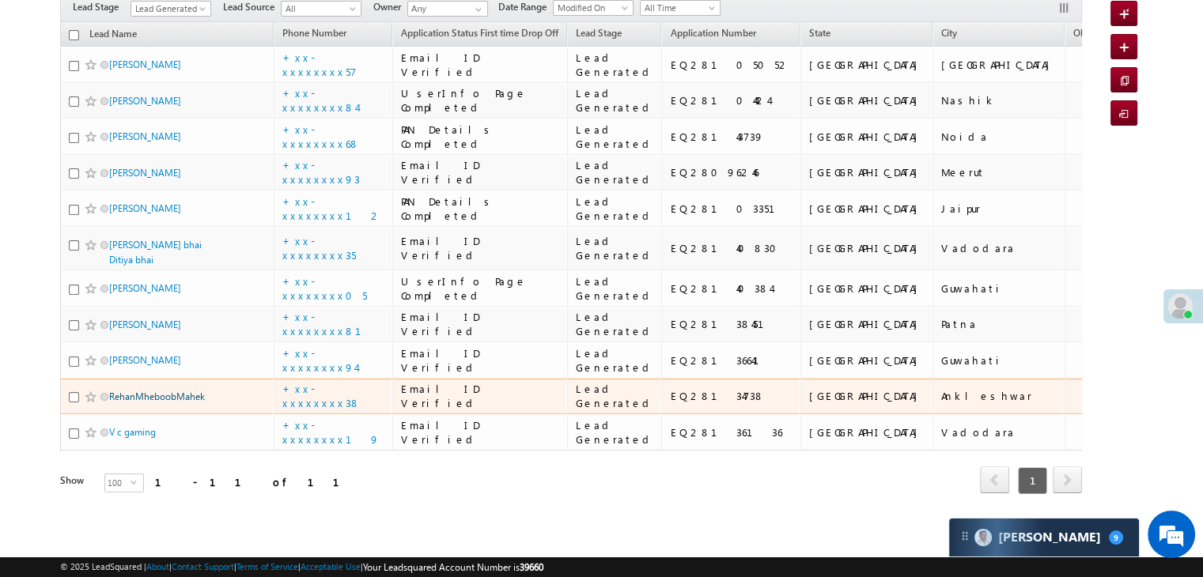
click at [146, 391] on link "RehanMheboobMahek" at bounding box center [157, 397] width 96 height 12
